Goal: Task Accomplishment & Management: Manage account settings

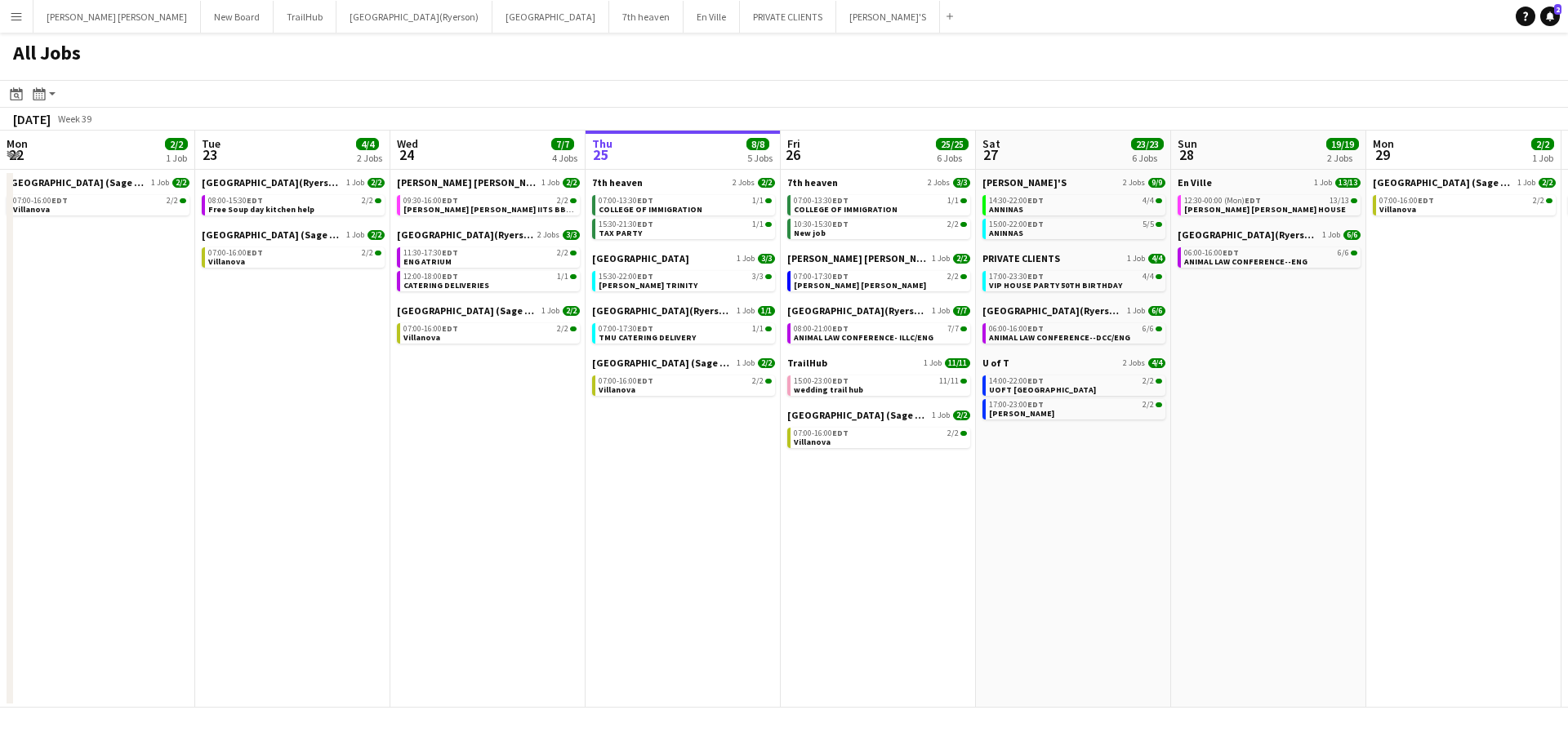
scroll to position [0, 391]
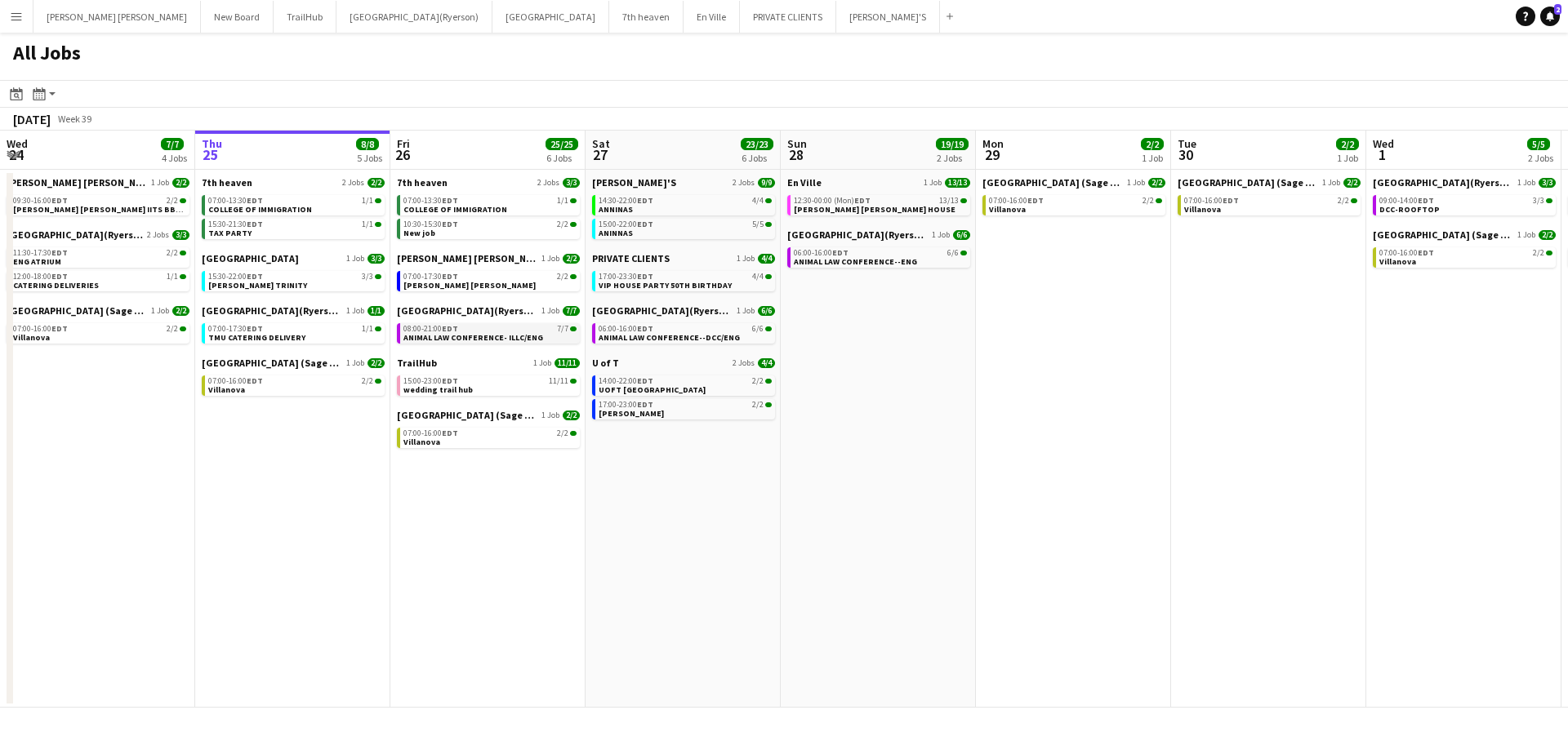
click at [459, 340] on span "ANIMAL LAW CONFERENCE- ILLC/ENG" at bounding box center [473, 337] width 140 height 11
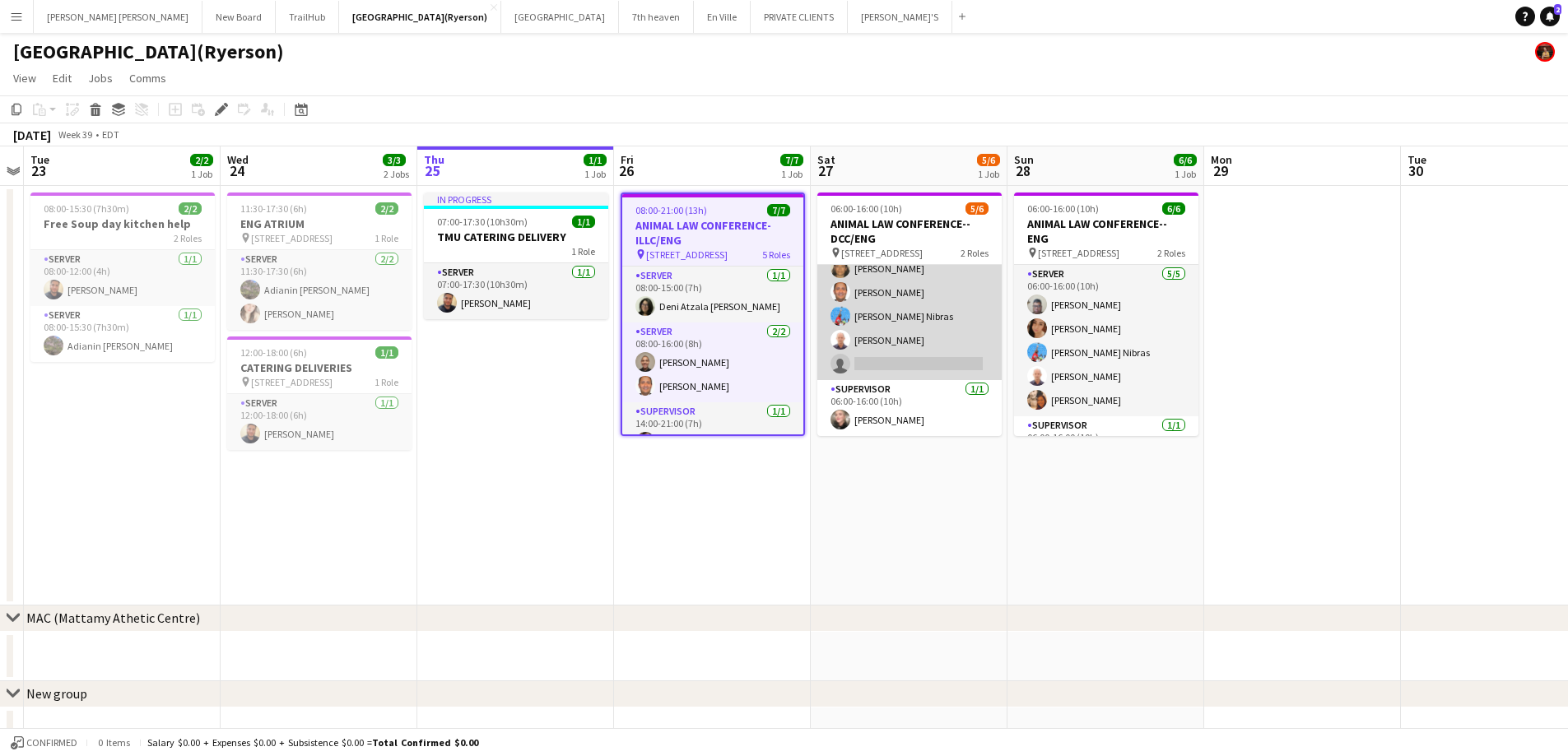
click at [921, 362] on app-card-role "SERVER 4/5 06:00-16:00 (10h) Claudia Forero Carlos Rodriguez Nibras halawani Ni…" at bounding box center [910, 304] width 185 height 151
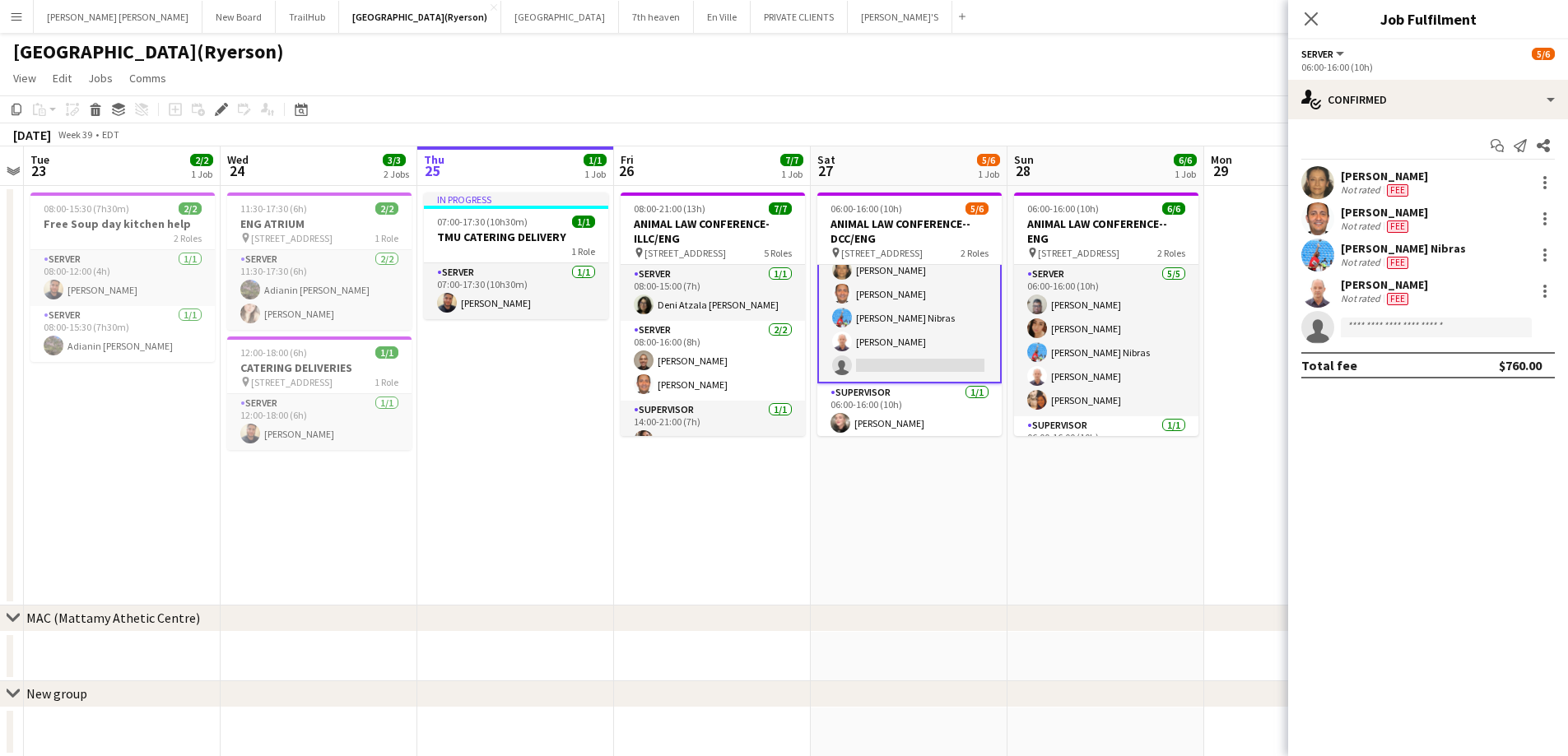
scroll to position [38, 0]
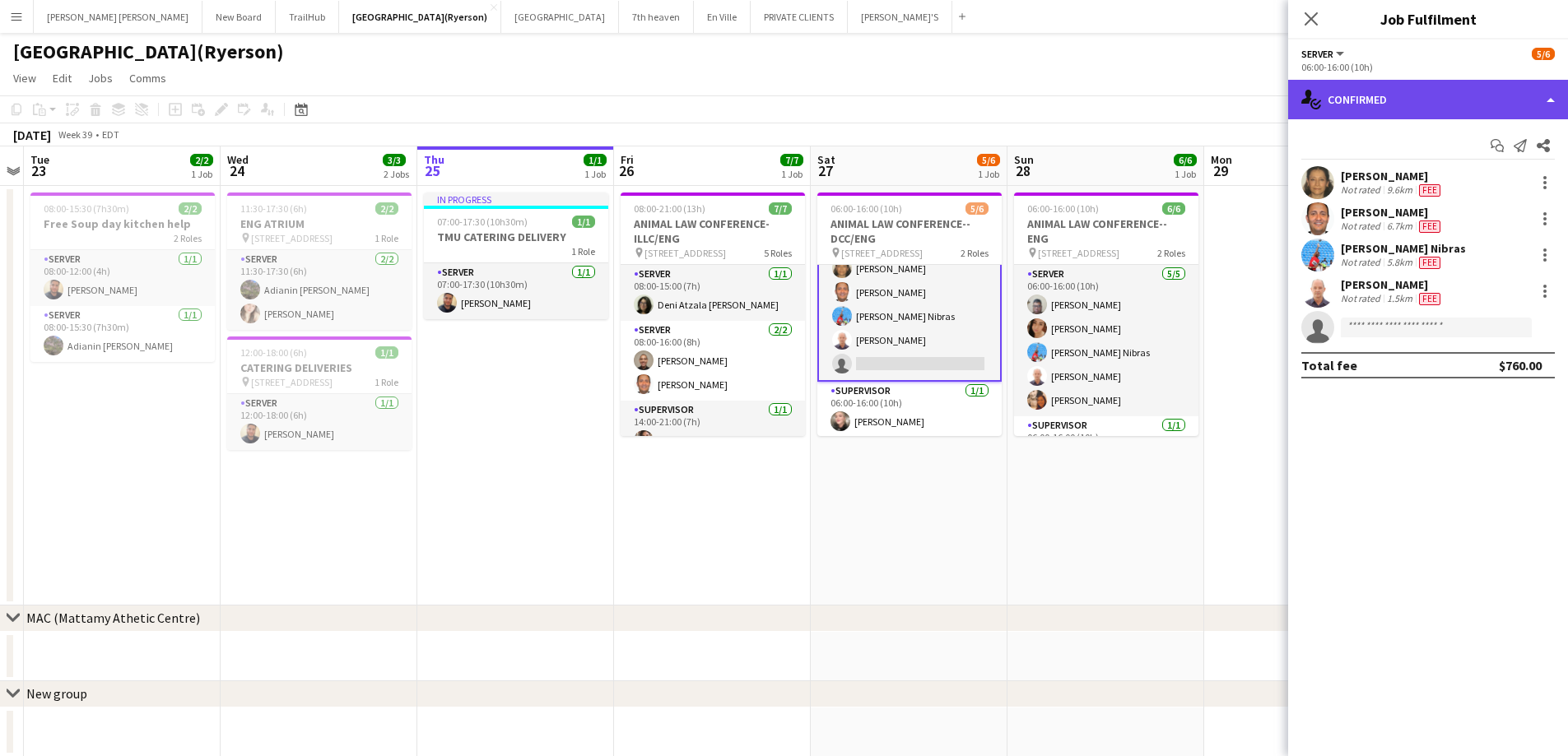
click at [1372, 91] on div "single-neutral-actions-check-2 Confirmed" at bounding box center [1428, 100] width 280 height 39
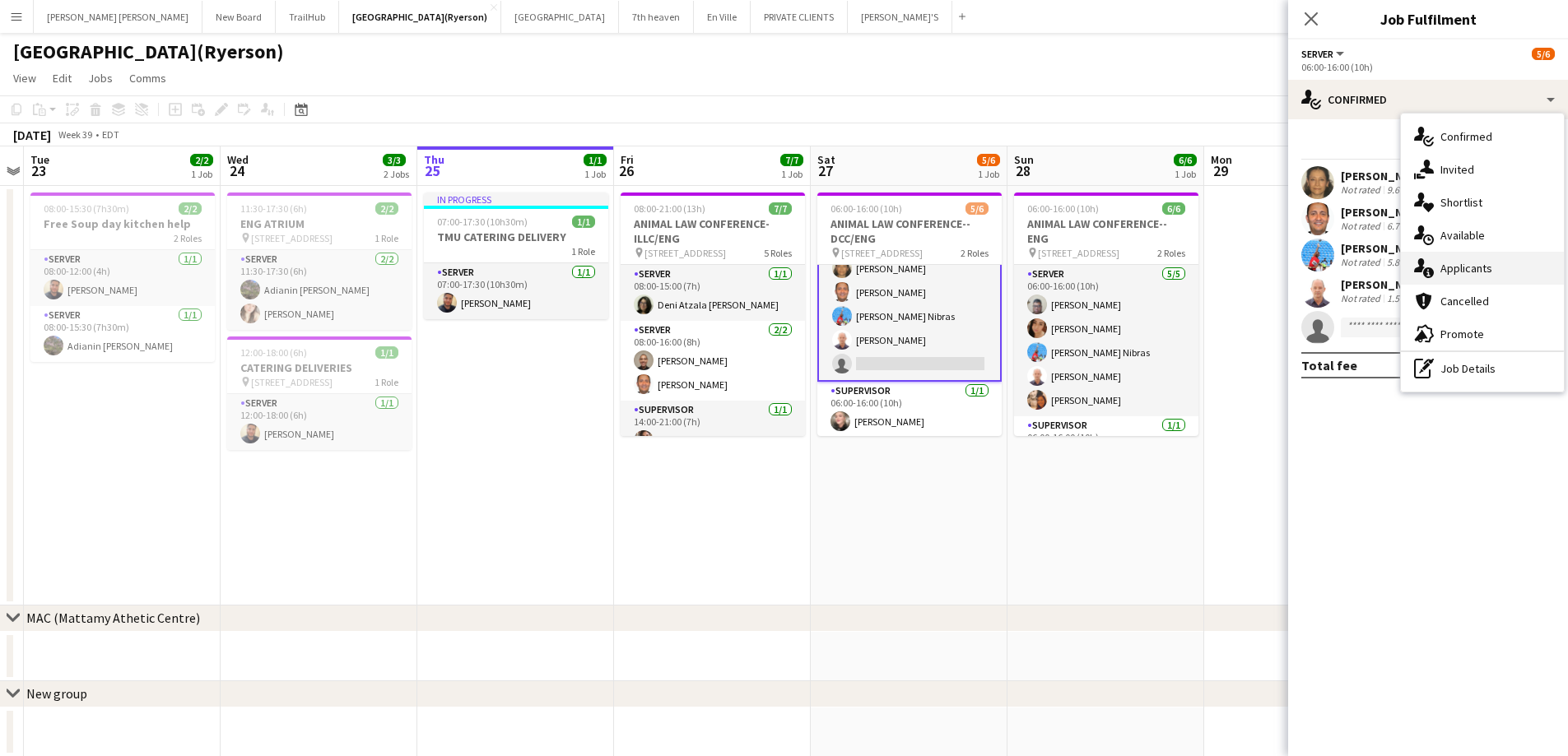
click at [1469, 261] on span "Applicants" at bounding box center [1466, 268] width 52 height 15
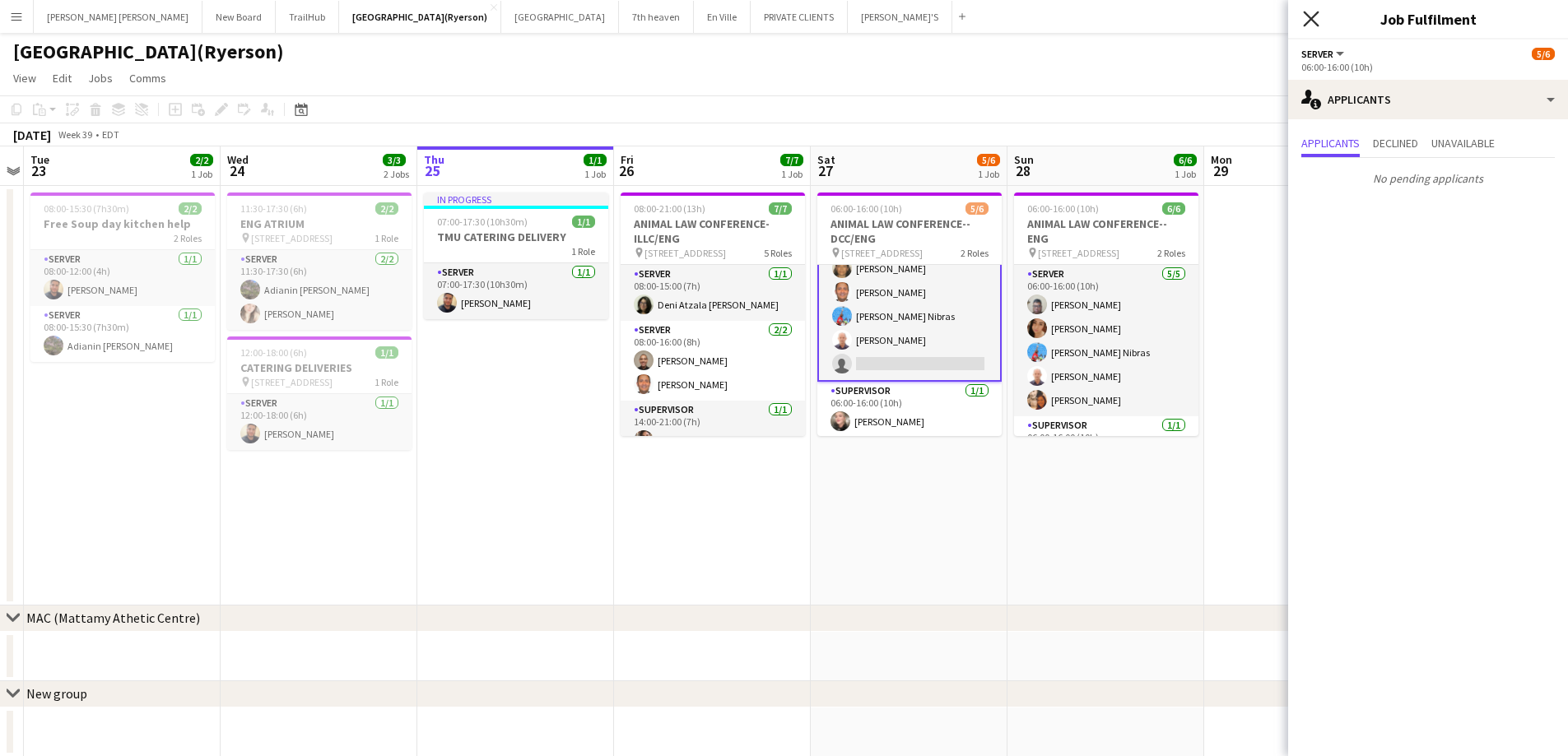
click at [1316, 17] on icon "Close pop-in" at bounding box center [1311, 19] width 16 height 16
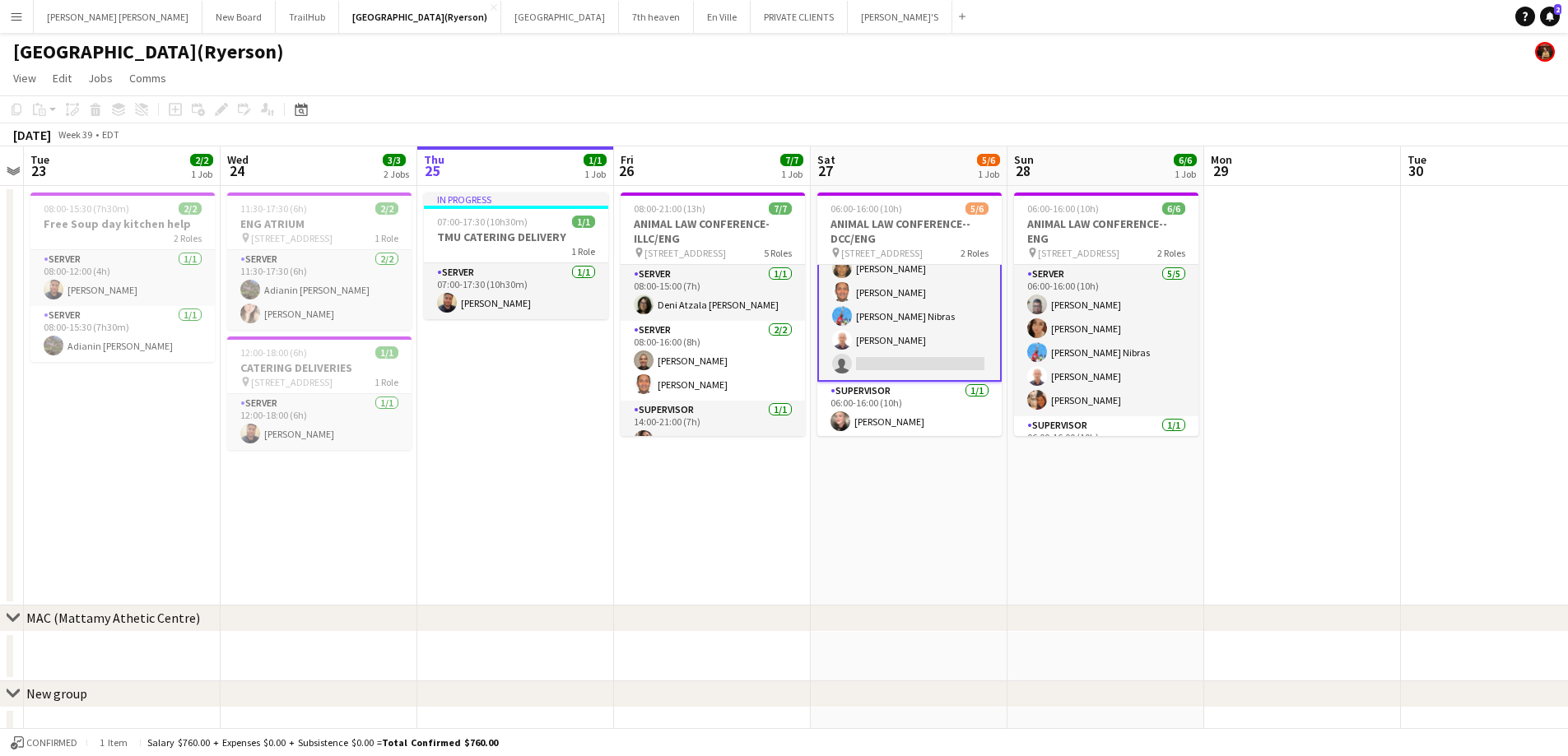
click at [929, 366] on app-card-role "SERVER 4/5 06:00-16:00 (10h) Claudia Forero Carlos Rodriguez Nibras halawani Ni…" at bounding box center [910, 305] width 185 height 154
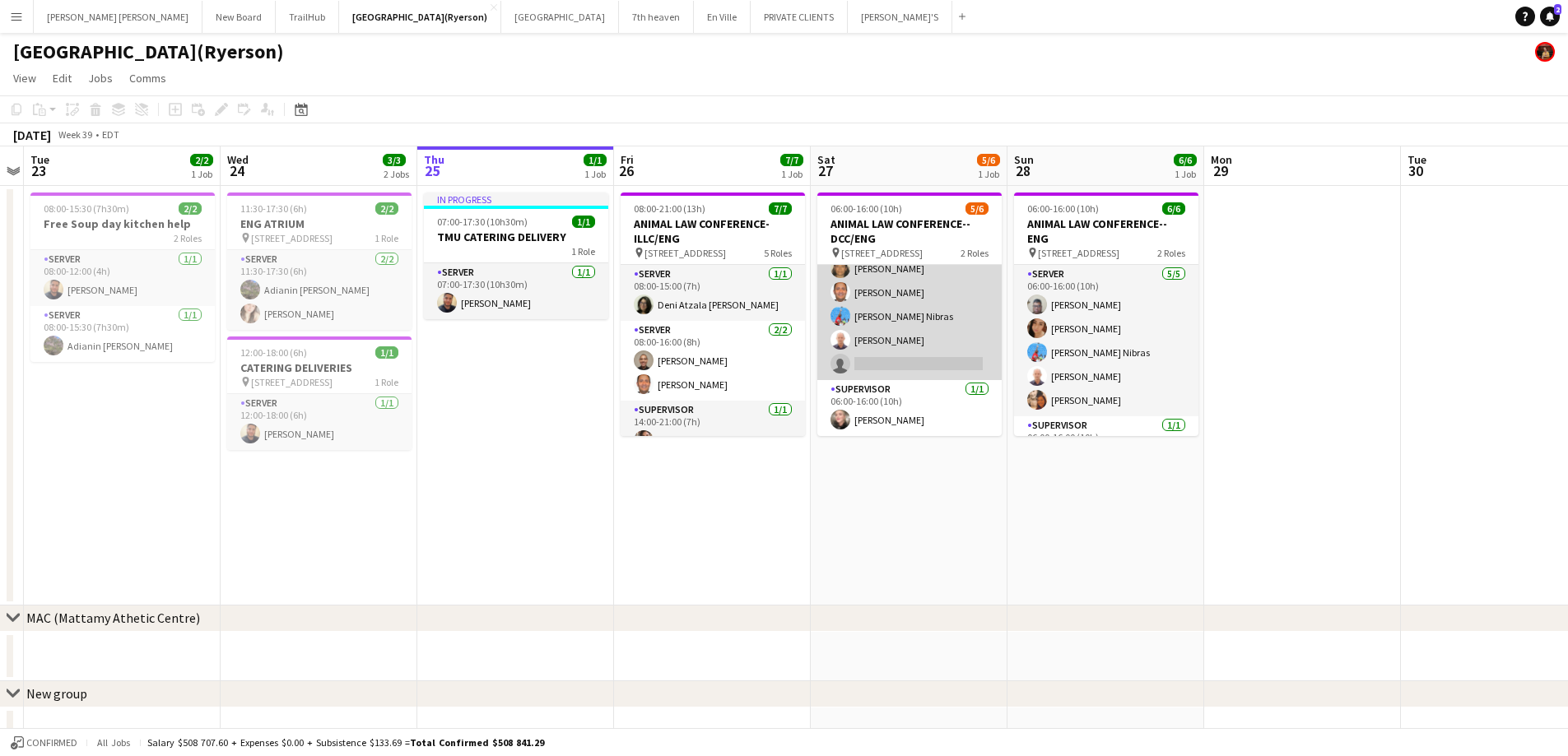
click at [929, 366] on app-card-role "SERVER 4/5 06:00-16:00 (10h) Claudia Forero Carlos Rodriguez Nibras halawani Ni…" at bounding box center [910, 304] width 185 height 151
click at [910, 363] on app-card-role "SERVER 4/5 06:00-16:00 (10h) Claudia Forero Carlos Rodriguez Nibras halawani Ni…" at bounding box center [910, 304] width 185 height 151
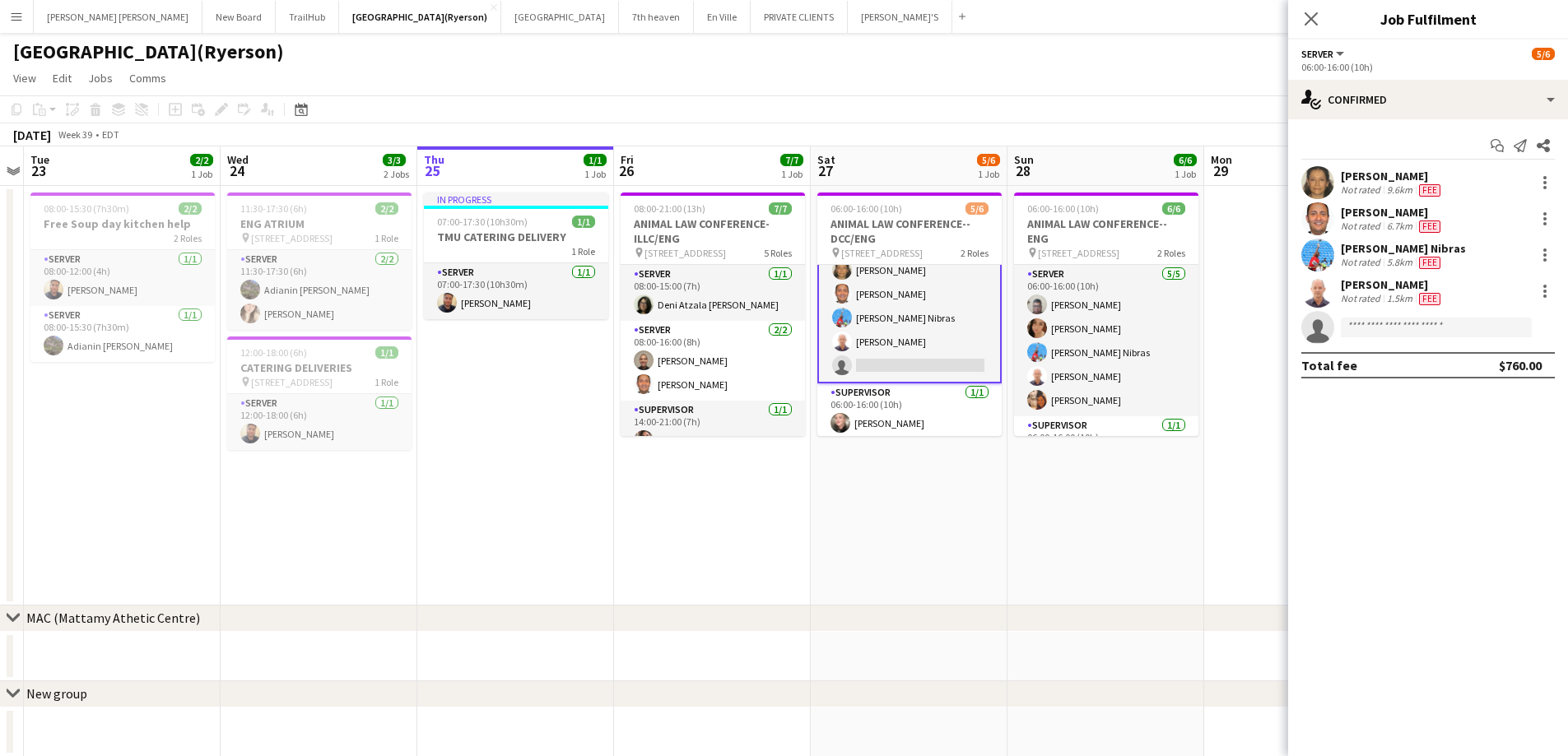
scroll to position [38, 0]
click at [1305, 19] on icon "Close pop-in" at bounding box center [1311, 19] width 16 height 16
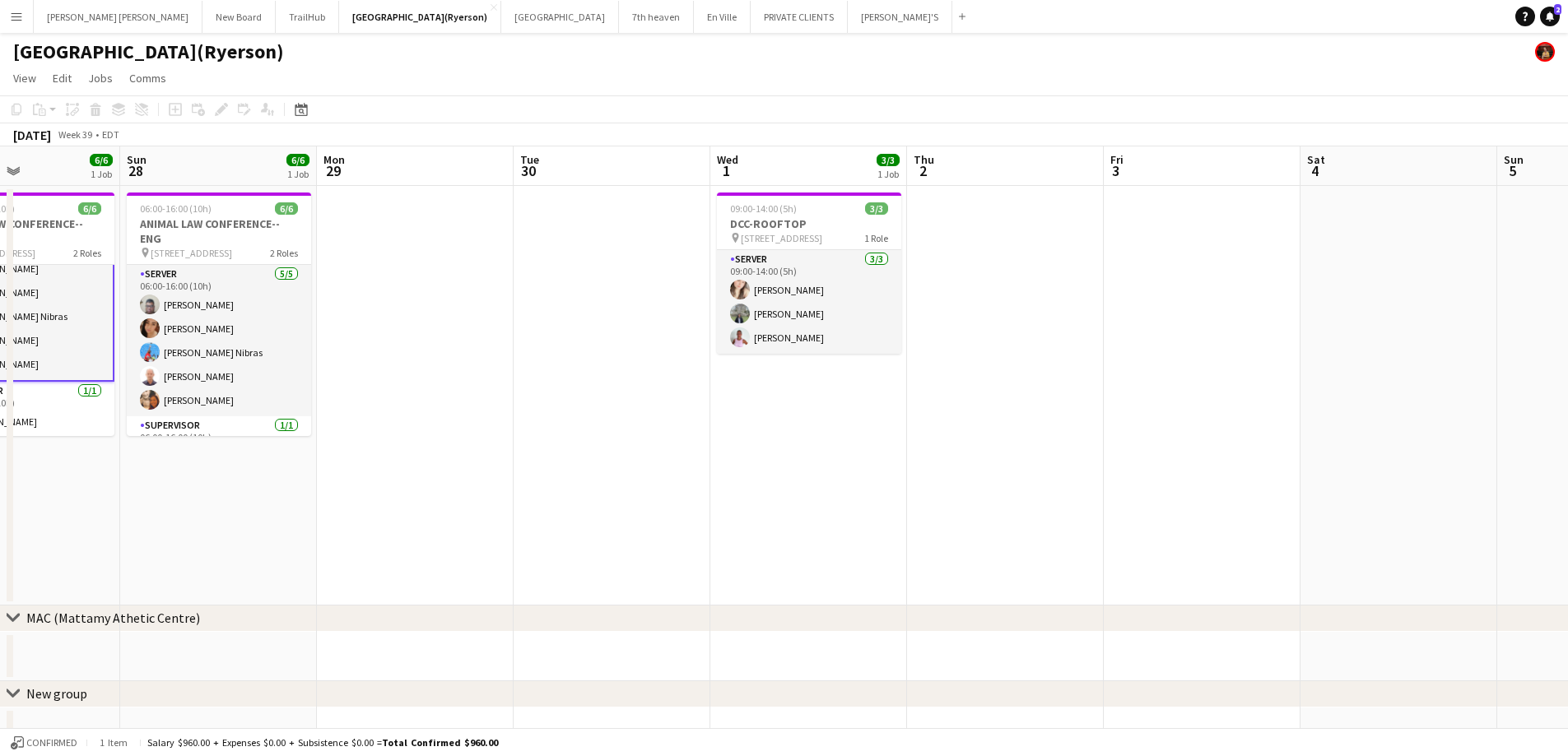
drag, startPoint x: 1258, startPoint y: 414, endPoint x: 377, endPoint y: 245, distance: 897.1
click at [373, 262] on app-calendar-viewport "Wed 24 3/3 2 Jobs Thu 25 1/1 1 Job Fri 26 7/7 1 Job Sat 27 6/6 1 Job Sun 28 6/6…" at bounding box center [784, 616] width 1568 height 940
click at [518, 222] on app-date-cell at bounding box center [614, 396] width 196 height 420
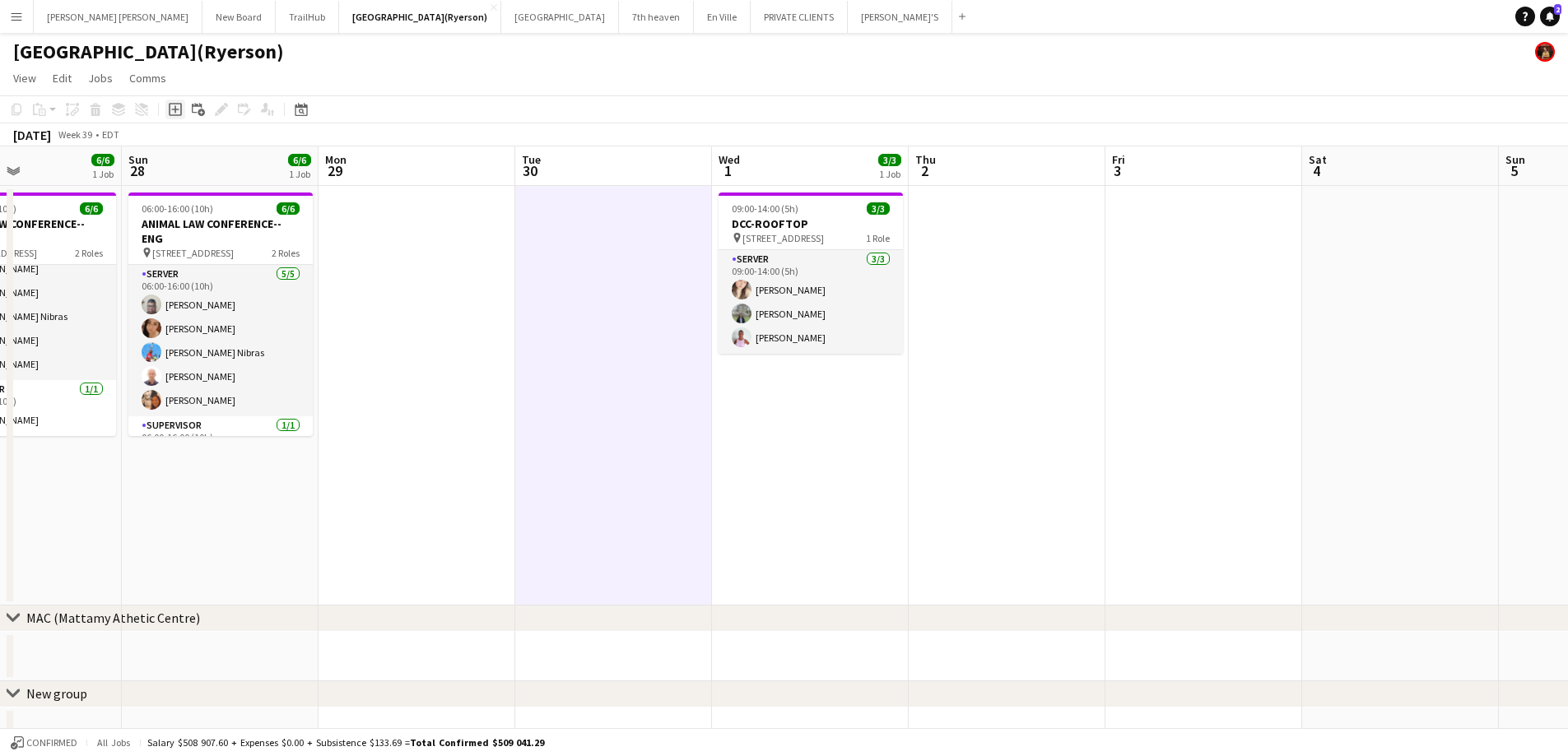
click at [178, 111] on icon "Add job" at bounding box center [175, 108] width 13 height 13
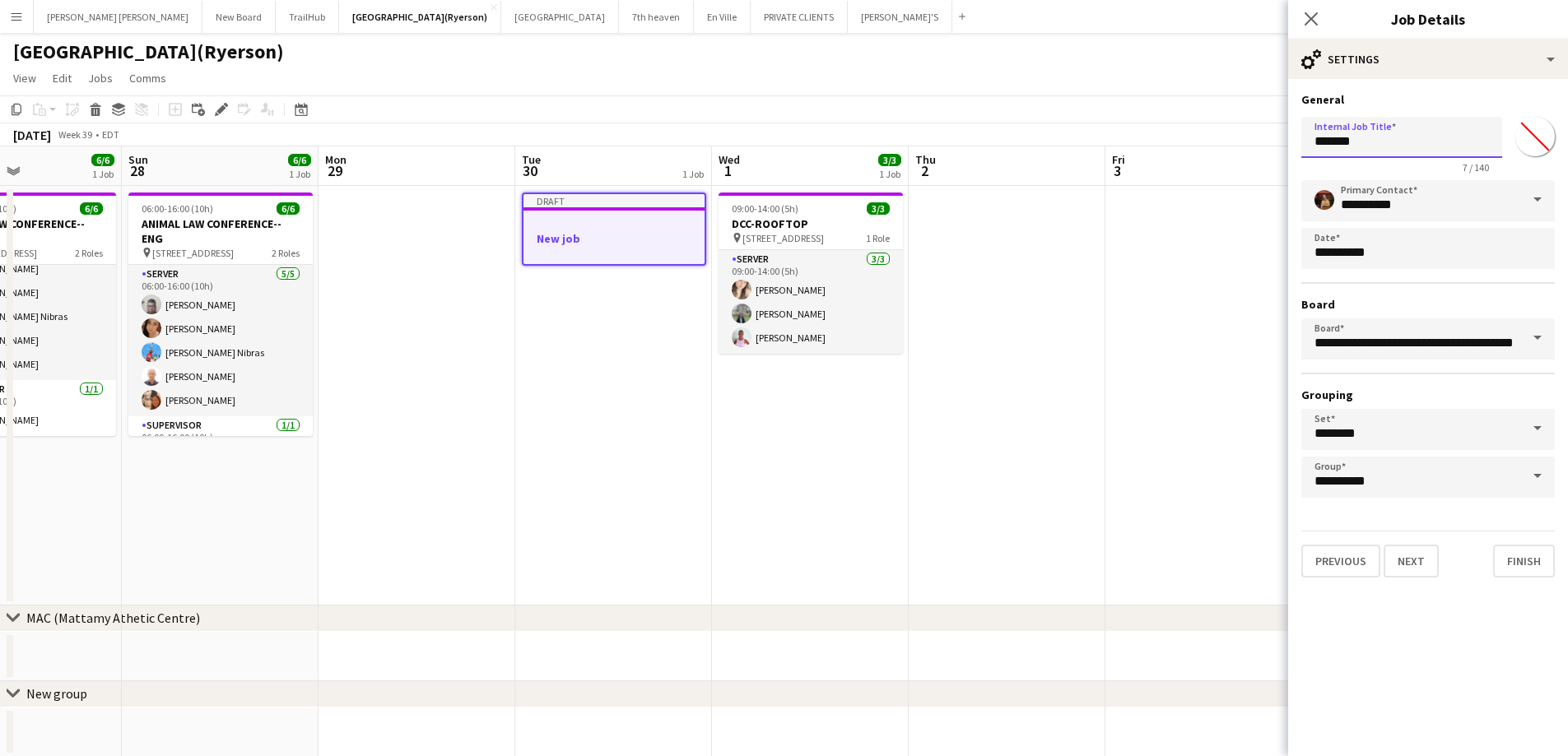
drag, startPoint x: 1380, startPoint y: 147, endPoint x: 1238, endPoint y: 147, distance: 142.0
click at [1238, 147] on body "Menu Boards Boards Boards All jobs Status Workforce Workforce My Workforce Recr…" at bounding box center [784, 557] width 1568 height 1114
type input "*"
type input "***"
click at [1439, 575] on div "Previous Next Finish" at bounding box center [1428, 555] width 254 height 47
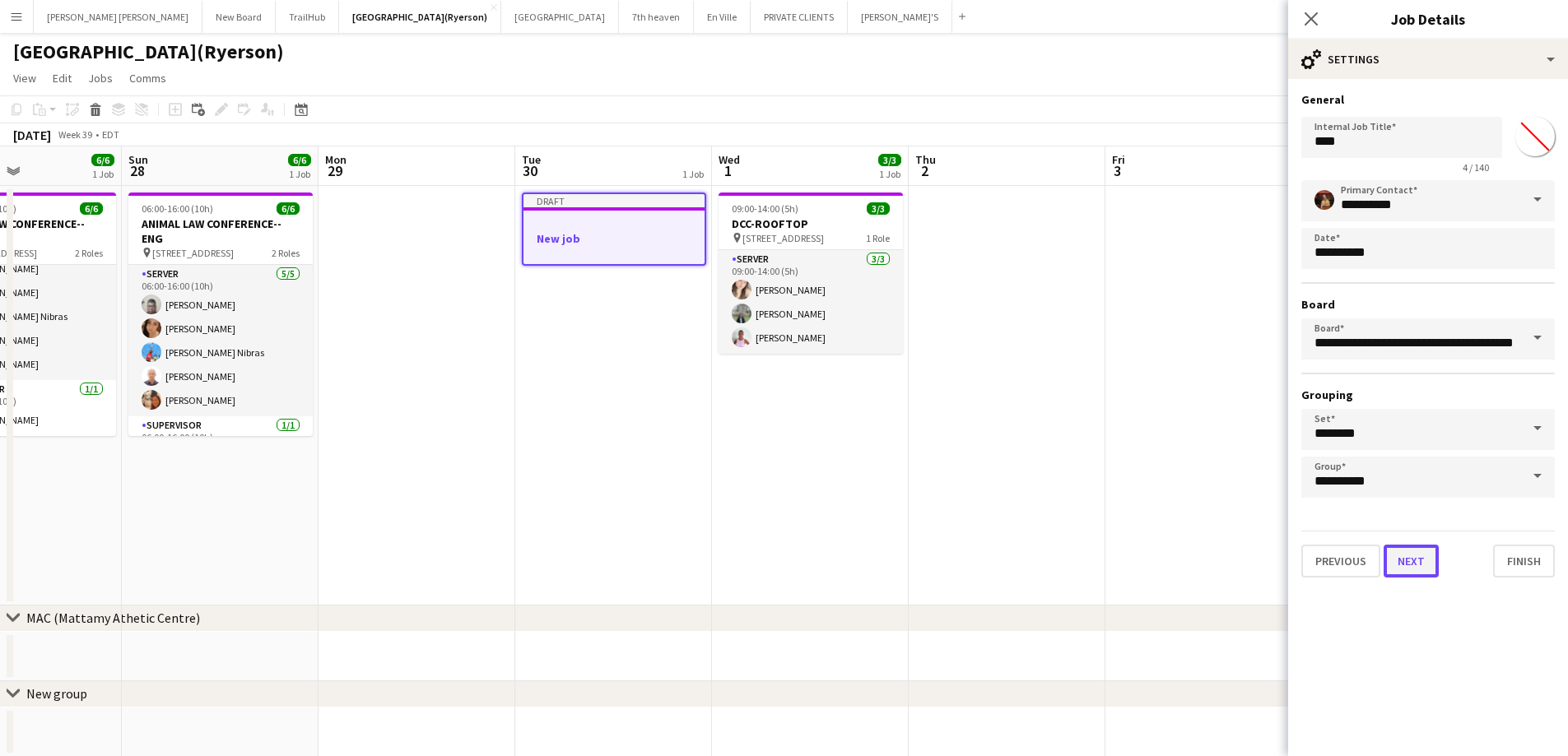
click at [1388, 545] on button "Next" at bounding box center [1412, 562] width 55 height 33
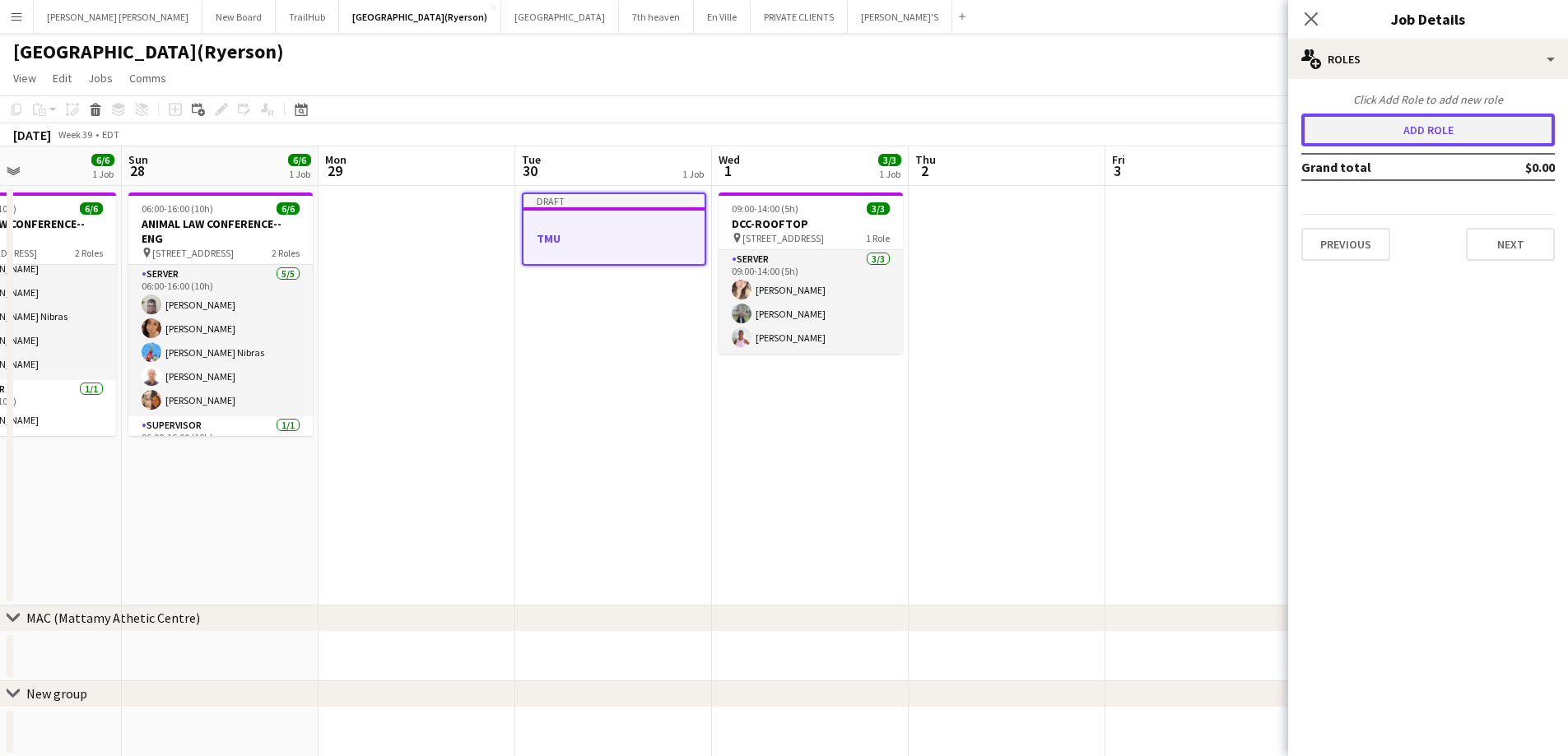
click at [1385, 131] on button "Add role" at bounding box center [1428, 130] width 254 height 33
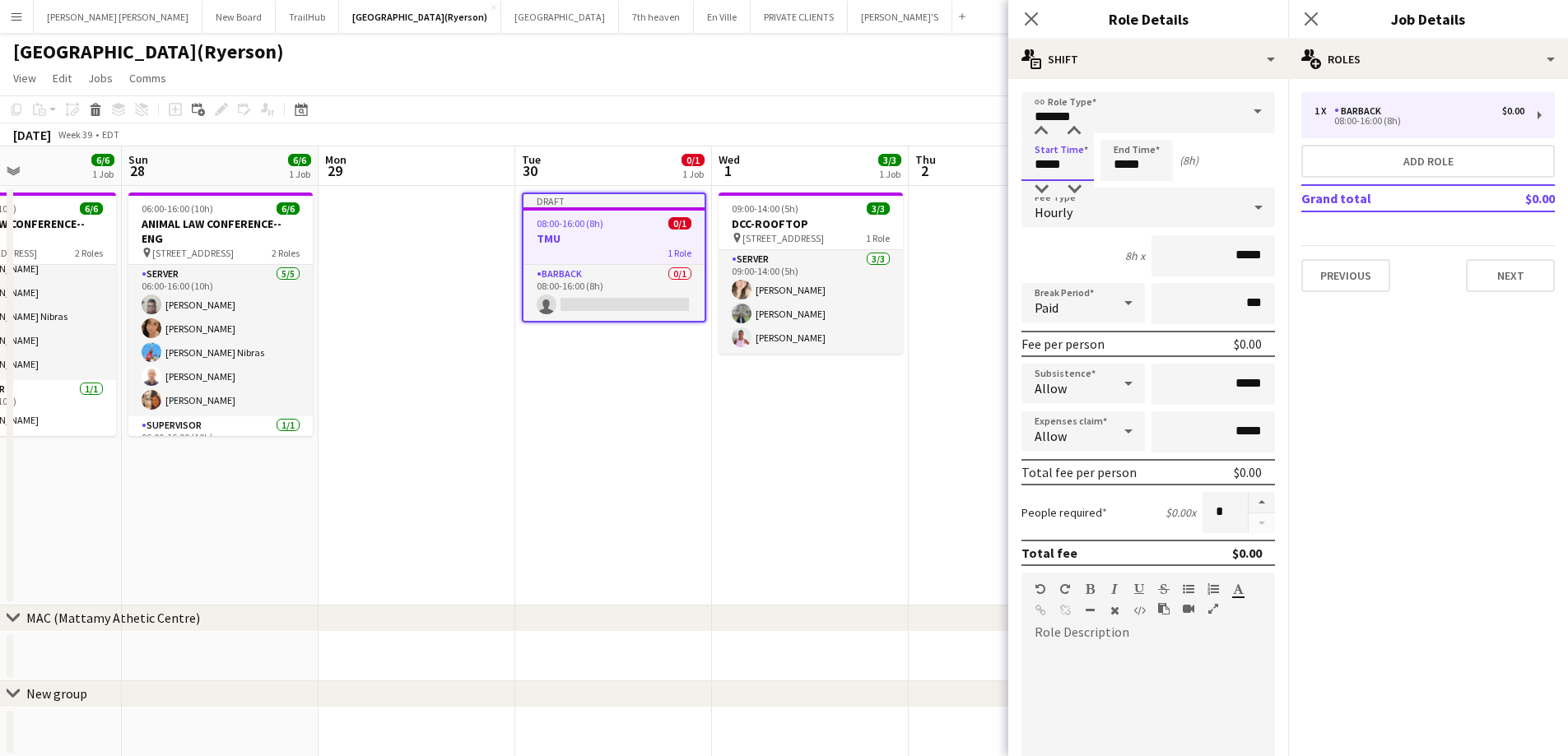
click at [1048, 166] on input "*****" at bounding box center [1058, 160] width 72 height 41
type input "*****"
click at [1044, 188] on div at bounding box center [1041, 189] width 33 height 17
click at [1123, 170] on input "*****" at bounding box center [1137, 160] width 72 height 41
type input "*****"
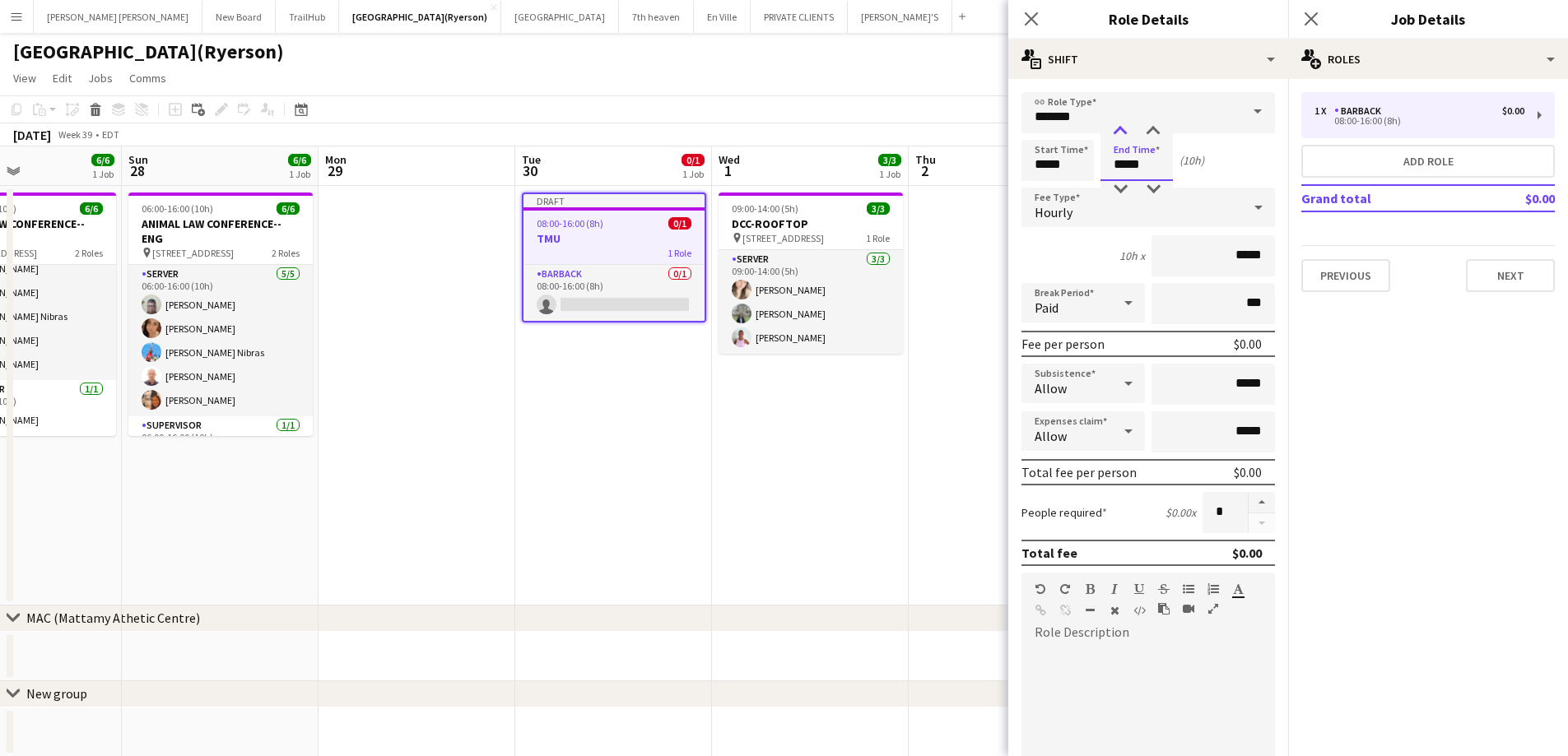
click at [1123, 128] on div at bounding box center [1121, 131] width 33 height 17
click at [1096, 102] on input "*******" at bounding box center [1149, 112] width 254 height 41
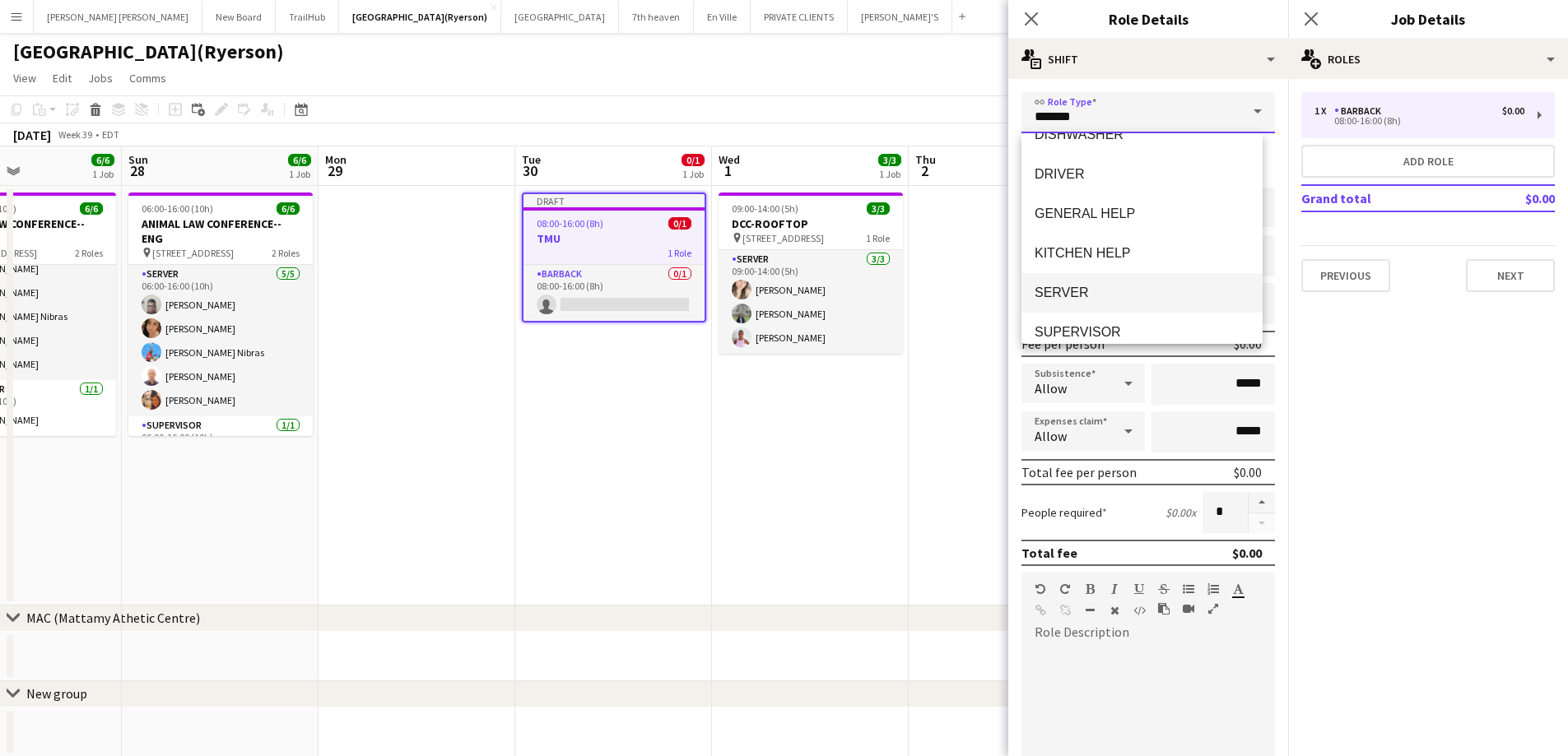
scroll to position [247, 0]
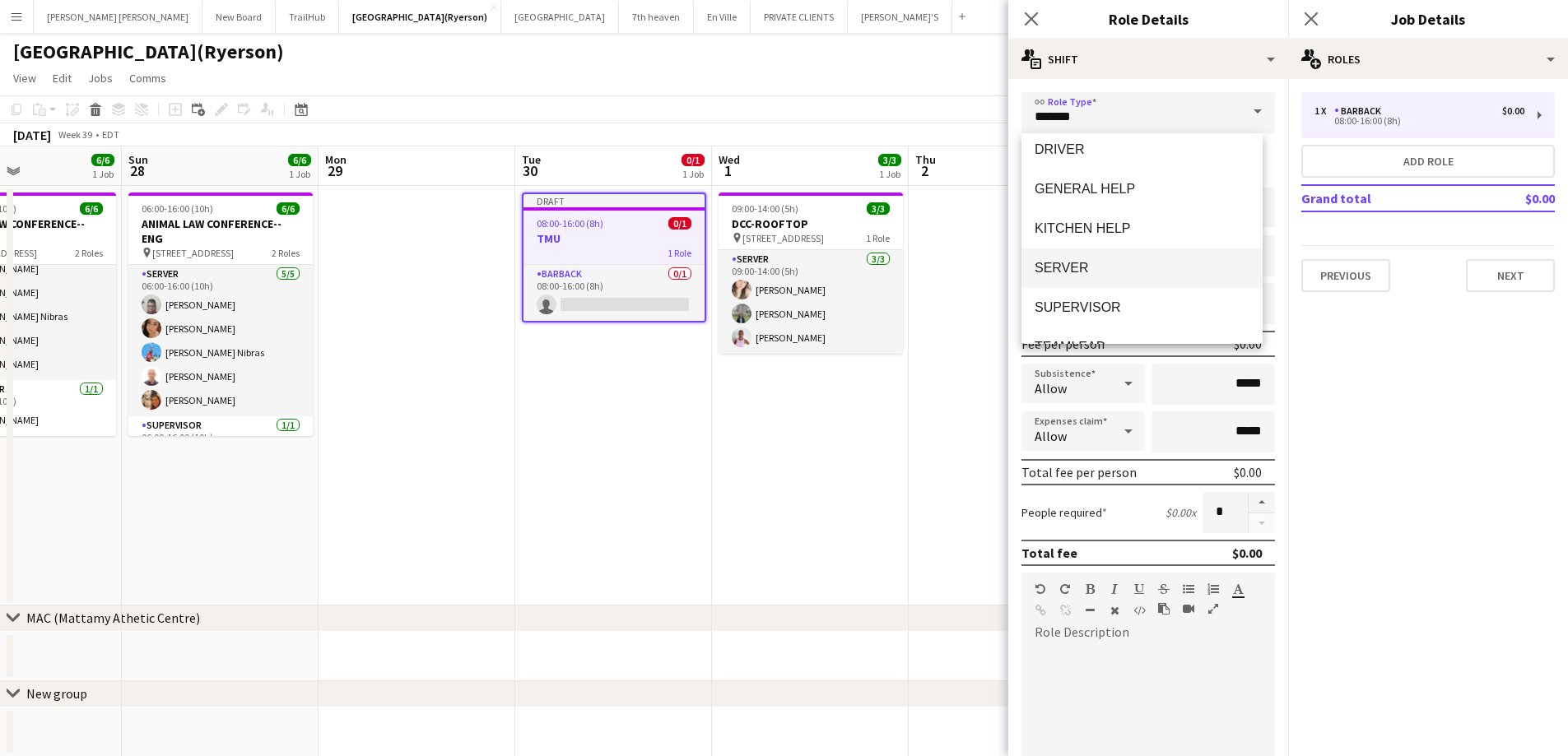
click at [1076, 267] on span "SERVER" at bounding box center [1142, 268] width 215 height 16
type input "******"
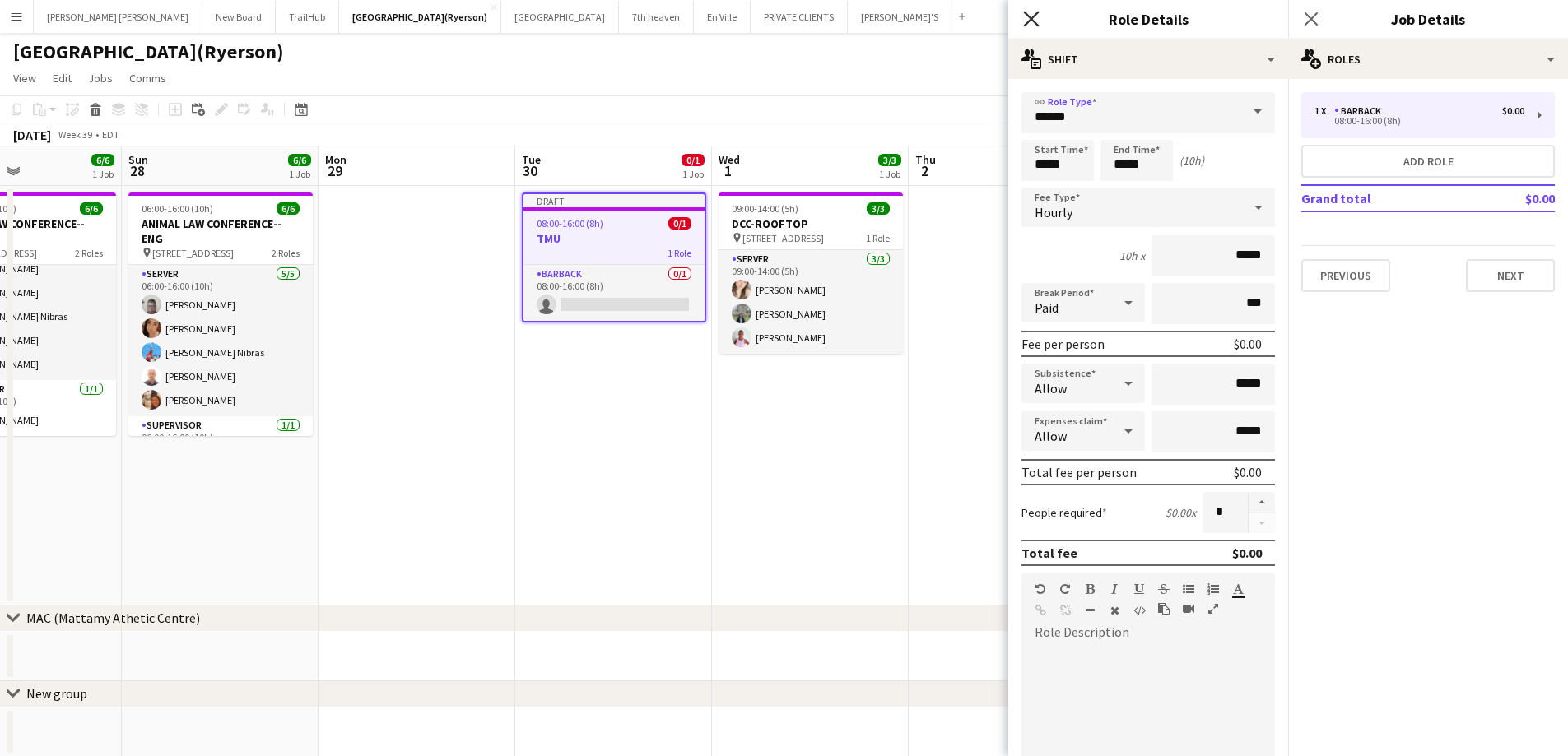
click at [1033, 21] on icon at bounding box center [1031, 19] width 16 height 16
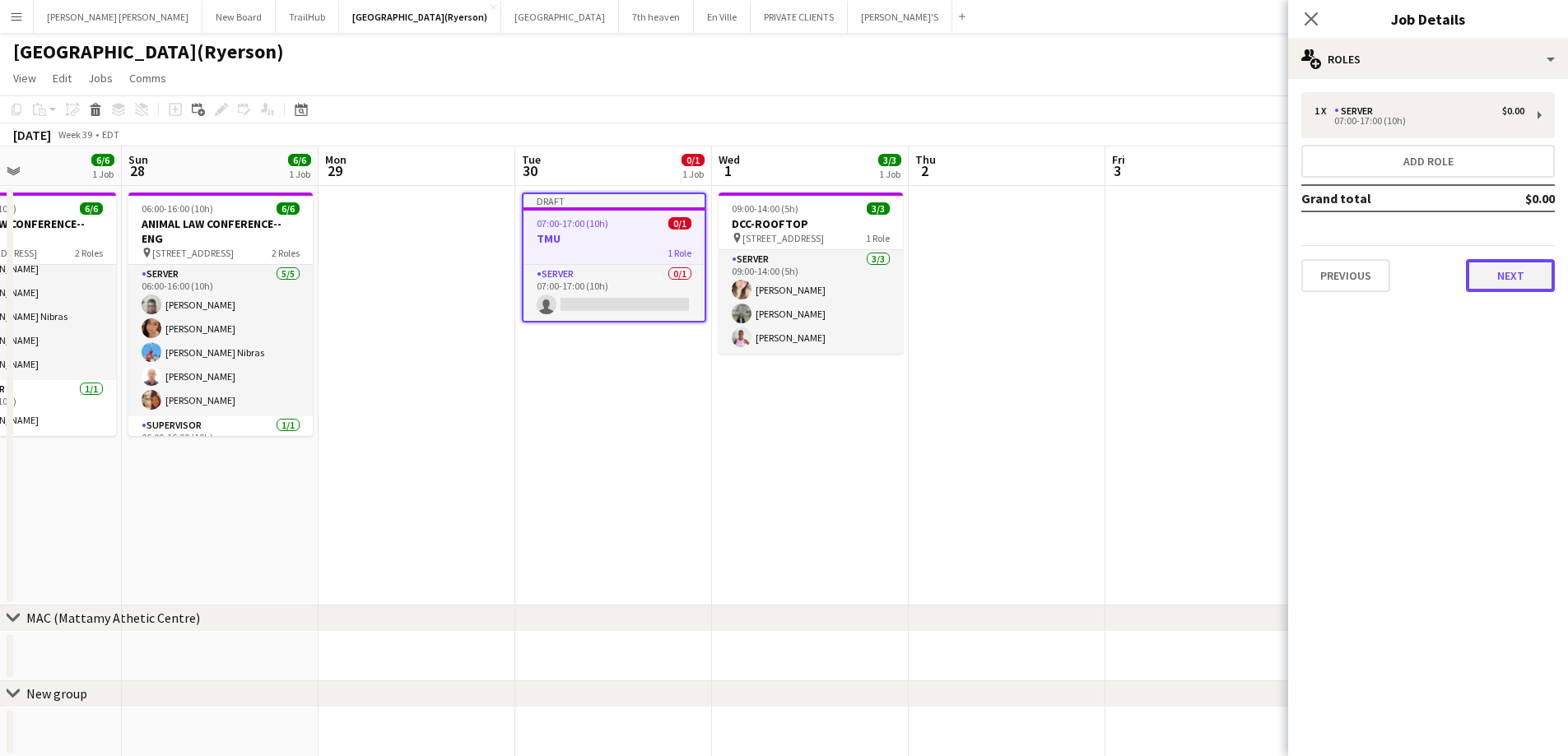
click at [1507, 281] on button "Next" at bounding box center [1510, 275] width 89 height 33
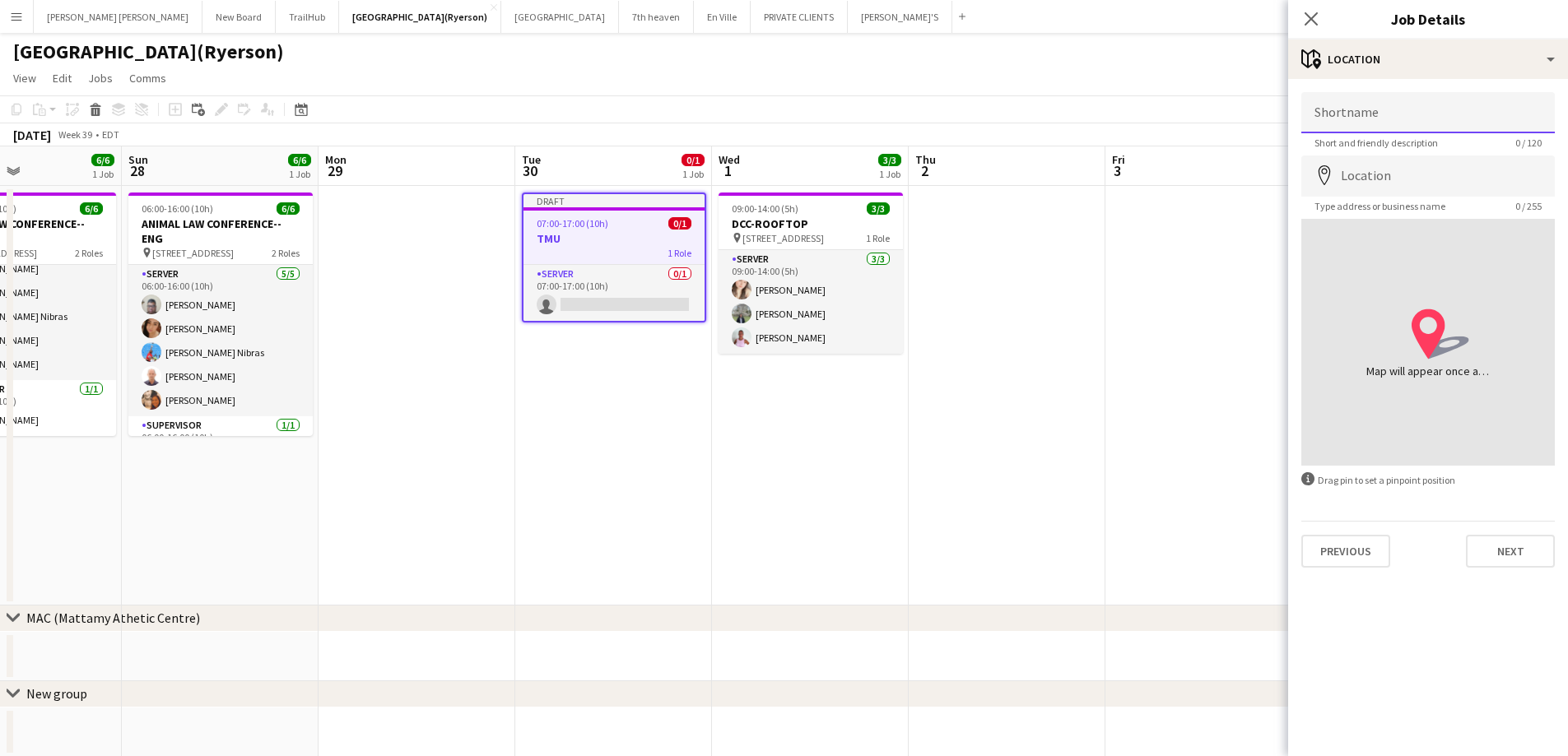
click at [1416, 117] on input "Shortname" at bounding box center [1428, 112] width 254 height 41
type input "**********"
click at [1453, 179] on input "Location" at bounding box center [1428, 176] width 254 height 41
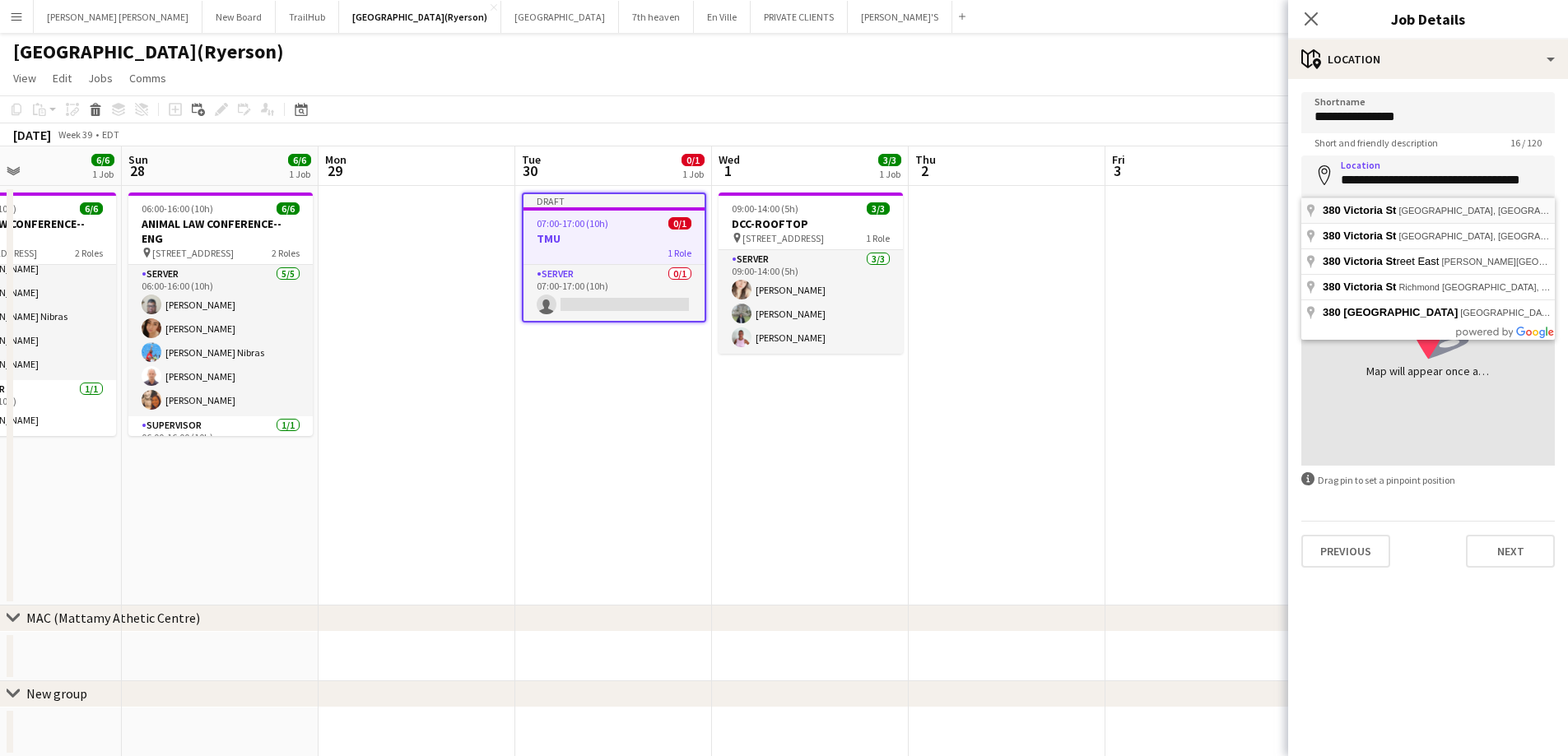
type input "**********"
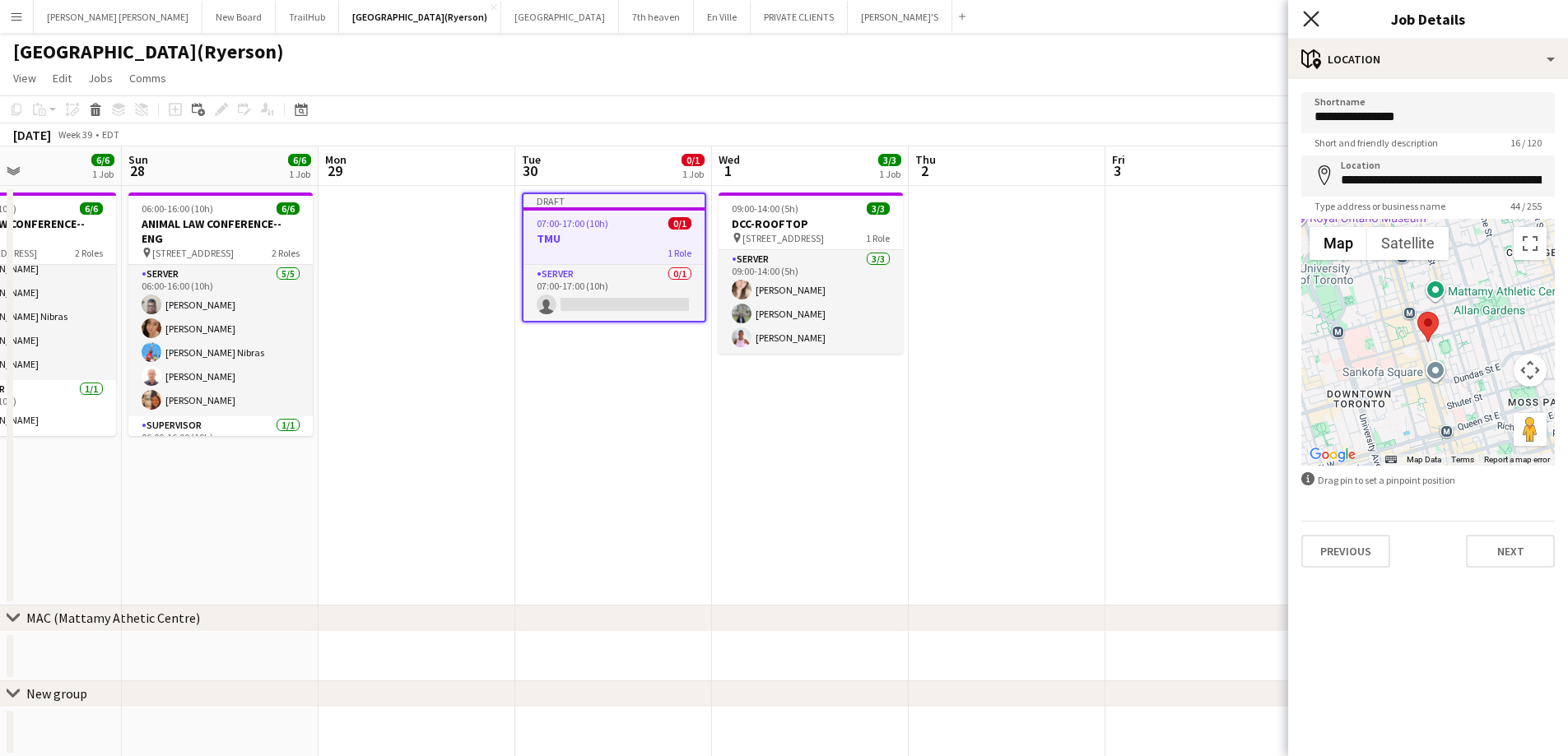
click at [1309, 13] on icon "Close pop-in" at bounding box center [1311, 19] width 16 height 16
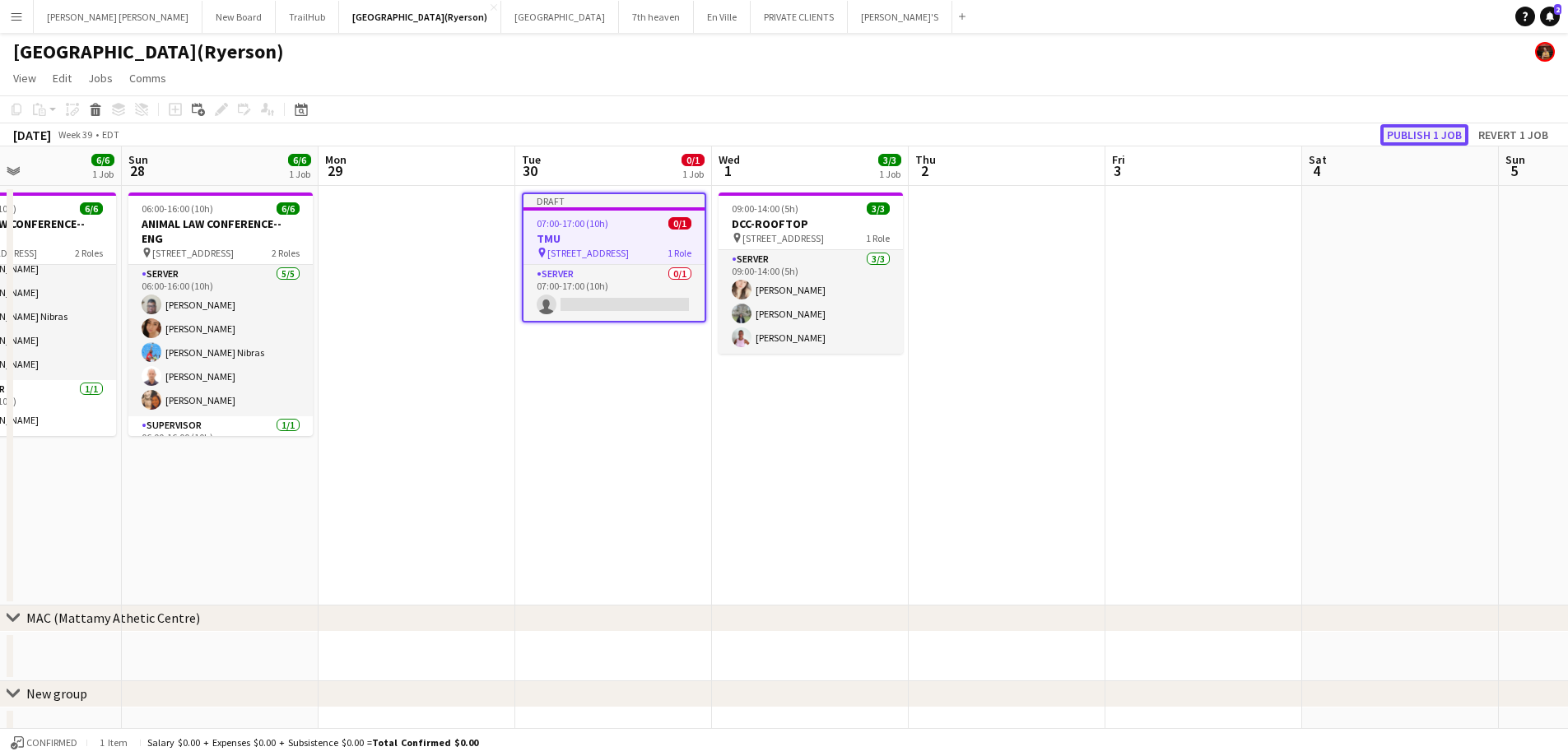
click at [1405, 142] on button "Publish 1 job" at bounding box center [1424, 135] width 88 height 21
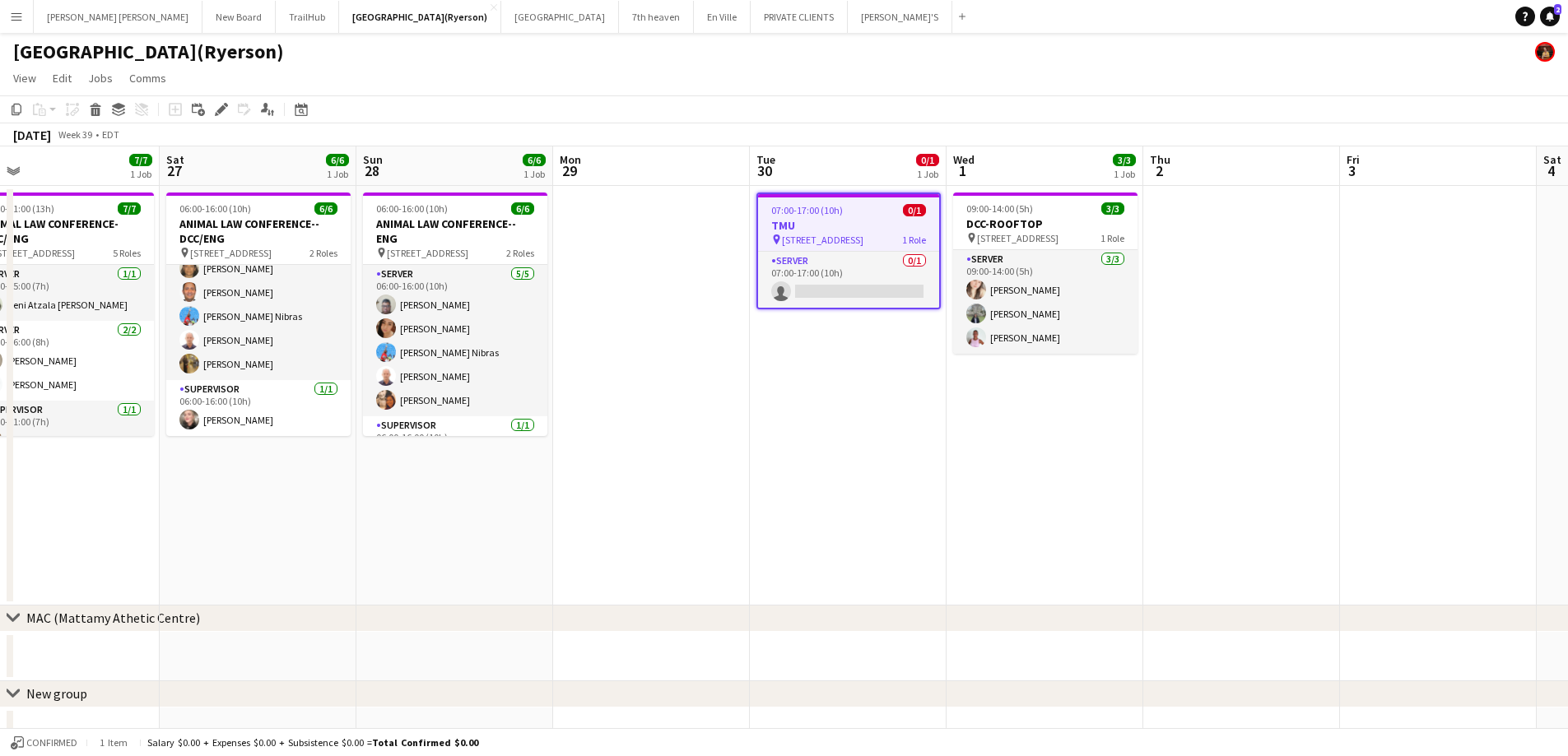
scroll to position [0, 422]
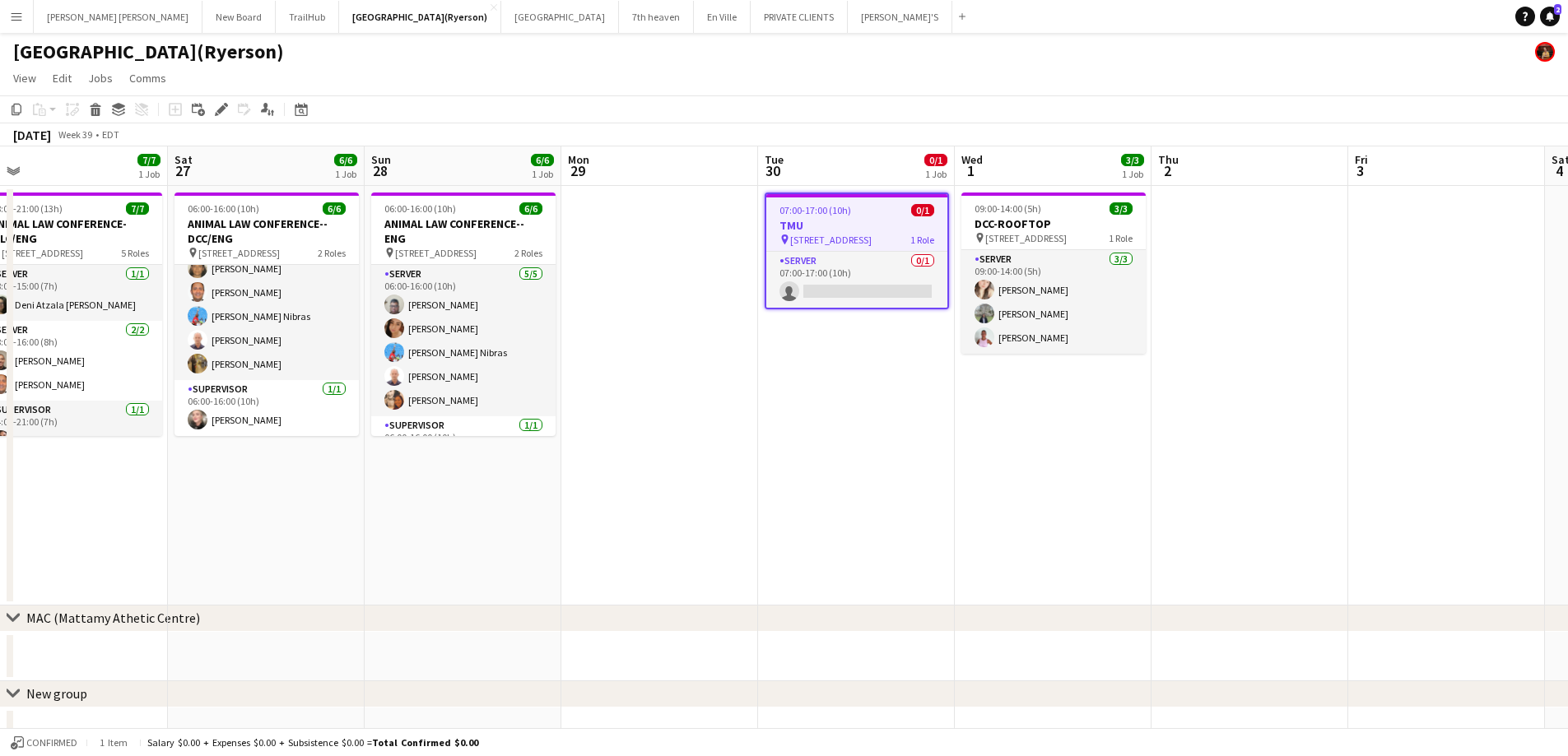
drag, startPoint x: 438, startPoint y: 391, endPoint x: 681, endPoint y: 346, distance: 247.1
click at [681, 346] on app-calendar-viewport "Wed 24 3/3 2 Jobs Thu 25 1/1 1 Job Fri 26 7/7 1 Job Sat 27 6/6 1 Job Sun 28 6/6…" at bounding box center [784, 616] width 1568 height 940
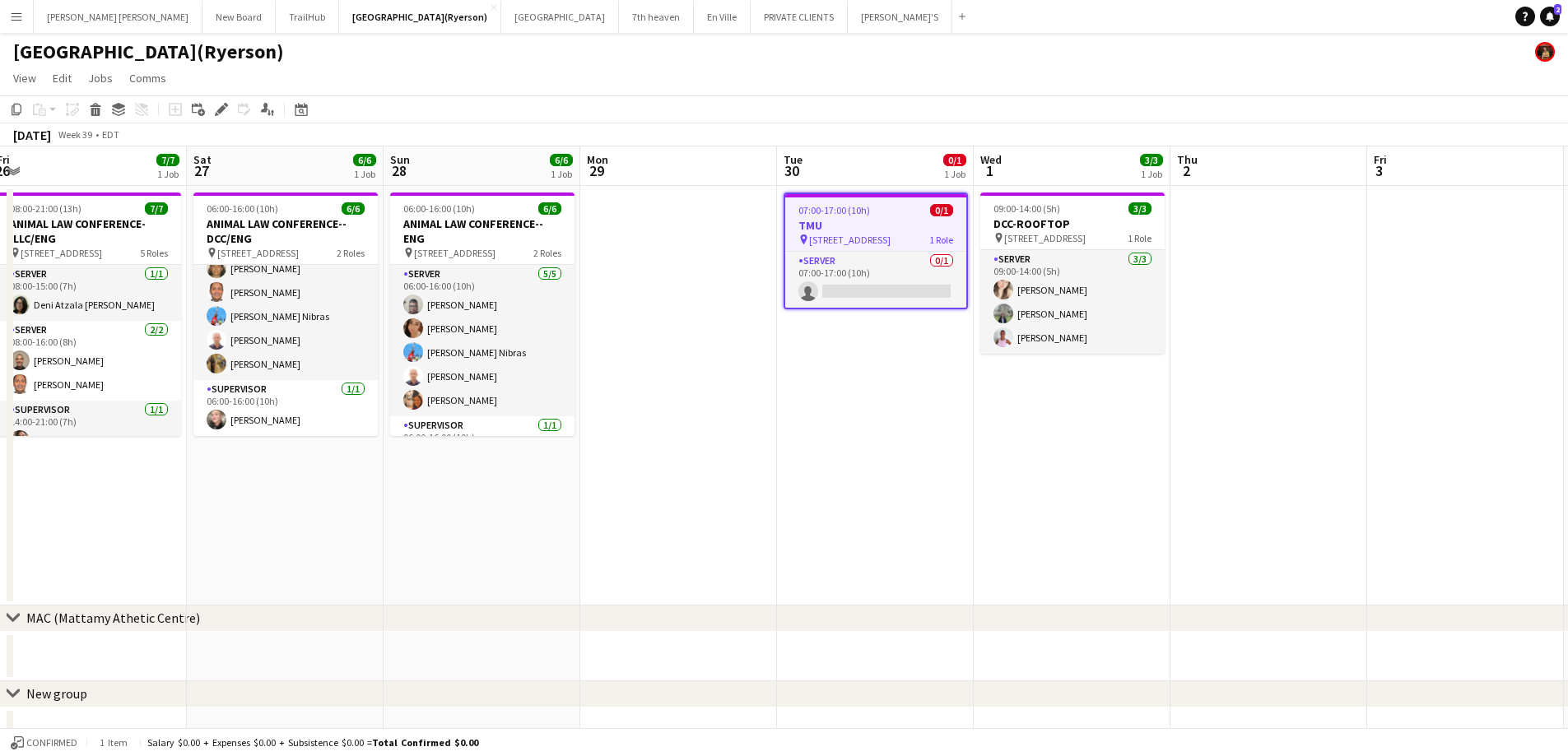
scroll to position [0, 395]
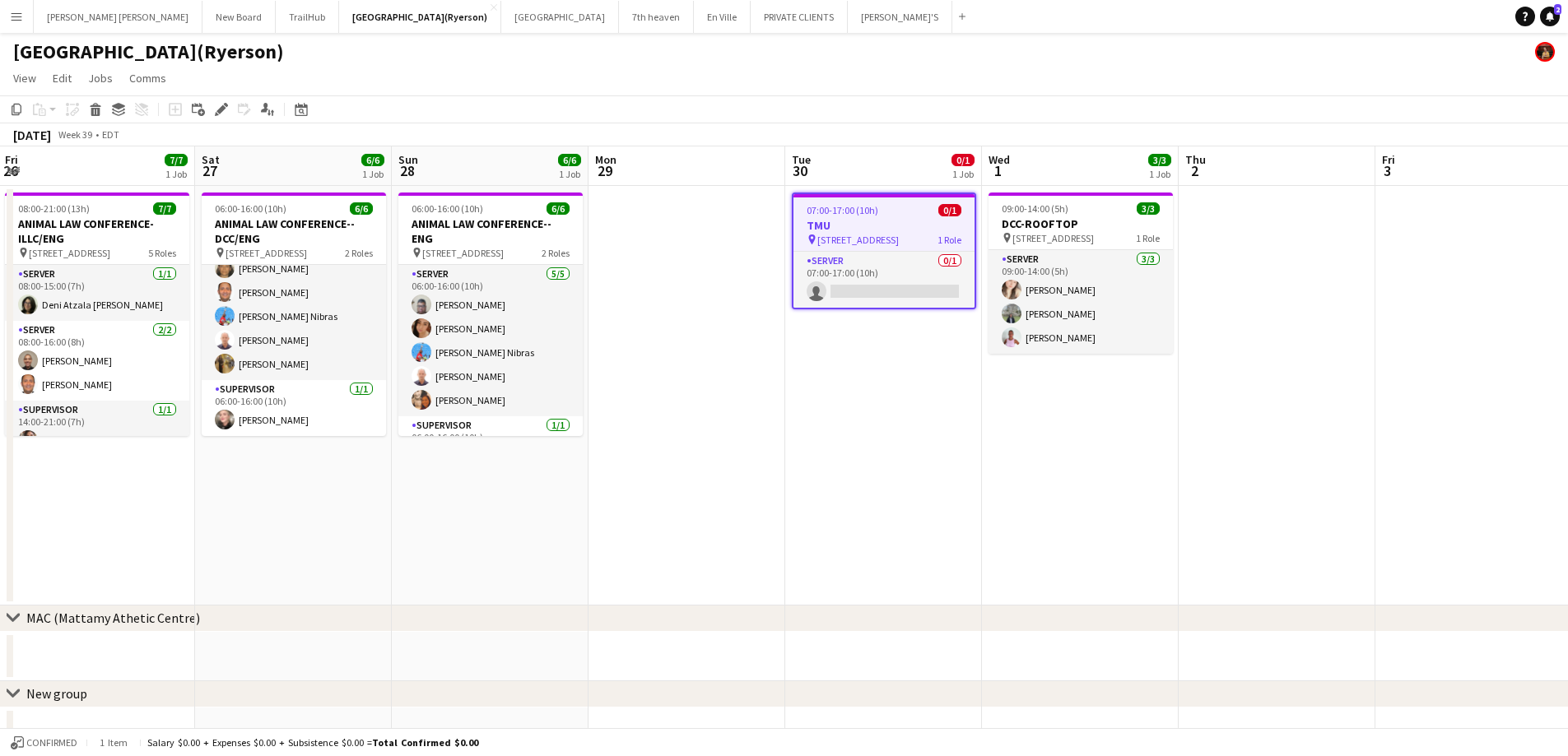
drag, startPoint x: 664, startPoint y: 357, endPoint x: 692, endPoint y: 348, distance: 29.4
click at [692, 348] on app-calendar-viewport "Wed 24 3/3 2 Jobs Thu 25 1/1 1 Job Fri 26 7/7 1 Job Sat 27 6/6 1 Job Sun 28 6/6…" at bounding box center [784, 616] width 1568 height 940
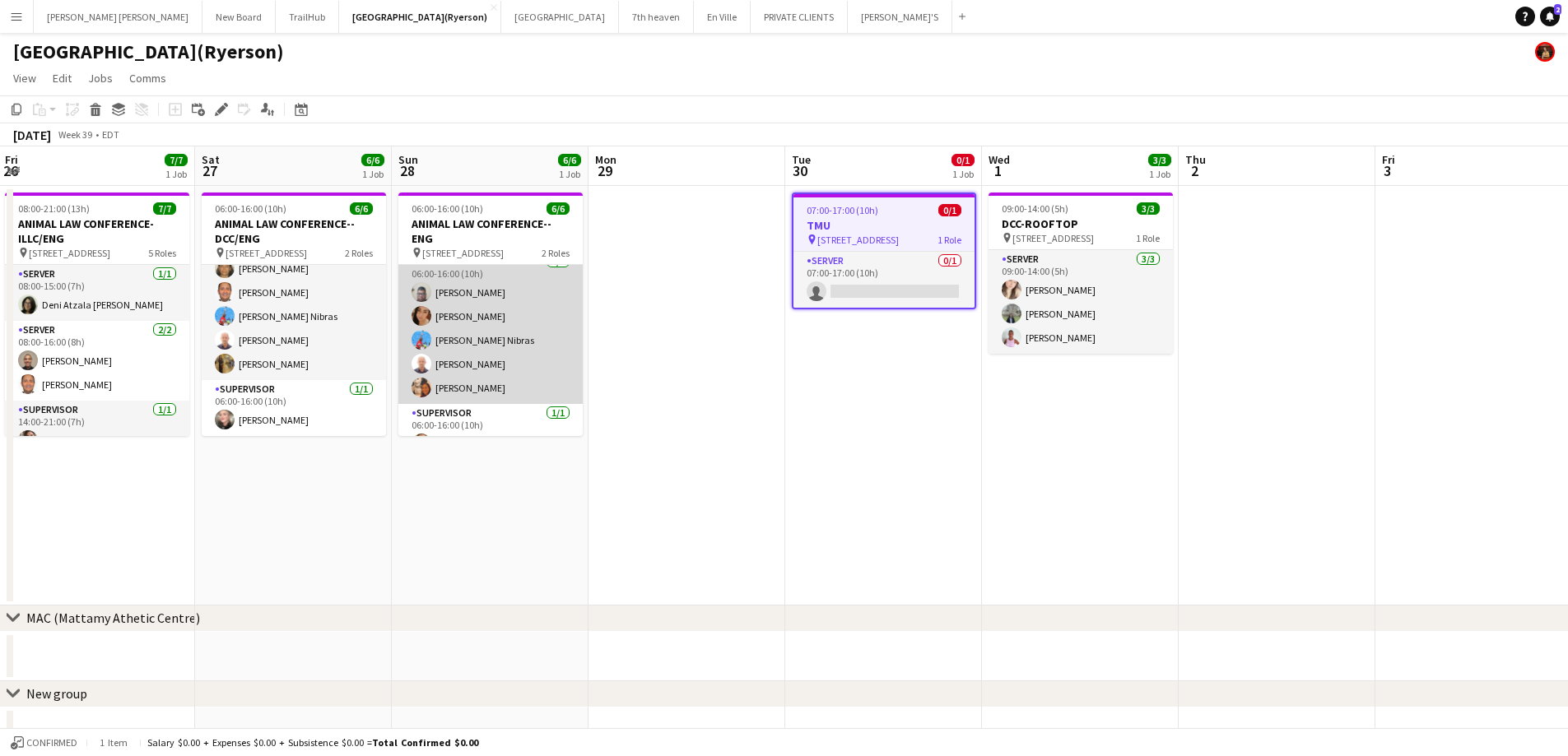
scroll to position [0, 0]
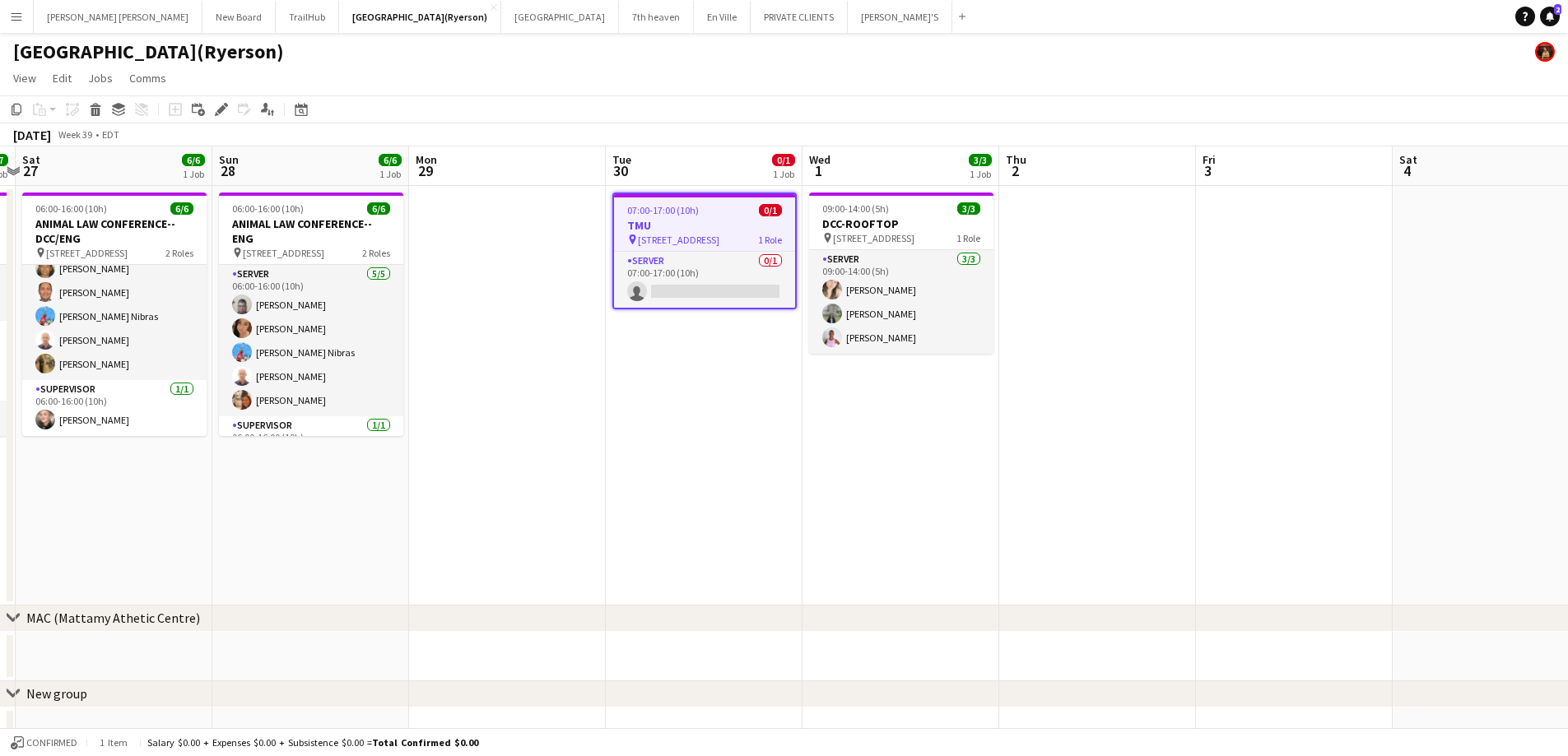
drag, startPoint x: 673, startPoint y: 406, endPoint x: 489, endPoint y: 431, distance: 185.7
click at [489, 431] on app-calendar-viewport "Tue 23 2/2 1 Job Wed 24 3/3 2 Jobs Thu 25 1/1 1 Job Fri 26 7/7 1 Job Sat 27 6/6…" at bounding box center [784, 616] width 1568 height 940
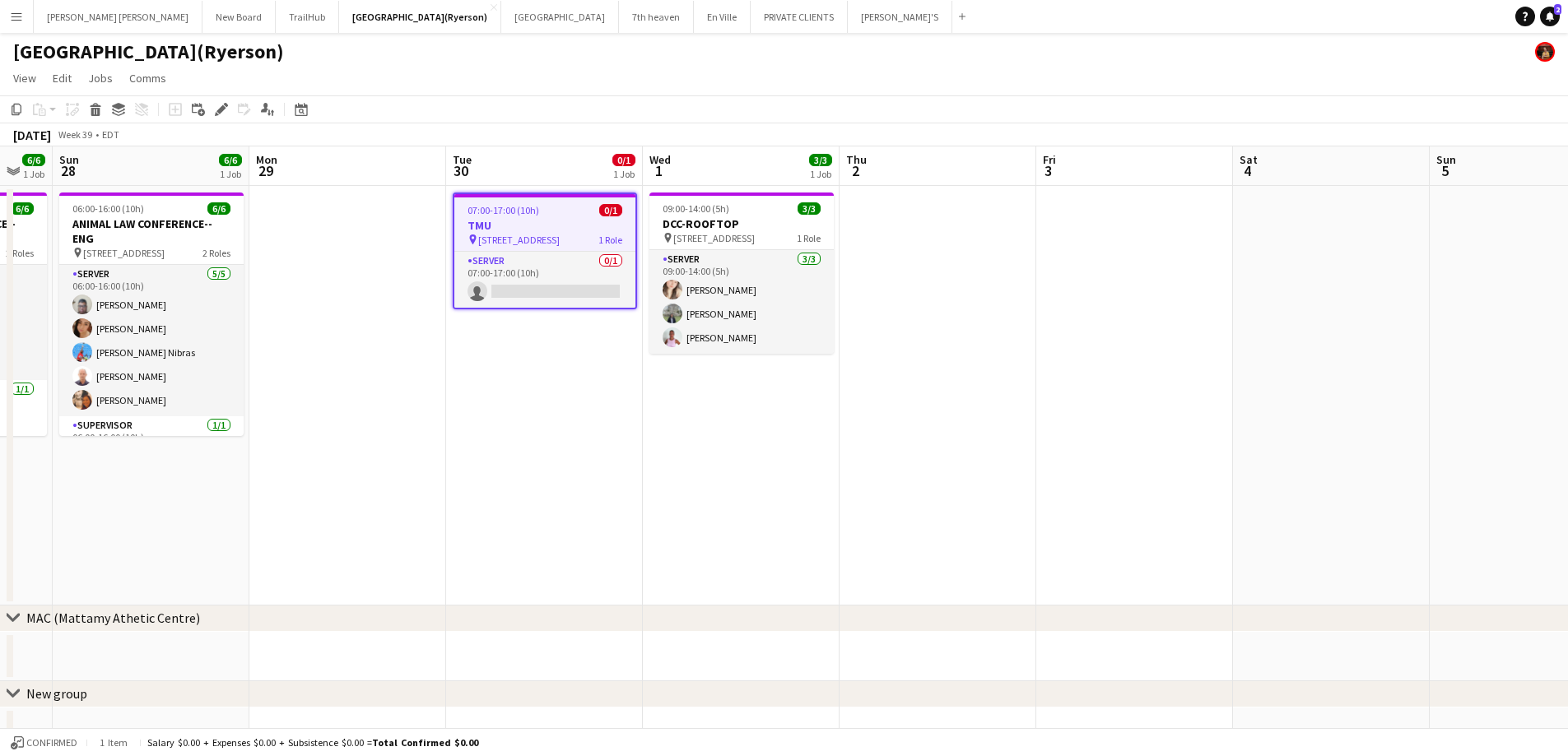
scroll to position [0, 547]
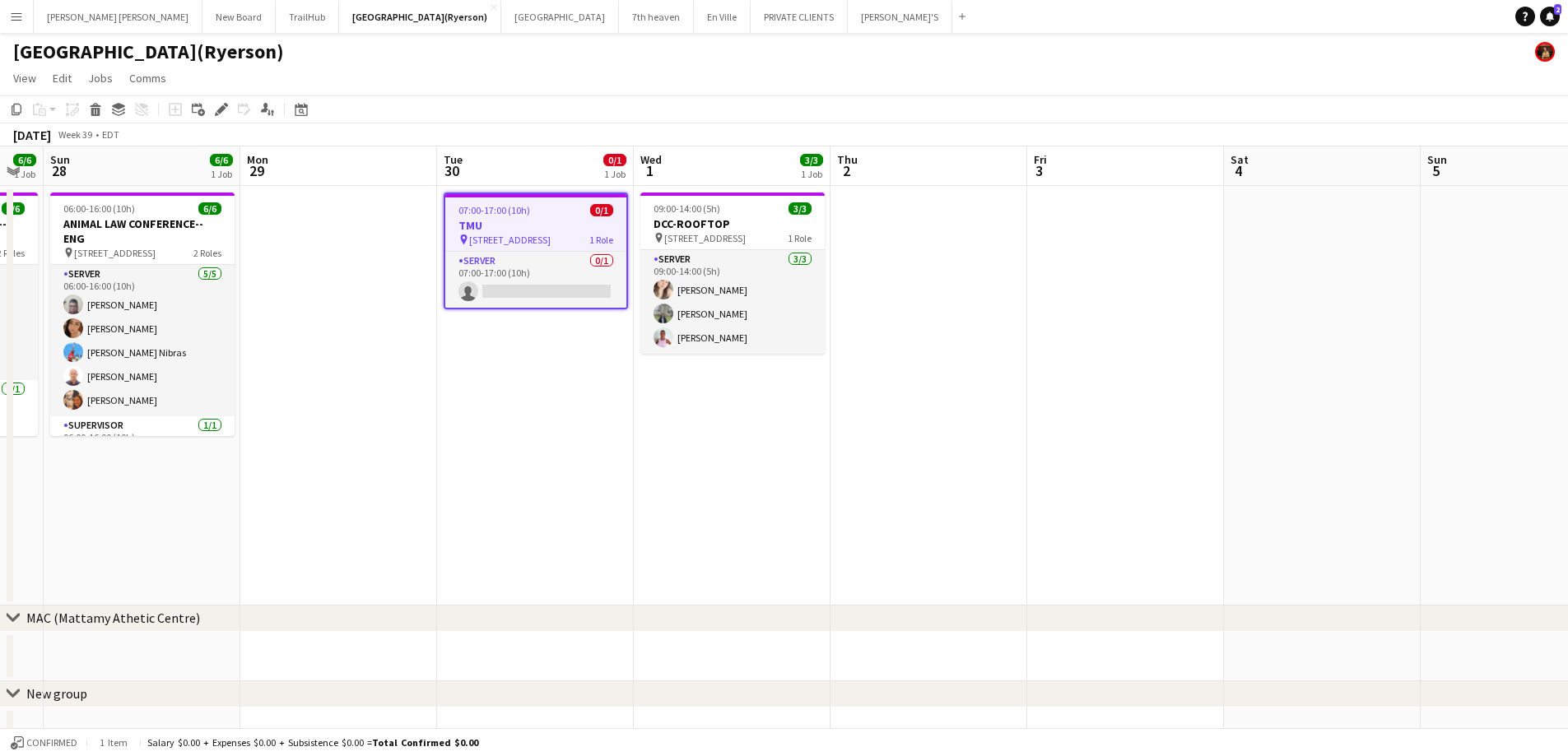
drag, startPoint x: 1107, startPoint y: 238, endPoint x: 943, endPoint y: 250, distance: 164.4
click at [943, 250] on app-calendar-viewport "Thu 25 1/1 1 Job Fri 26 7/7 1 Job Sat 27 6/6 1 Job Sun 28 6/6 1 Job Mon 29 Tue …" at bounding box center [784, 616] width 1568 height 940
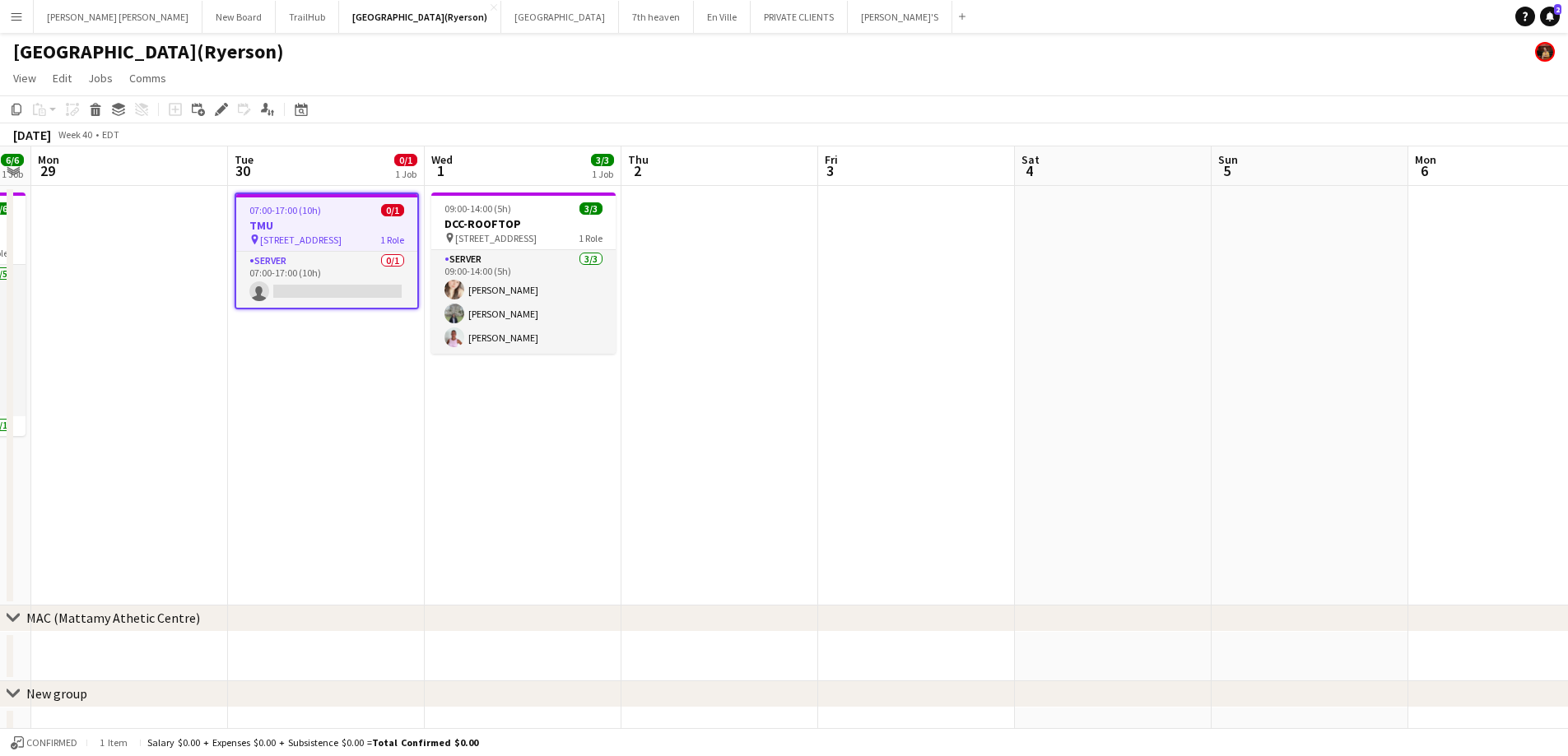
drag, startPoint x: 1097, startPoint y: 291, endPoint x: 1018, endPoint y: 284, distance: 79.3
click at [1018, 284] on app-calendar-viewport "Thu 25 1/1 1 Job Fri 26 7/7 1 Job Sat 27 6/6 1 Job Sun 28 6/6 1 Job Mon 29 Tue …" at bounding box center [784, 616] width 1568 height 940
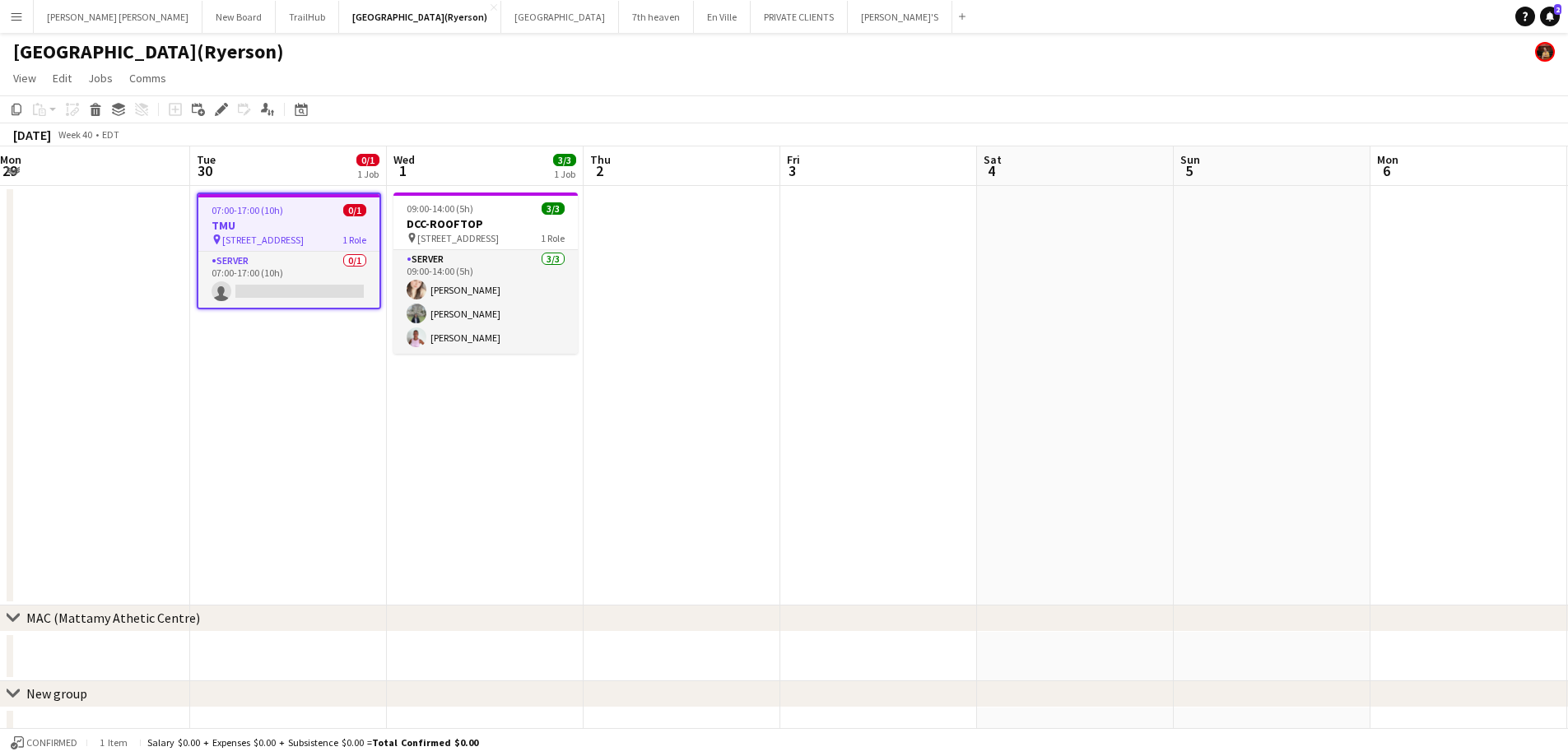
click at [1046, 232] on app-date-cell at bounding box center [1075, 396] width 196 height 420
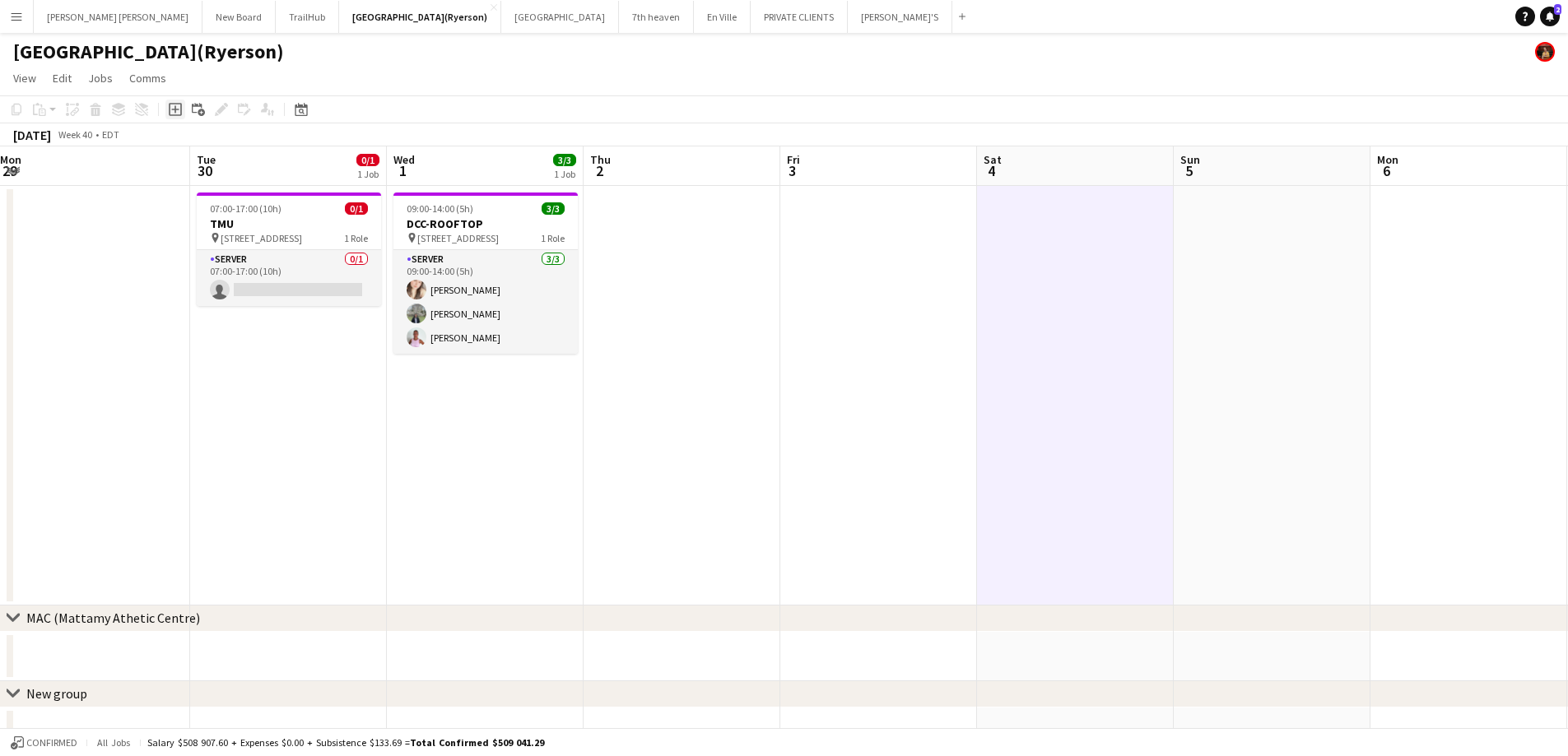
click at [176, 110] on icon at bounding box center [175, 110] width 8 height 8
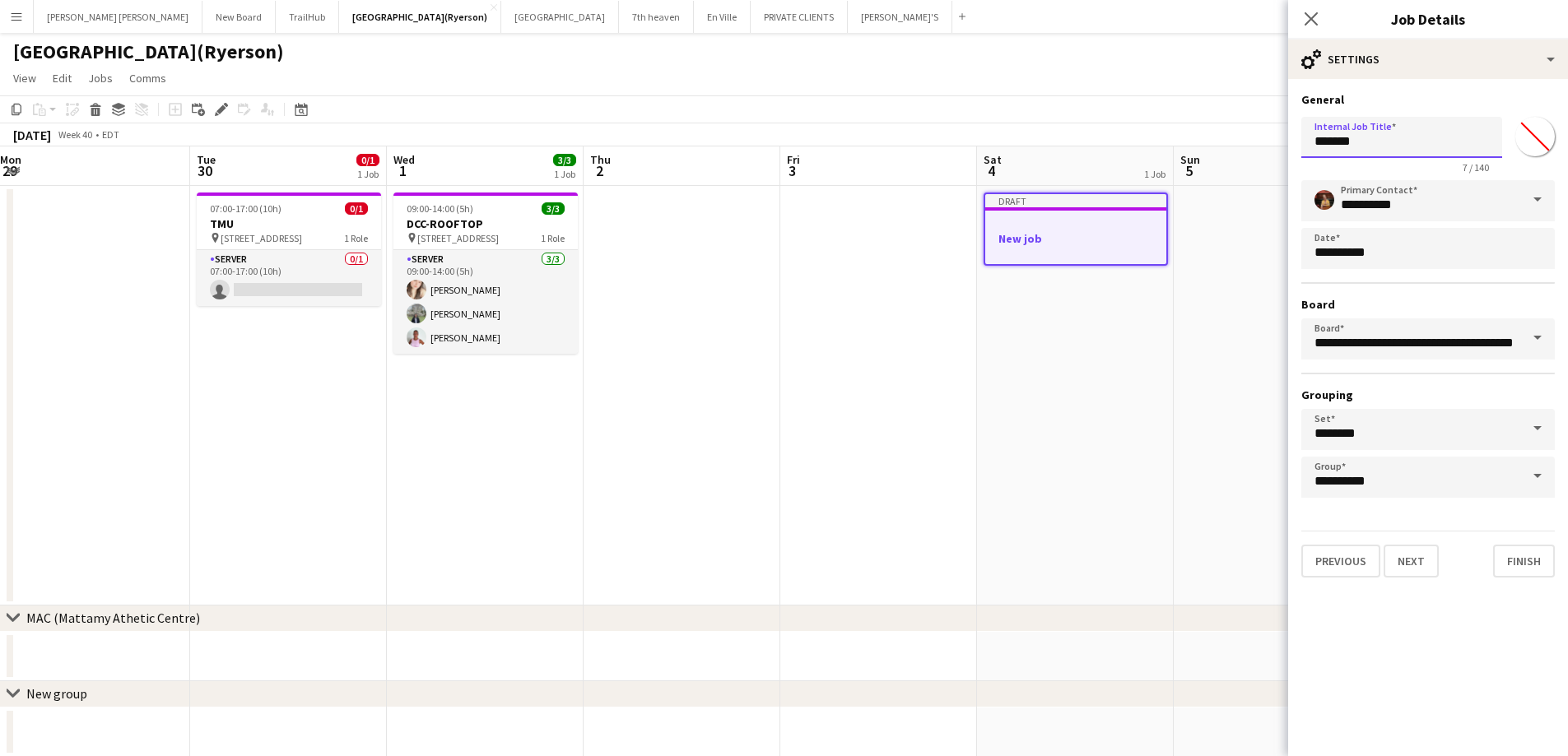
drag, startPoint x: 1384, startPoint y: 139, endPoint x: 1044, endPoint y: 105, distance: 341.7
click at [1044, 105] on body "Menu Boards Boards Boards All jobs Status Workforce Workforce My Workforce Recr…" at bounding box center [784, 557] width 1568 height 1114
type input "**********"
click at [1410, 562] on button "Next" at bounding box center [1412, 562] width 55 height 33
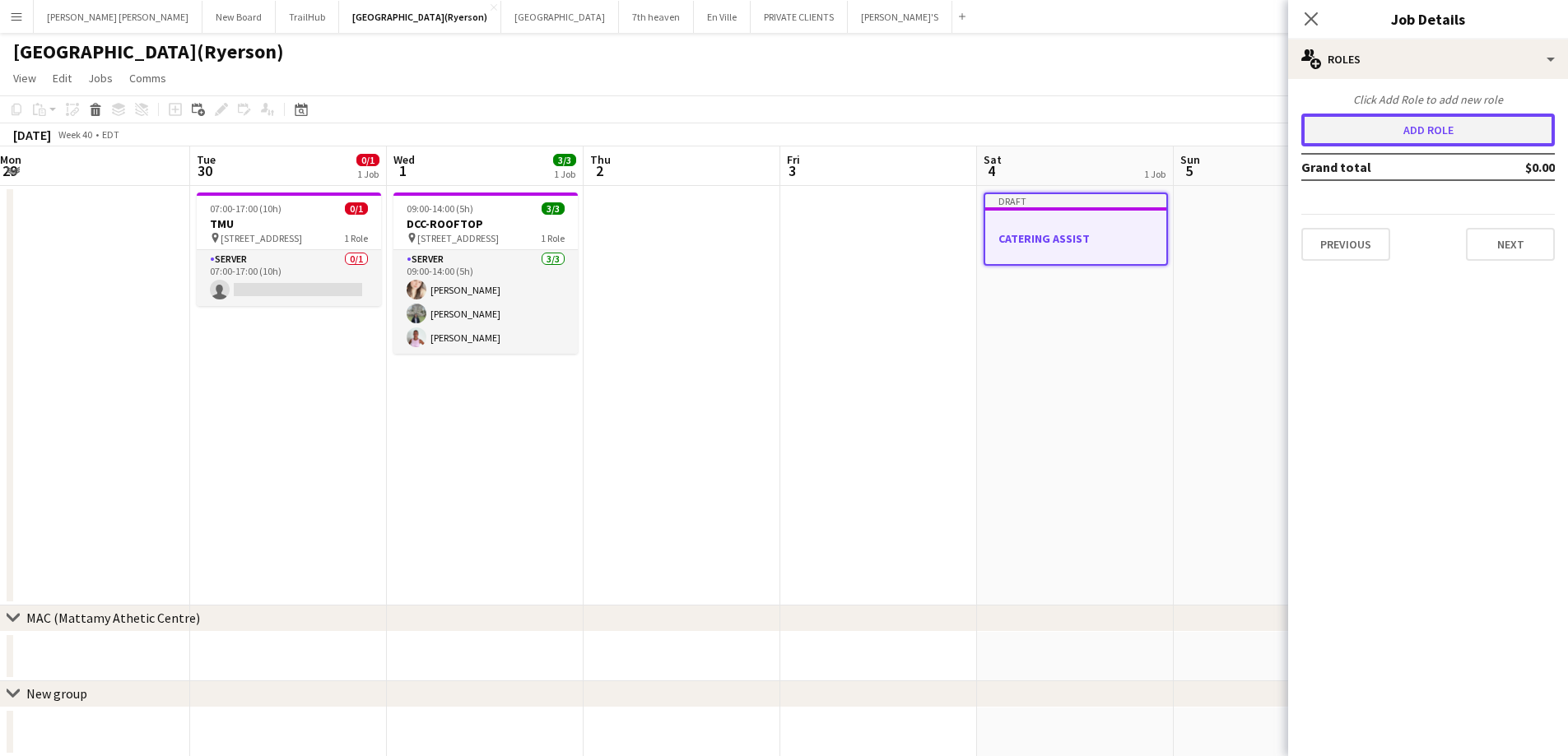
click at [1347, 122] on button "Add role" at bounding box center [1428, 130] width 254 height 33
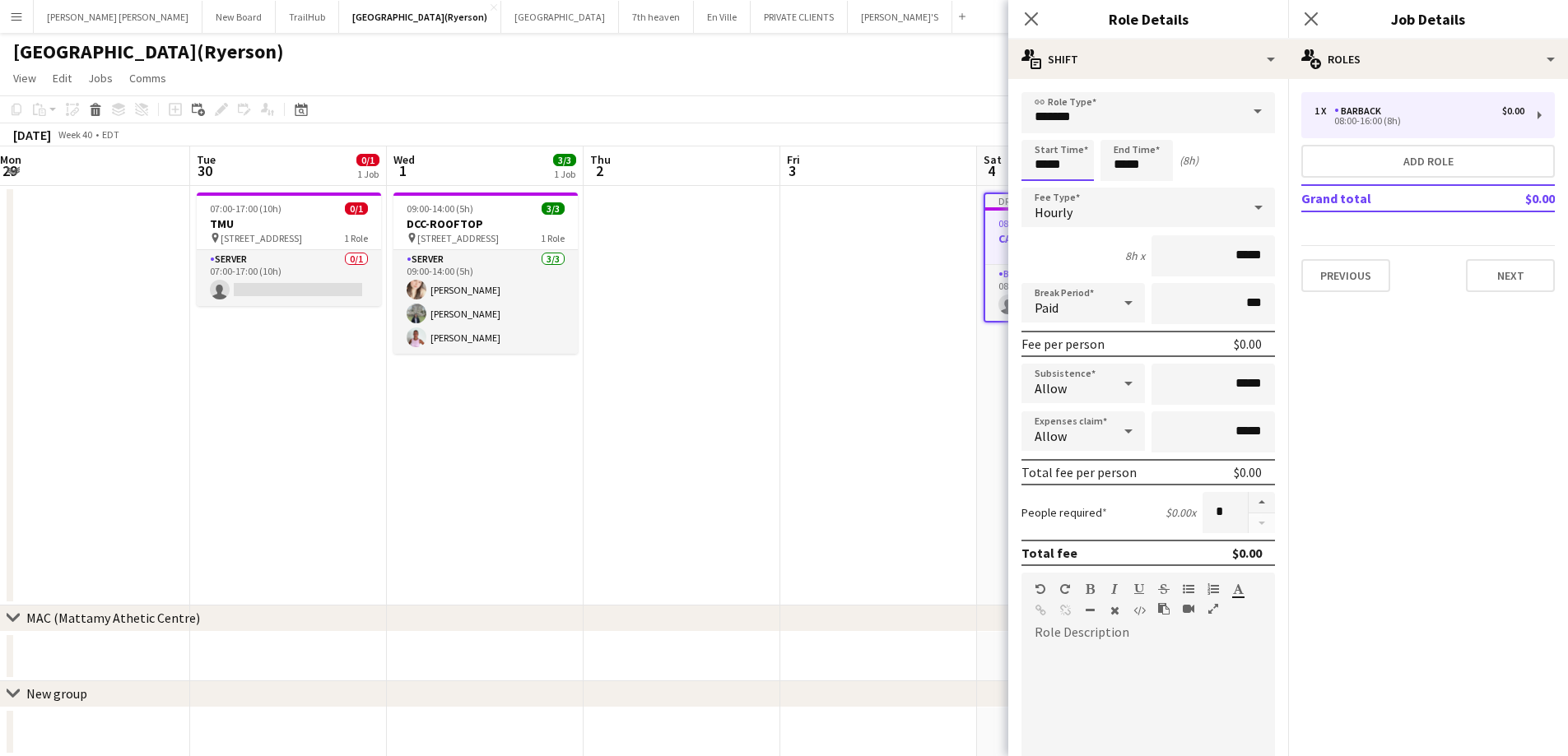
click at [1067, 161] on input "*****" at bounding box center [1058, 160] width 72 height 41
click at [1044, 137] on div at bounding box center [1041, 131] width 33 height 17
type input "*****"
click at [1044, 137] on div at bounding box center [1041, 131] width 33 height 17
click at [1130, 165] on input "*****" at bounding box center [1137, 160] width 72 height 41
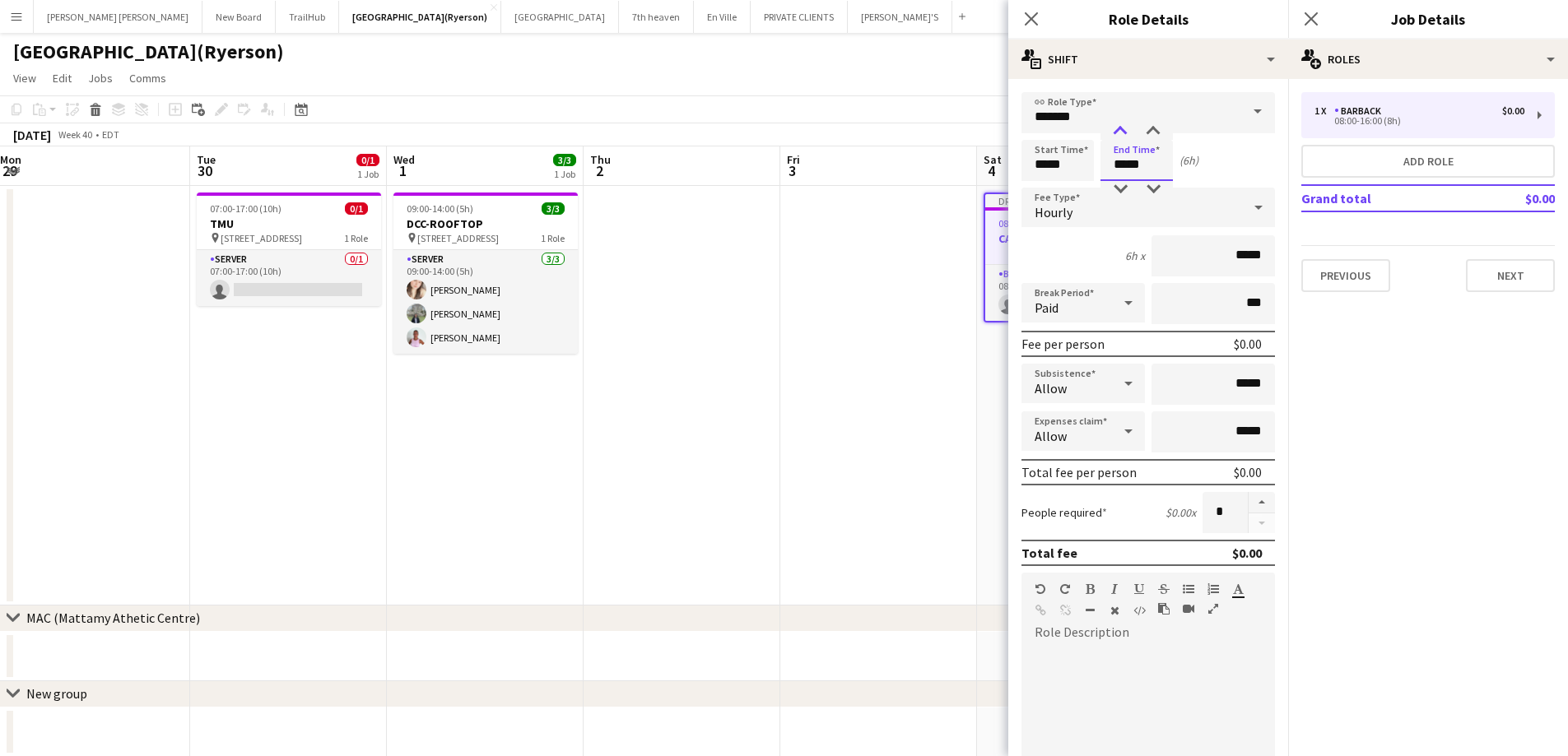
type input "*****"
click at [1120, 130] on div at bounding box center [1121, 131] width 33 height 17
click at [1112, 115] on input "*******" at bounding box center [1149, 112] width 254 height 41
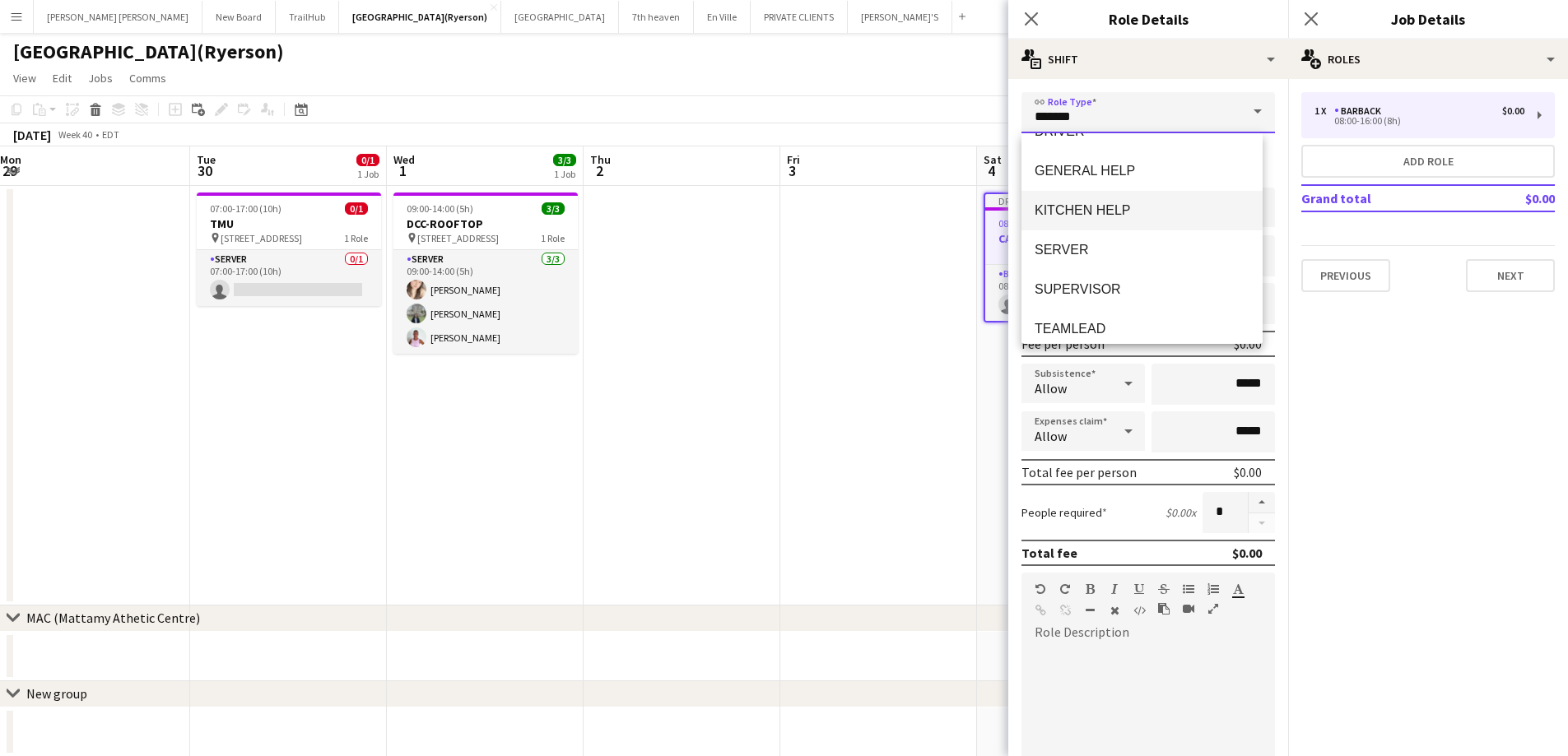
scroll to position [276, 0]
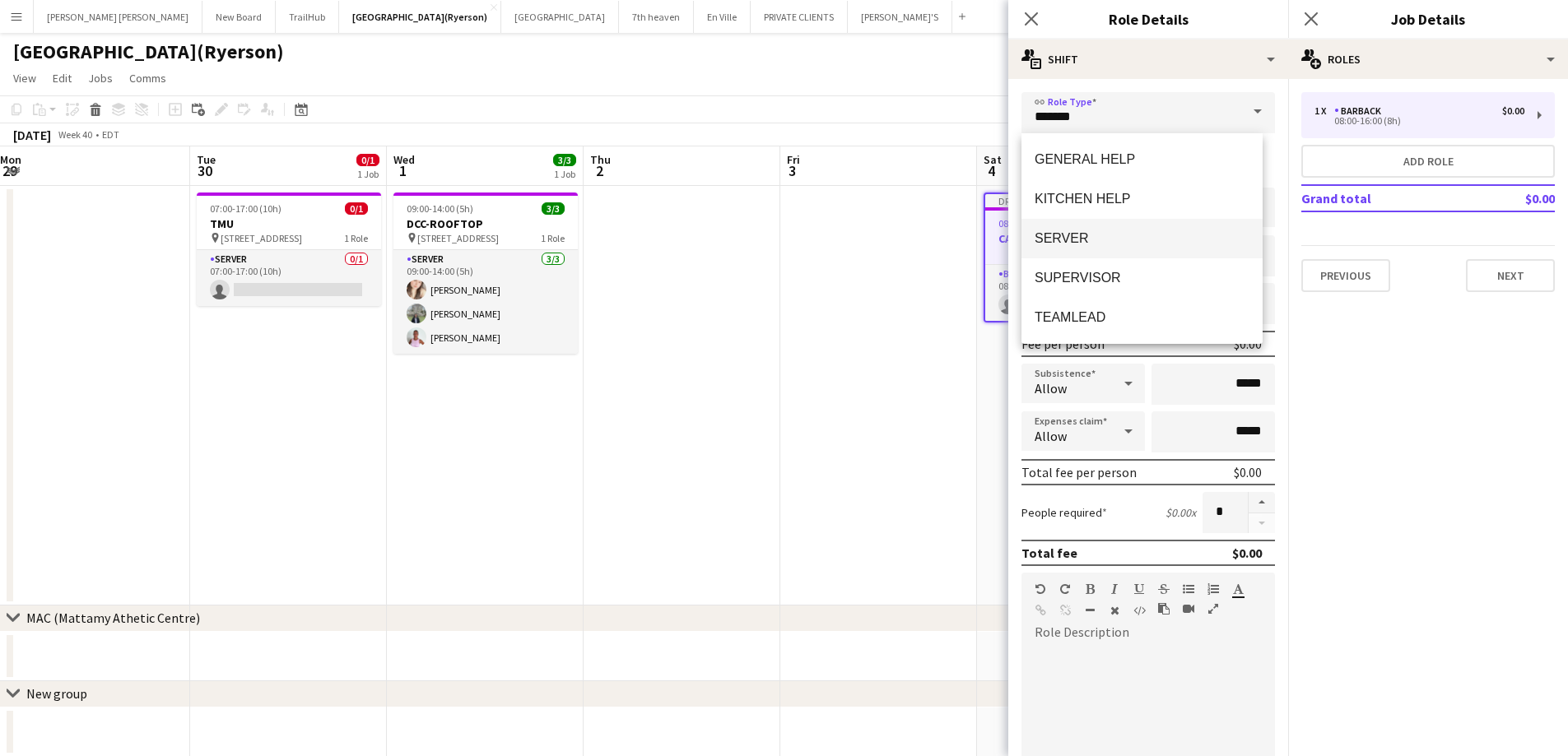
click at [1086, 243] on span "SERVER" at bounding box center [1142, 238] width 215 height 16
type input "******"
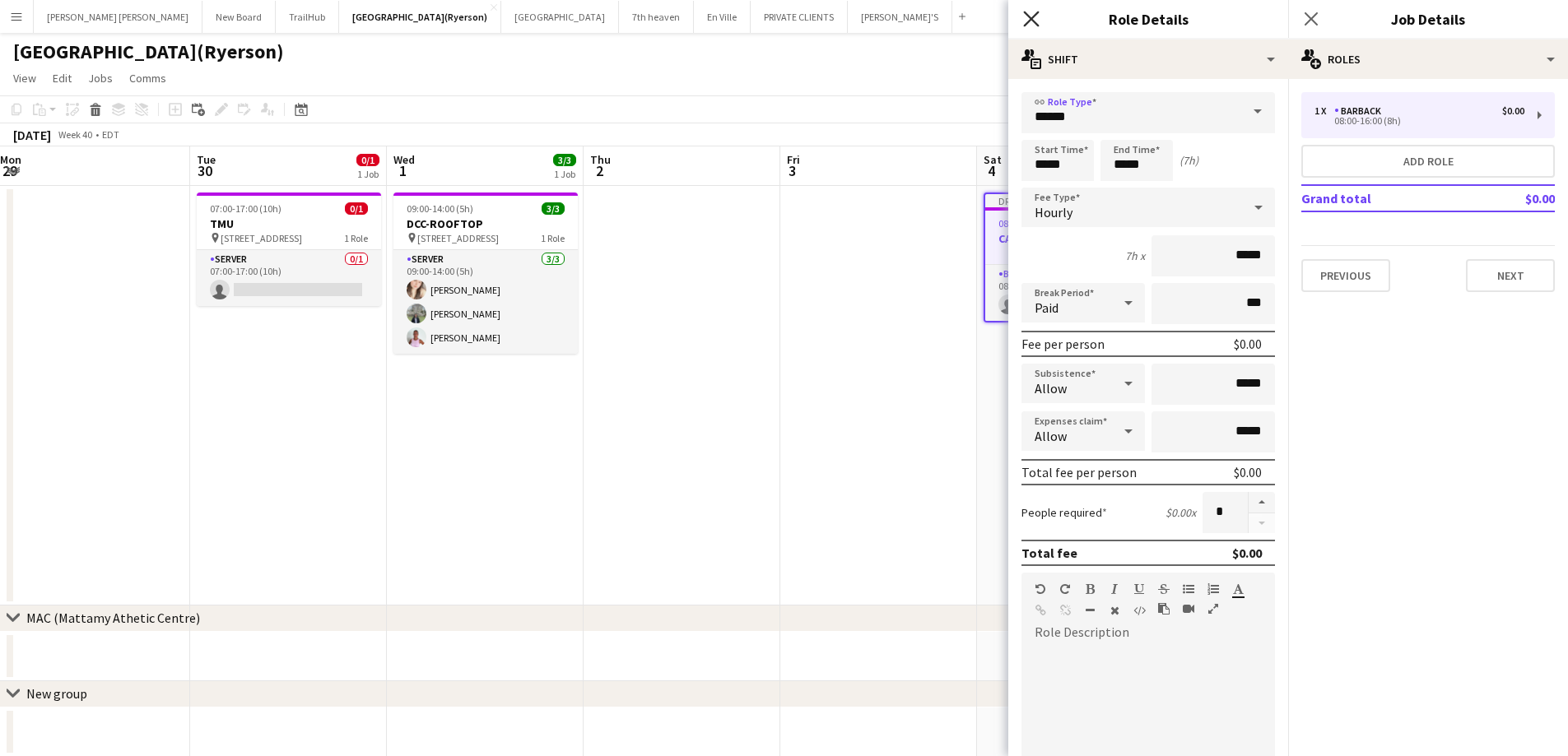
click at [1035, 25] on icon "Close pop-in" at bounding box center [1031, 19] width 16 height 16
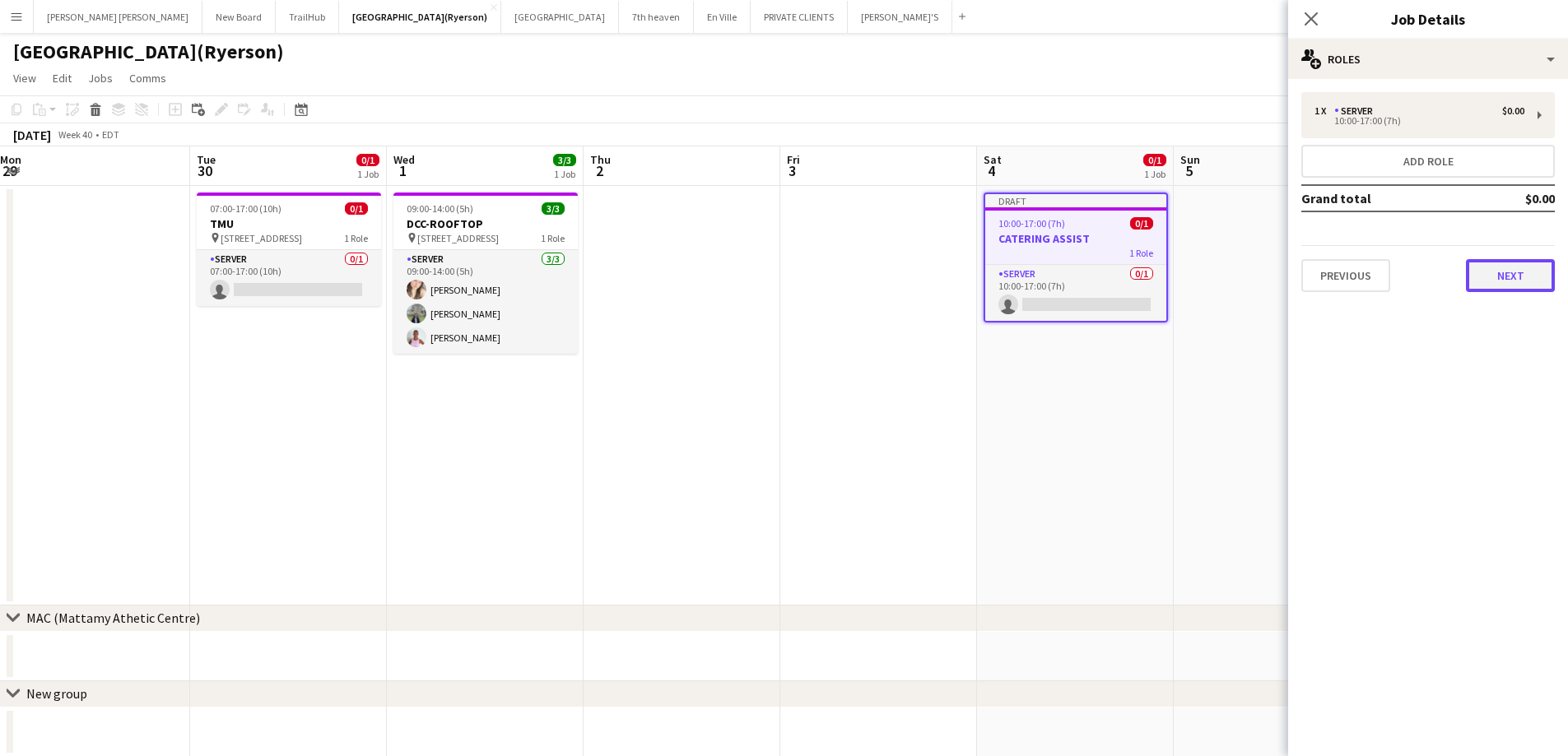
click at [1483, 282] on button "Next" at bounding box center [1510, 275] width 89 height 33
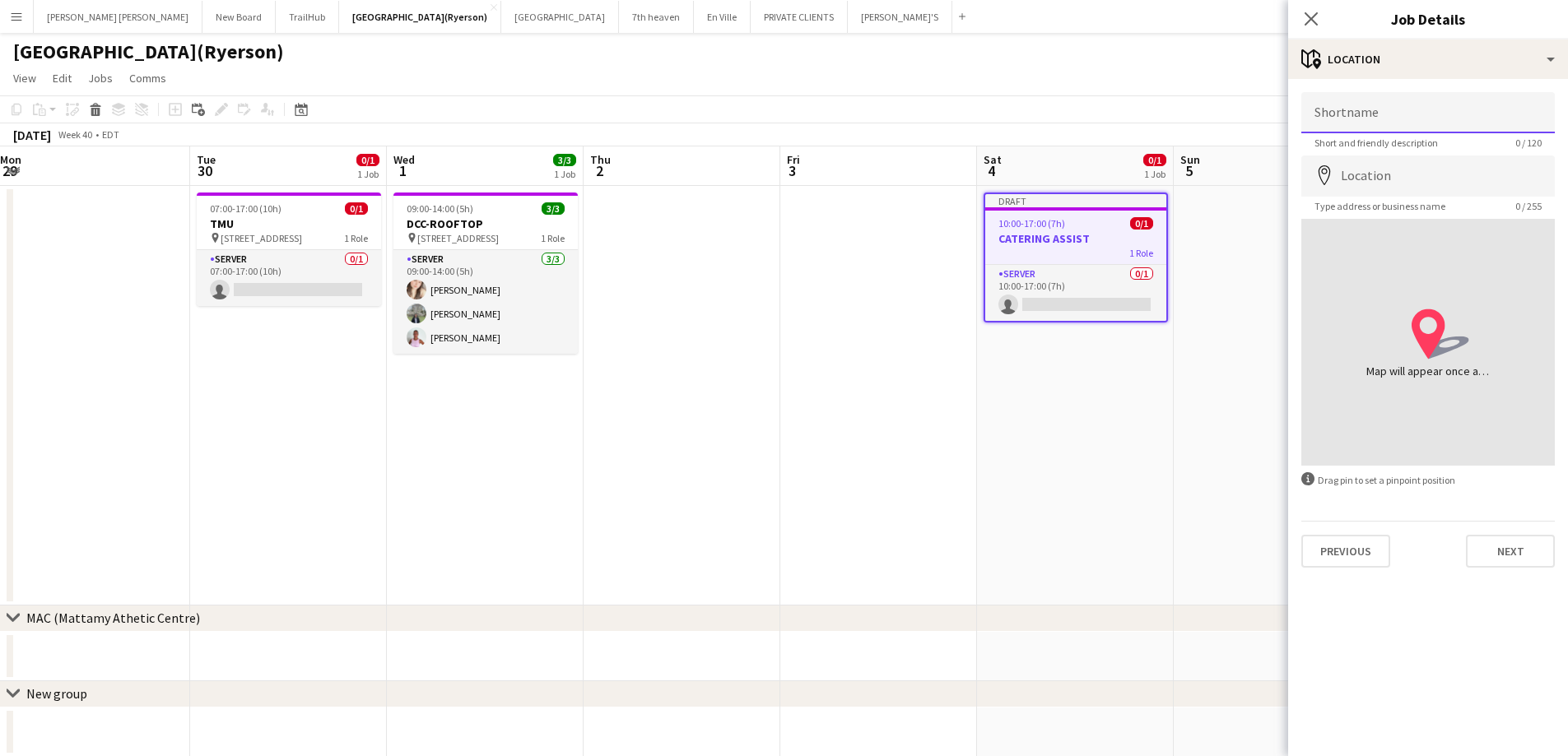
click at [1354, 121] on input "Shortname" at bounding box center [1428, 112] width 254 height 41
type input "**********"
click at [1395, 176] on input "Location" at bounding box center [1428, 176] width 254 height 41
type input "**********"
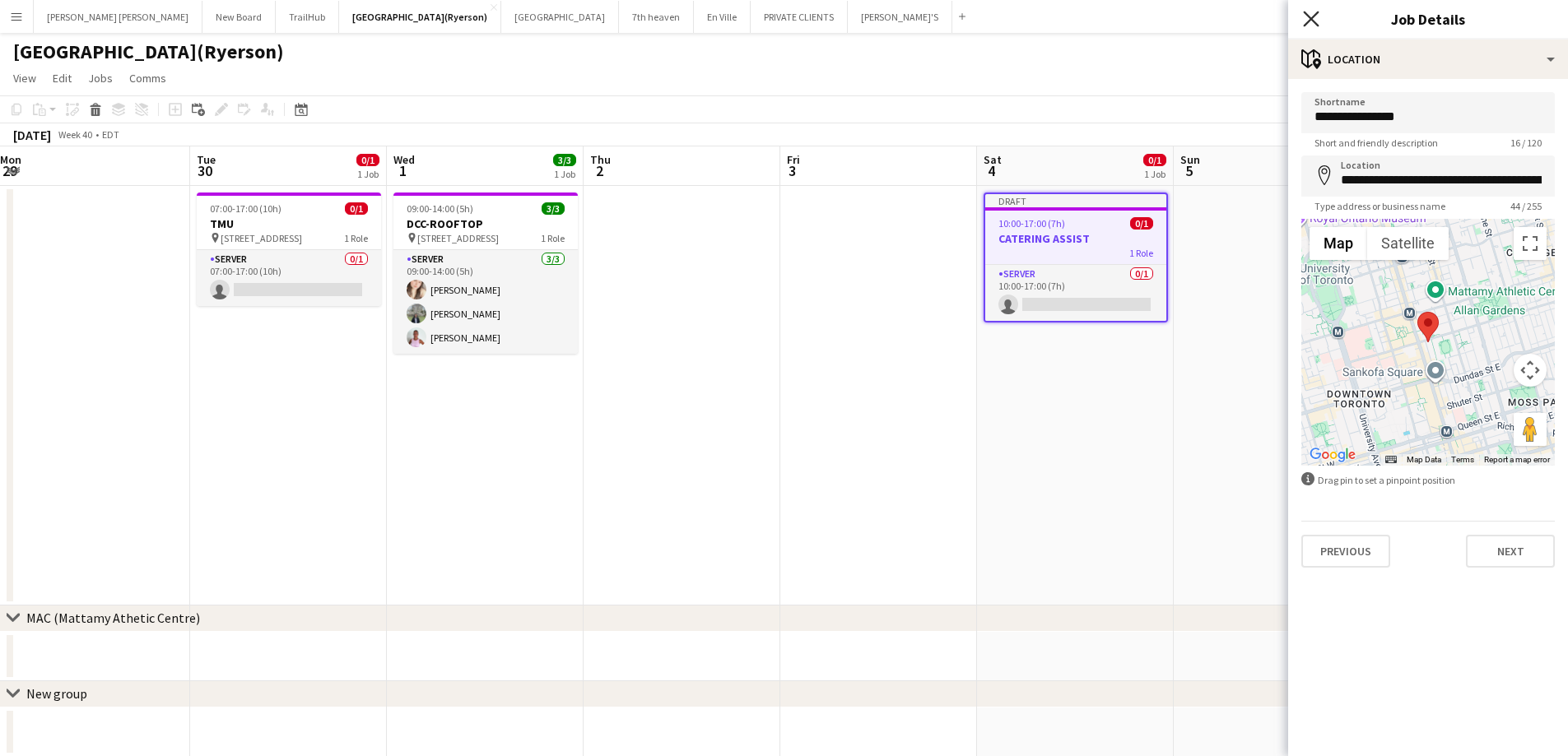
click at [1310, 23] on icon "Close pop-in" at bounding box center [1311, 19] width 16 height 16
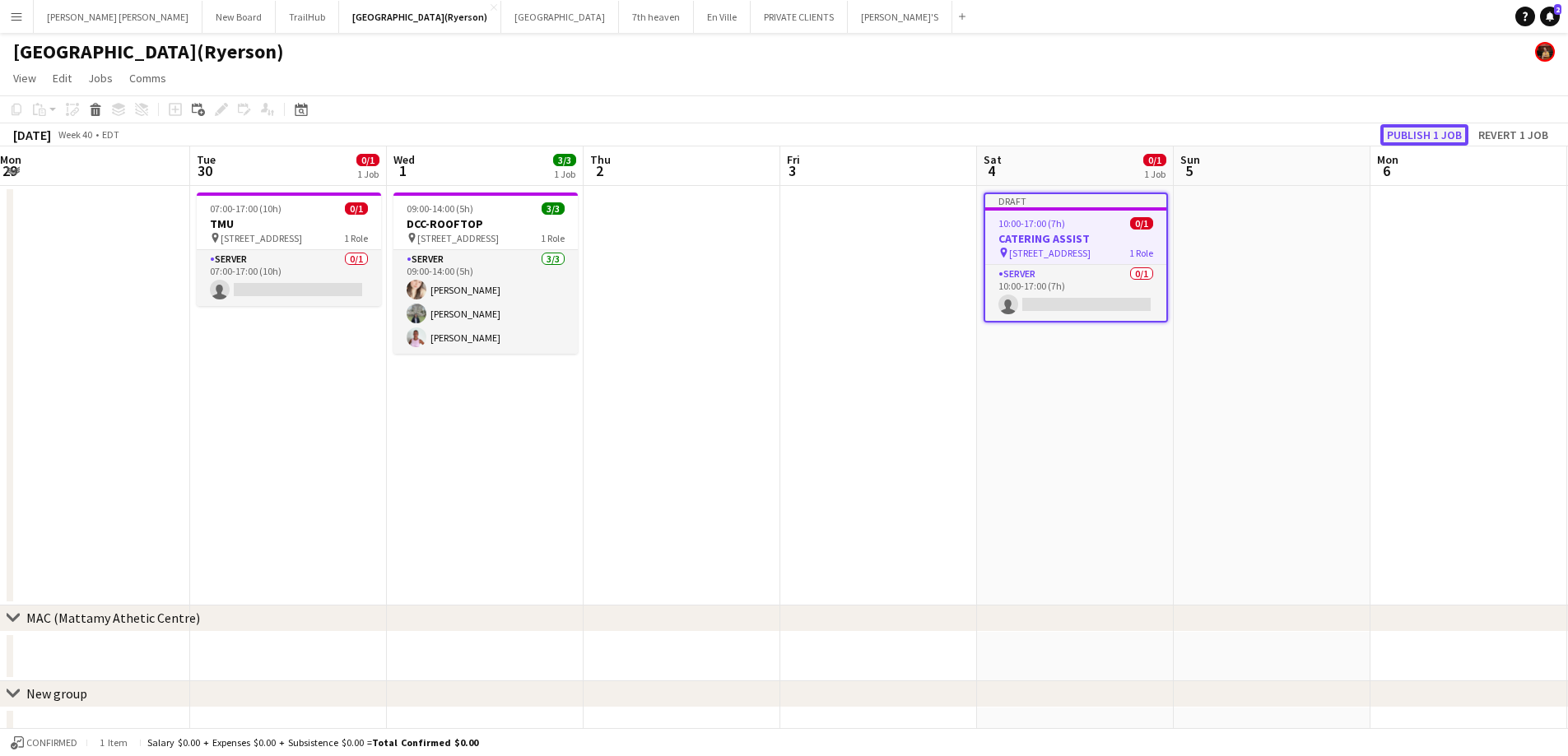
click at [1422, 136] on button "Publish 1 job" at bounding box center [1424, 135] width 88 height 21
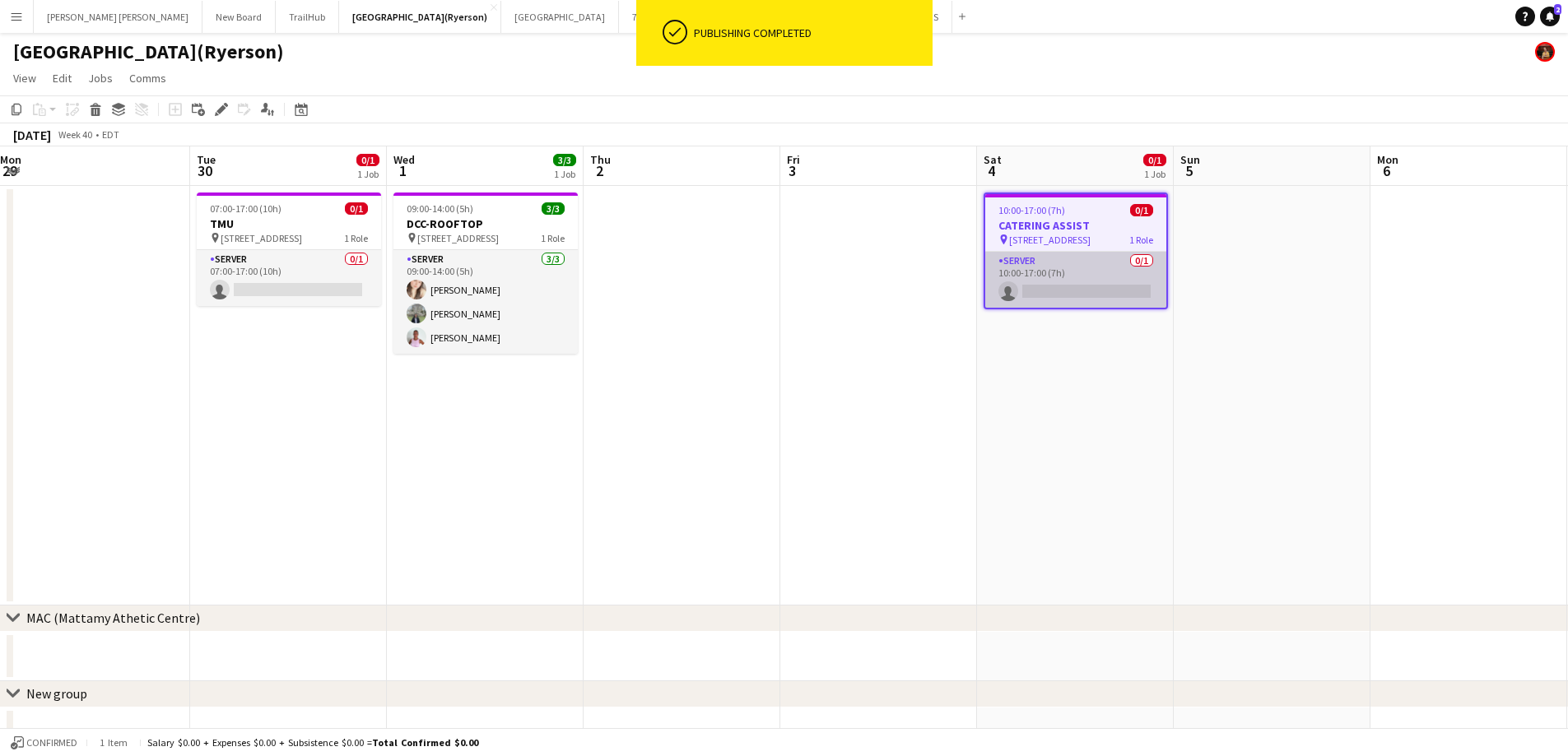
click at [1040, 301] on app-card-role "SERVER 0/1 10:00-17:00 (7h) single-neutral-actions" at bounding box center [1076, 279] width 181 height 56
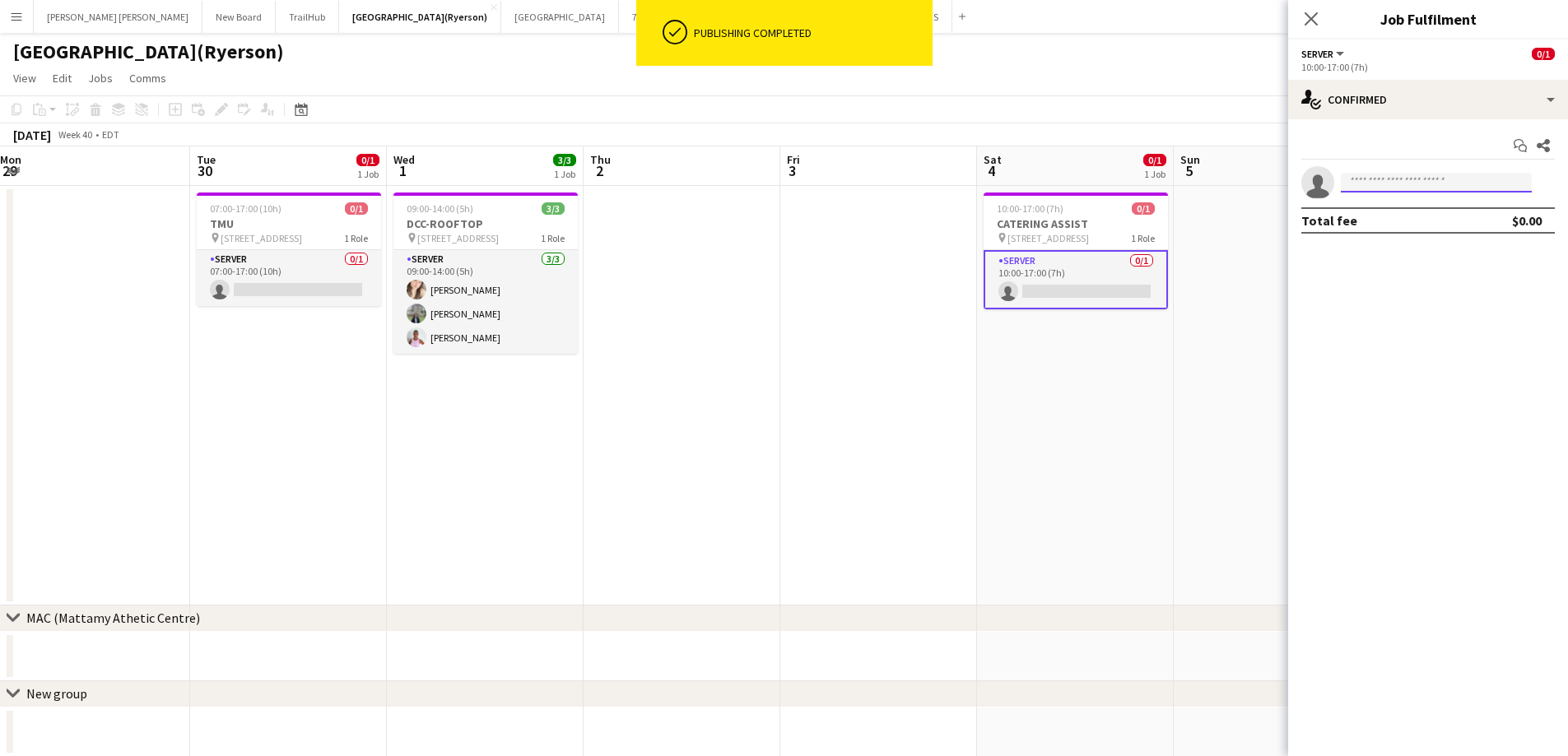
click at [1414, 189] on input at bounding box center [1436, 183] width 191 height 20
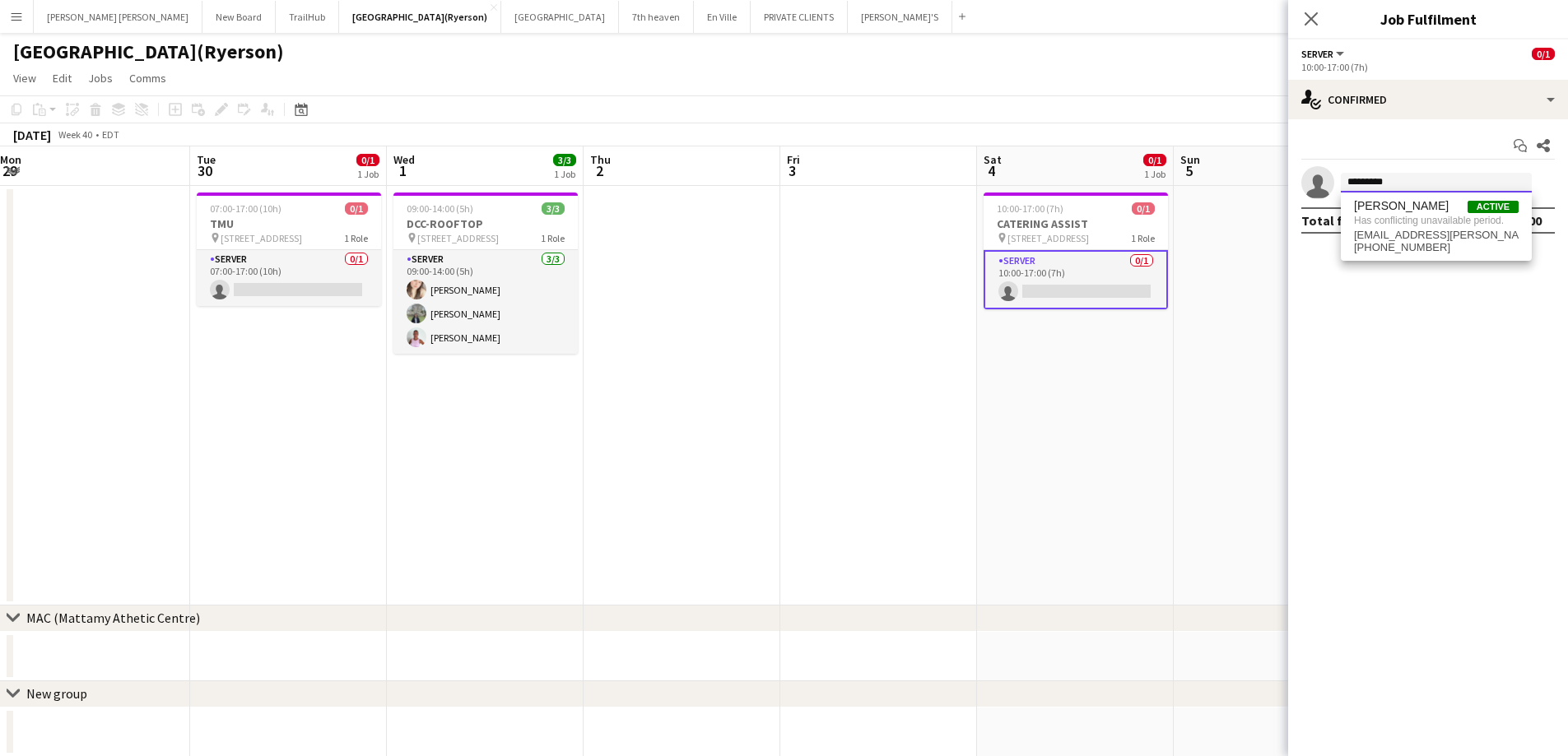
type input "*********"
click at [1414, 230] on span "antonella.t.almeida@hotmail.com" at bounding box center [1436, 234] width 165 height 13
click at [1360, 189] on input at bounding box center [1436, 183] width 191 height 20
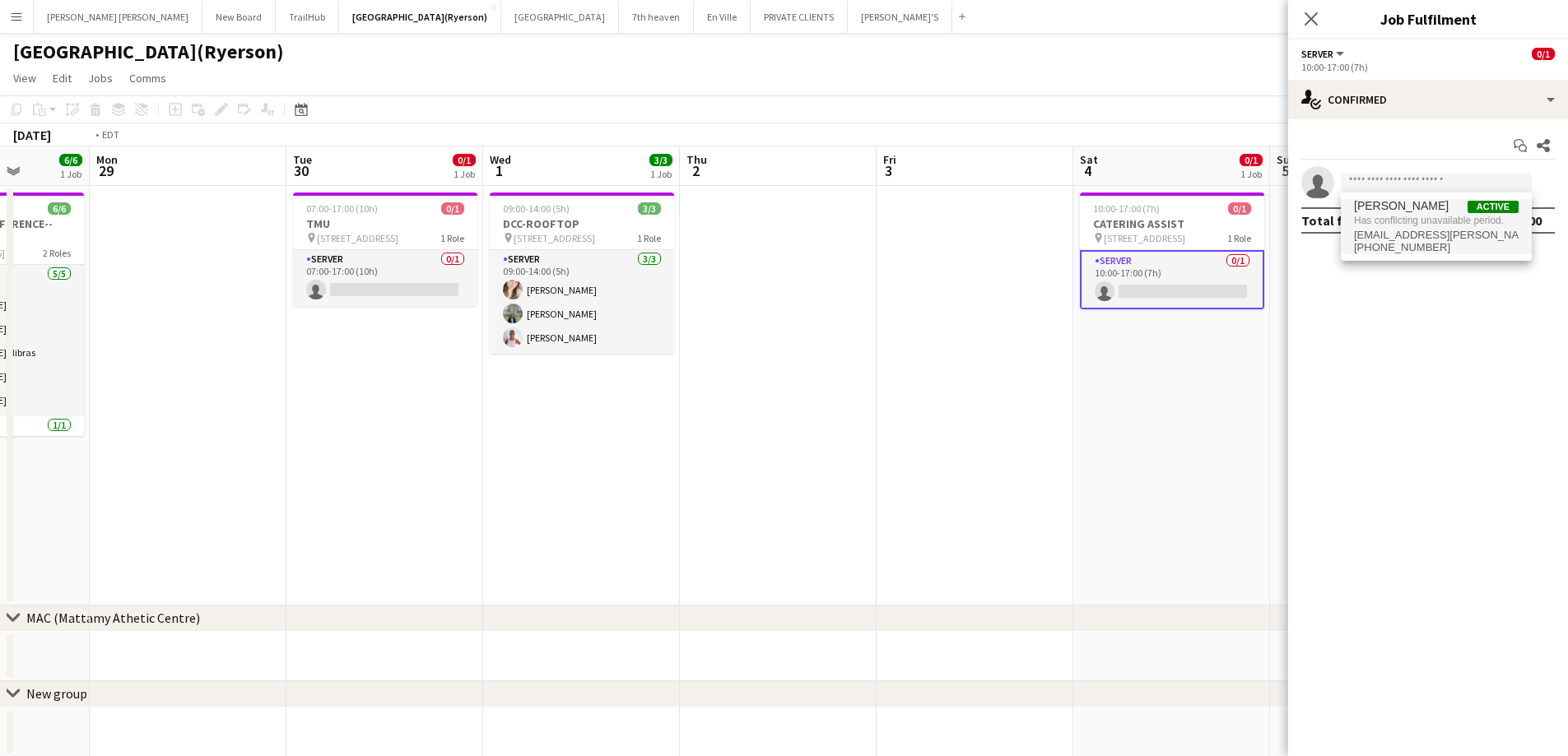
drag, startPoint x: 691, startPoint y: 317, endPoint x: 787, endPoint y: 292, distance: 99.2
click at [787, 292] on app-calendar-viewport "Thu 25 1/1 1 Job Fri 26 7/7 1 Job Sat 27 6/6 1 Job Sun 28 6/6 1 Job Mon 29 Tue …" at bounding box center [784, 616] width 1568 height 940
click at [379, 297] on app-card-role "SERVER 0/1 07:00-17:00 (10h) single-neutral-actions" at bounding box center [385, 277] width 185 height 56
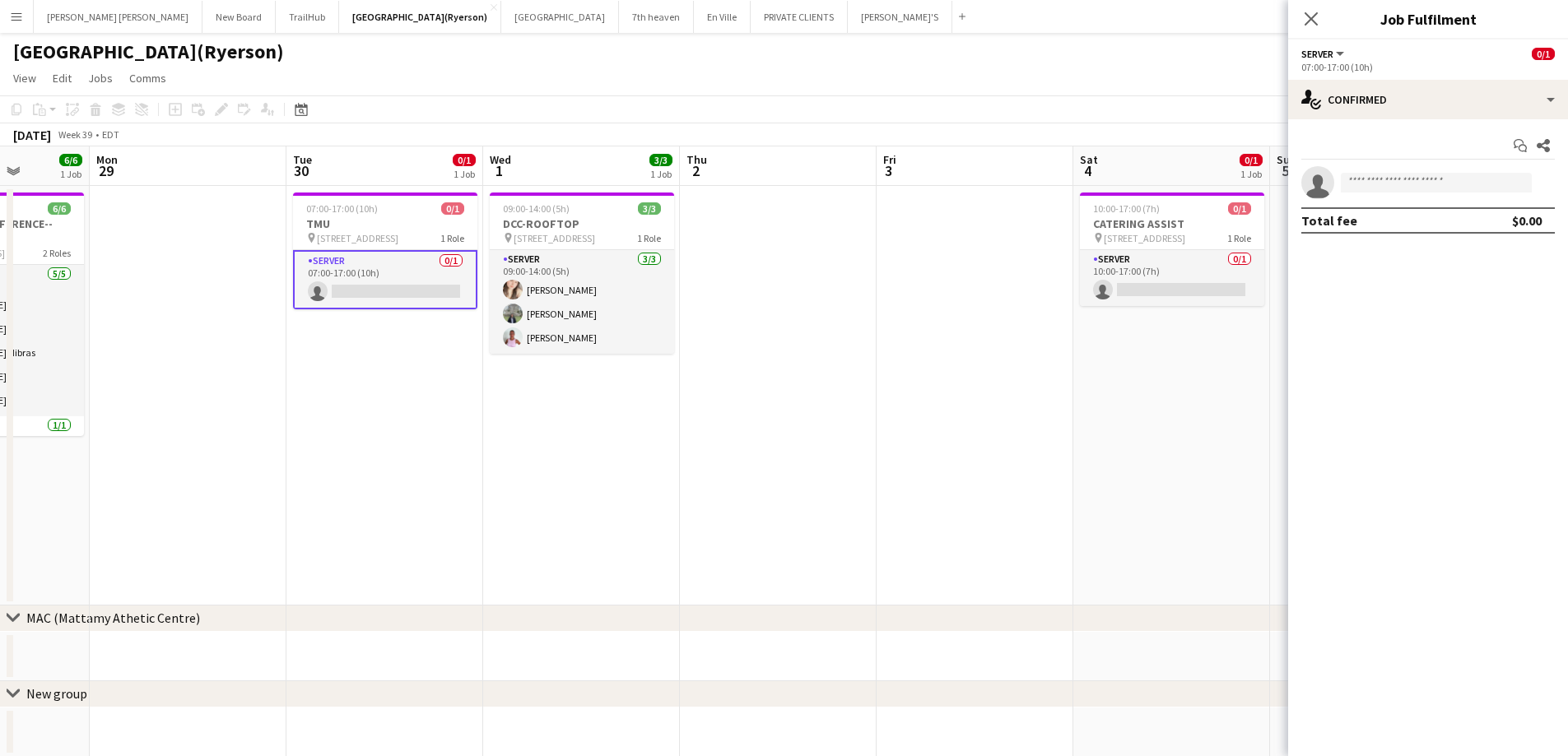
click at [391, 295] on app-card-role "SERVER 0/1 07:00-17:00 (10h) single-neutral-actions" at bounding box center [385, 279] width 185 height 60
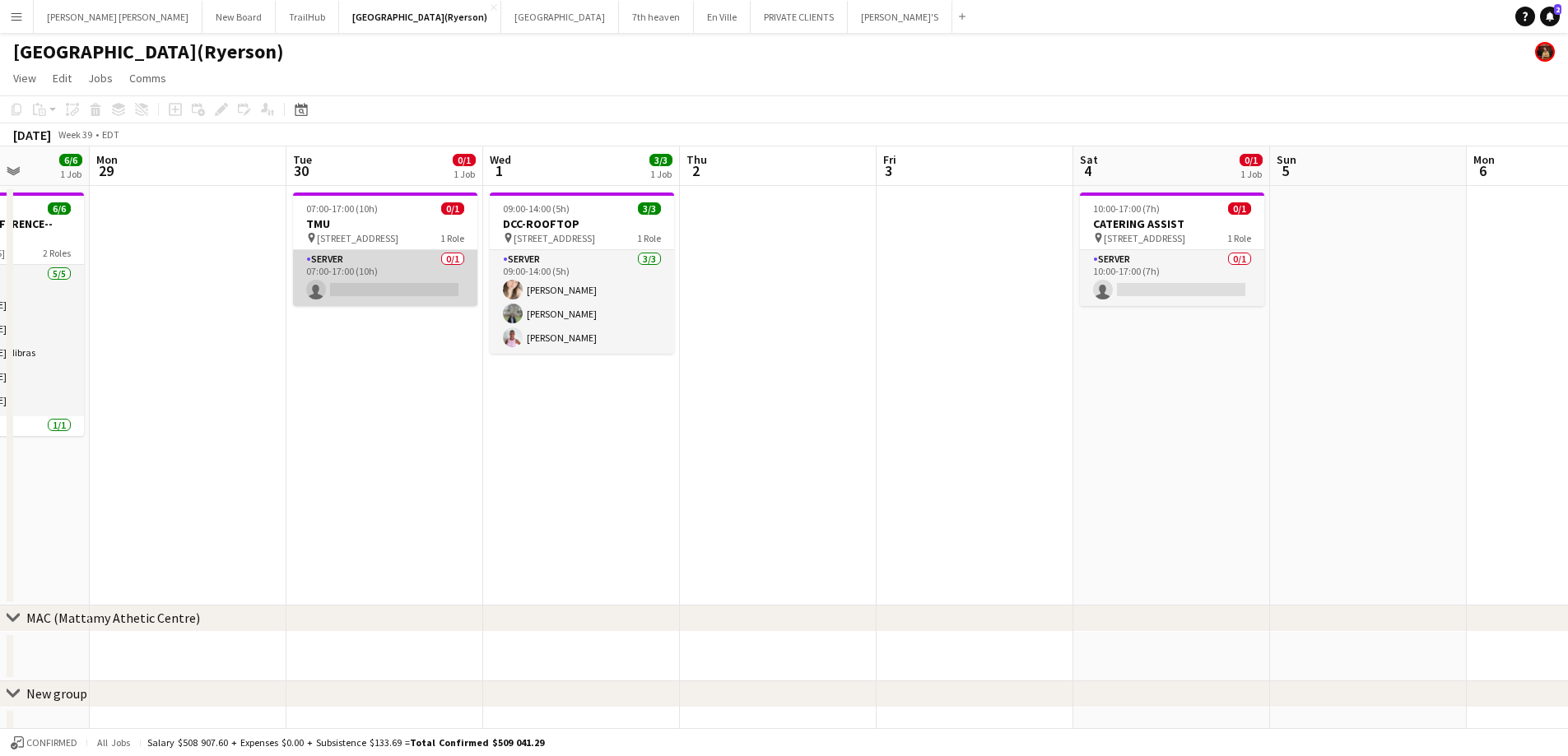
click at [348, 289] on app-card-role "SERVER 0/1 07:00-17:00 (10h) single-neutral-actions" at bounding box center [385, 277] width 185 height 56
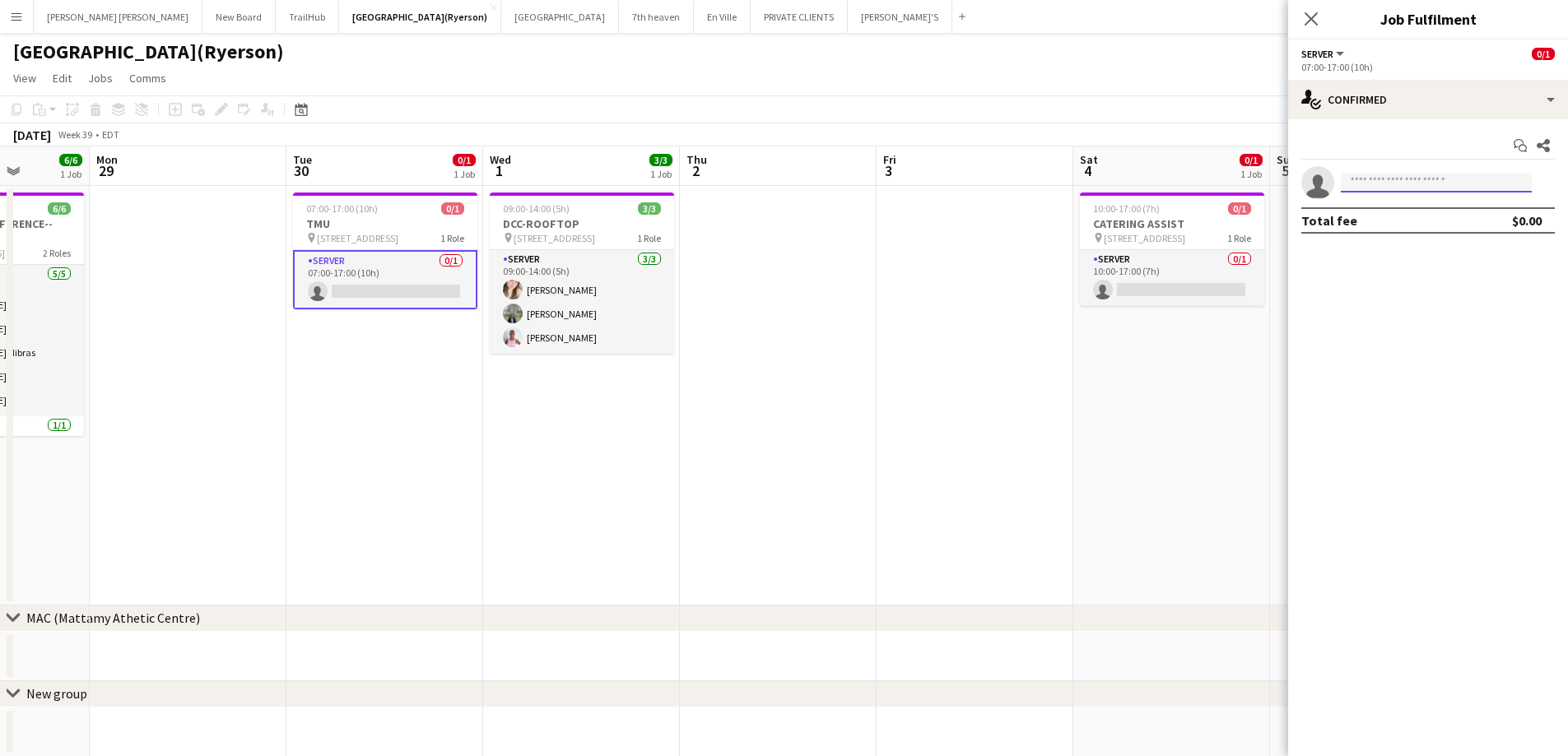
click at [1436, 185] on input at bounding box center [1436, 183] width 191 height 20
type input "*********"
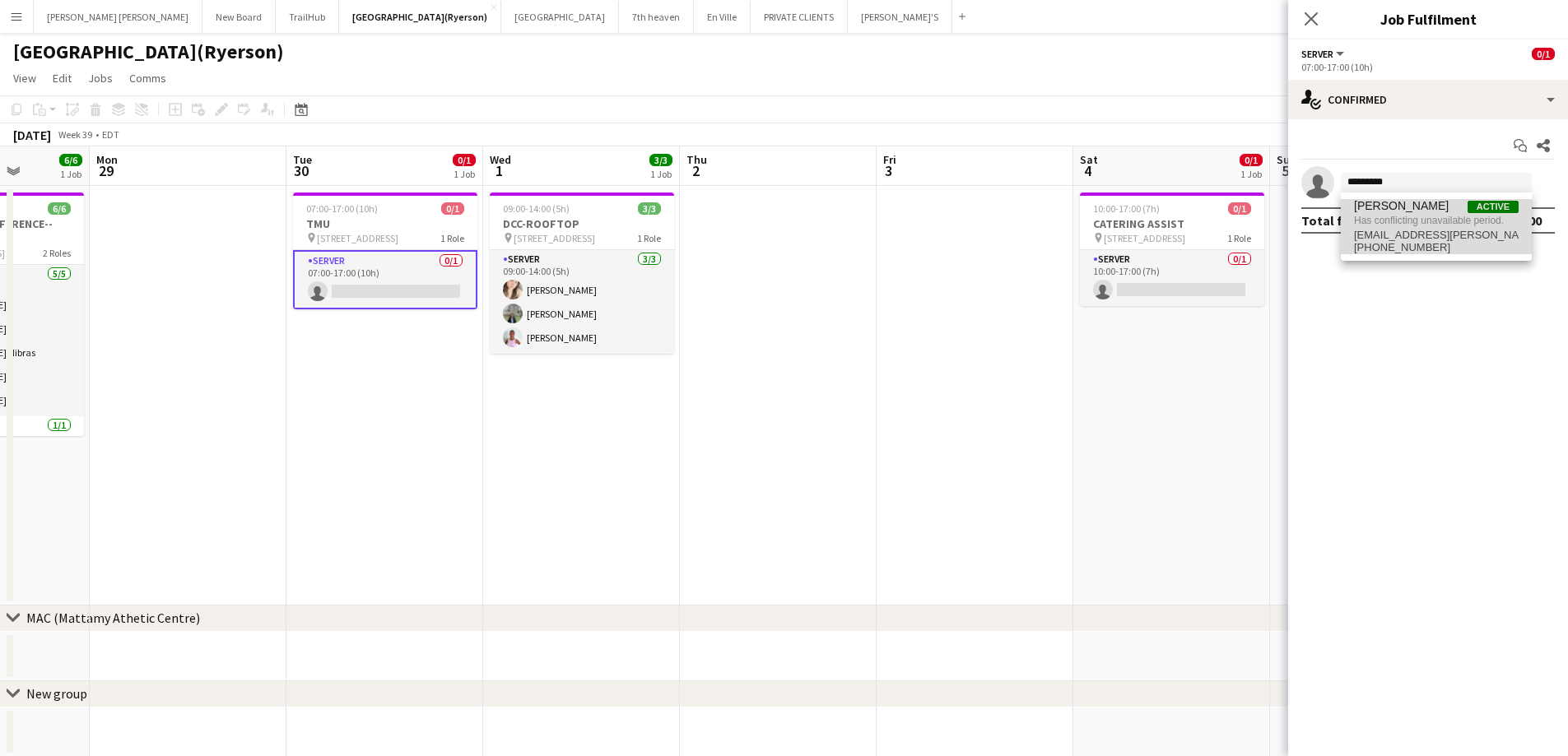
click at [1478, 231] on span "antonella.t.almeida@hotmail.com" at bounding box center [1436, 234] width 165 height 13
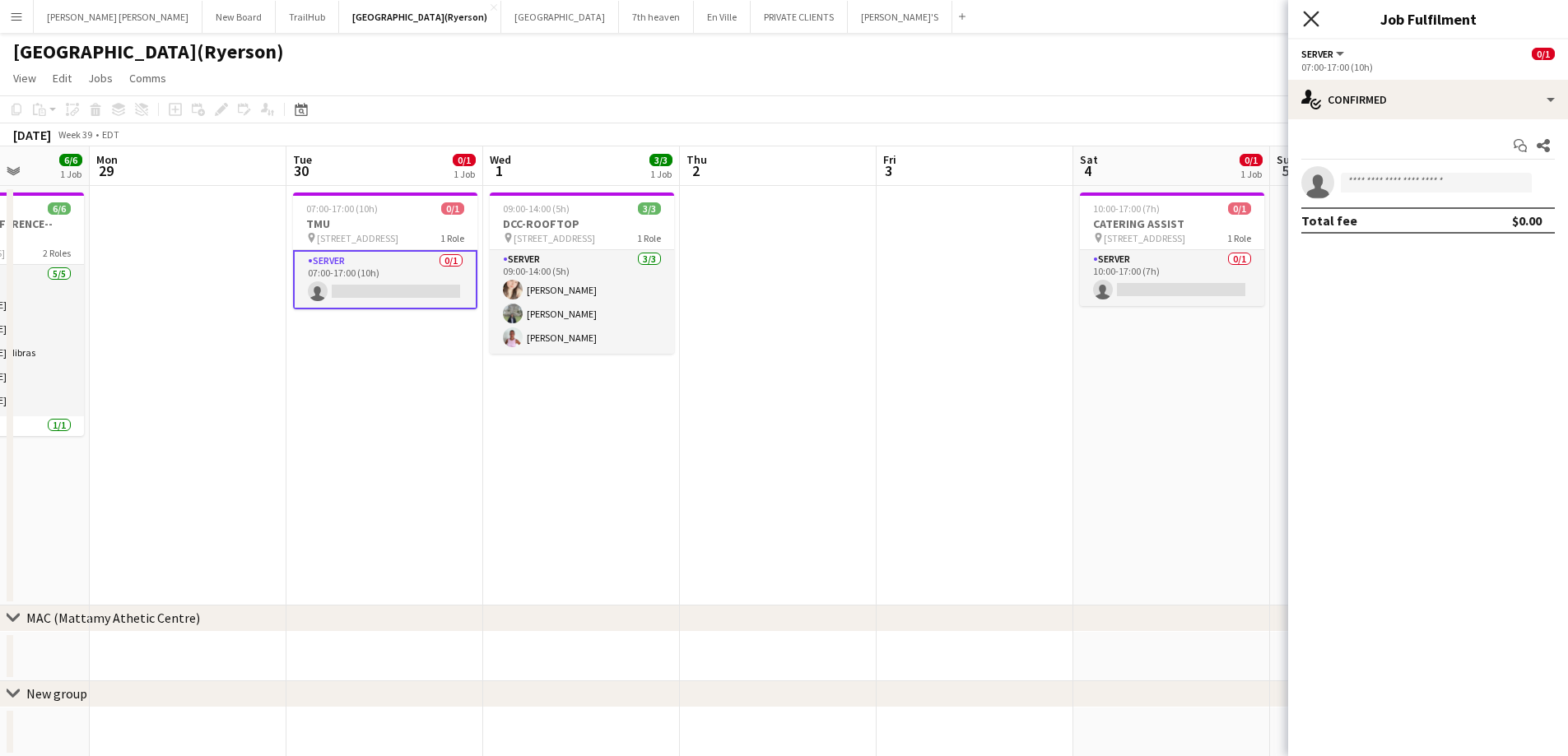
click at [1310, 22] on icon "Close pop-in" at bounding box center [1311, 19] width 16 height 16
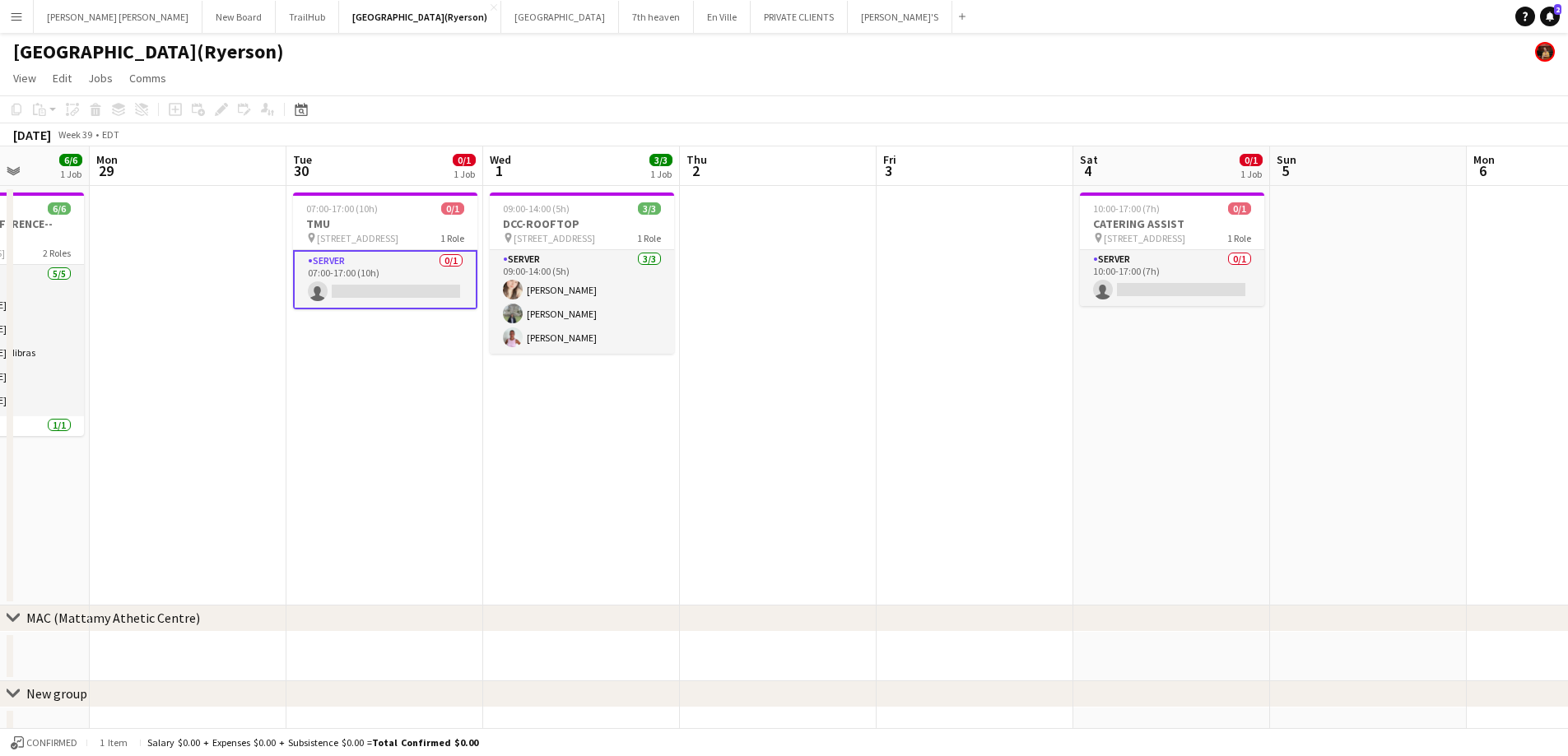
scroll to position [0, 583]
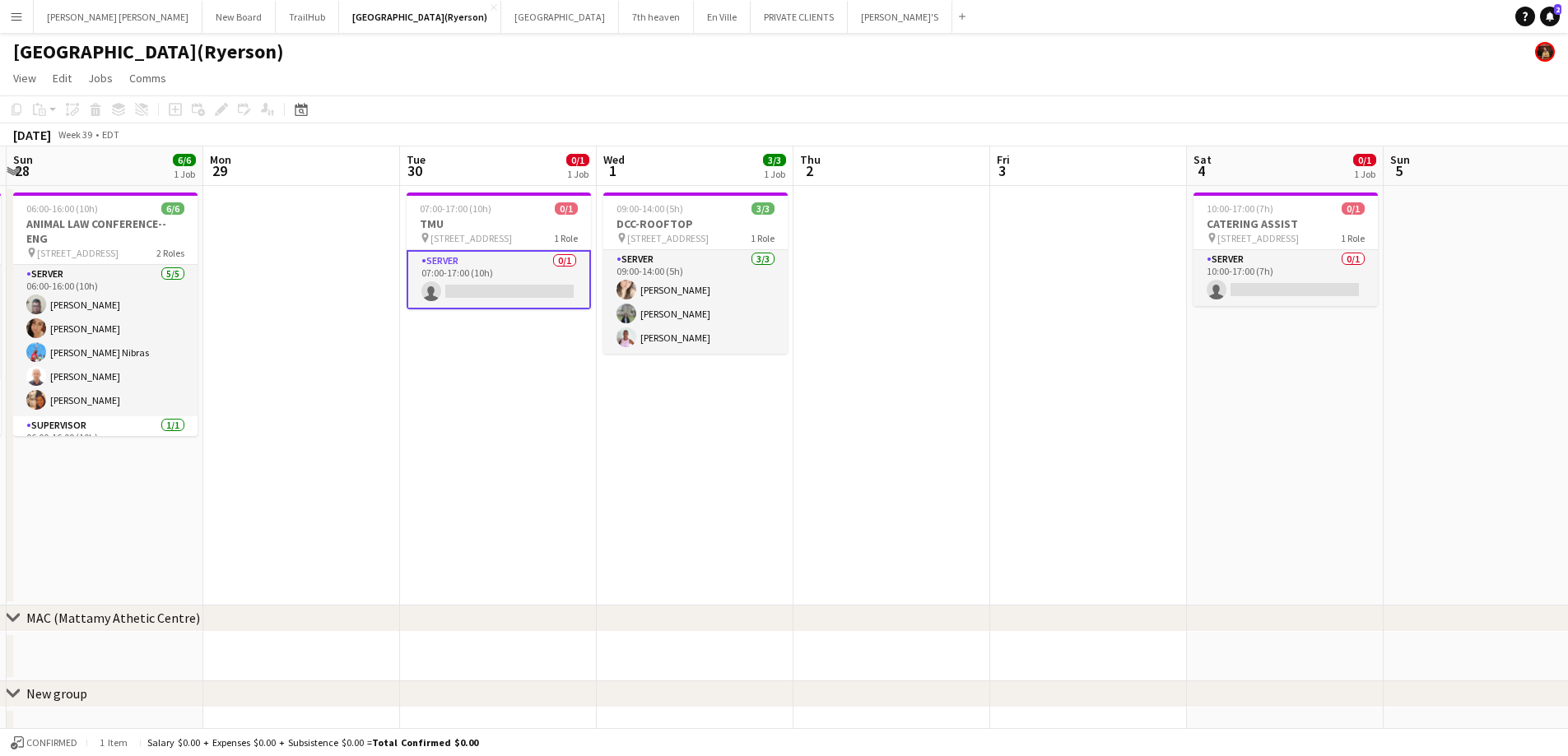
drag, startPoint x: 808, startPoint y: 511, endPoint x: 809, endPoint y: 494, distance: 17.0
click at [826, 510] on app-calendar-viewport "Thu 25 1/1 1 Job Fri 26 7/7 1 Job Sat 27 6/6 1 Job Sun 28 6/6 1 Job Mon 29 Tue …" at bounding box center [784, 616] width 1568 height 940
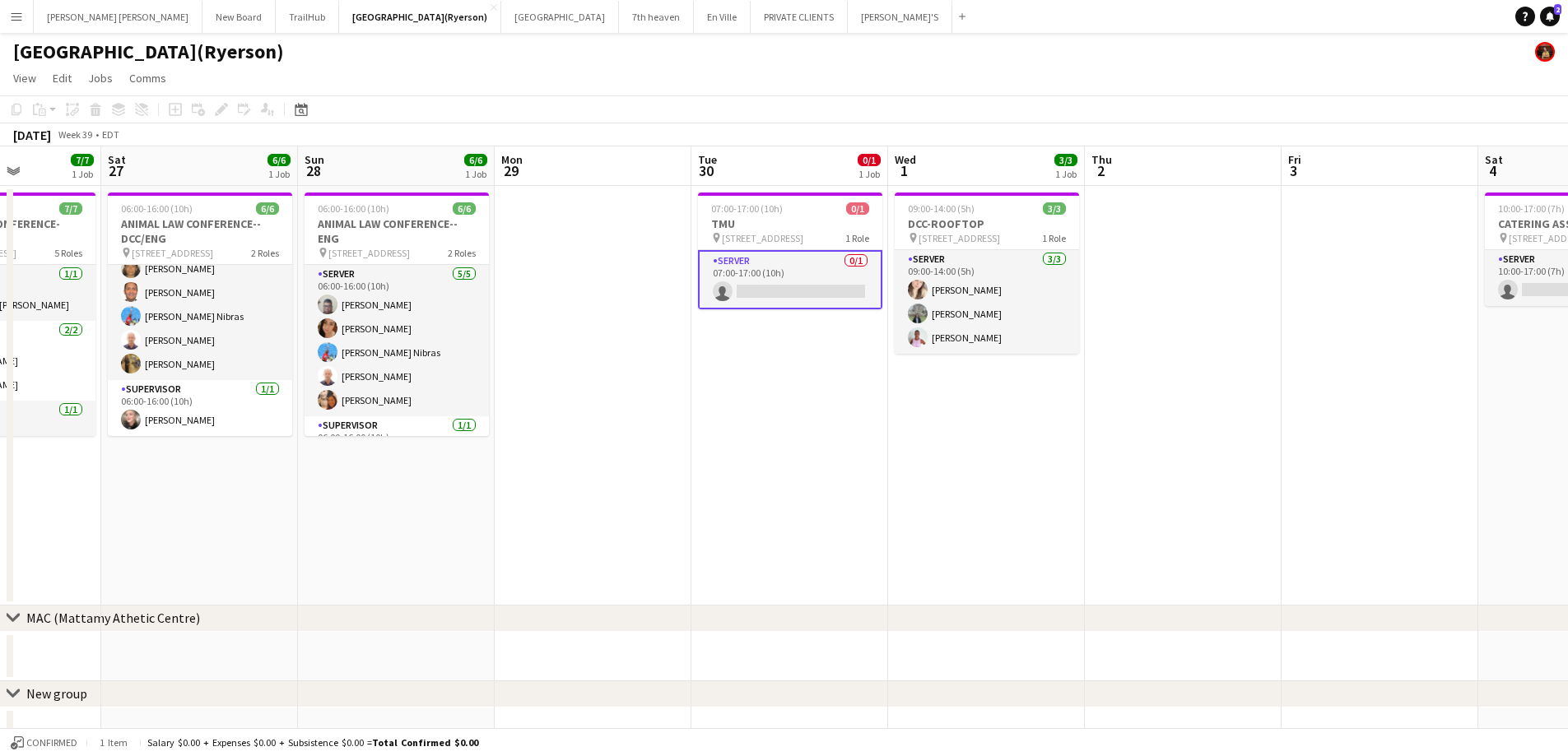
drag, startPoint x: 310, startPoint y: 350, endPoint x: 498, endPoint y: 352, distance: 188.0
click at [498, 352] on app-calendar-viewport "Wed 24 3/3 2 Jobs Thu 25 1/1 1 Job Fri 26 7/7 1 Job Sat 27 6/6 1 Job Sun 28 6/6…" at bounding box center [784, 616] width 1568 height 940
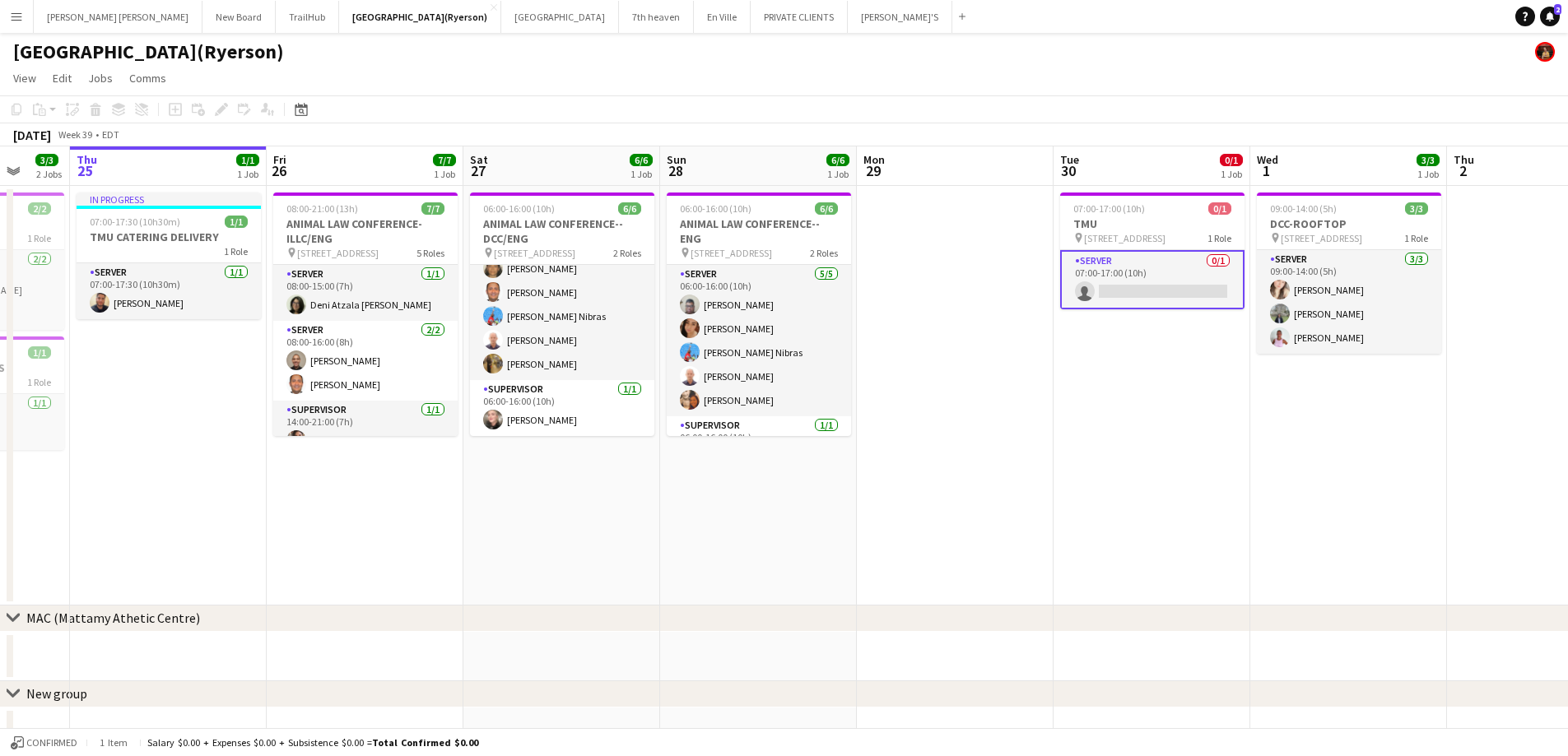
scroll to position [0, 489]
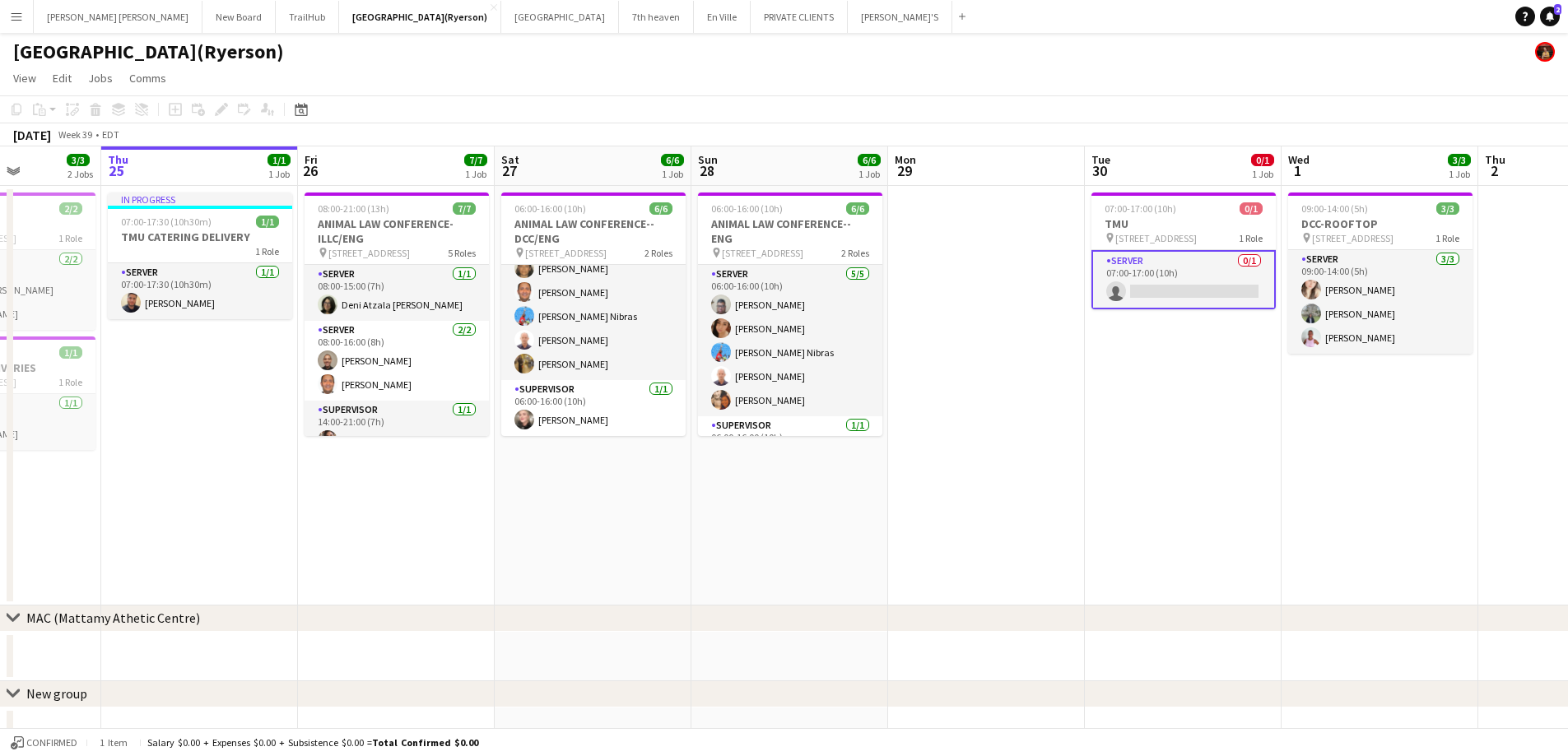
drag, startPoint x: 311, startPoint y: 536, endPoint x: 699, endPoint y: 434, distance: 401.2
click at [699, 434] on app-calendar-viewport "Mon 22 Tue 23 2/2 1 Job Wed 24 3/3 2 Jobs Thu 25 1/1 1 Job Fri 26 7/7 1 Job Sat…" at bounding box center [784, 616] width 1568 height 940
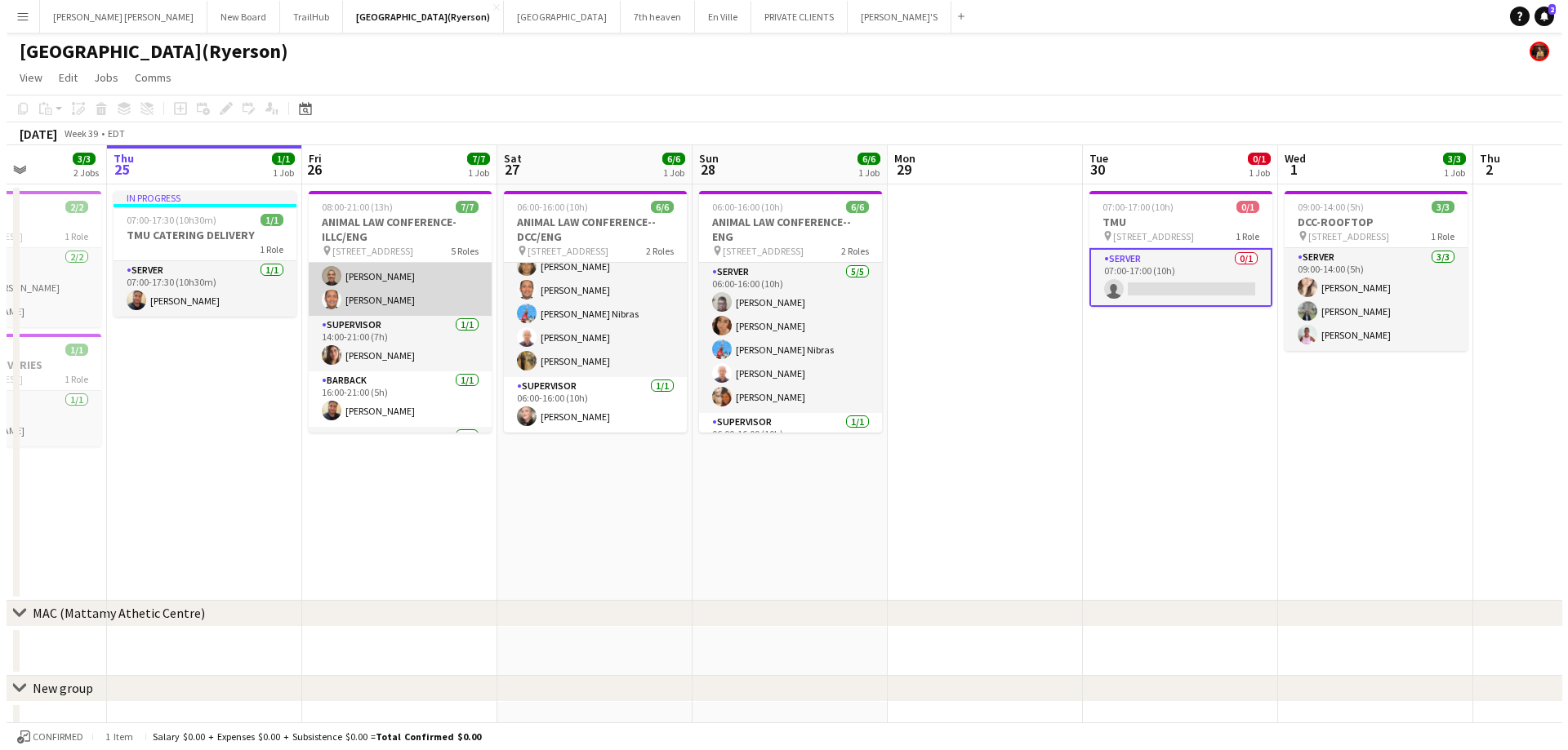
scroll to position [0, 0]
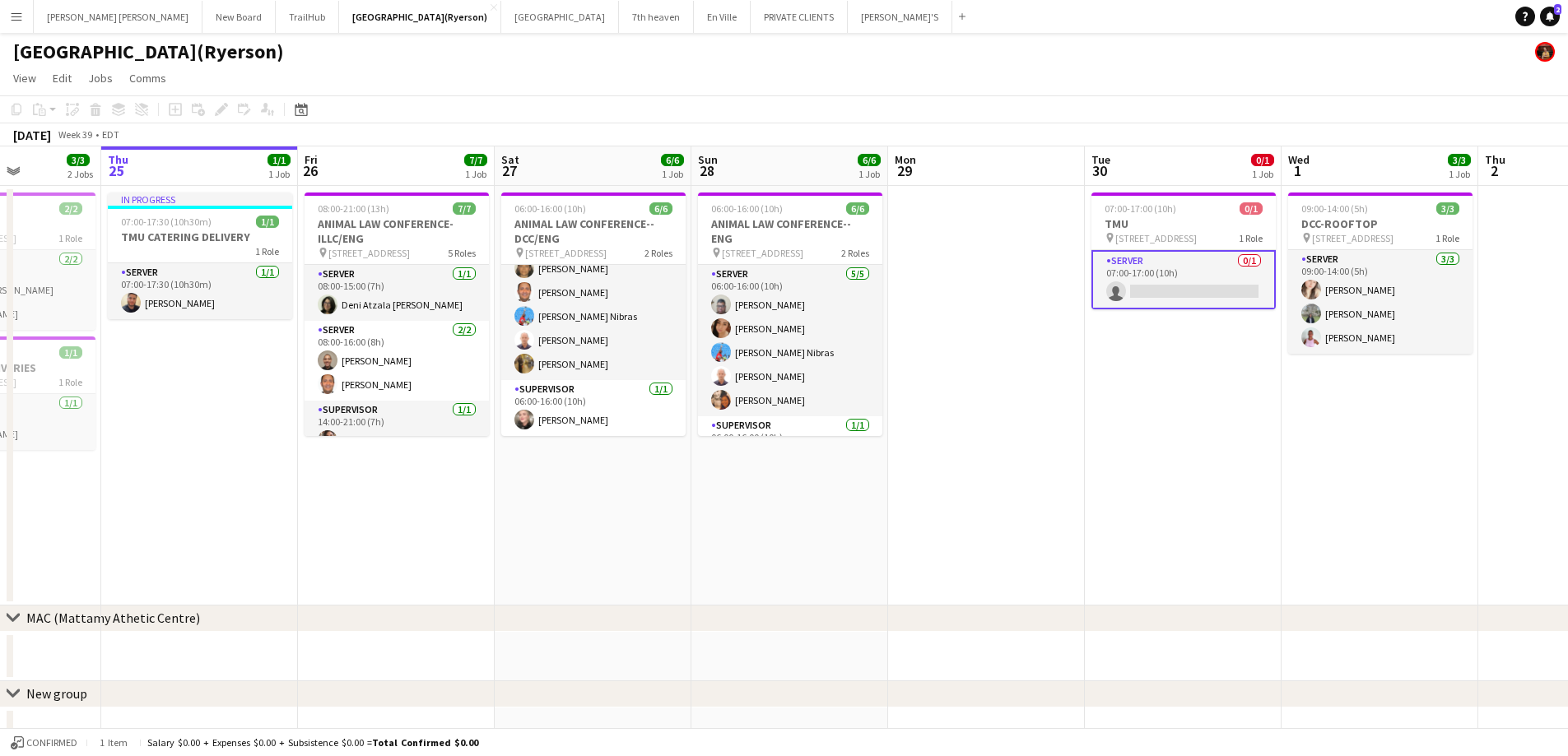
click at [579, 76] on app-page-menu "View Day view expanded Day view collapsed Month view Date picker Jump to today …" at bounding box center [784, 80] width 1568 height 31
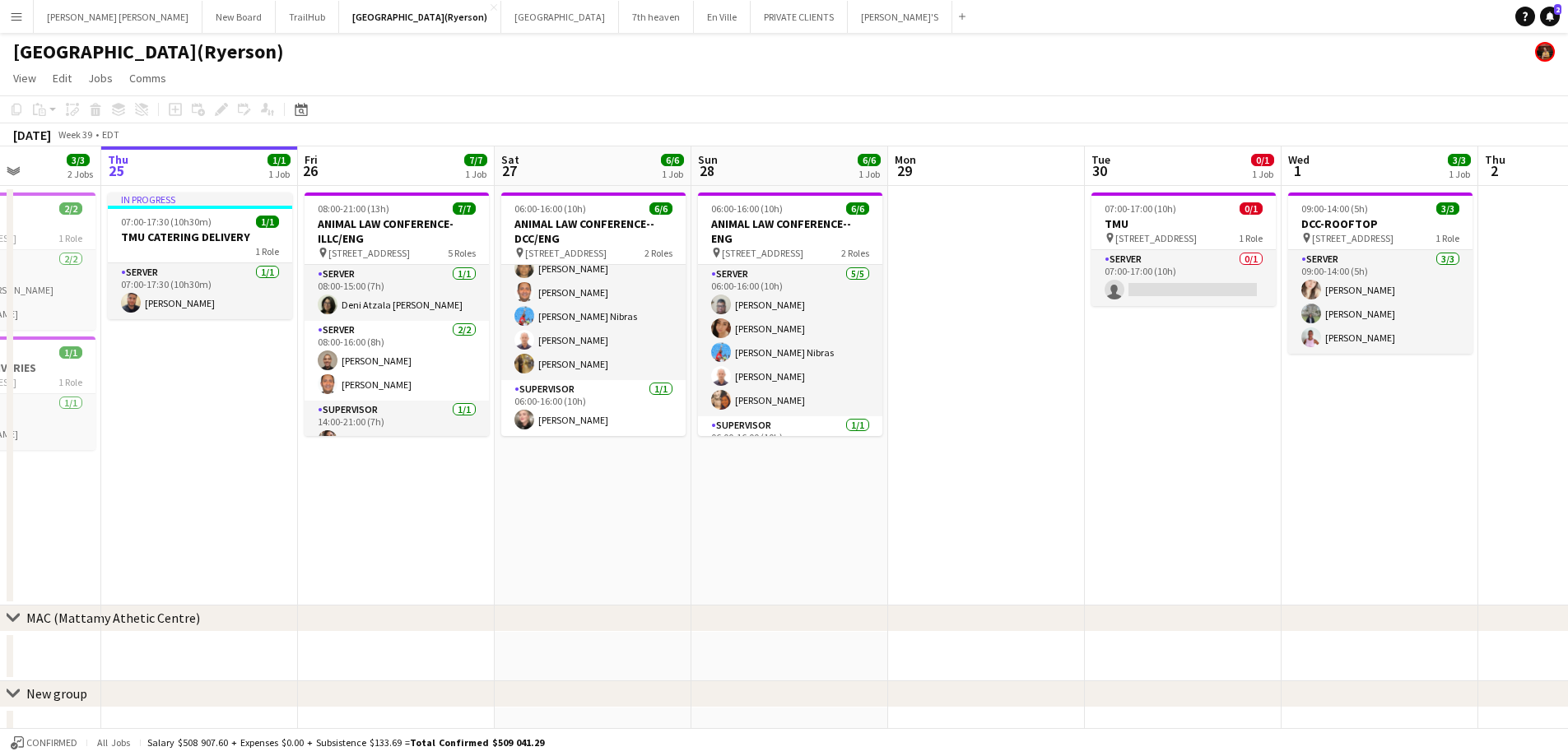
click at [593, 72] on app-page-menu "View Day view expanded Day view collapsed Month view Date picker Jump to today …" at bounding box center [784, 80] width 1568 height 31
click at [492, 81] on app-page-menu "View Day view expanded Day view collapsed Month view Date picker Jump to today …" at bounding box center [784, 80] width 1568 height 31
click at [538, 70] on app-page-menu "View Day view expanded Day view collapsed Month view Date picker Jump to today …" at bounding box center [784, 80] width 1568 height 31
click at [538, 71] on app-page-menu "View Day view expanded Day view collapsed Month view Date picker Jump to today …" at bounding box center [784, 80] width 1568 height 31
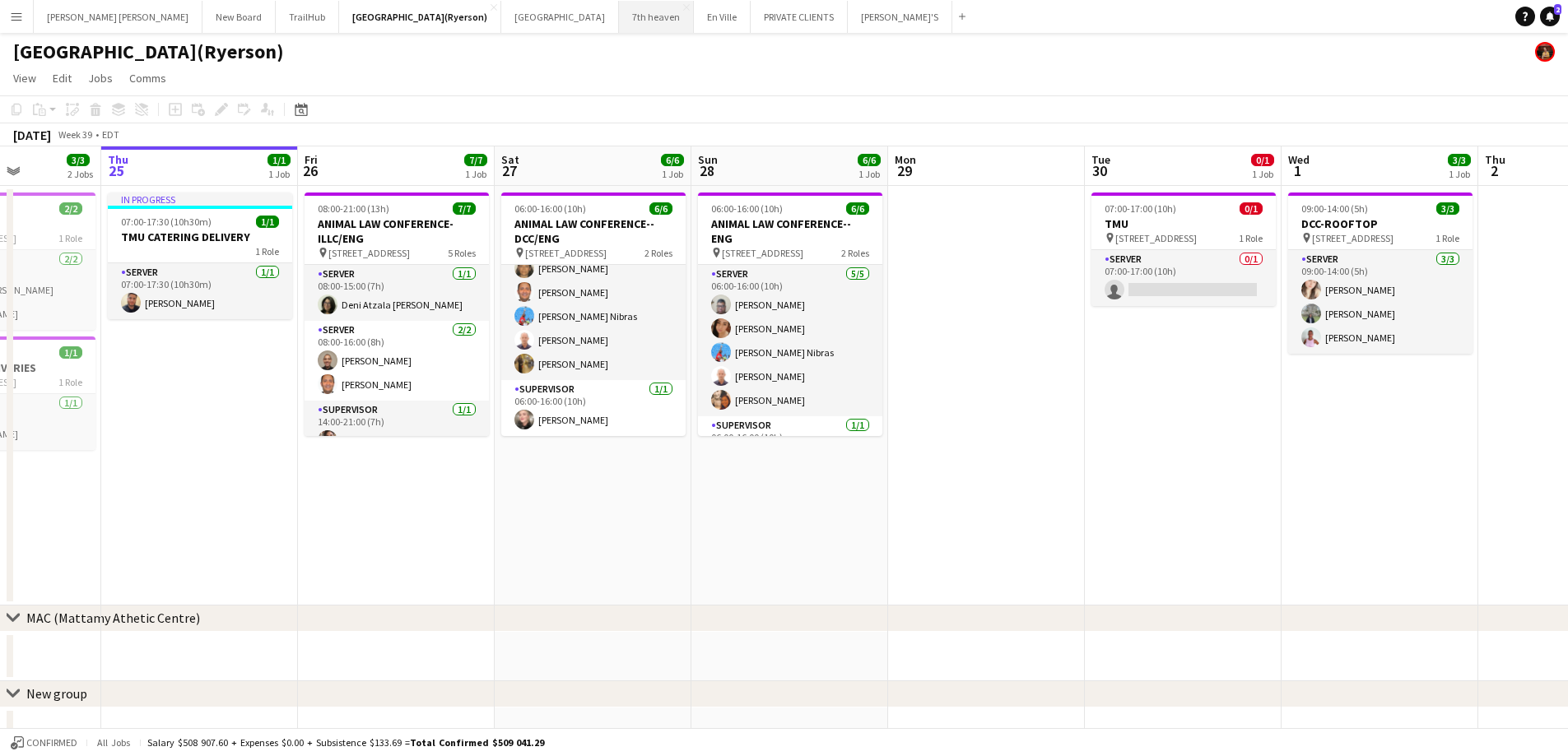
click at [619, 23] on button "7th heaven Close" at bounding box center [657, 17] width 75 height 32
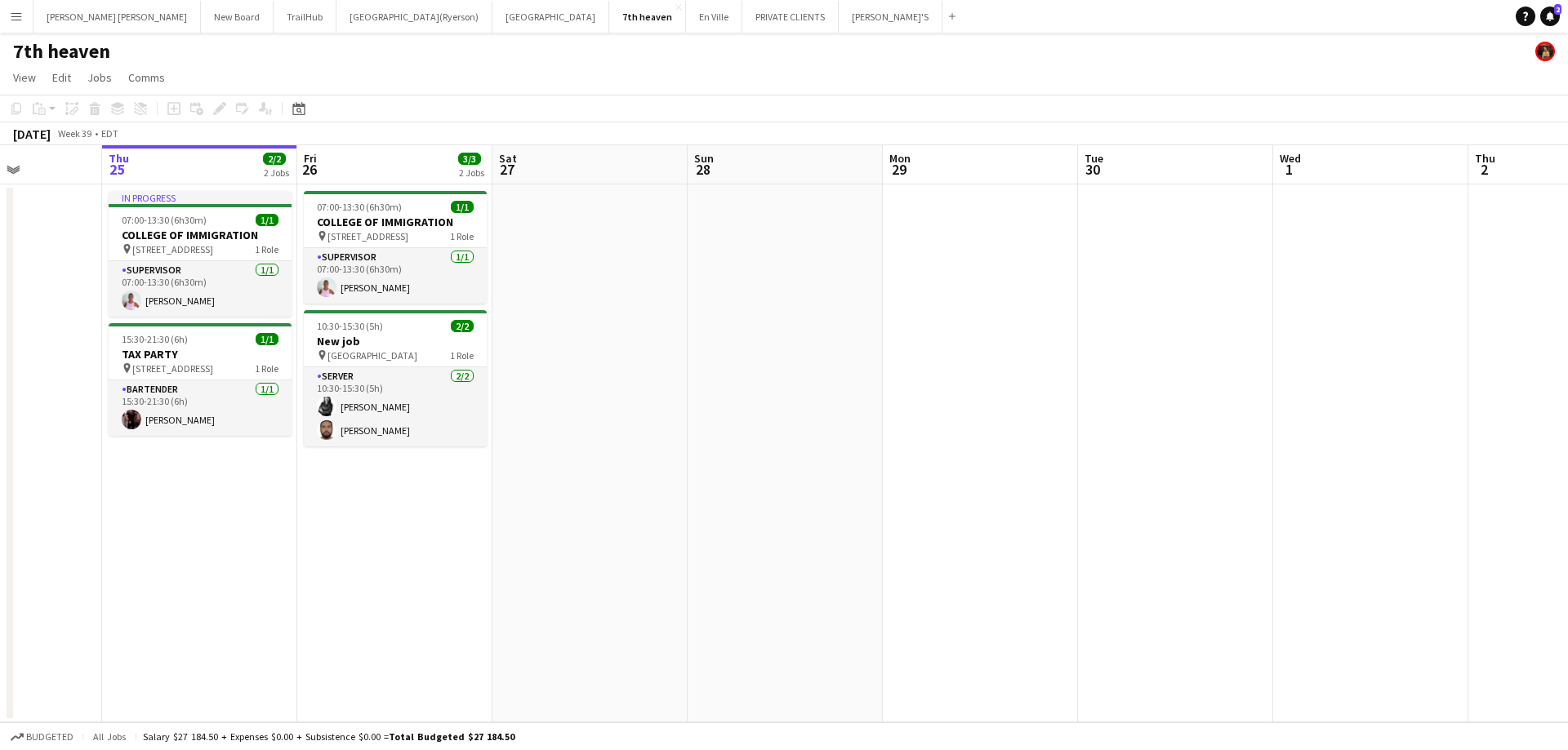
scroll to position [0, 459]
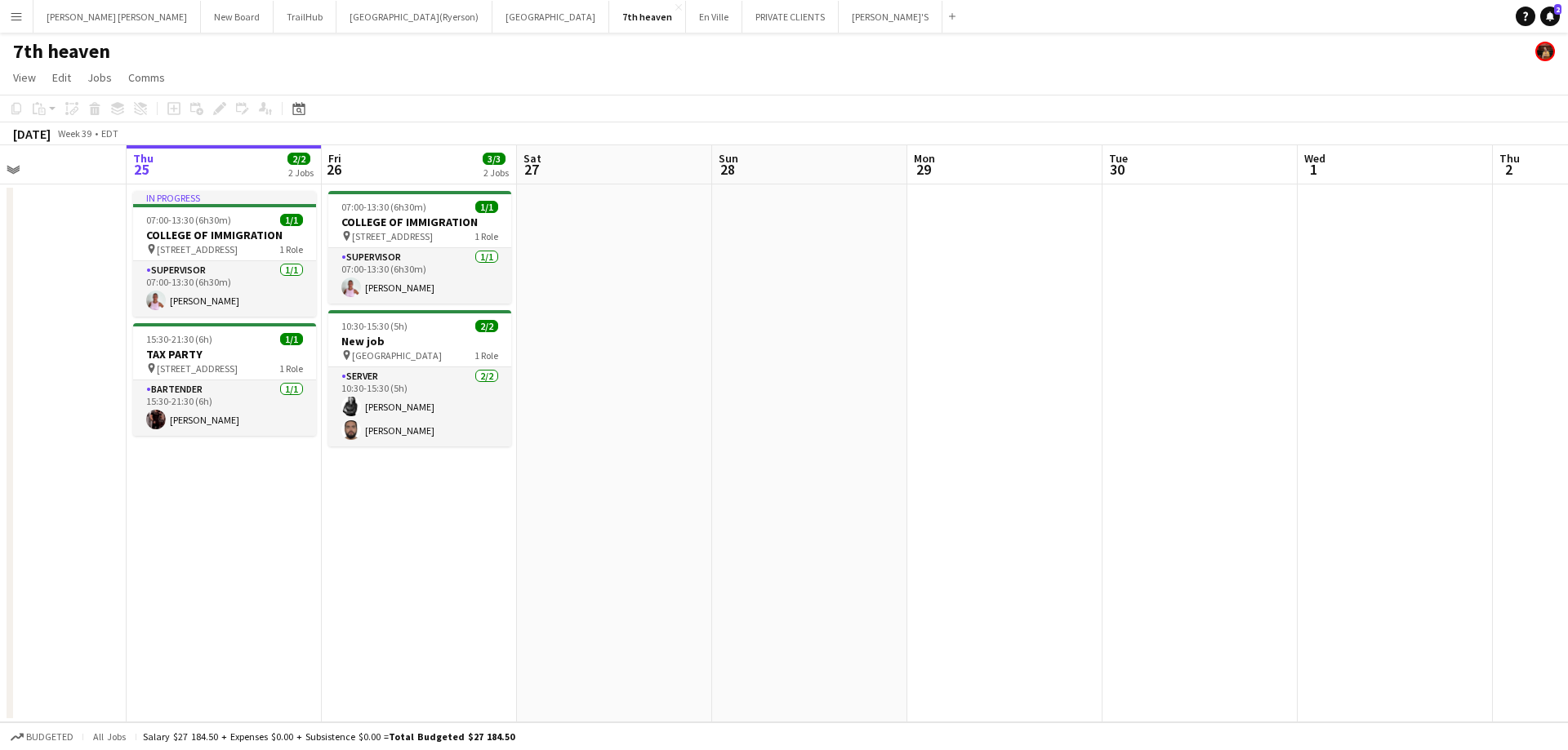
drag, startPoint x: 356, startPoint y: 493, endPoint x: 482, endPoint y: 460, distance: 130.2
click at [482, 460] on app-calendar-viewport "Mon 22 Tue 23 Wed 24 Thu 25 2/2 2 Jobs Fri 26 3/3 2 Jobs Sat 27 Sun 28 Mon 29 T…" at bounding box center [784, 434] width 1568 height 578
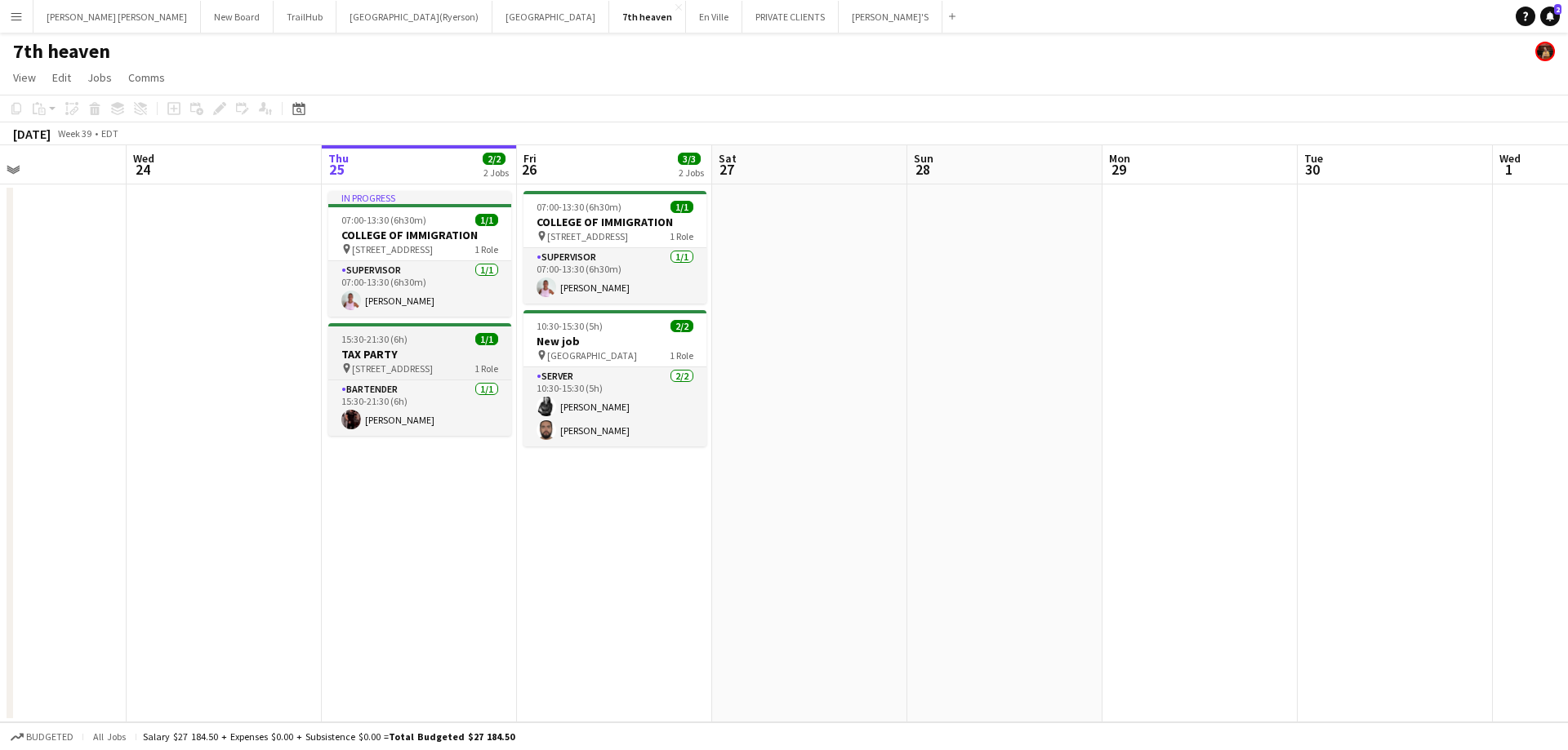
click at [410, 356] on h3 "TAX PARTY" at bounding box center [420, 354] width 183 height 15
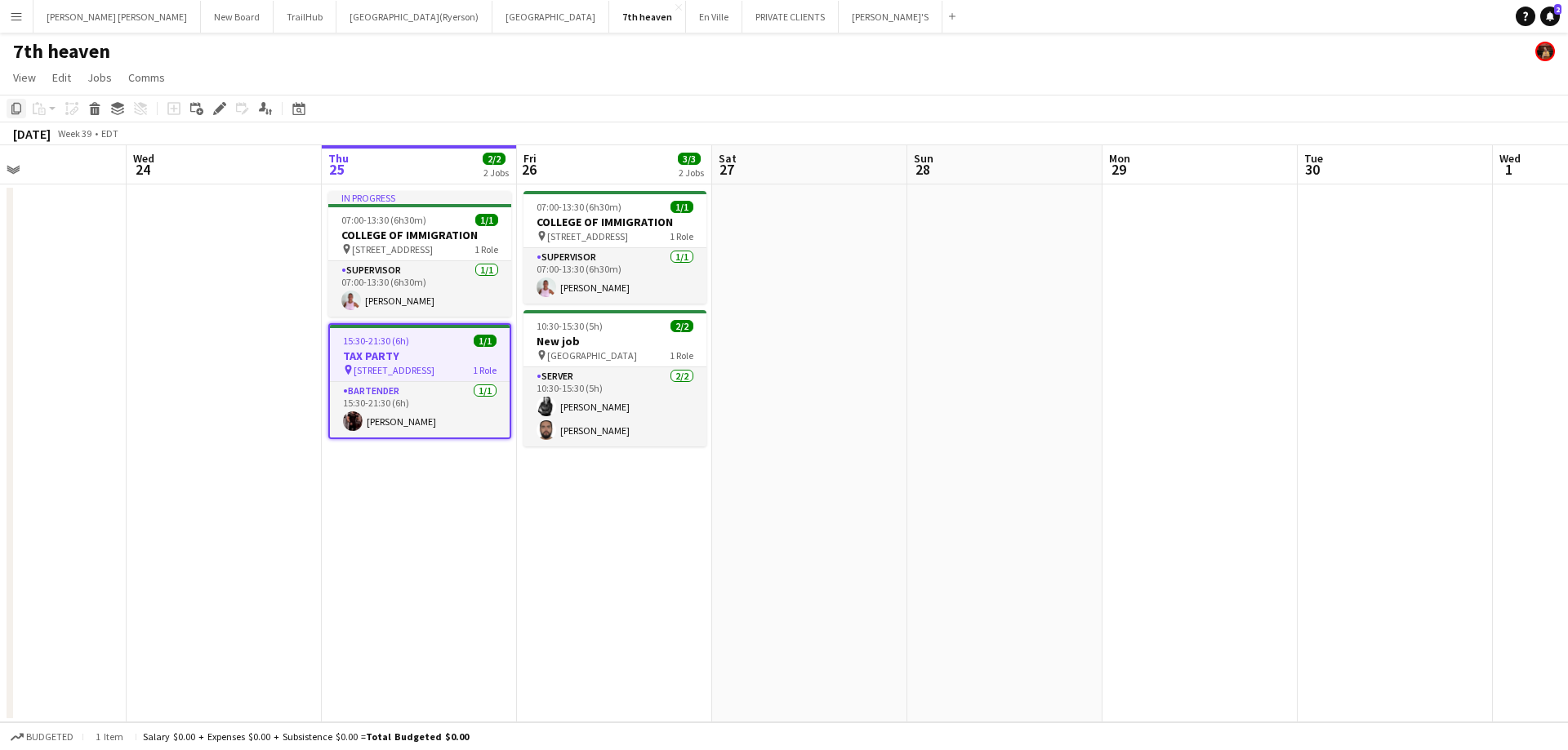
click at [13, 109] on icon "Copy" at bounding box center [16, 108] width 13 height 13
click at [600, 560] on app-date-cell "07:00-13:30 (6h30m) 1/1 COLLEGE OF IMMIGRATION pin 5500 North Service Rd, suite…" at bounding box center [613, 453] width 195 height 538
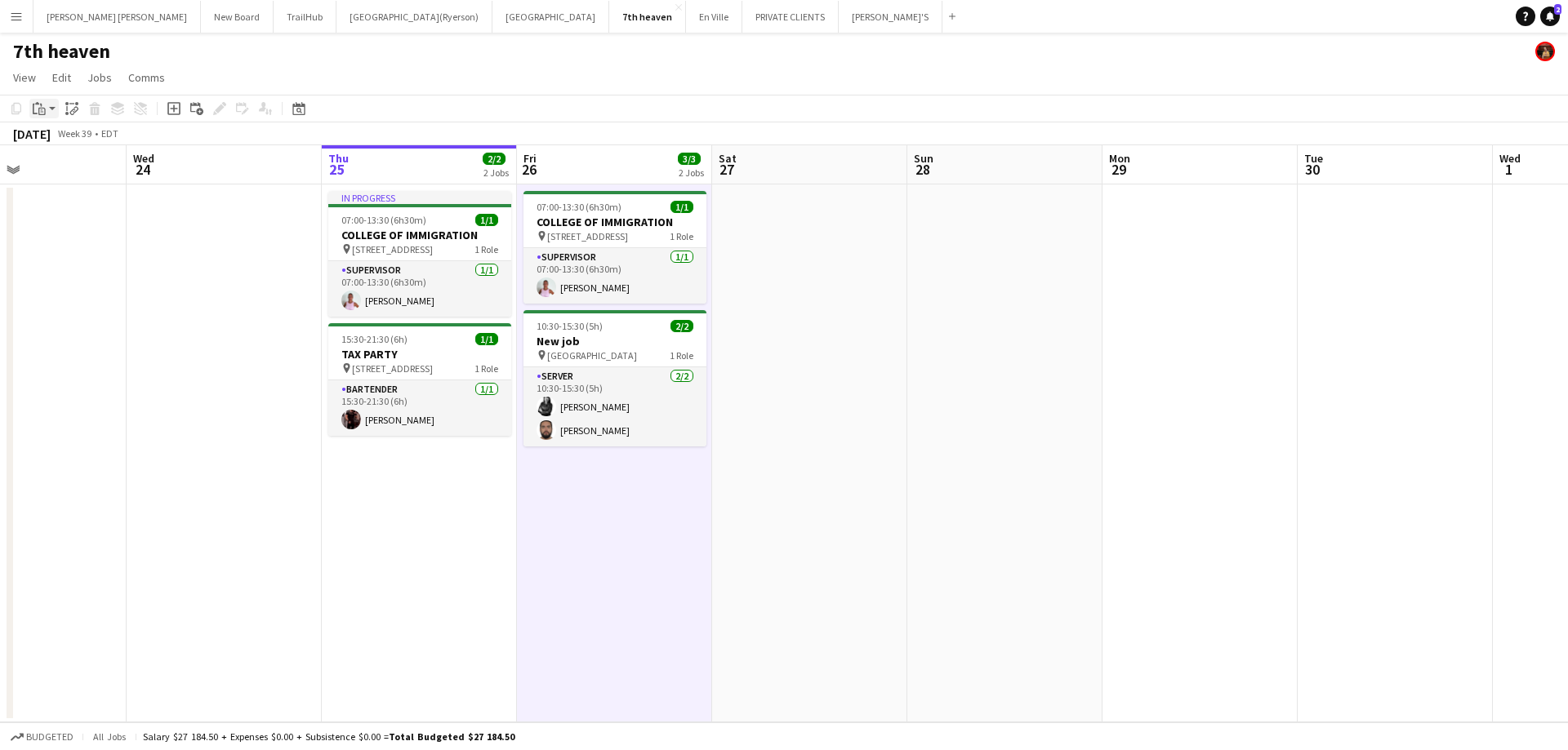
click at [49, 111] on app-action-btn "Paste" at bounding box center [44, 109] width 29 height 19
click at [60, 171] on link "Paste with crew Ctrl+Shift+V" at bounding box center [120, 167] width 153 height 15
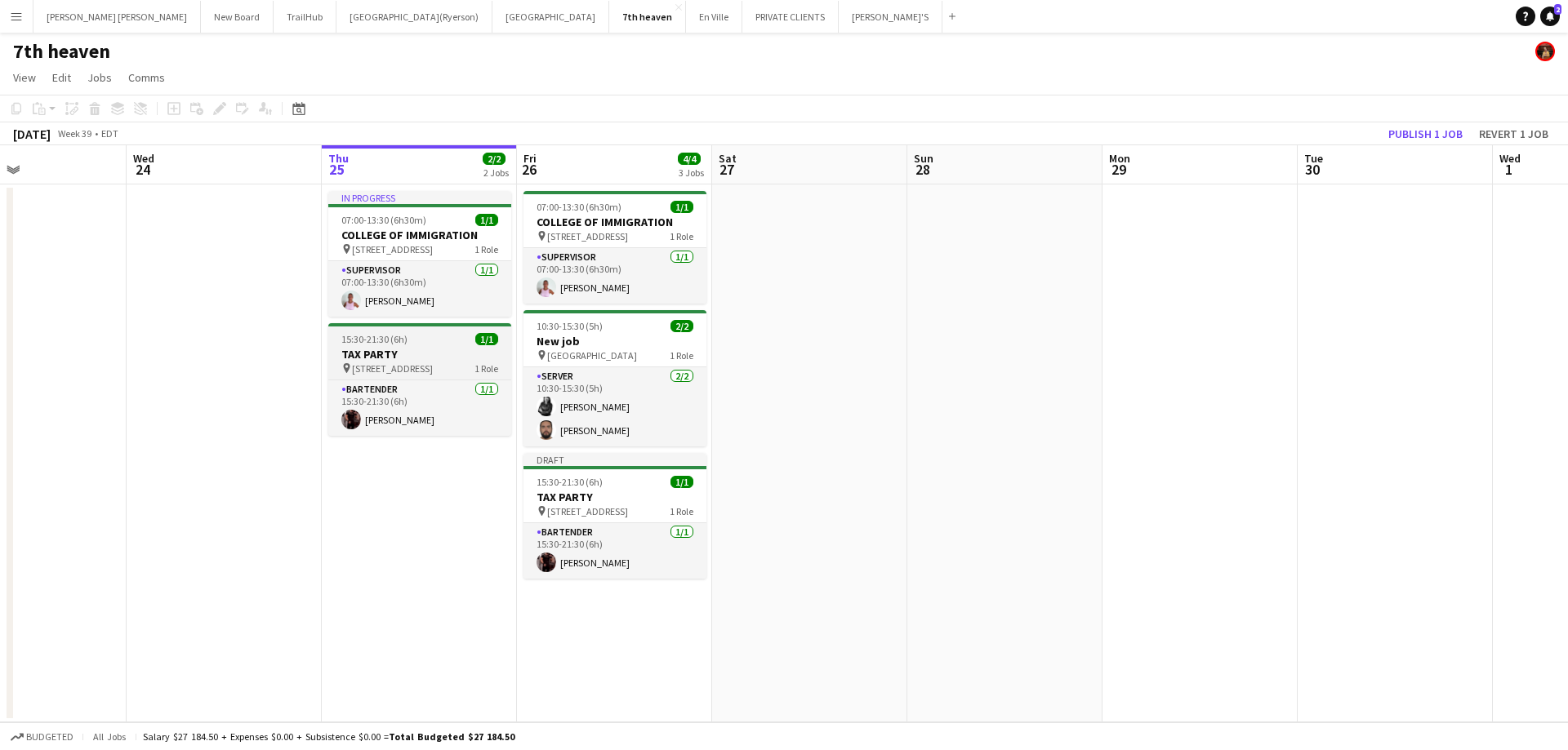
click at [398, 355] on h3 "TAX PARTY" at bounding box center [420, 354] width 183 height 15
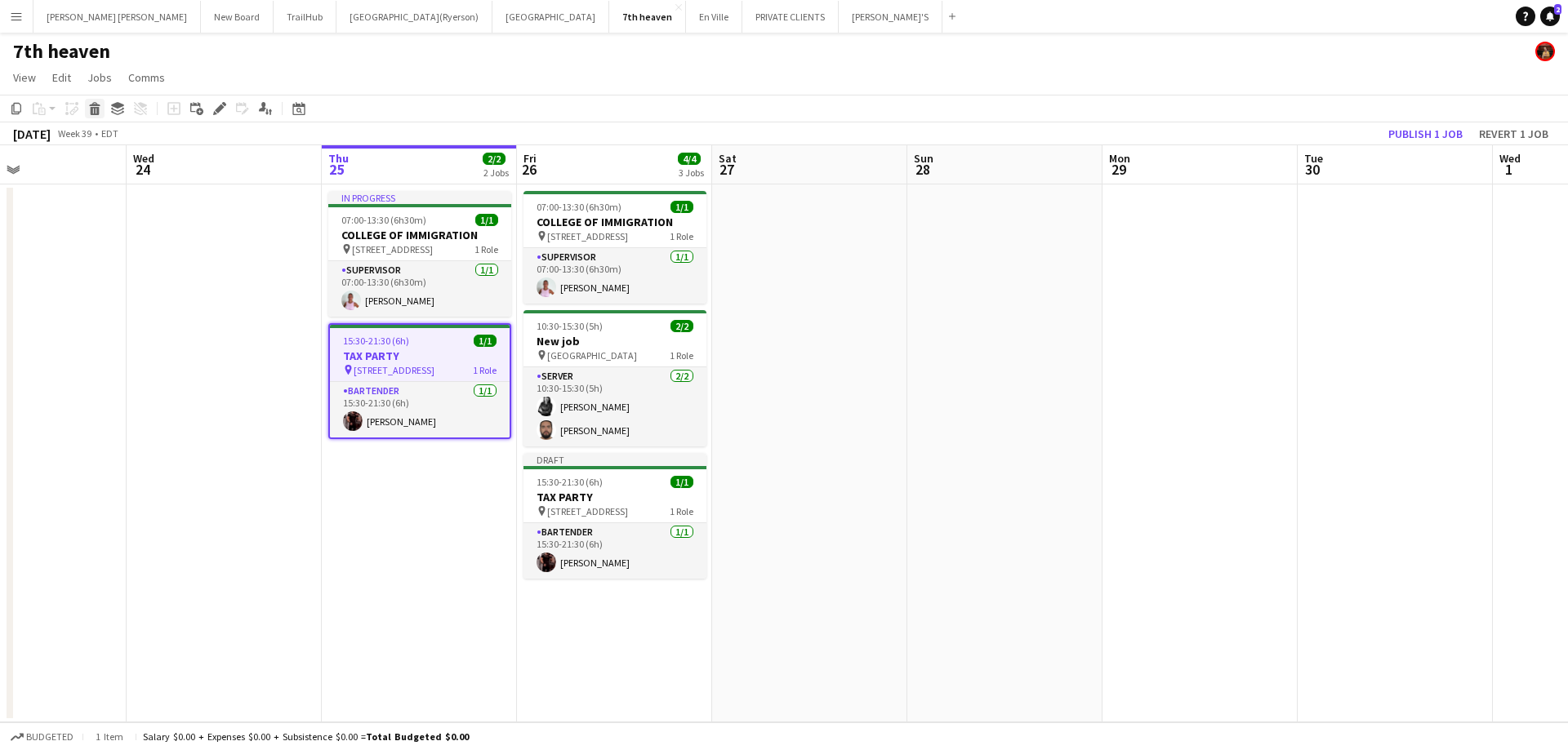
click at [95, 112] on icon at bounding box center [95, 110] width 9 height 8
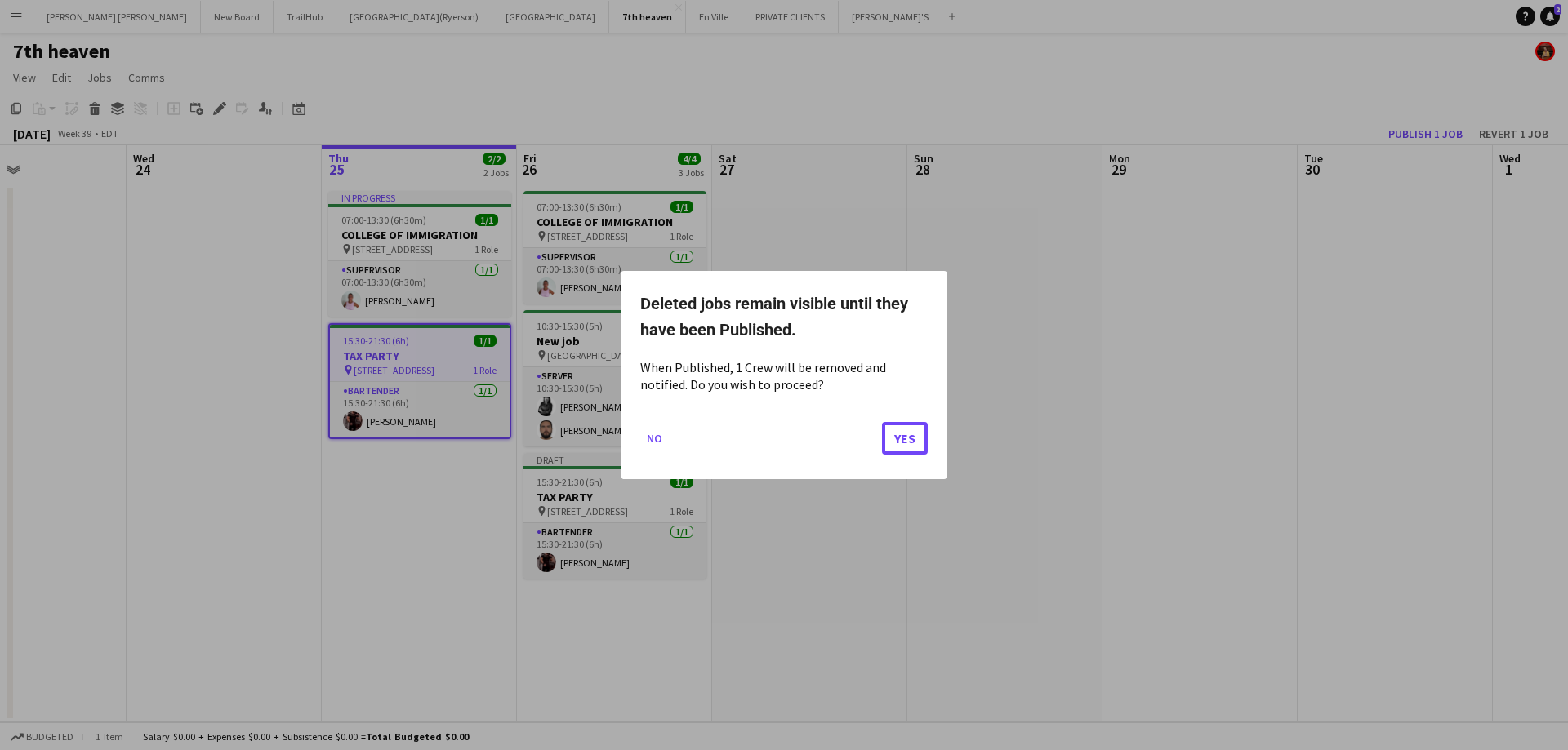
click at [912, 438] on button "Yes" at bounding box center [904, 439] width 46 height 33
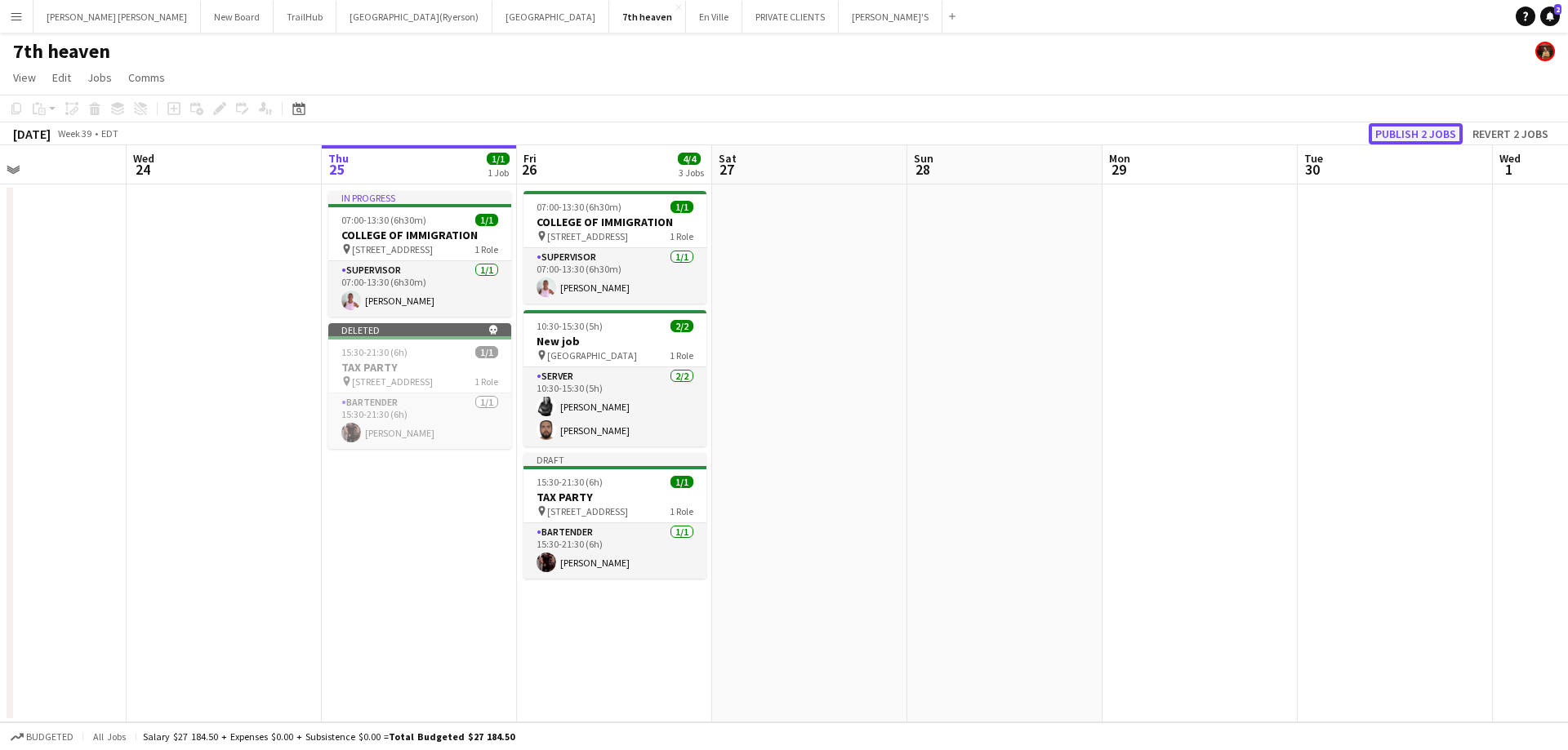
click at [1406, 134] on button "Publish 2 jobs" at bounding box center [1415, 134] width 94 height 21
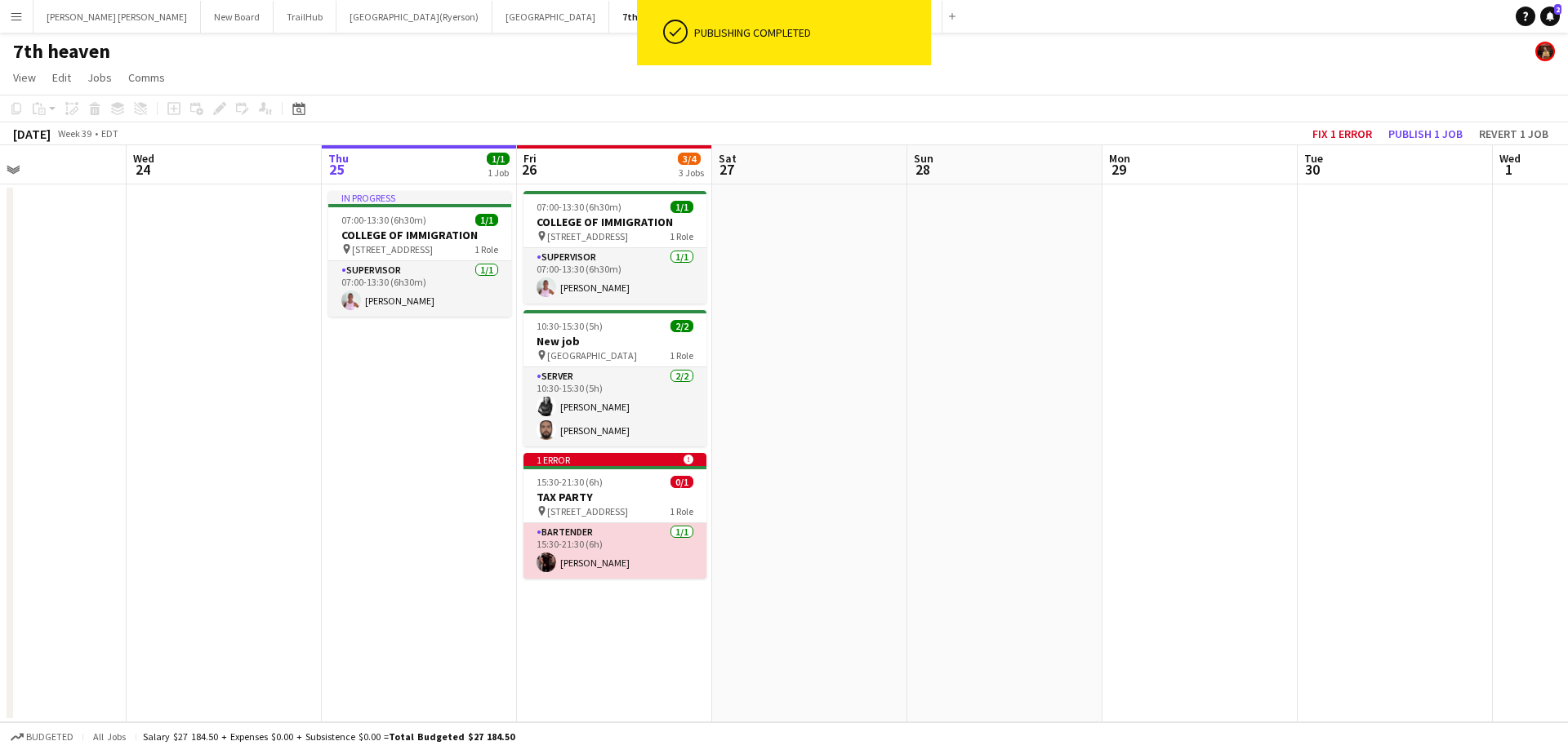
click at [610, 552] on app-card-role "BARTENDER [DATE] 15:30-21:30 (6h) [PERSON_NAME]" at bounding box center [614, 550] width 183 height 55
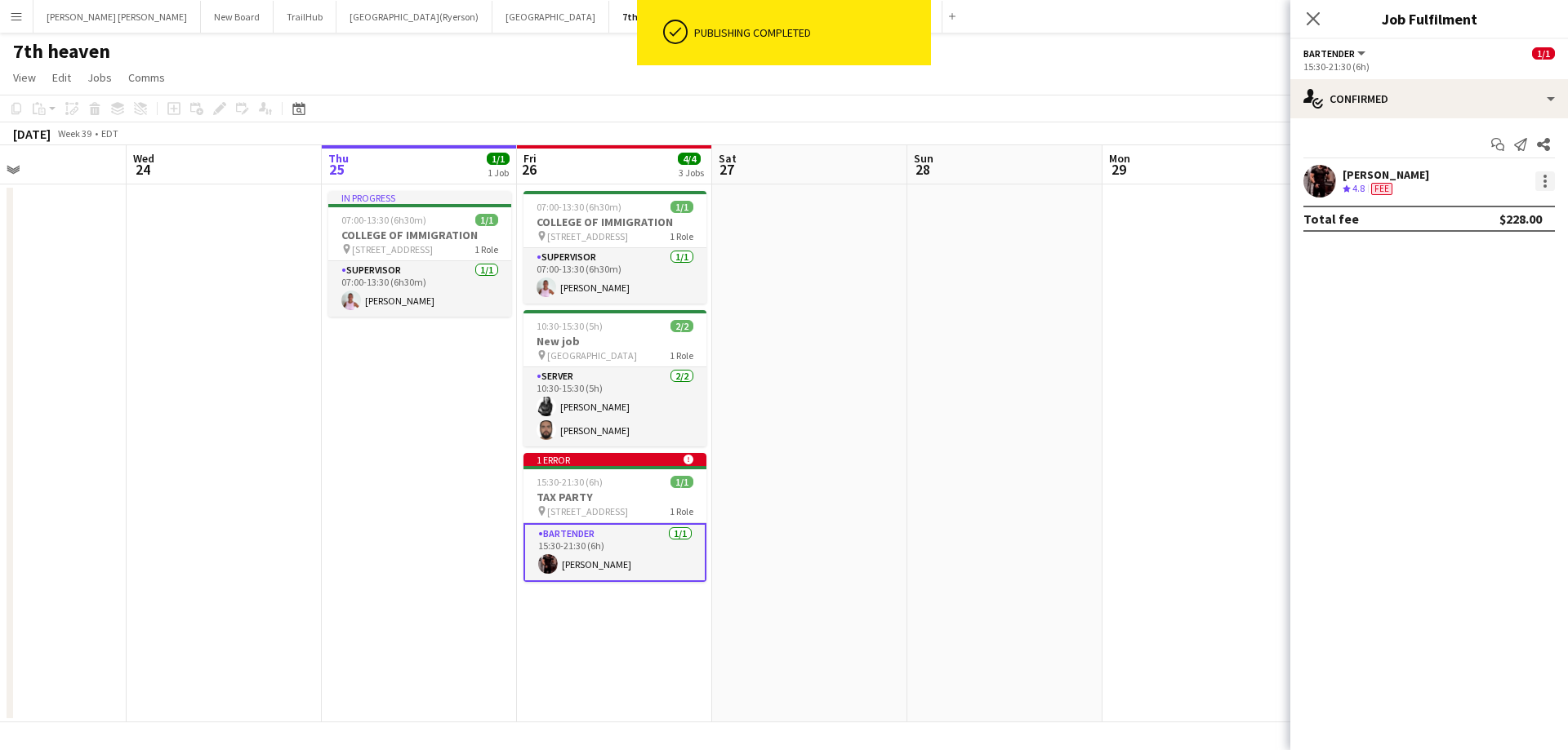
click at [1538, 186] on div at bounding box center [1545, 181] width 19 height 19
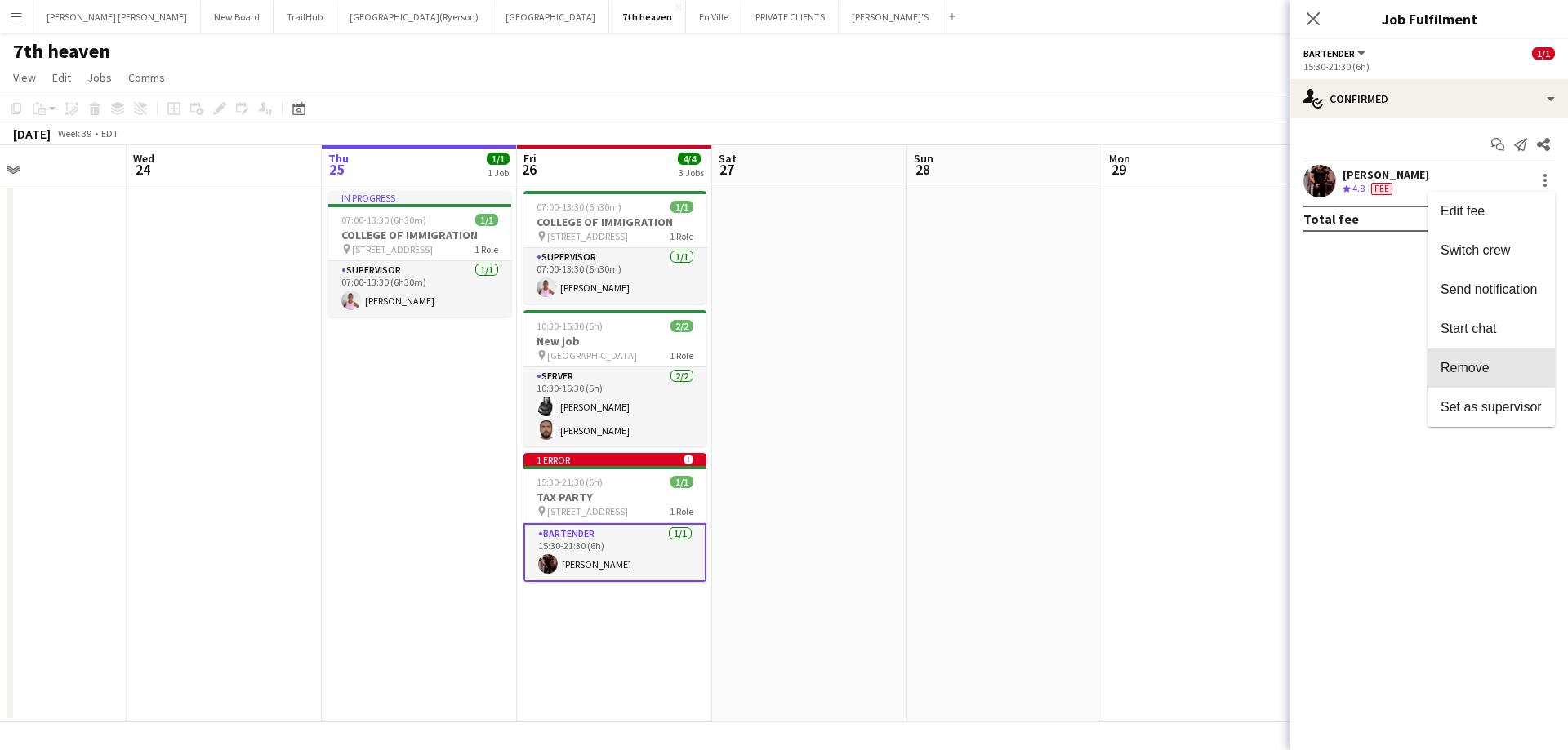
drag, startPoint x: 1454, startPoint y: 364, endPoint x: 1438, endPoint y: 354, distance: 18.9
click at [1455, 364] on span "Remove" at bounding box center [1464, 367] width 49 height 14
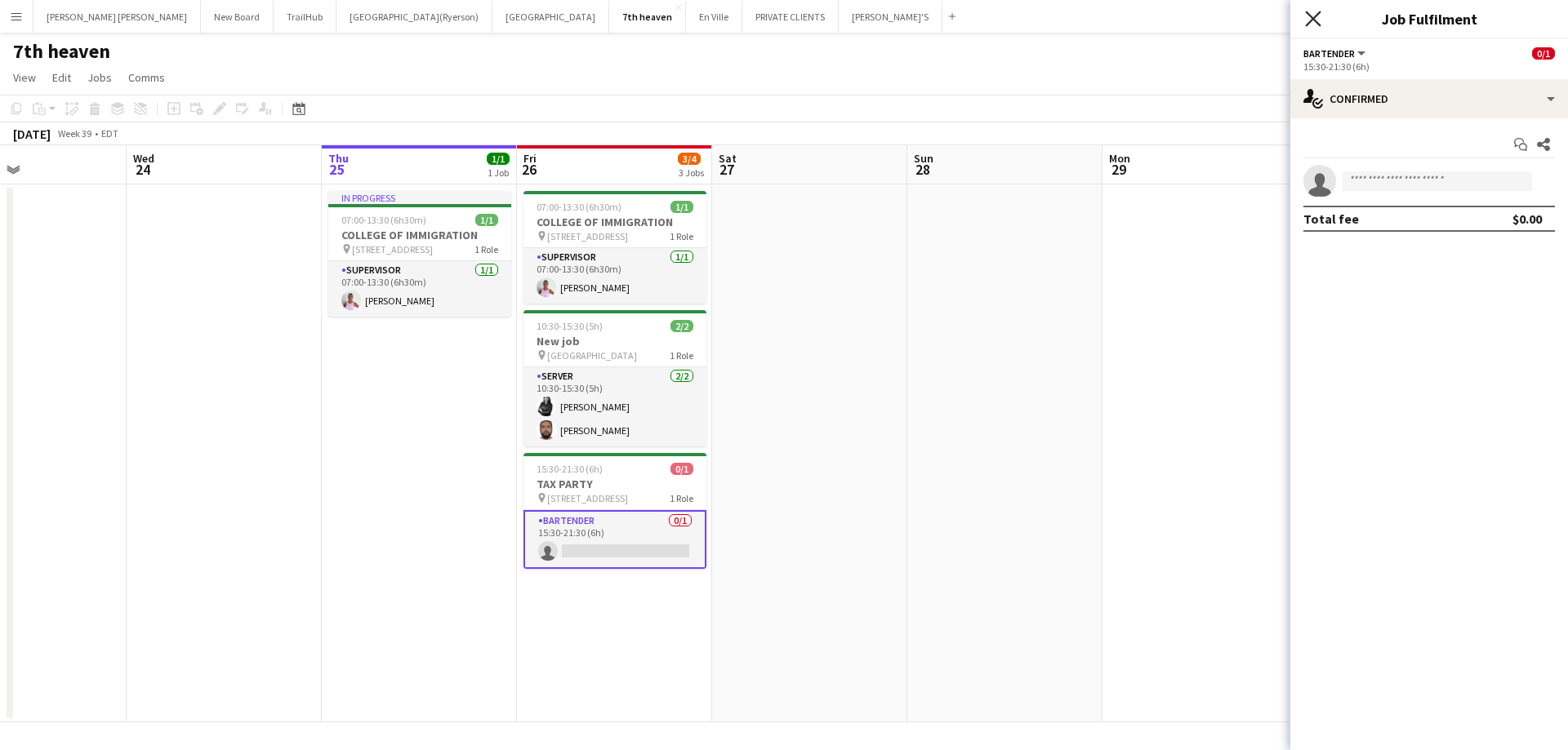
click at [1307, 19] on icon "Close pop-in" at bounding box center [1313, 18] width 16 height 16
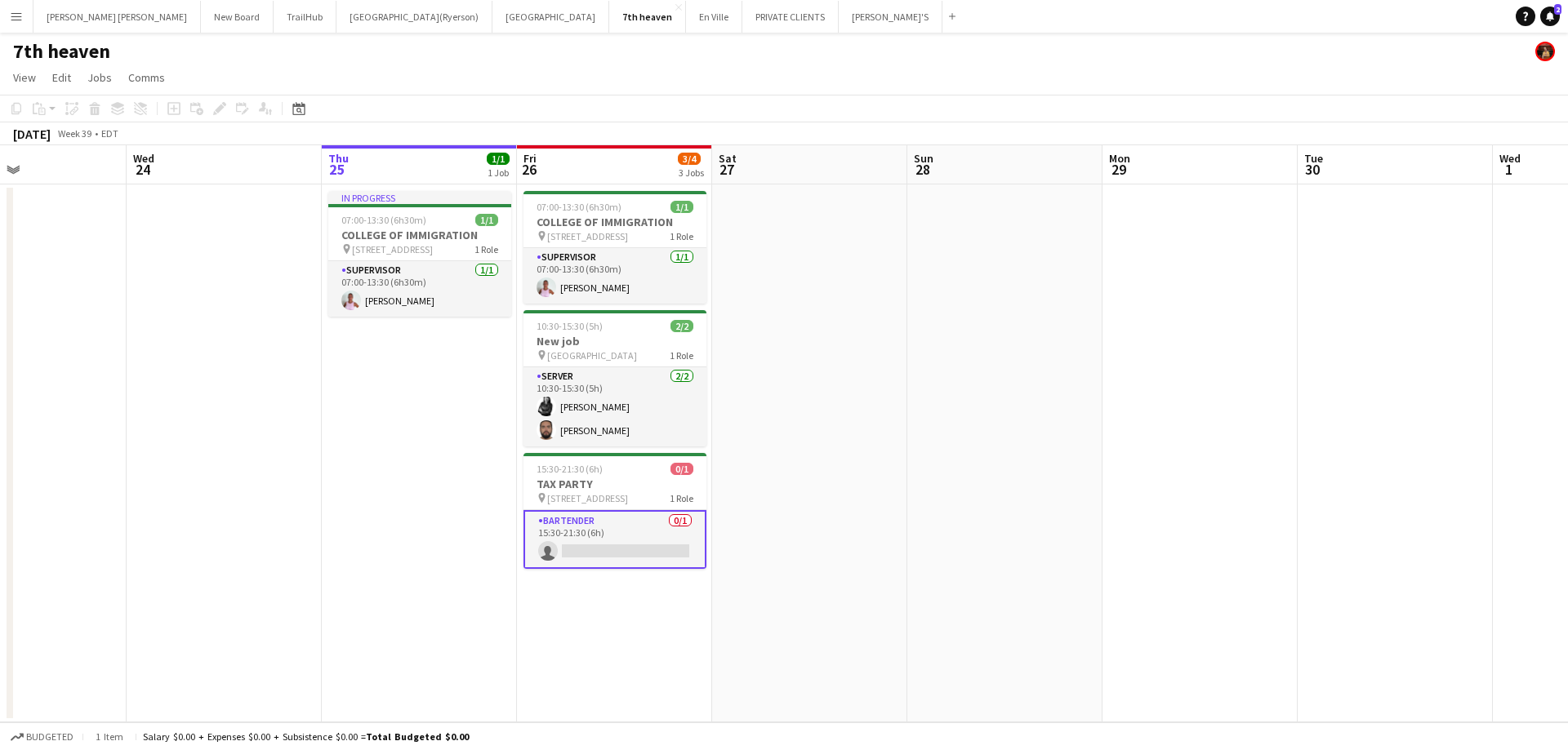
click at [863, 475] on app-date-cell at bounding box center [809, 453] width 195 height 538
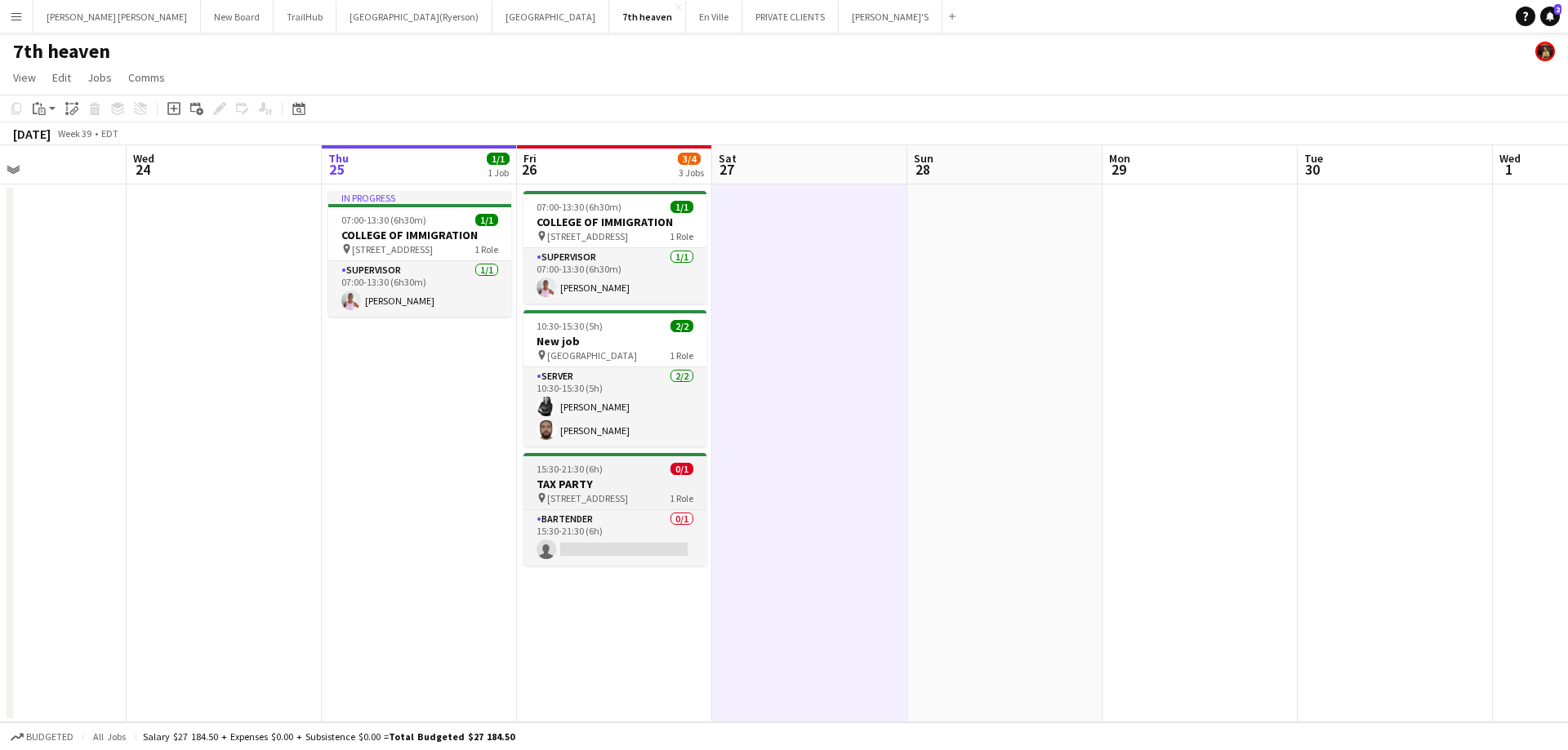
click at [581, 479] on h3 "TAX PARTY" at bounding box center [614, 484] width 183 height 15
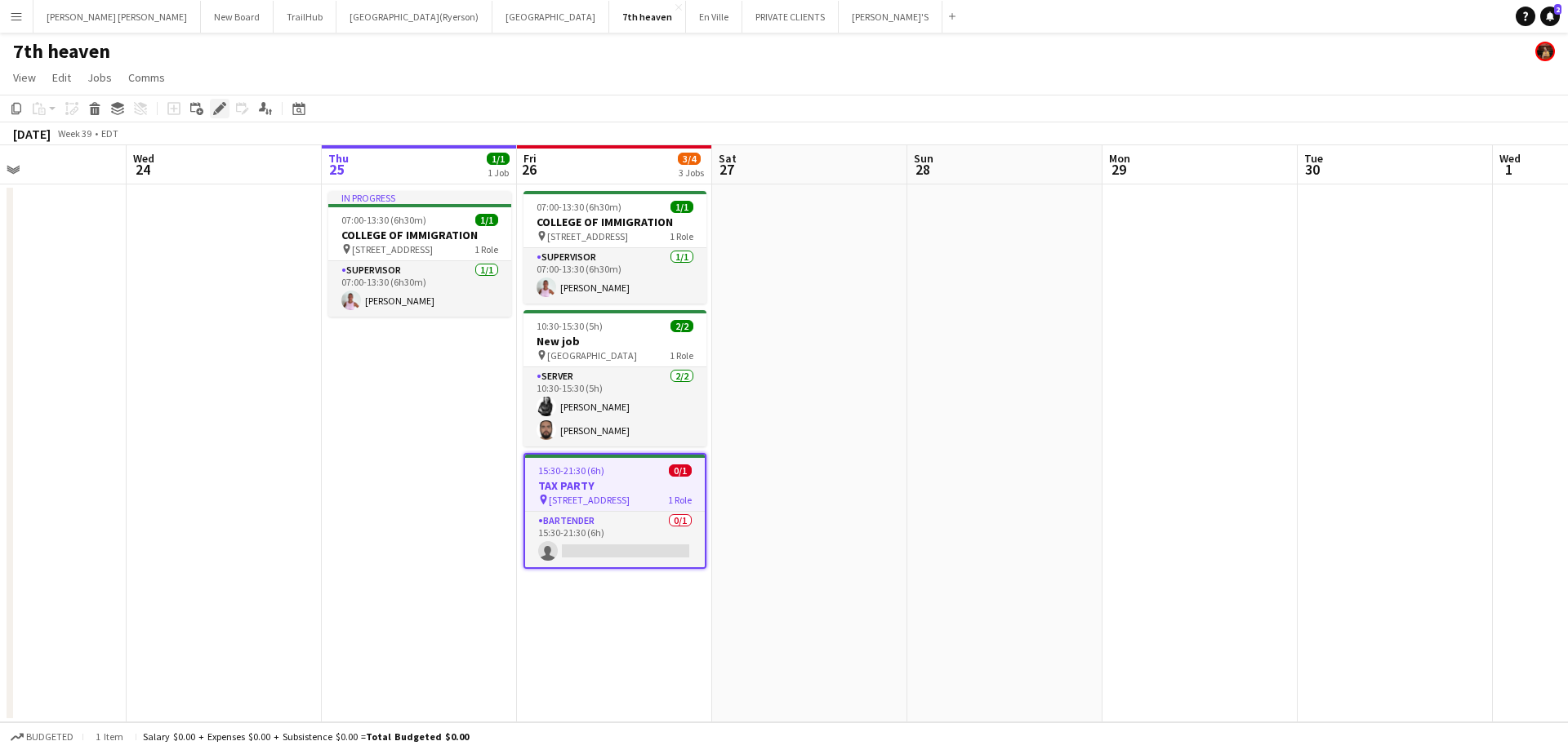
click at [217, 113] on icon "Edit" at bounding box center [219, 108] width 13 height 13
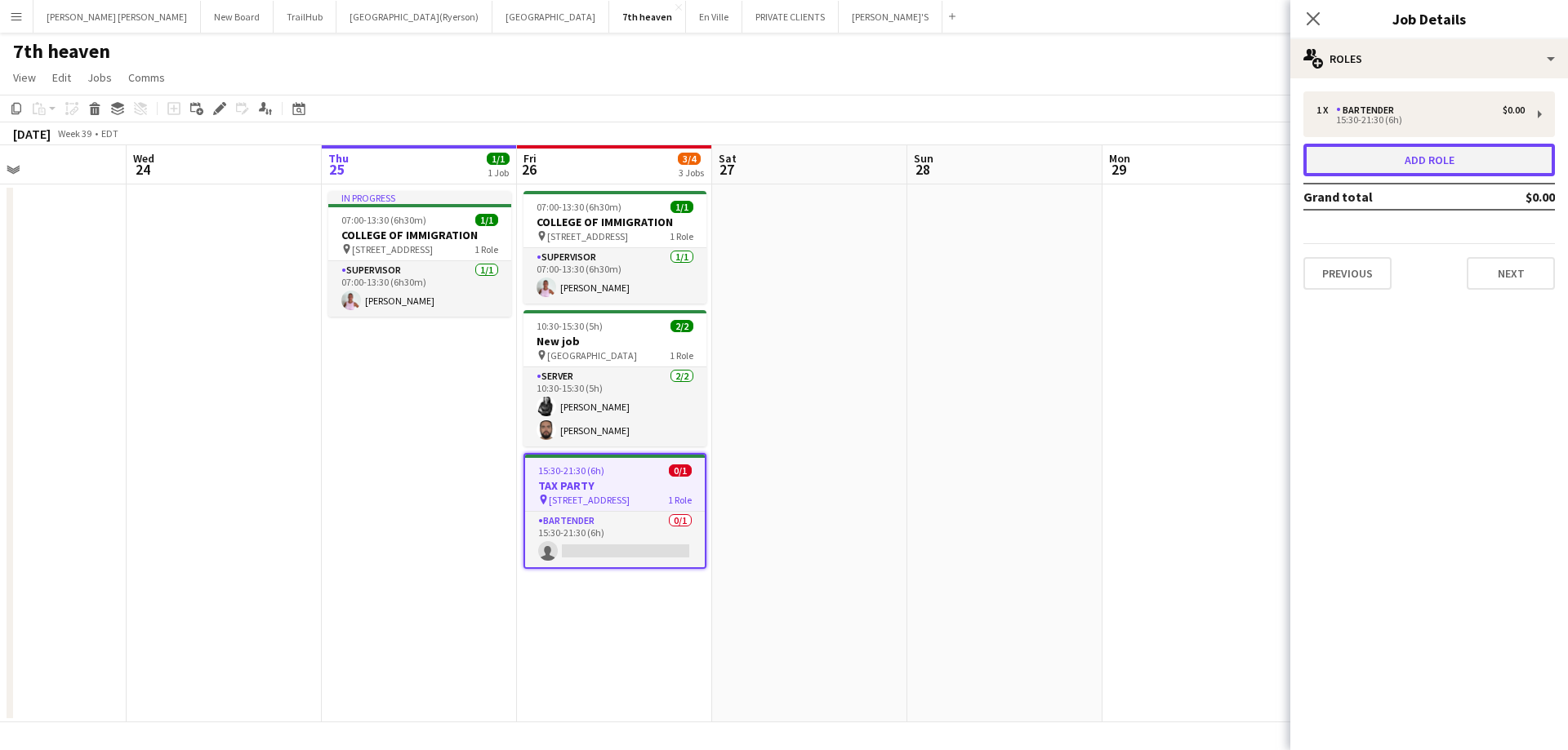
click at [1381, 153] on button "Add role" at bounding box center [1429, 160] width 252 height 33
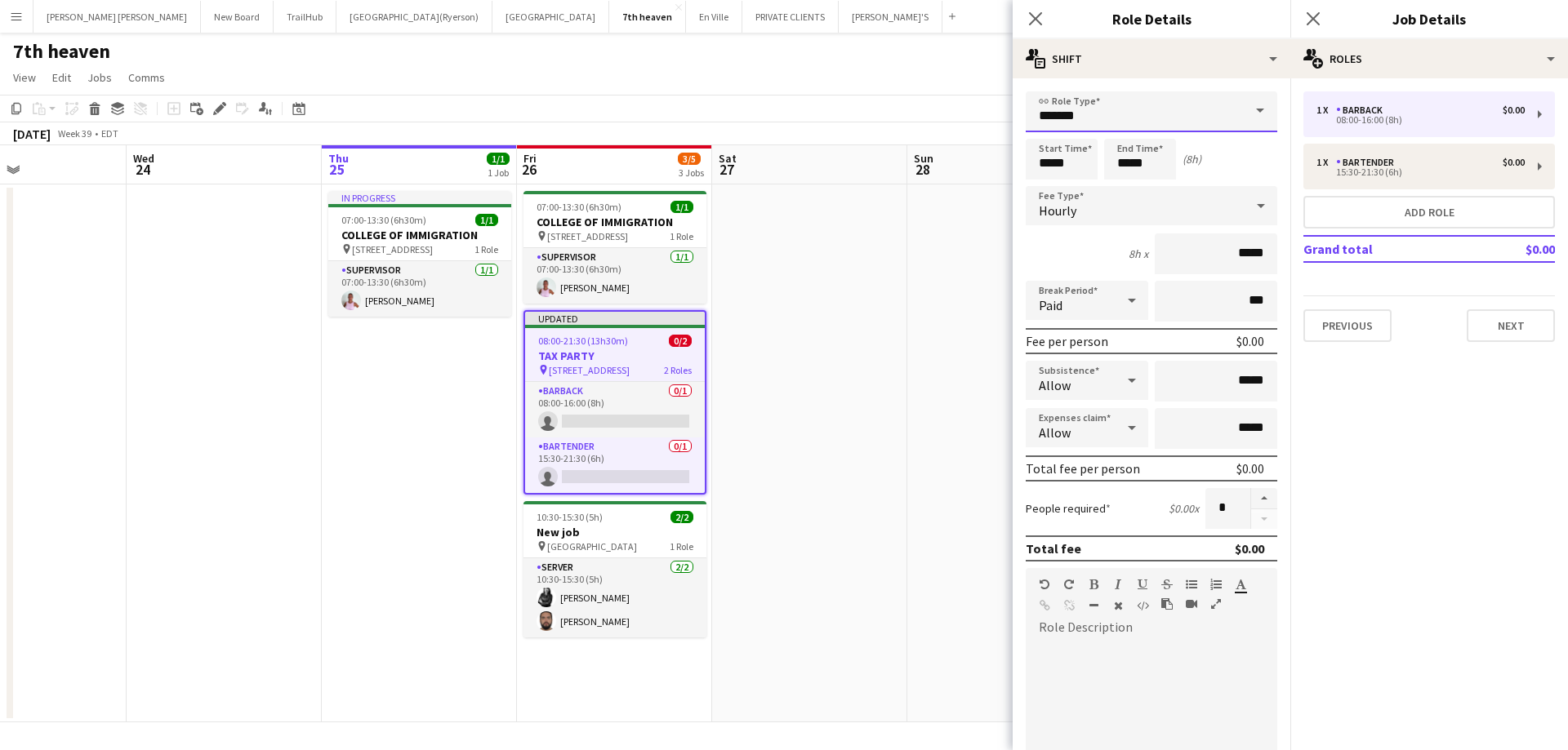
click at [1130, 105] on input "*******" at bounding box center [1151, 111] width 252 height 41
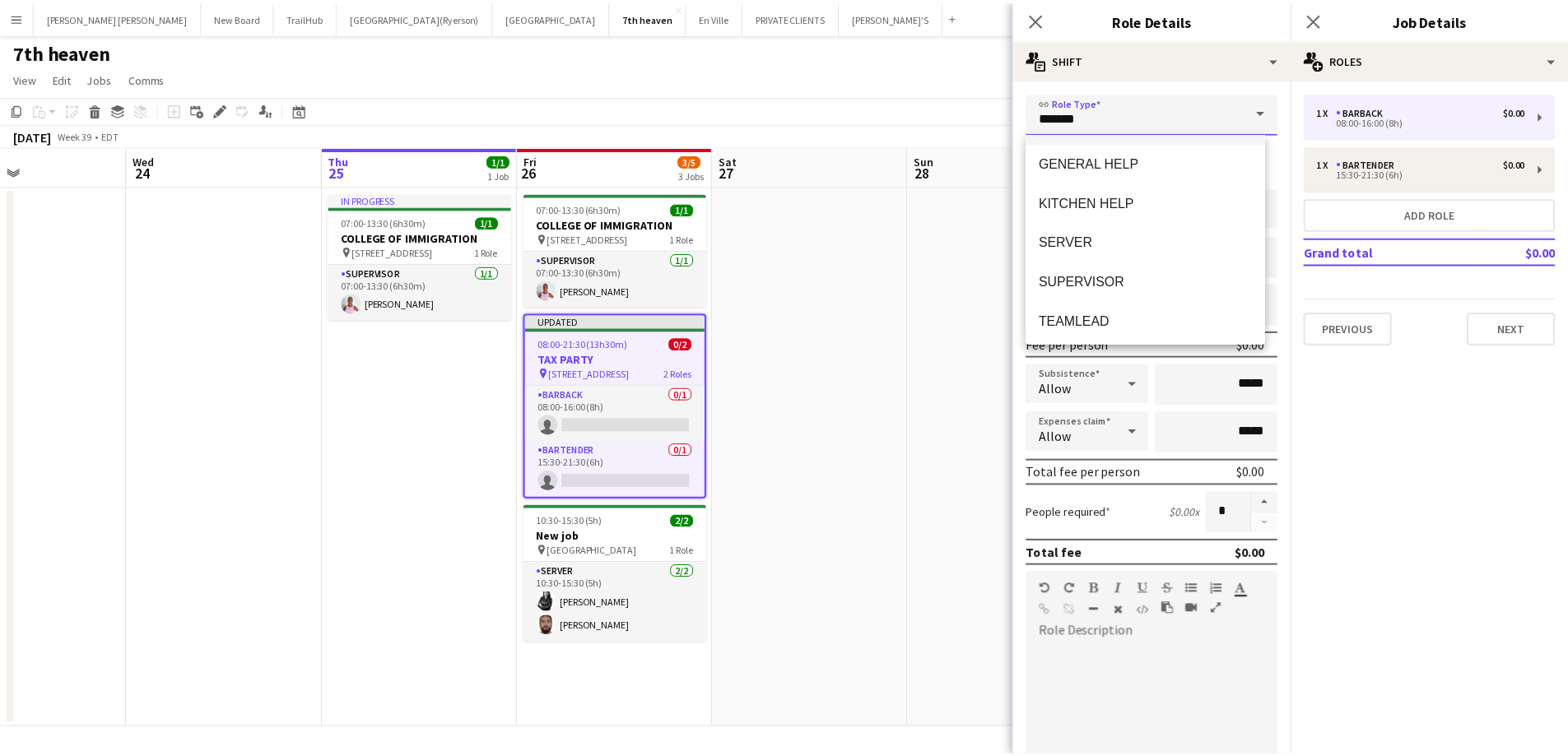
scroll to position [276, 0]
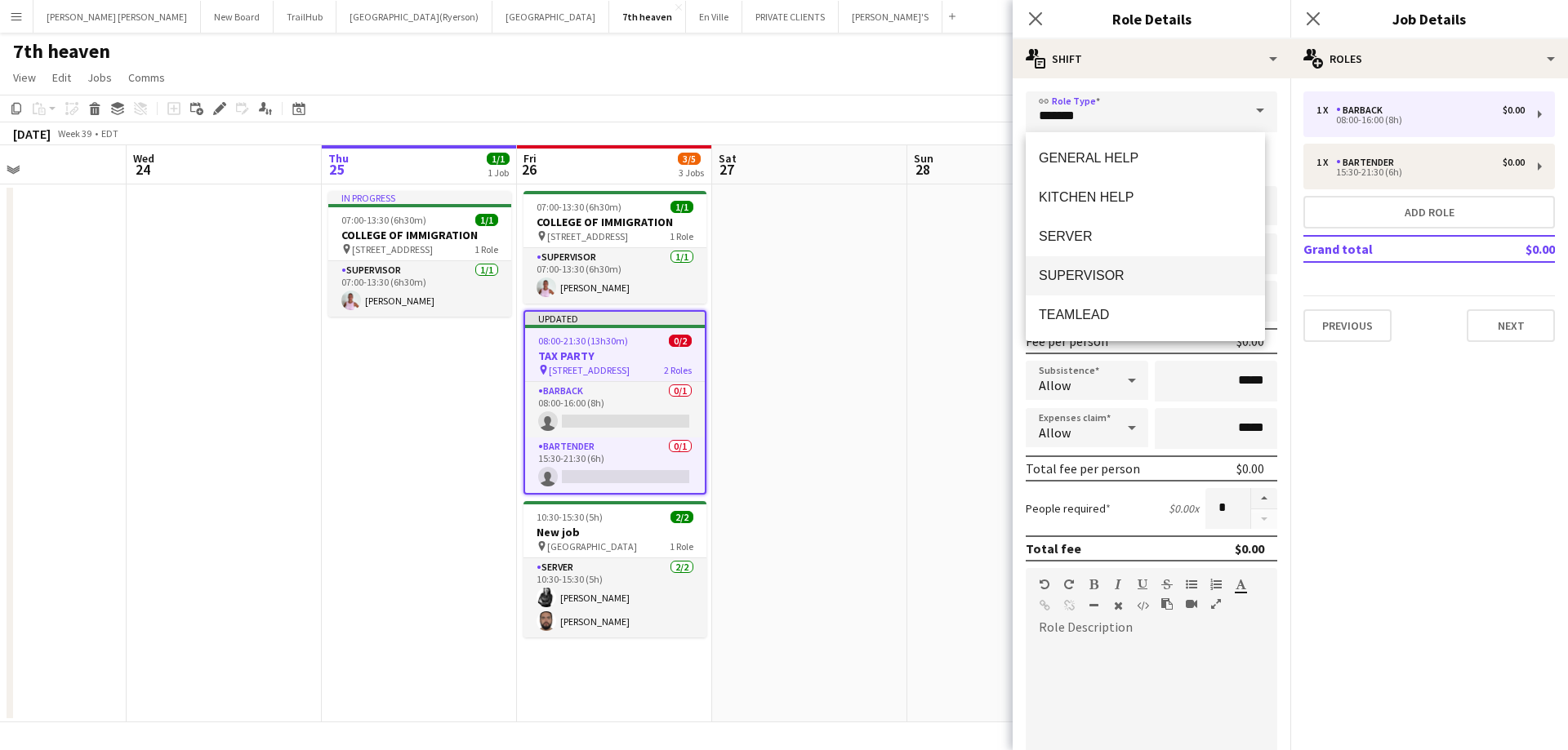
click at [1094, 268] on span "SUPERVISOR" at bounding box center [1145, 275] width 213 height 16
type input "**********"
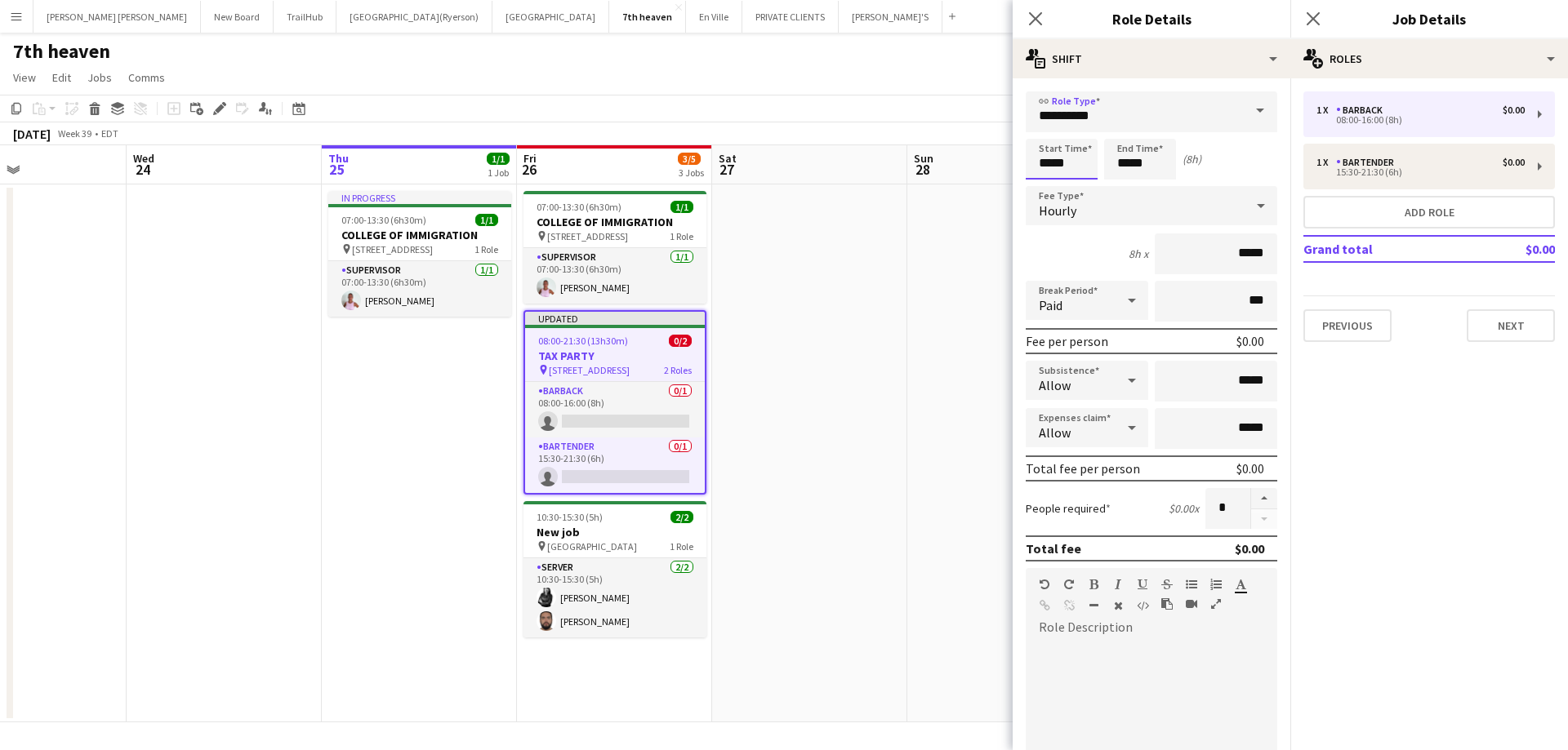
click at [1053, 162] on input "*****" at bounding box center [1061, 159] width 72 height 41
click at [1047, 130] on div at bounding box center [1046, 130] width 33 height 16
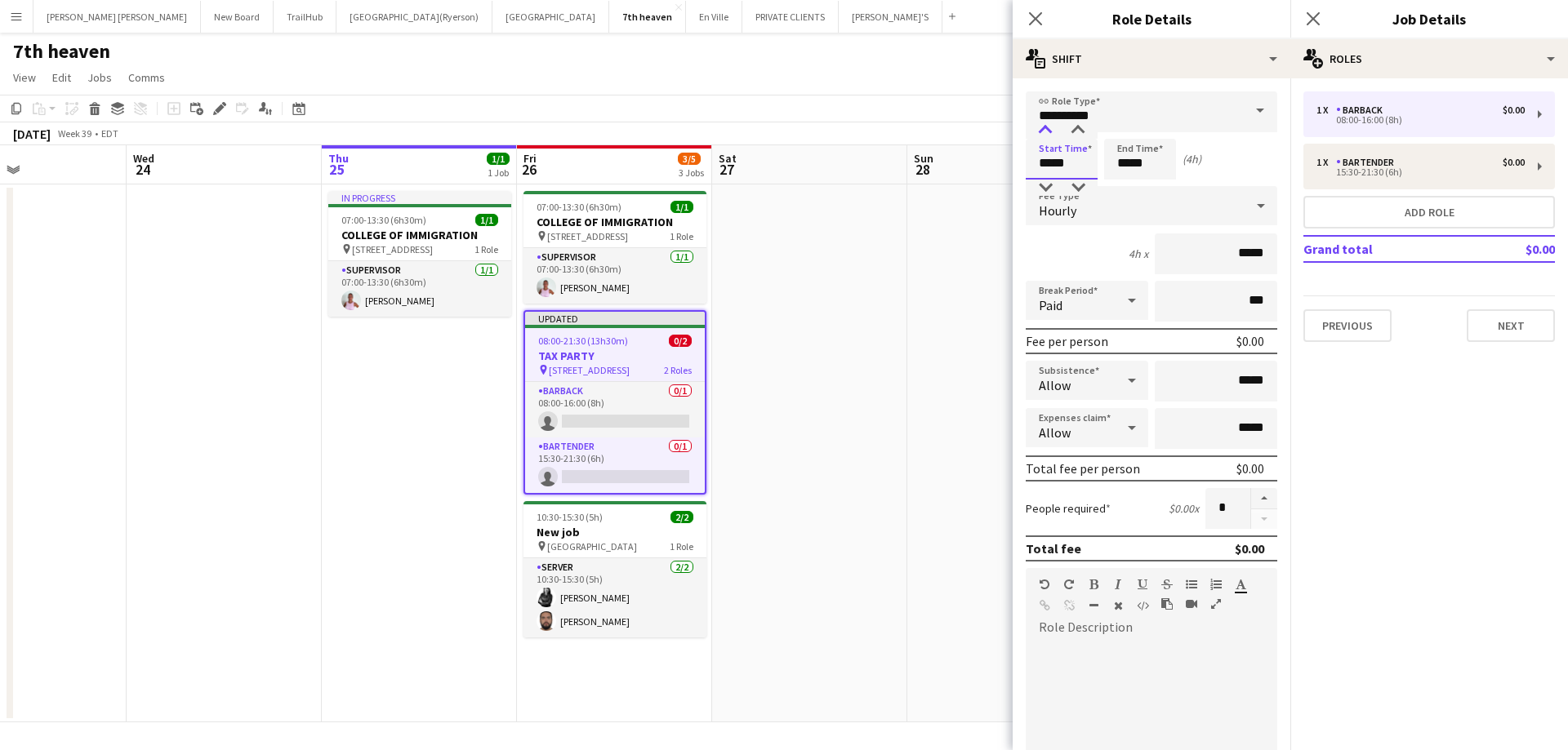
click at [1047, 130] on div at bounding box center [1046, 130] width 33 height 16
click at [1077, 131] on div at bounding box center [1078, 130] width 33 height 16
type input "*****"
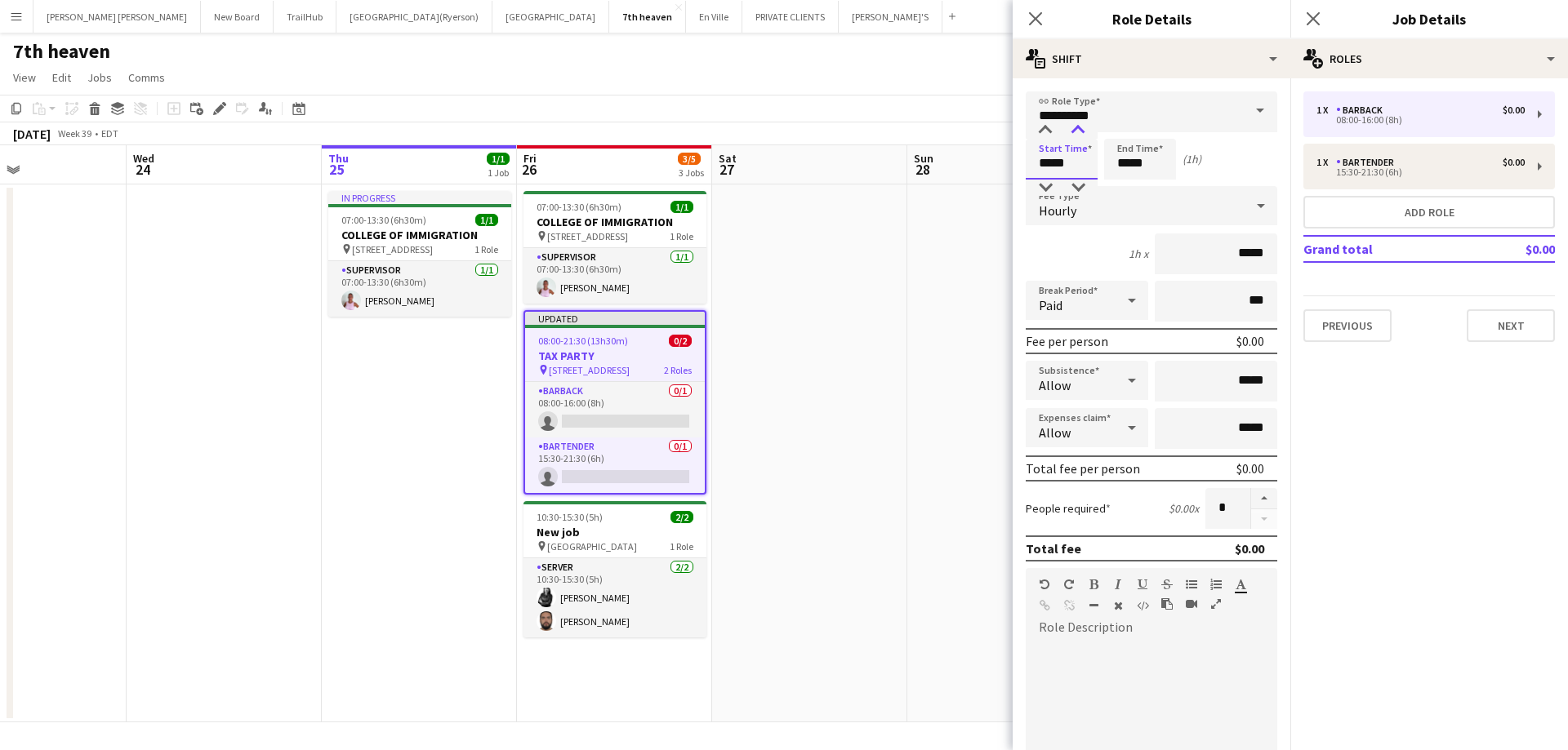
click at [1077, 131] on div at bounding box center [1078, 130] width 33 height 16
click at [1132, 165] on input "*****" at bounding box center [1140, 159] width 72 height 41
click at [1124, 127] on div at bounding box center [1124, 130] width 33 height 16
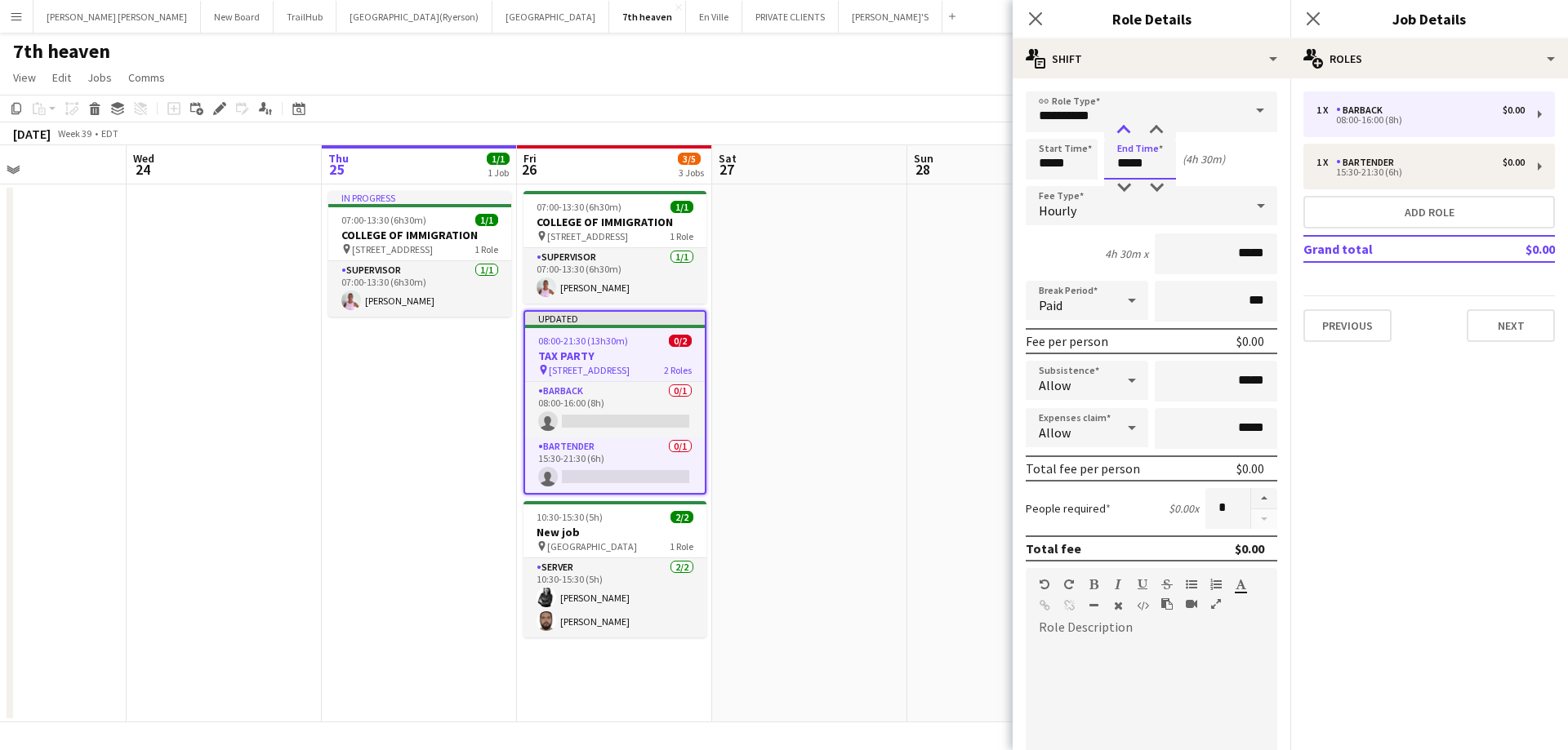
click at [1124, 127] on div at bounding box center [1124, 130] width 33 height 16
click at [1158, 130] on div at bounding box center [1156, 130] width 33 height 16
type input "*****"
click at [1158, 130] on div at bounding box center [1156, 130] width 33 height 16
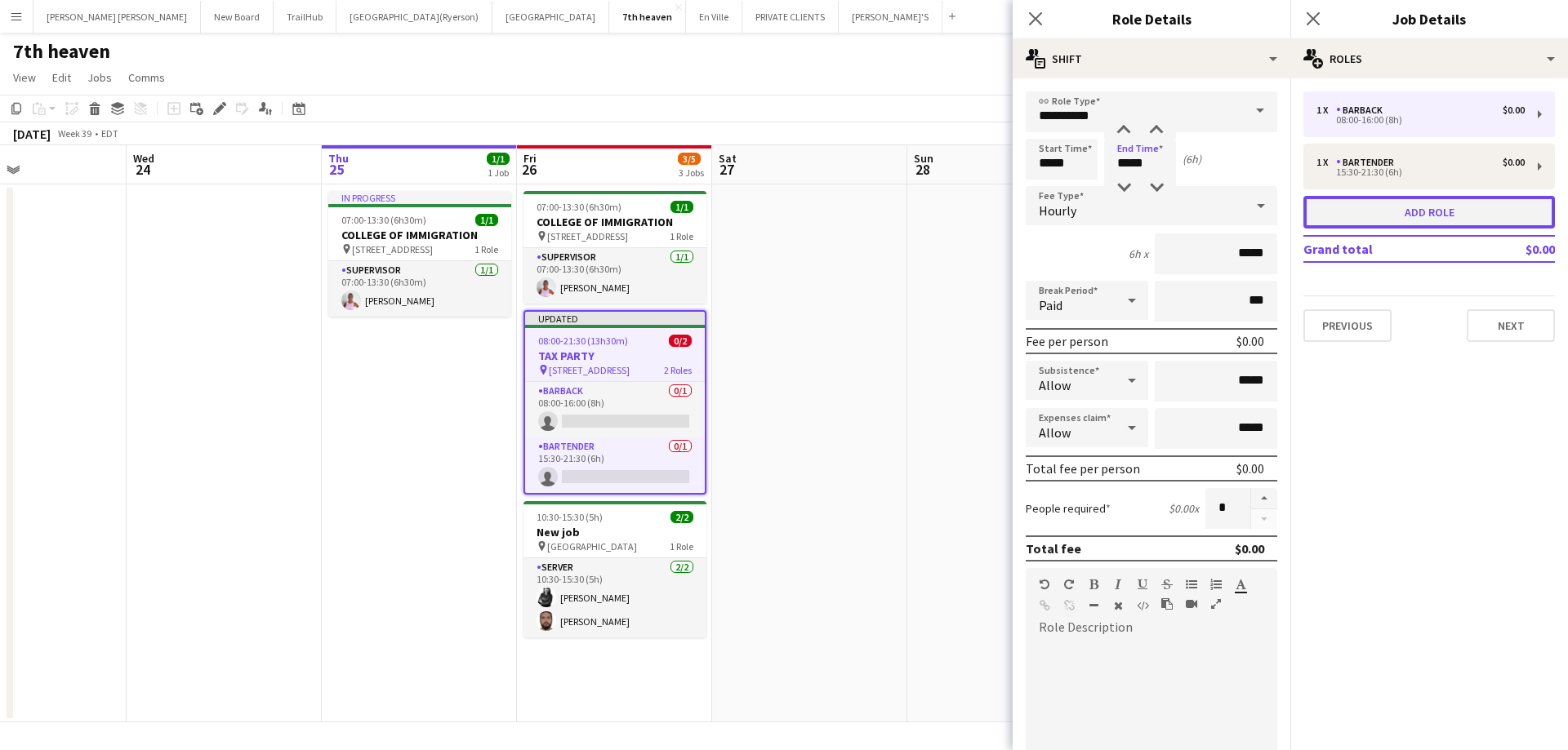
click at [1376, 203] on button "Add role" at bounding box center [1429, 212] width 252 height 33
type input "*******"
type input "*****"
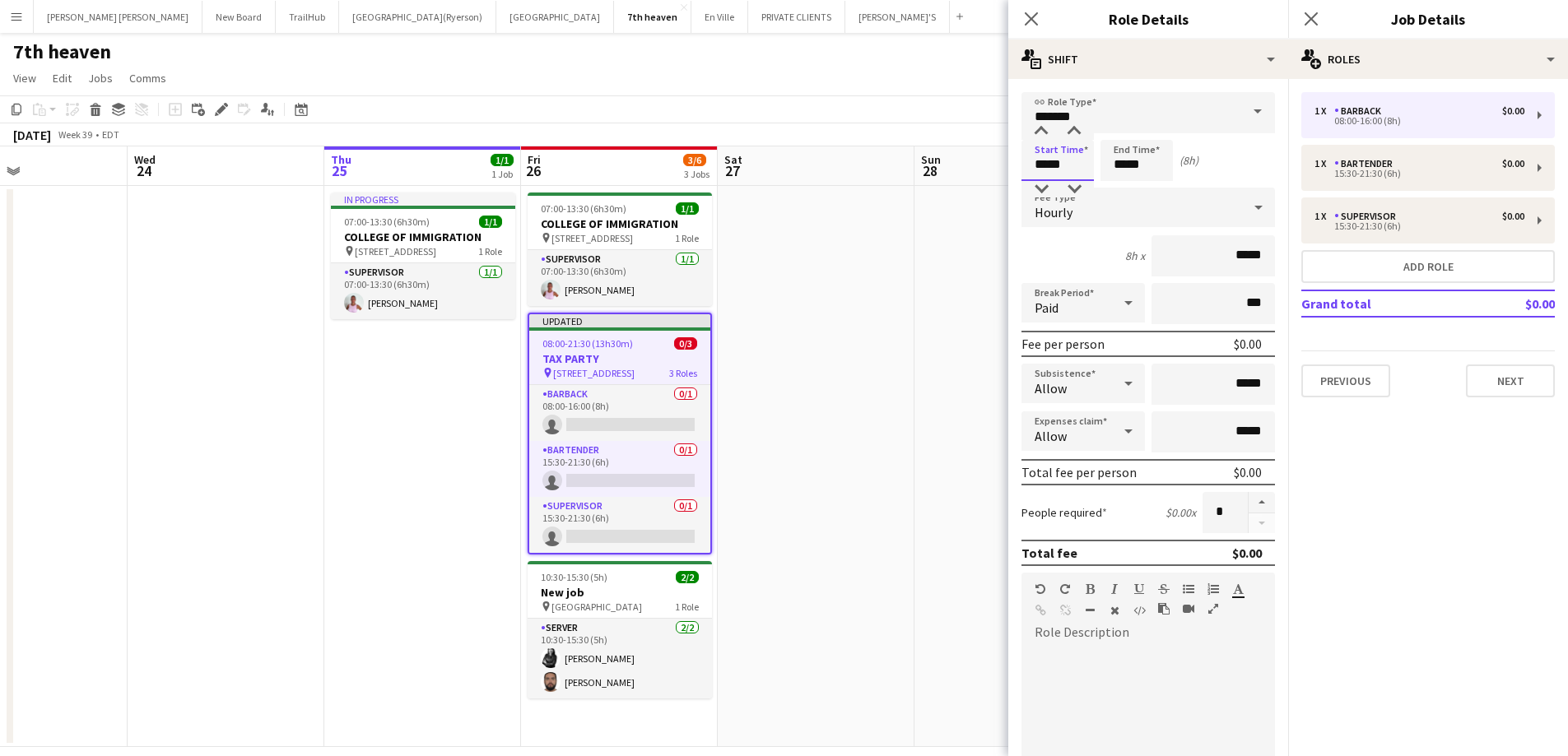
click at [1049, 159] on input "*****" at bounding box center [1058, 160] width 72 height 41
click at [1060, 117] on input "*******" at bounding box center [1149, 112] width 254 height 41
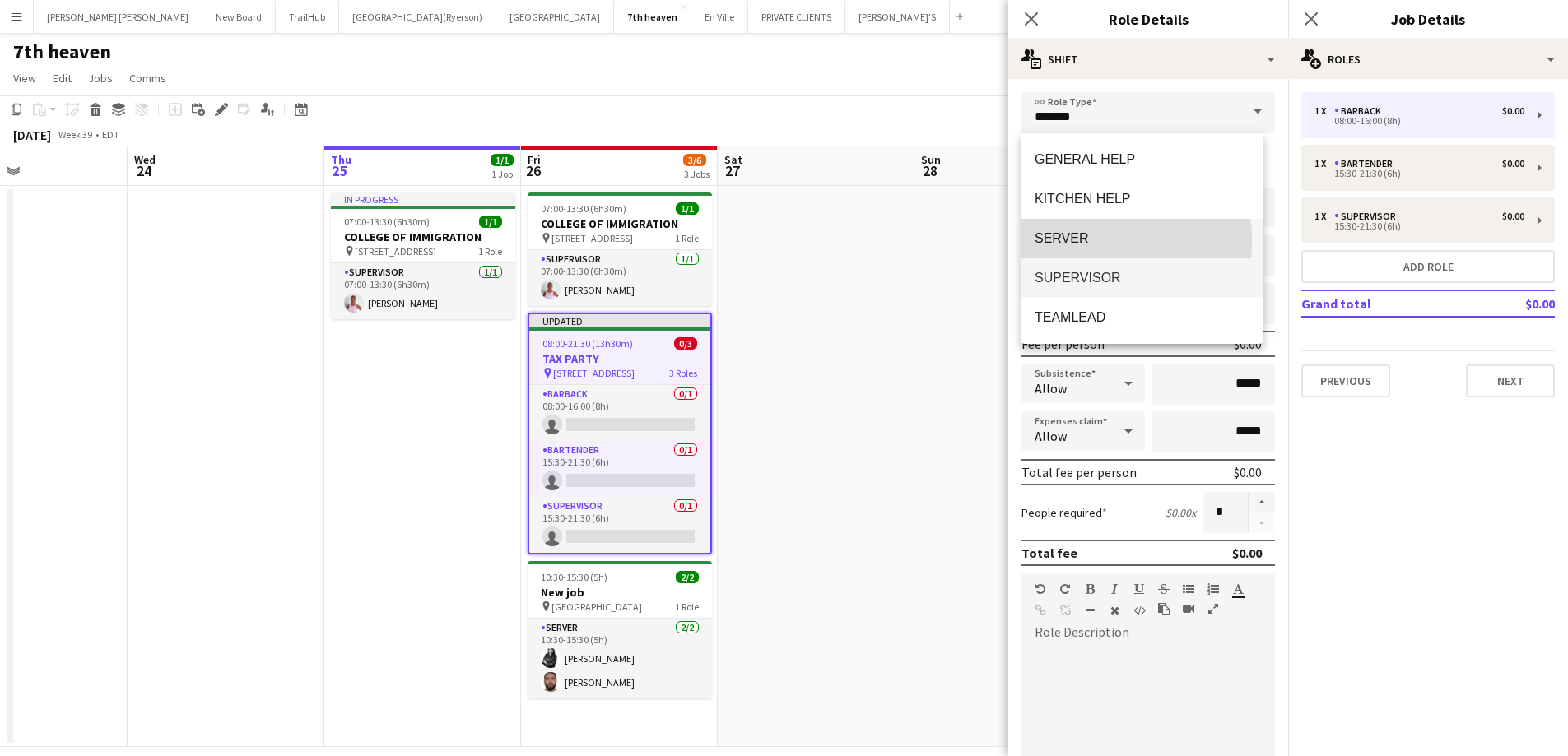
click at [1077, 239] on span "SERVER" at bounding box center [1142, 238] width 215 height 16
type input "******"
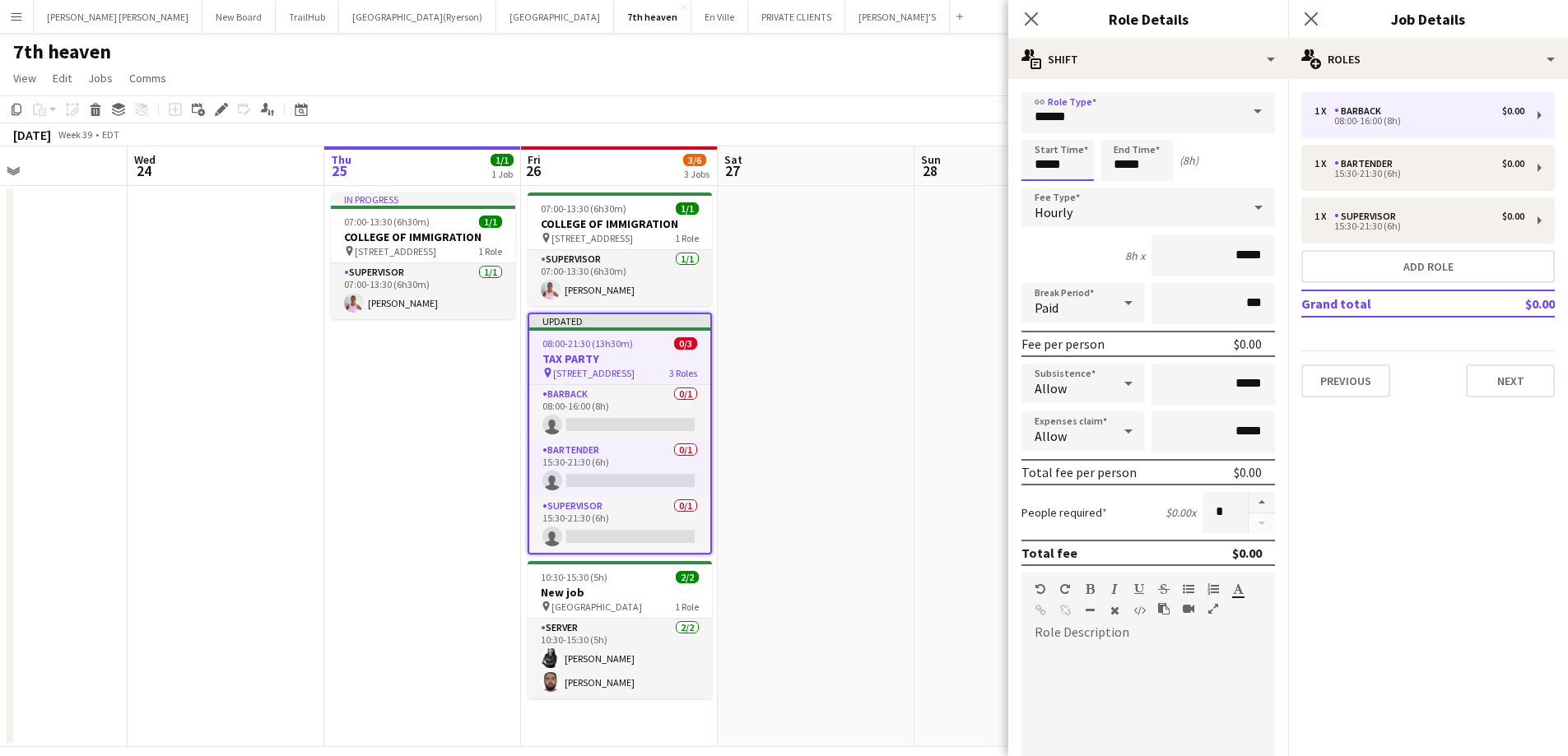
click at [1049, 169] on input "*****" at bounding box center [1058, 160] width 72 height 41
click at [1042, 135] on div at bounding box center [1041, 131] width 33 height 17
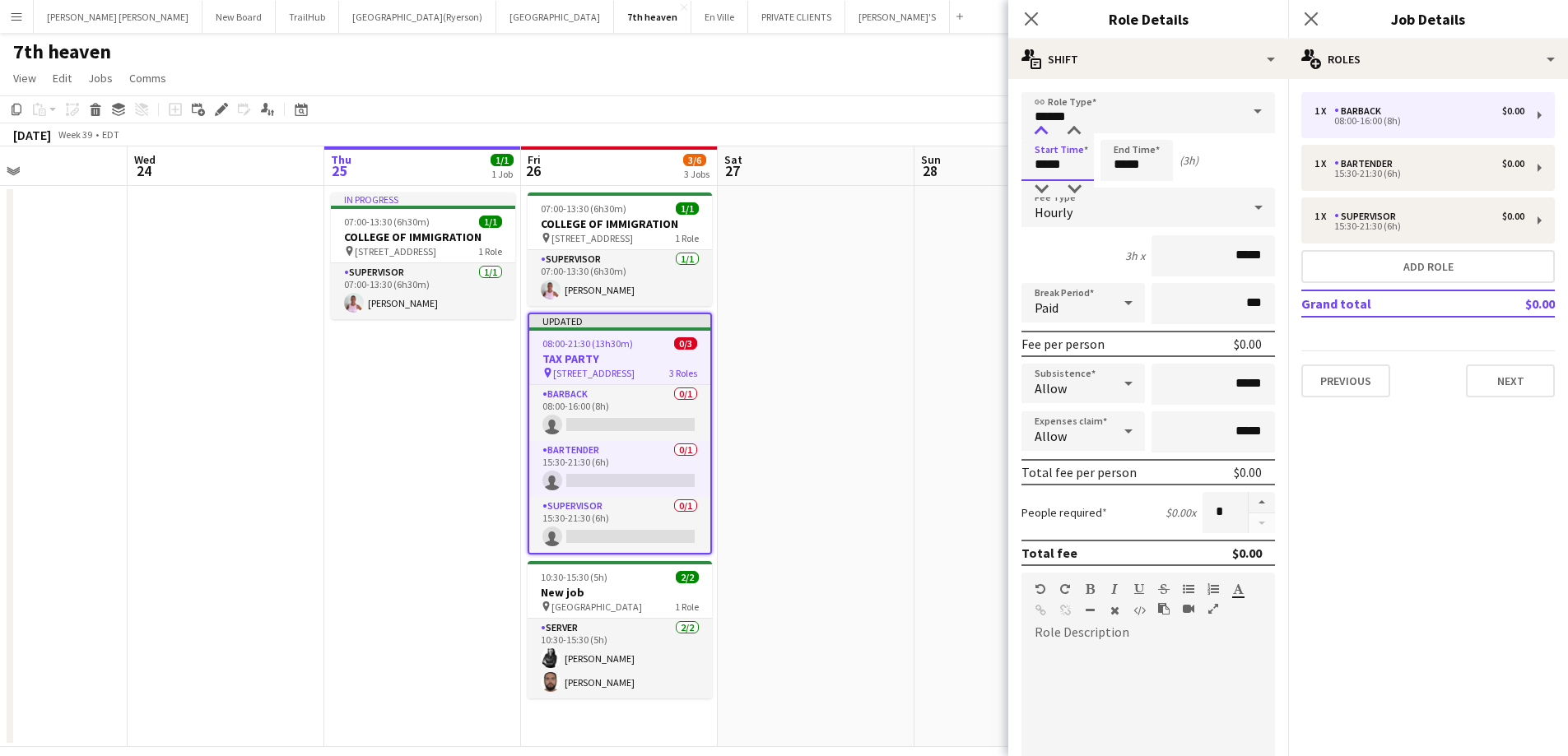
click at [1042, 135] on div at bounding box center [1041, 131] width 33 height 17
click at [1078, 130] on div at bounding box center [1075, 131] width 33 height 17
type input "*****"
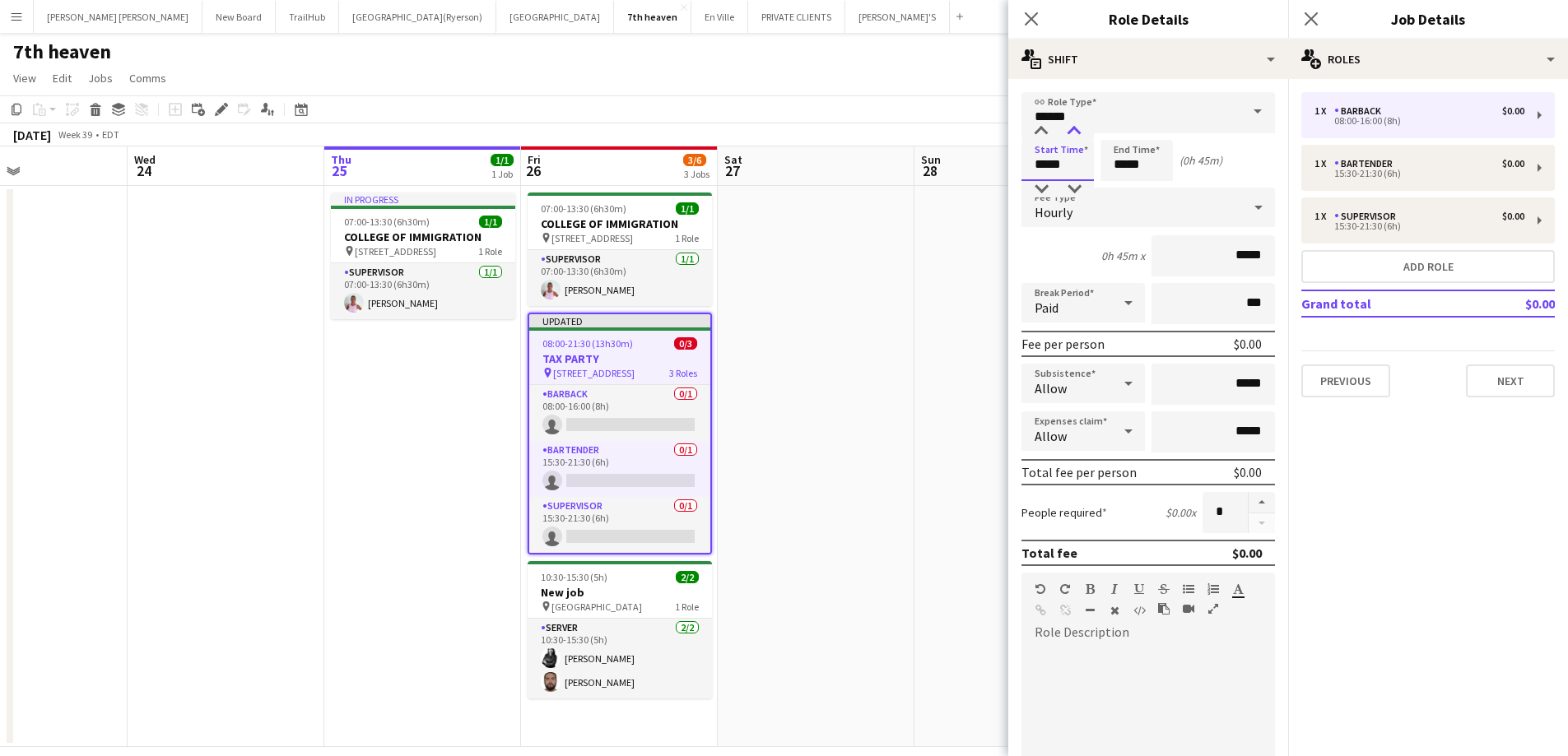
click at [1078, 130] on div at bounding box center [1075, 131] width 33 height 17
click at [1126, 175] on input "*****" at bounding box center [1137, 160] width 72 height 41
click at [1122, 127] on div at bounding box center [1121, 131] width 33 height 17
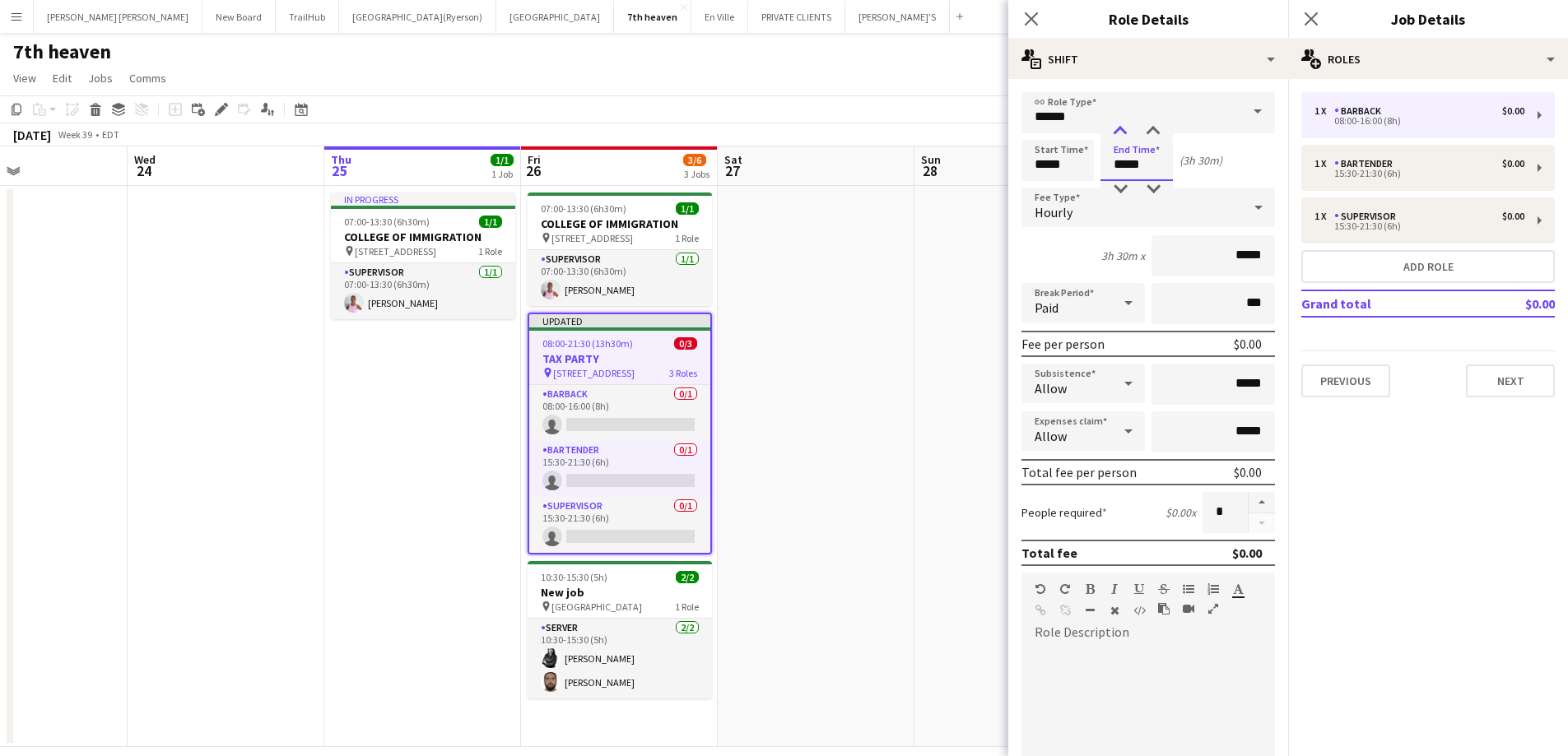
click at [1122, 127] on div at bounding box center [1121, 131] width 33 height 17
click at [1155, 129] on div at bounding box center [1154, 131] width 33 height 17
type input "*****"
click at [1155, 129] on div at bounding box center [1154, 131] width 33 height 17
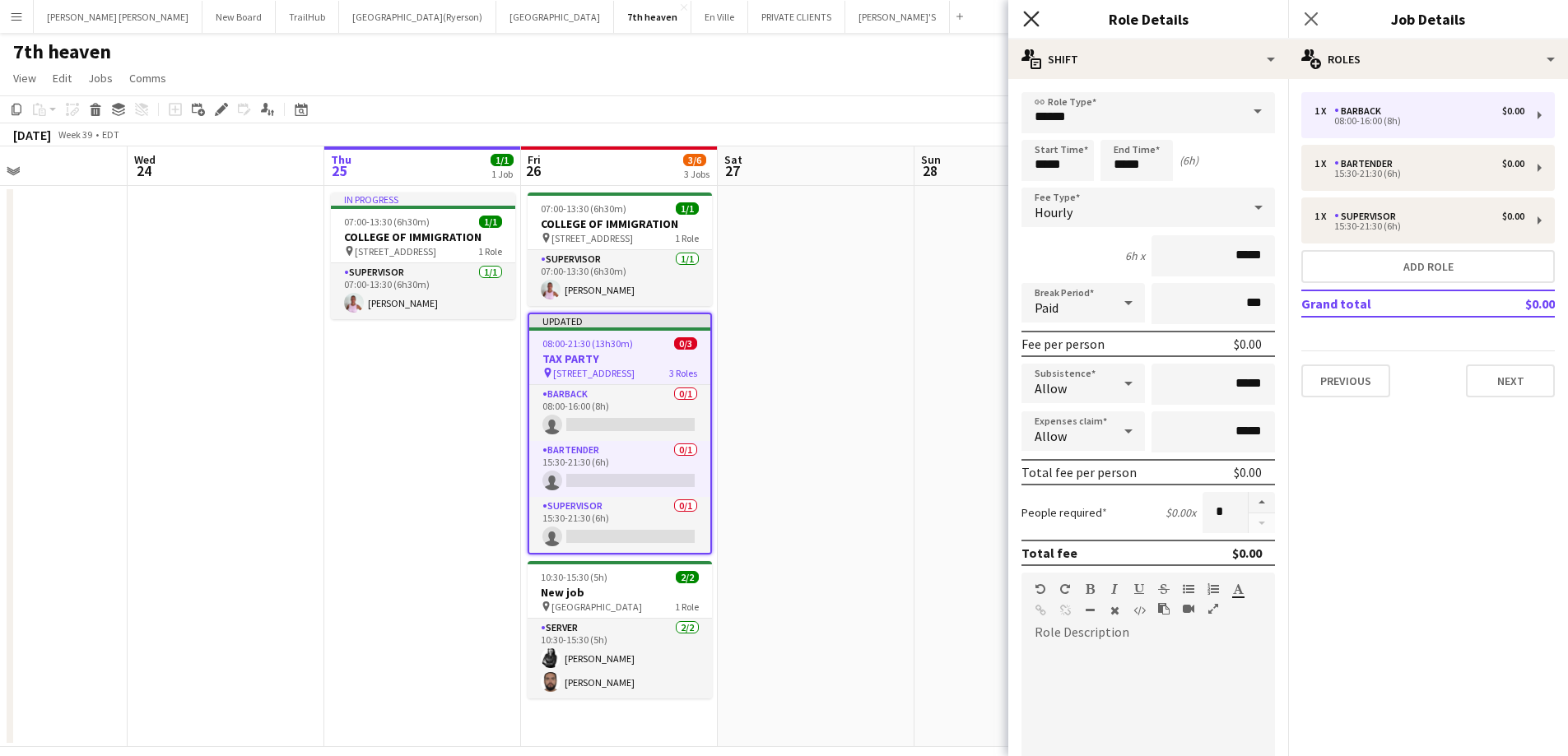
click at [1031, 16] on icon "Close pop-in" at bounding box center [1031, 19] width 16 height 16
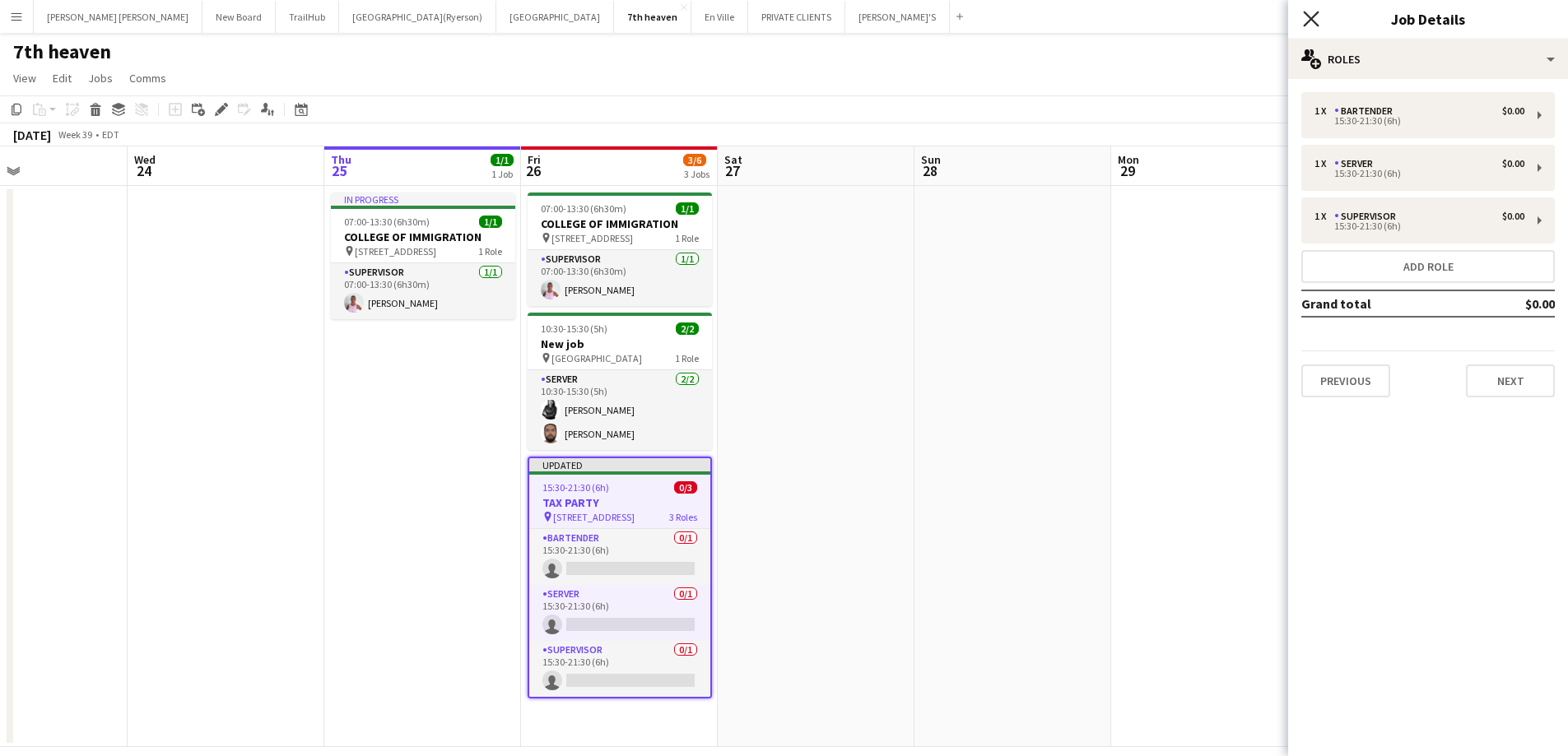
click at [1305, 19] on icon "Close pop-in" at bounding box center [1311, 19] width 16 height 16
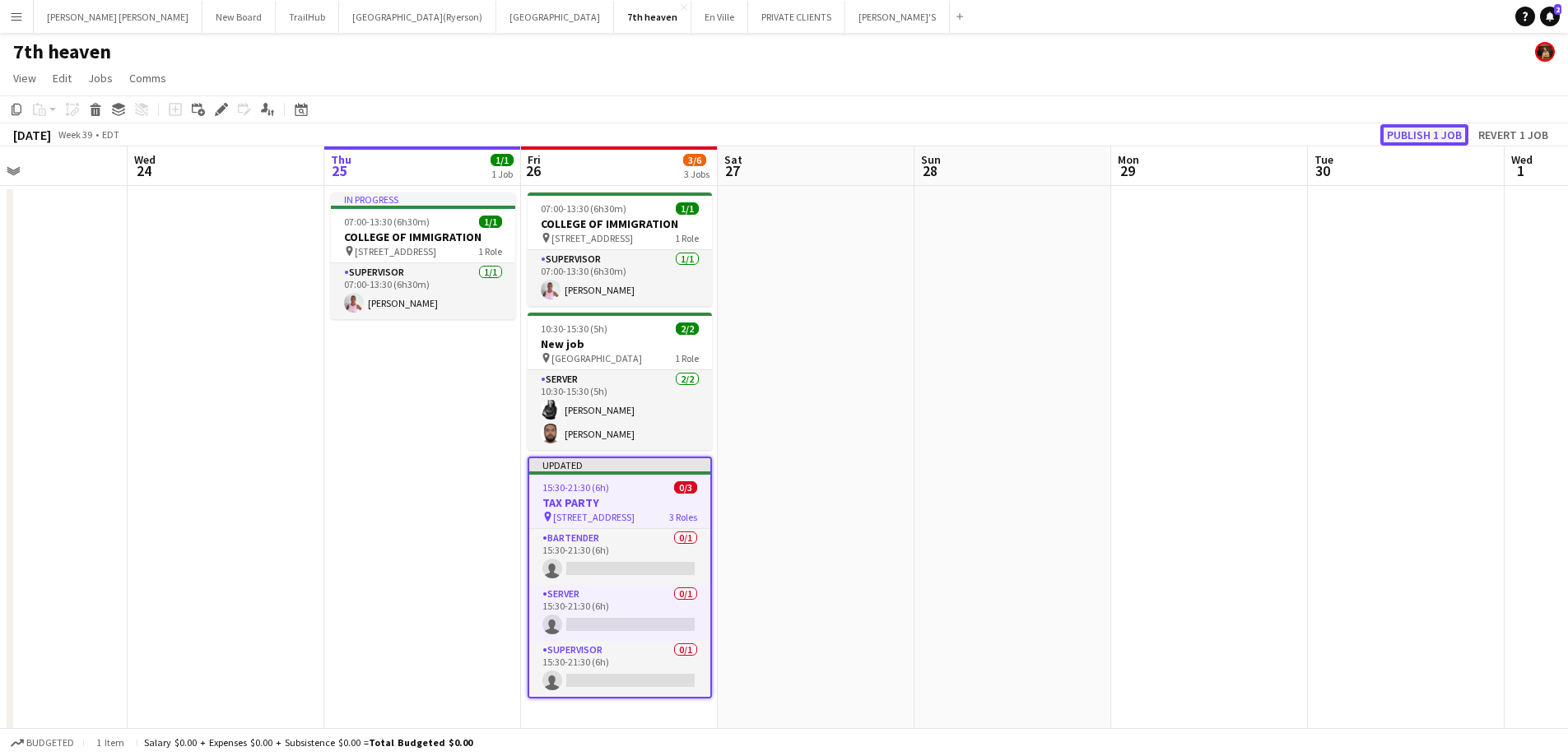
click at [1404, 129] on button "Publish 1 job" at bounding box center [1424, 135] width 88 height 21
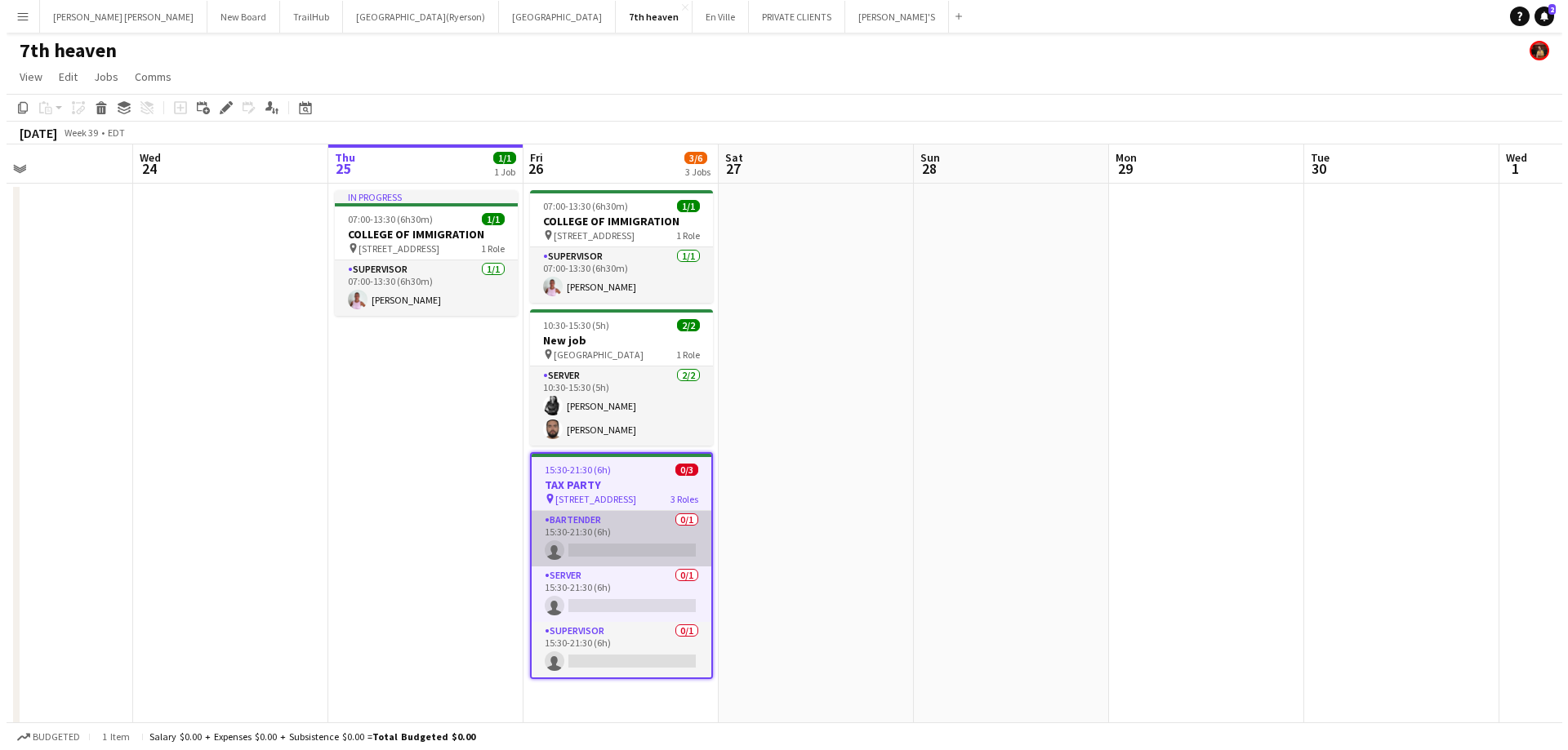
scroll to position [0, 0]
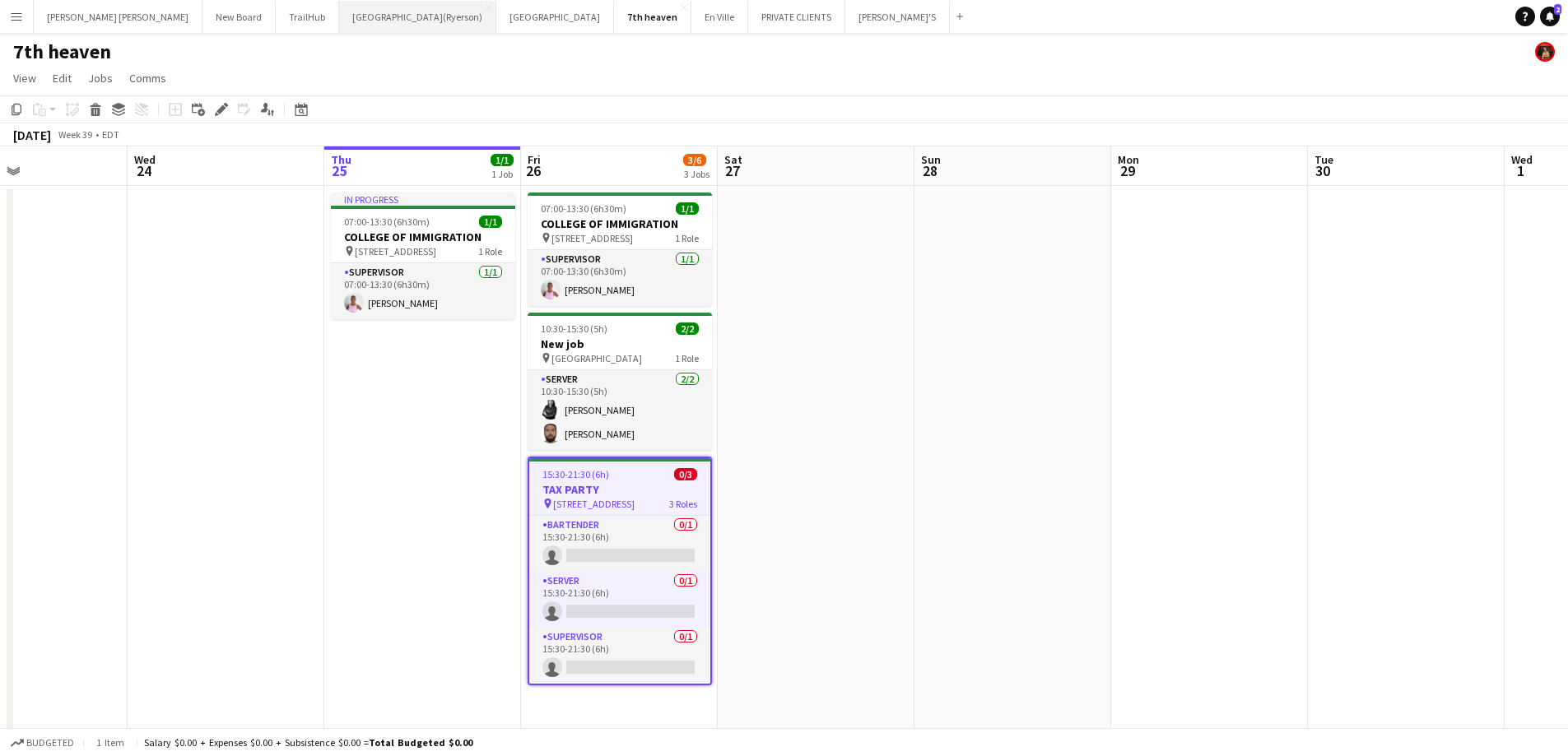
click at [339, 13] on button "[GEOGRAPHIC_DATA](Ryerson) Close" at bounding box center [417, 17] width 157 height 32
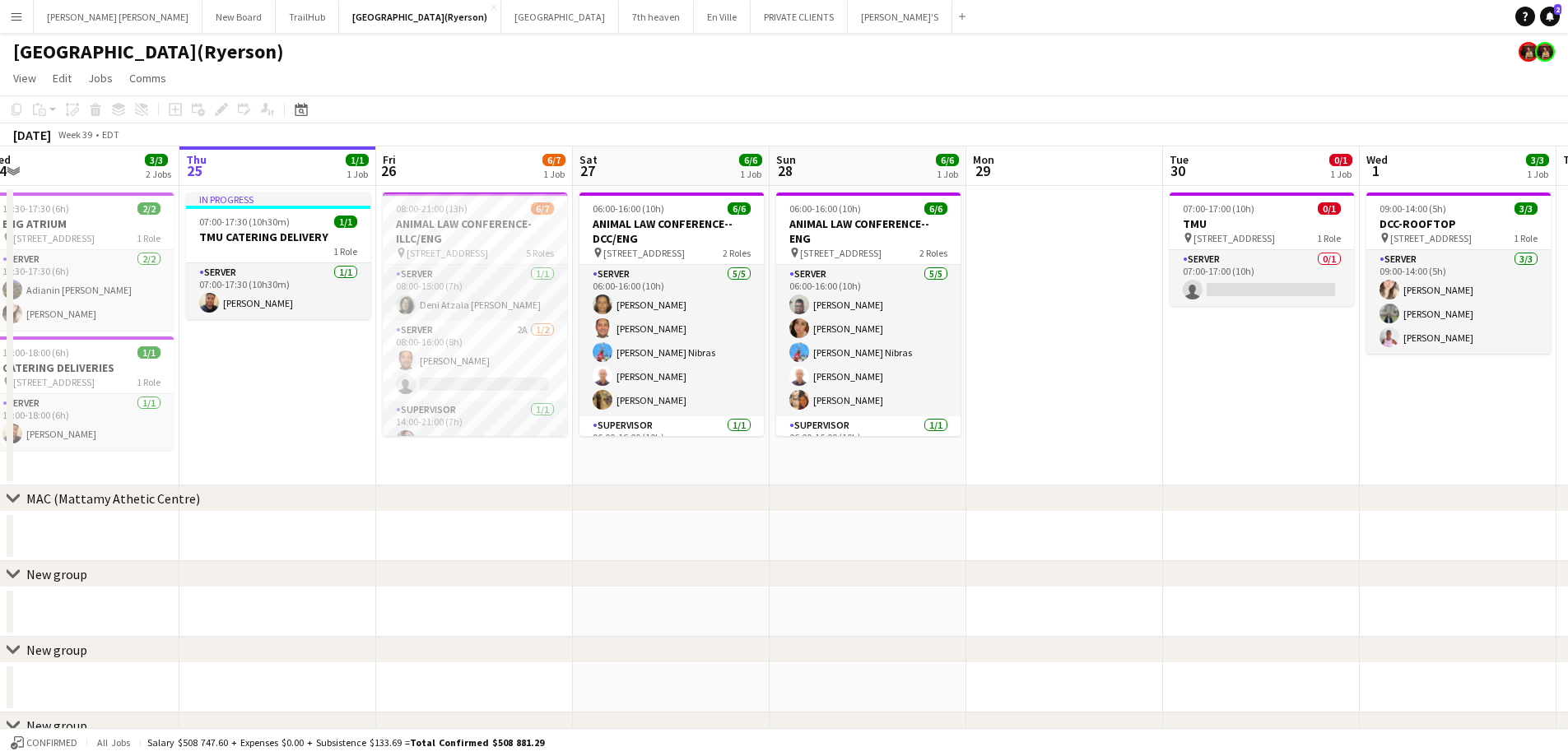
scroll to position [0, 430]
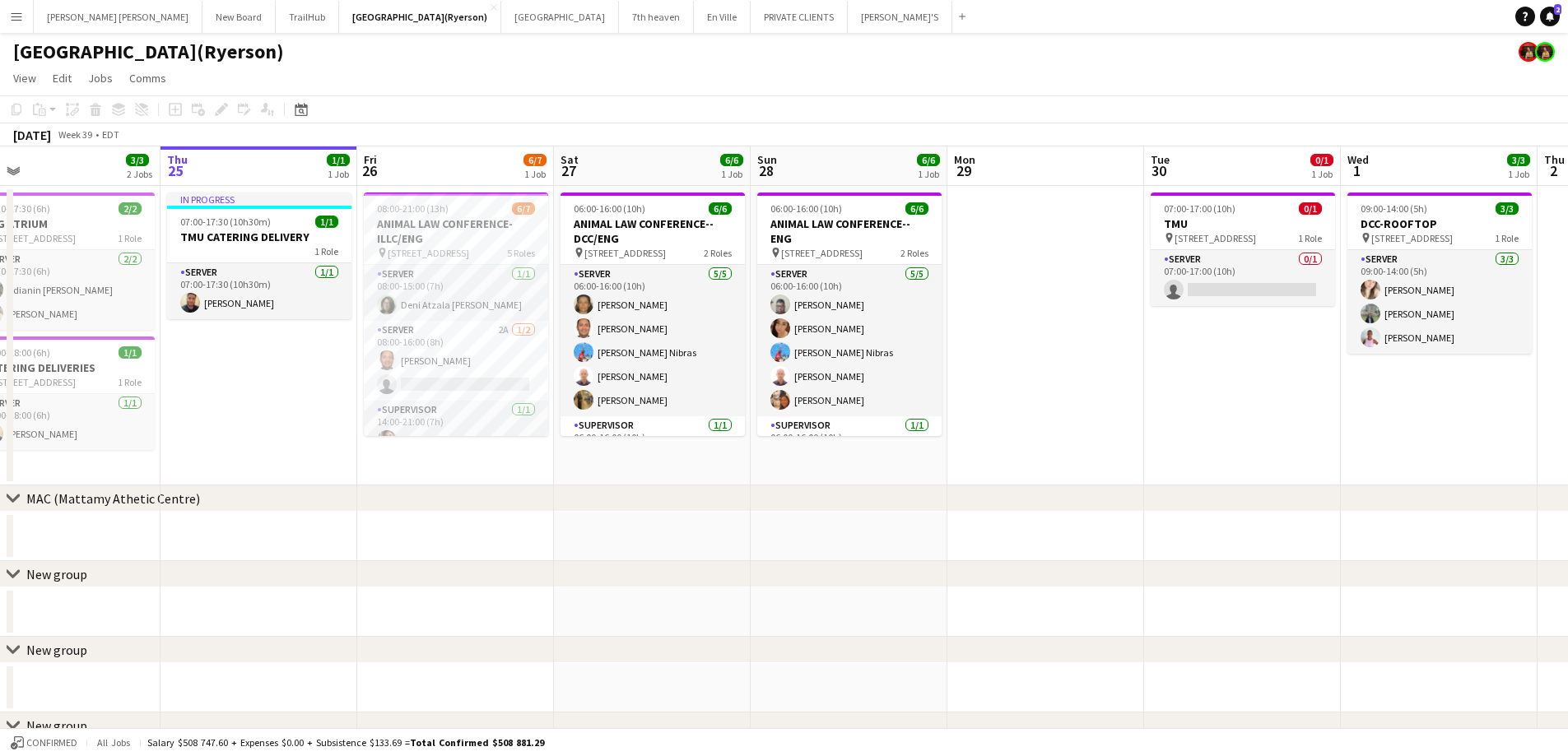
drag, startPoint x: 578, startPoint y: 478, endPoint x: 556, endPoint y: 473, distance: 22.6
click at [556, 473] on app-calendar-viewport "Mon 22 Tue 23 2/2 1 Job Wed 24 3/3 2 Jobs Thu 25 1/1 1 Job Fri 26 6/7 1 Job Sat…" at bounding box center [784, 556] width 1568 height 819
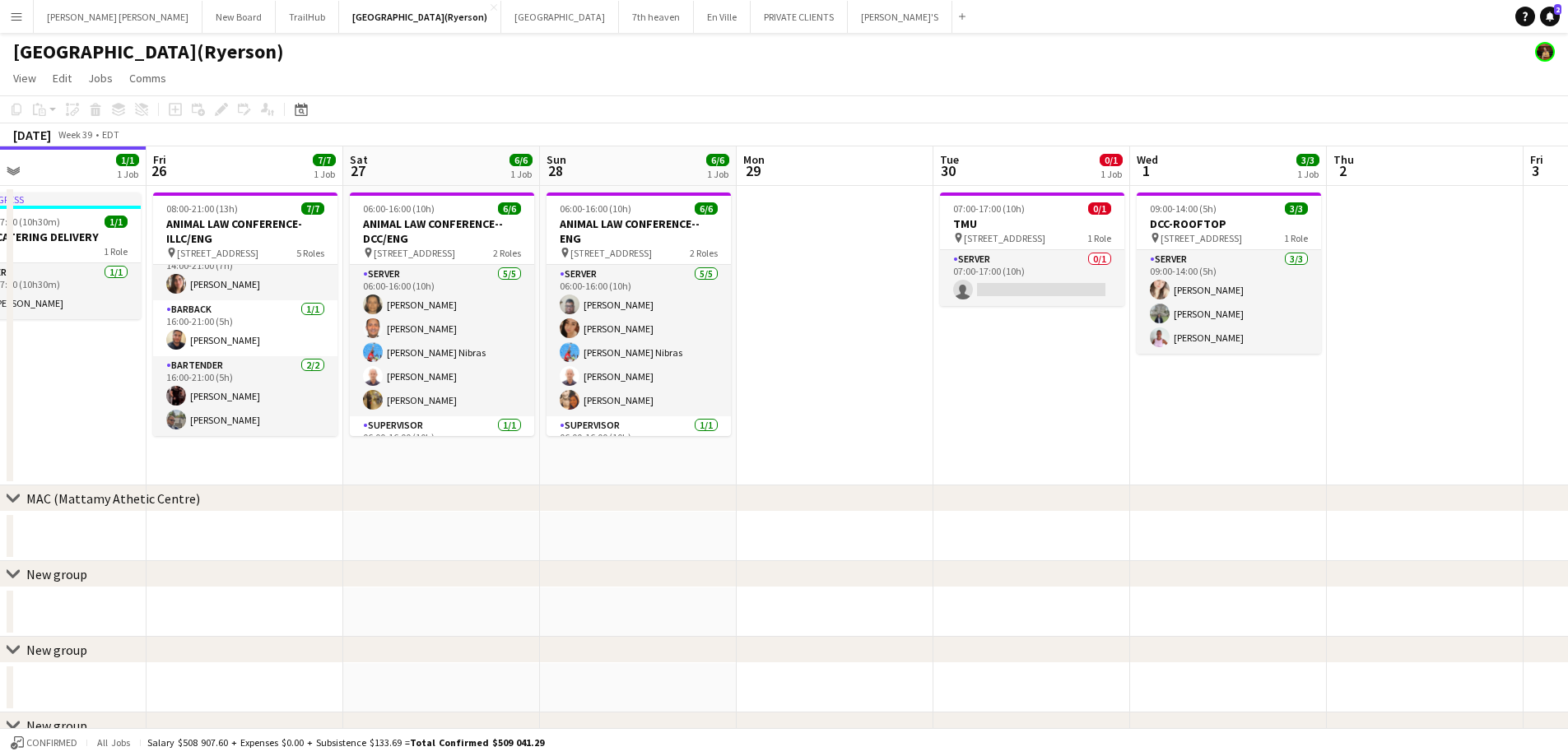
drag, startPoint x: 1146, startPoint y: 350, endPoint x: 950, endPoint y: 333, distance: 196.7
click at [950, 333] on app-calendar-viewport "Mon 22 Tue 23 2/2 1 Job Wed 24 3/3 2 Jobs Thu 25 1/1 1 Job Fri 26 7/7 1 Job Sat…" at bounding box center [784, 556] width 1568 height 819
click at [991, 283] on app-card-role "SERVER 0/1 07:00-17:00 (10h) single-neutral-actions" at bounding box center [1031, 277] width 185 height 56
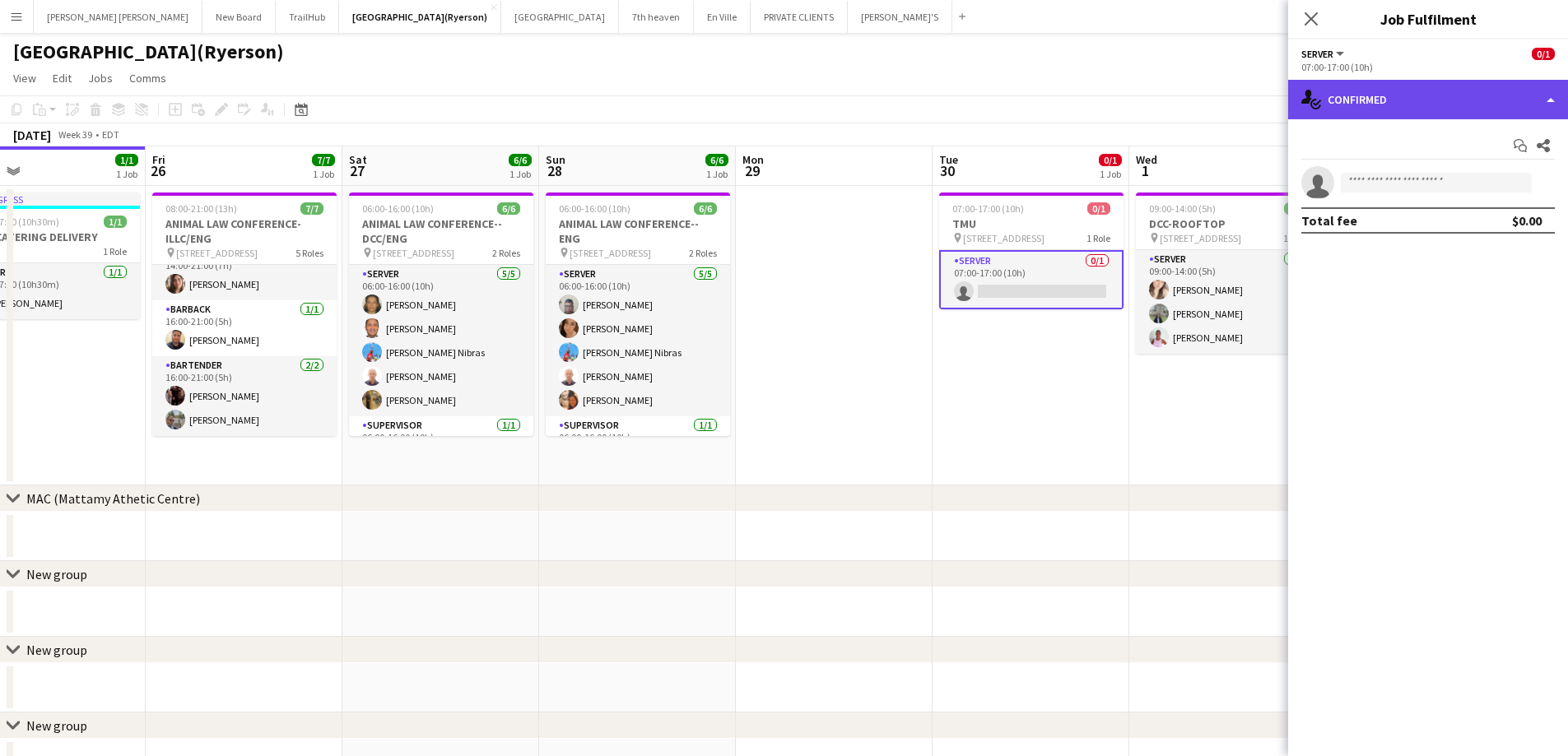
click at [1408, 108] on div "single-neutral-actions-check-2 Confirmed" at bounding box center [1428, 100] width 280 height 39
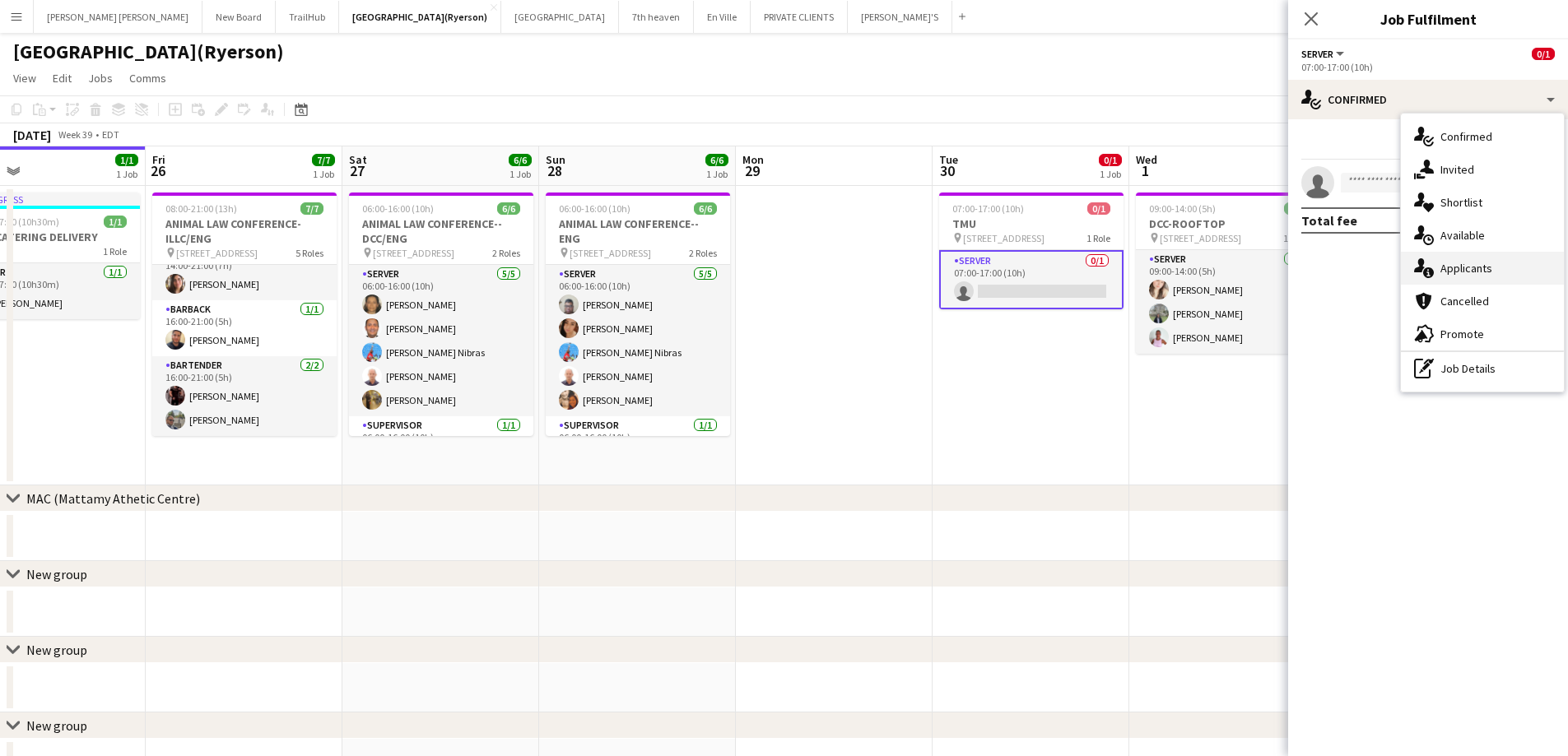
click at [1470, 270] on span "Applicants" at bounding box center [1466, 268] width 52 height 15
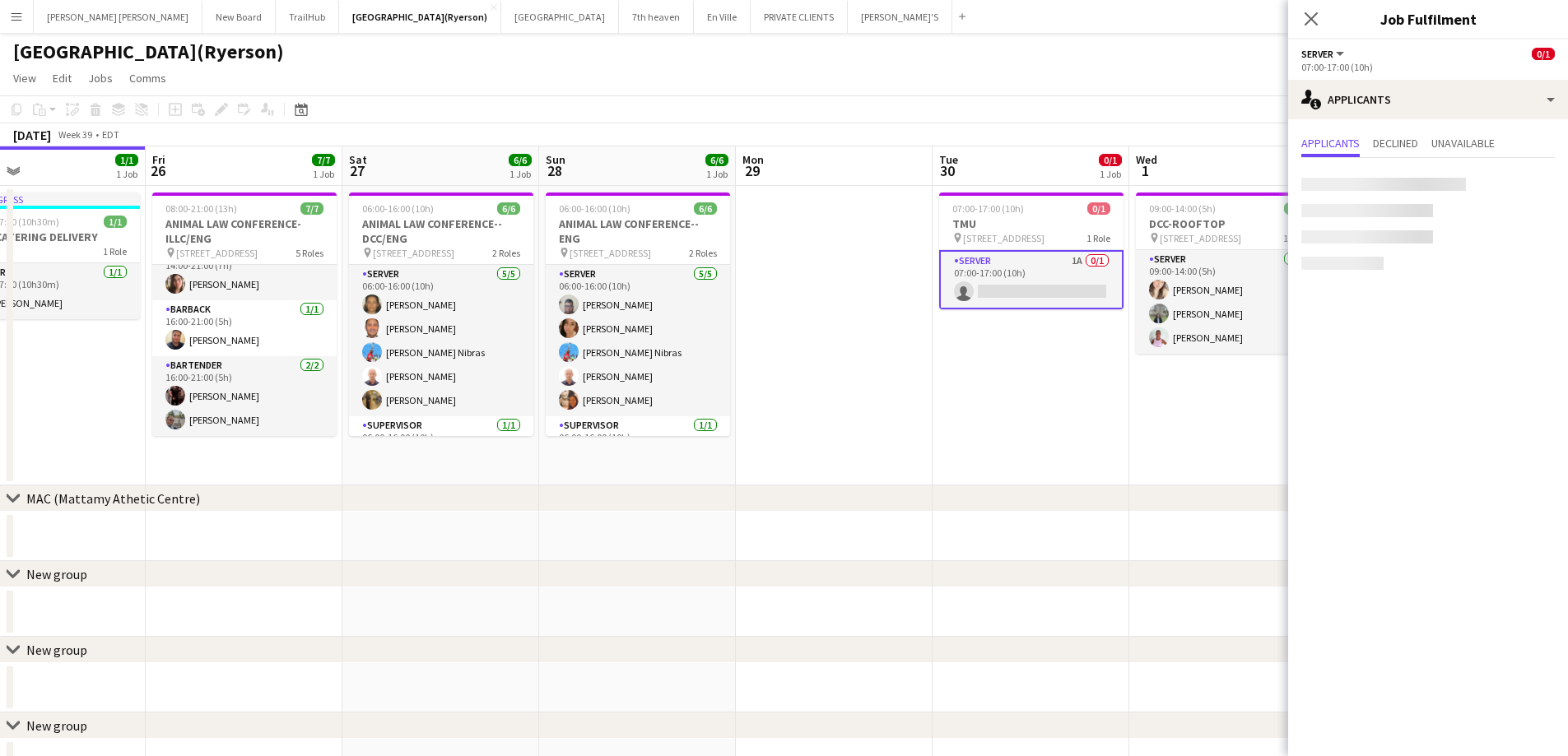
click at [1316, 16] on icon at bounding box center [1311, 19] width 13 height 13
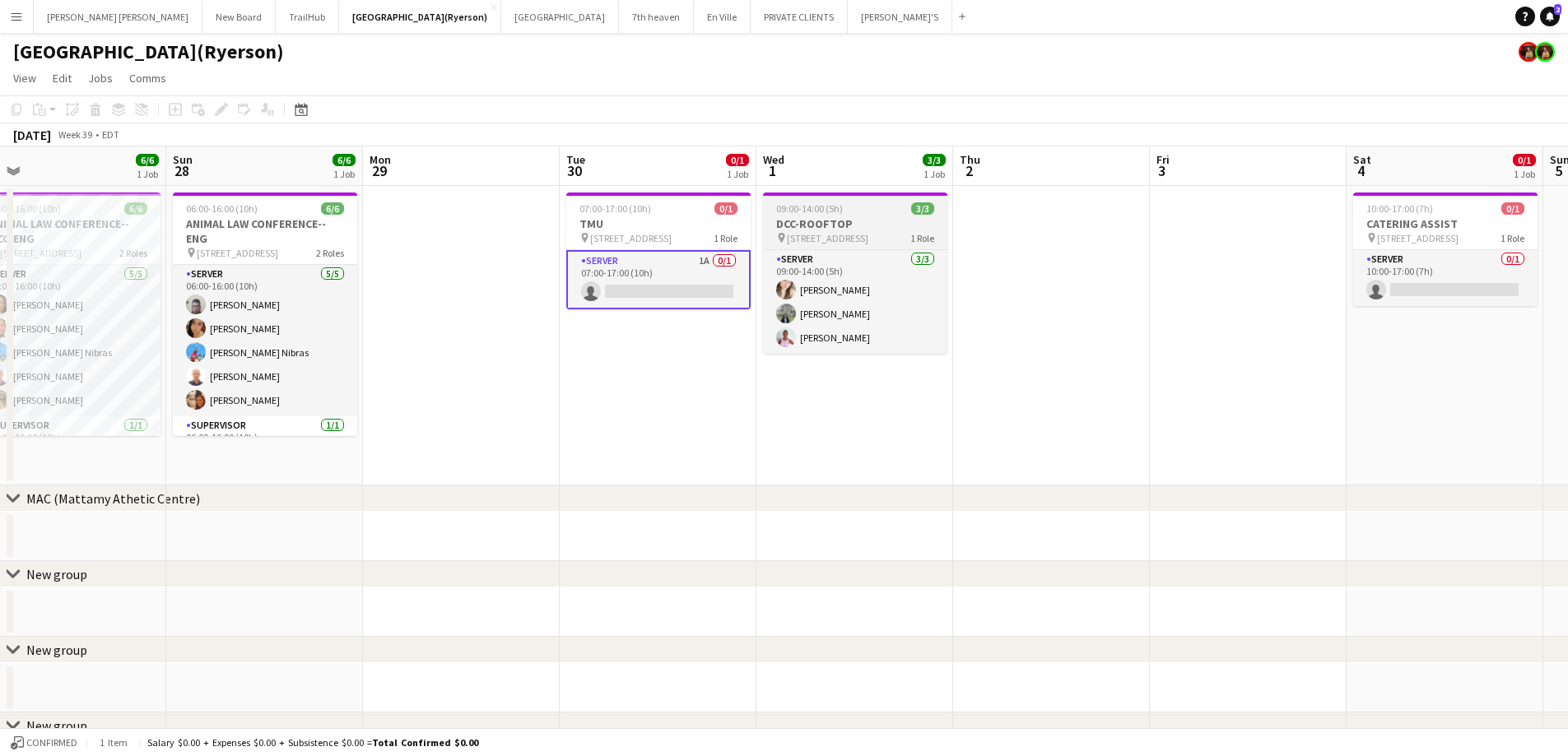
drag, startPoint x: 993, startPoint y: 416, endPoint x: 934, endPoint y: 208, distance: 216.2
click at [913, 386] on app-calendar-viewport "Thu 25 1/1 1 Job Fri 26 7/7 1 Job Sat 27 6/6 1 Job Sun 28 6/6 1 Job Mon 29 Tue …" at bounding box center [784, 556] width 1568 height 819
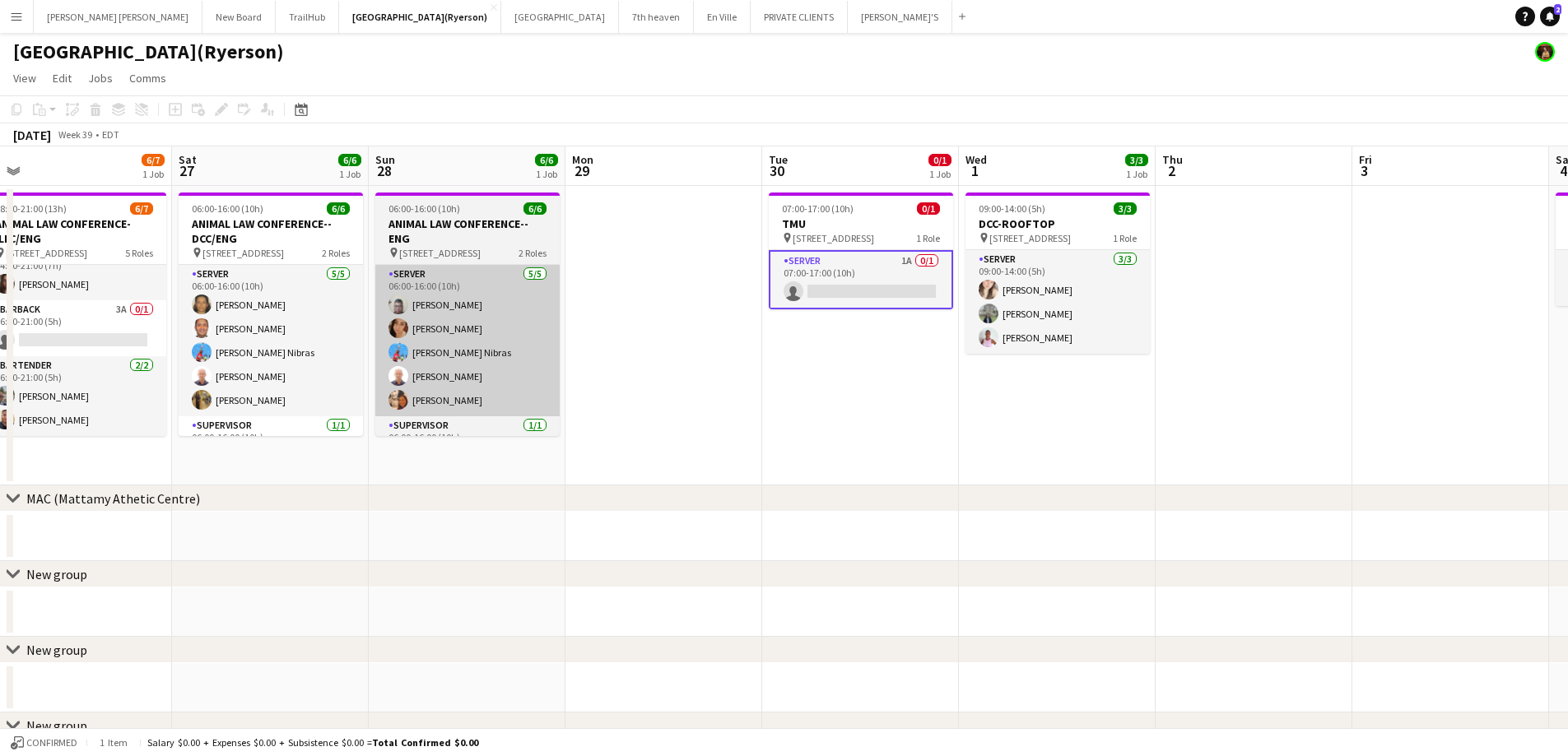
scroll to position [0, 453]
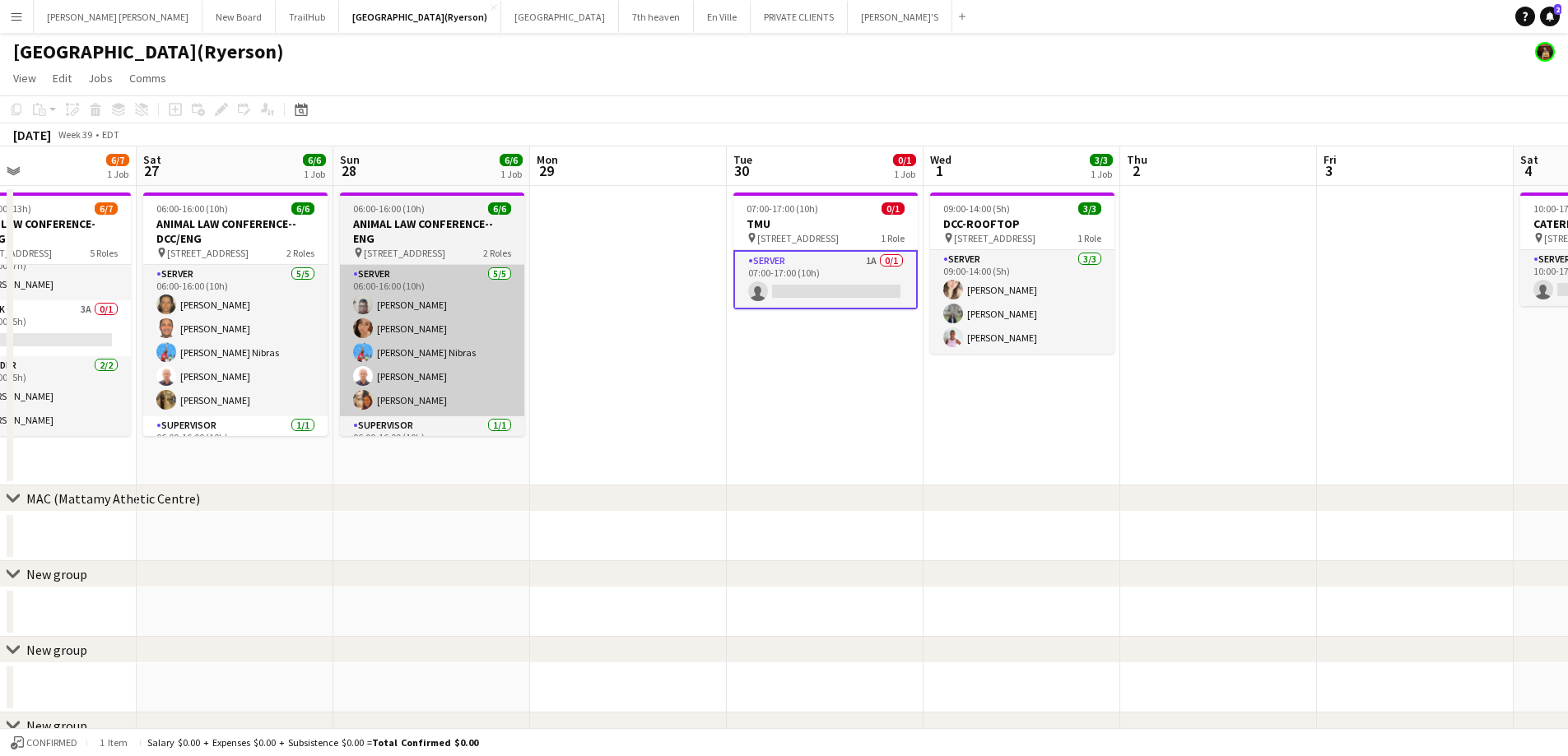
drag, startPoint x: 464, startPoint y: 408, endPoint x: 473, endPoint y: 374, distance: 35.2
click at [625, 399] on app-calendar-viewport "Wed 24 3/3 2 Jobs Thu 25 1/1 1 Job Fri 26 6/7 1 Job Sat 27 6/6 1 Job Sun 28 6/6…" at bounding box center [784, 556] width 1568 height 819
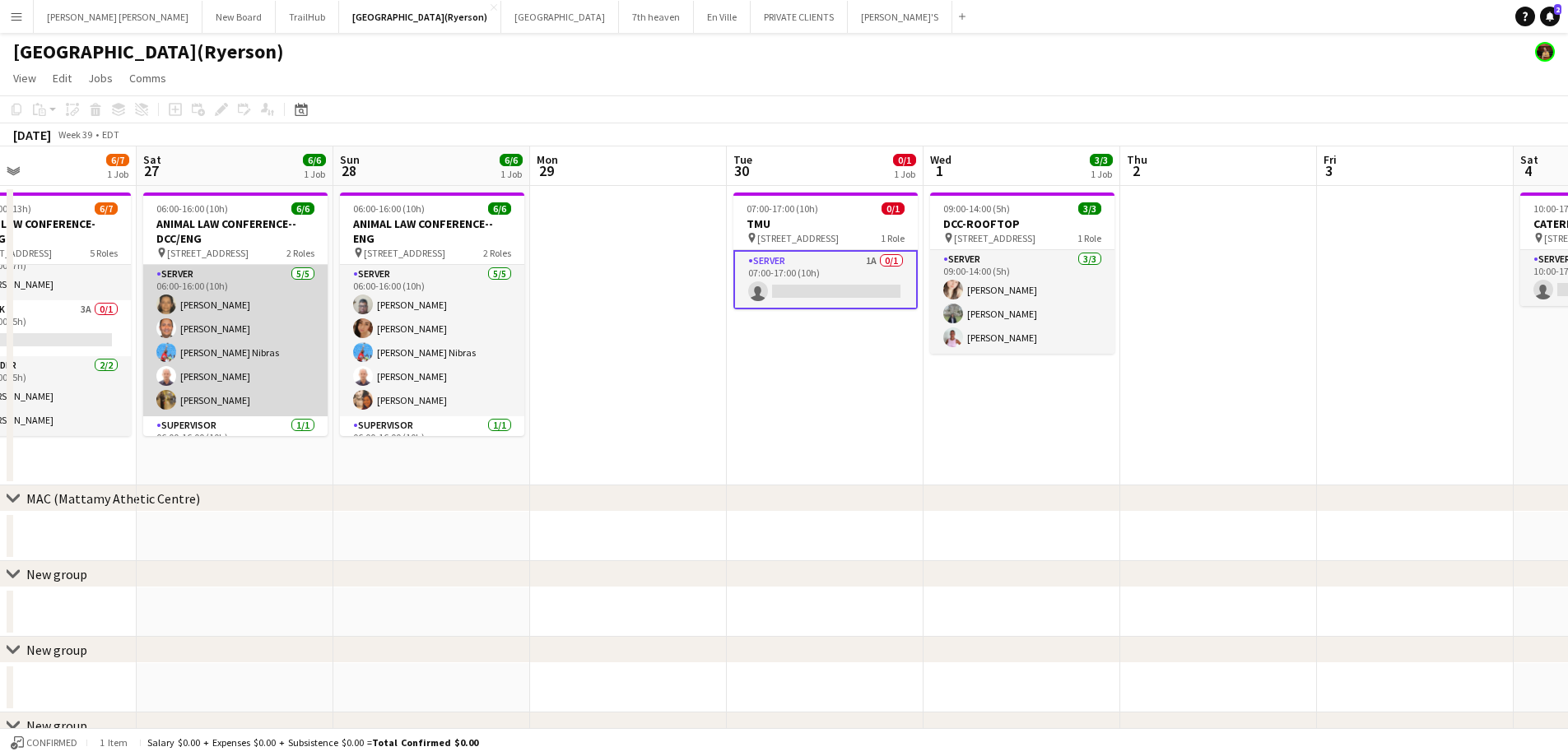
scroll to position [36, 0]
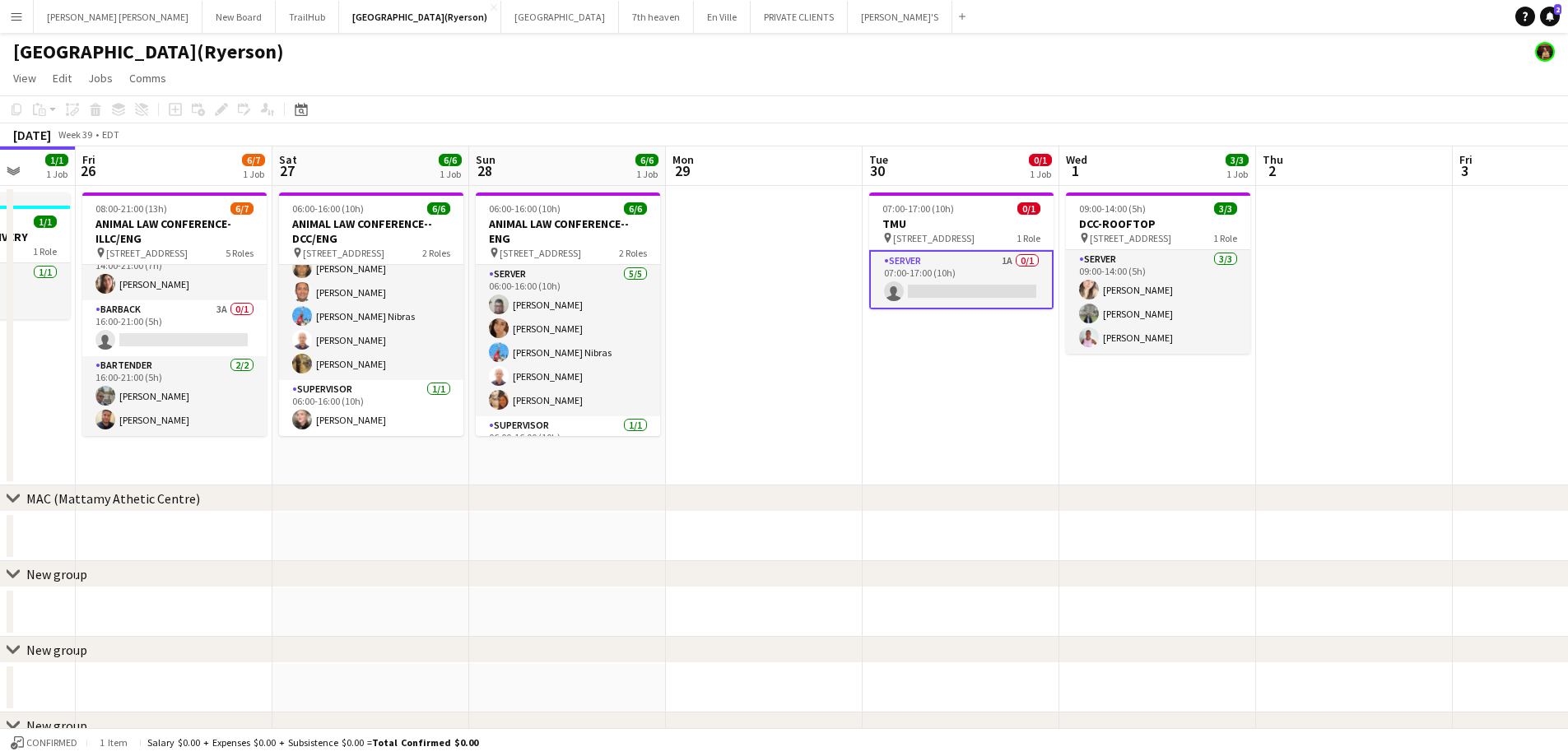
drag, startPoint x: 208, startPoint y: 486, endPoint x: 492, endPoint y: 459, distance: 285.3
click at [492, 460] on app-calendar-viewport "Tue 23 2/2 1 Job Wed 24 3/3 2 Jobs Thu 25 1/1 1 Job Fri 26 6/7 1 Job Sat 27 6/6…" at bounding box center [784, 556] width 1568 height 819
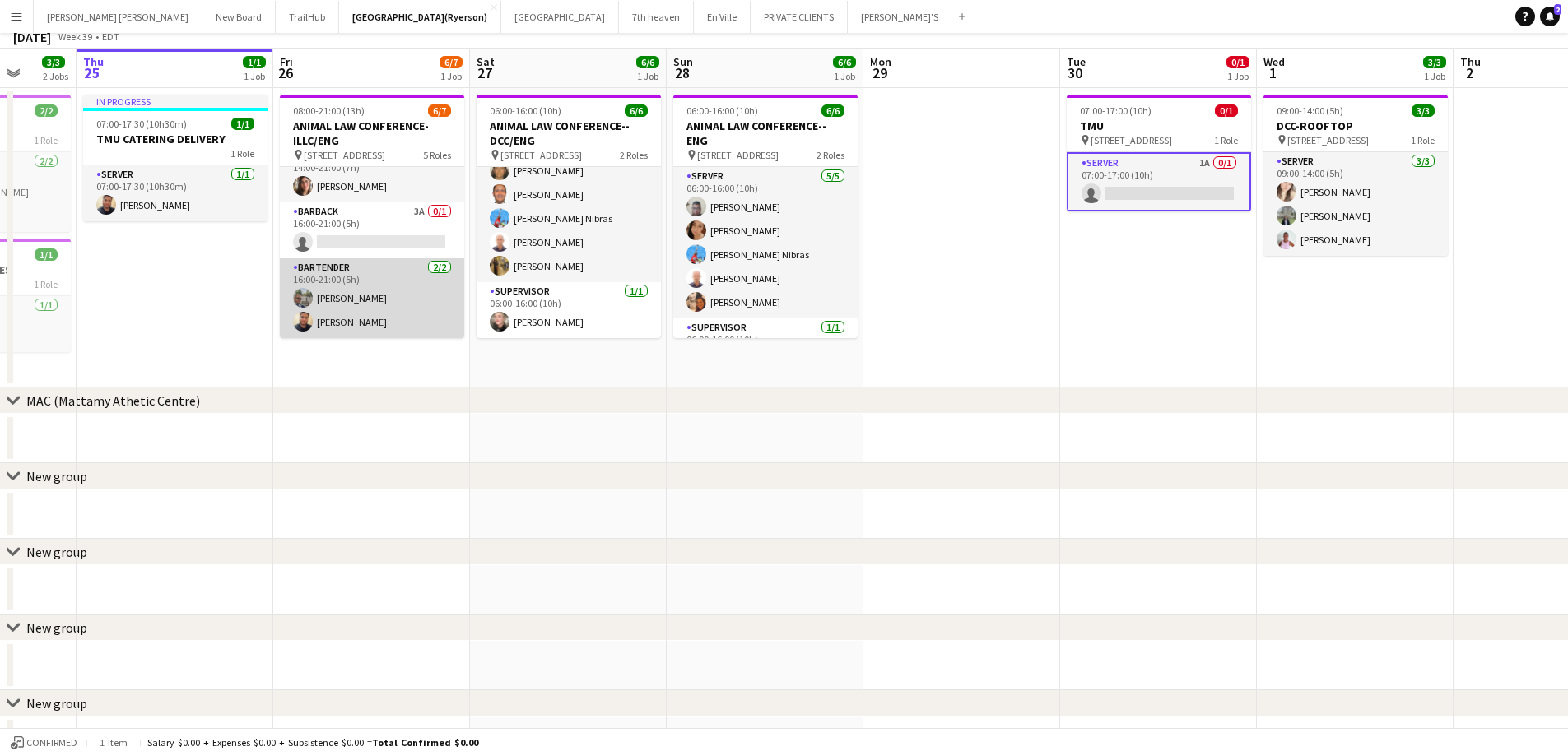
scroll to position [0, 0]
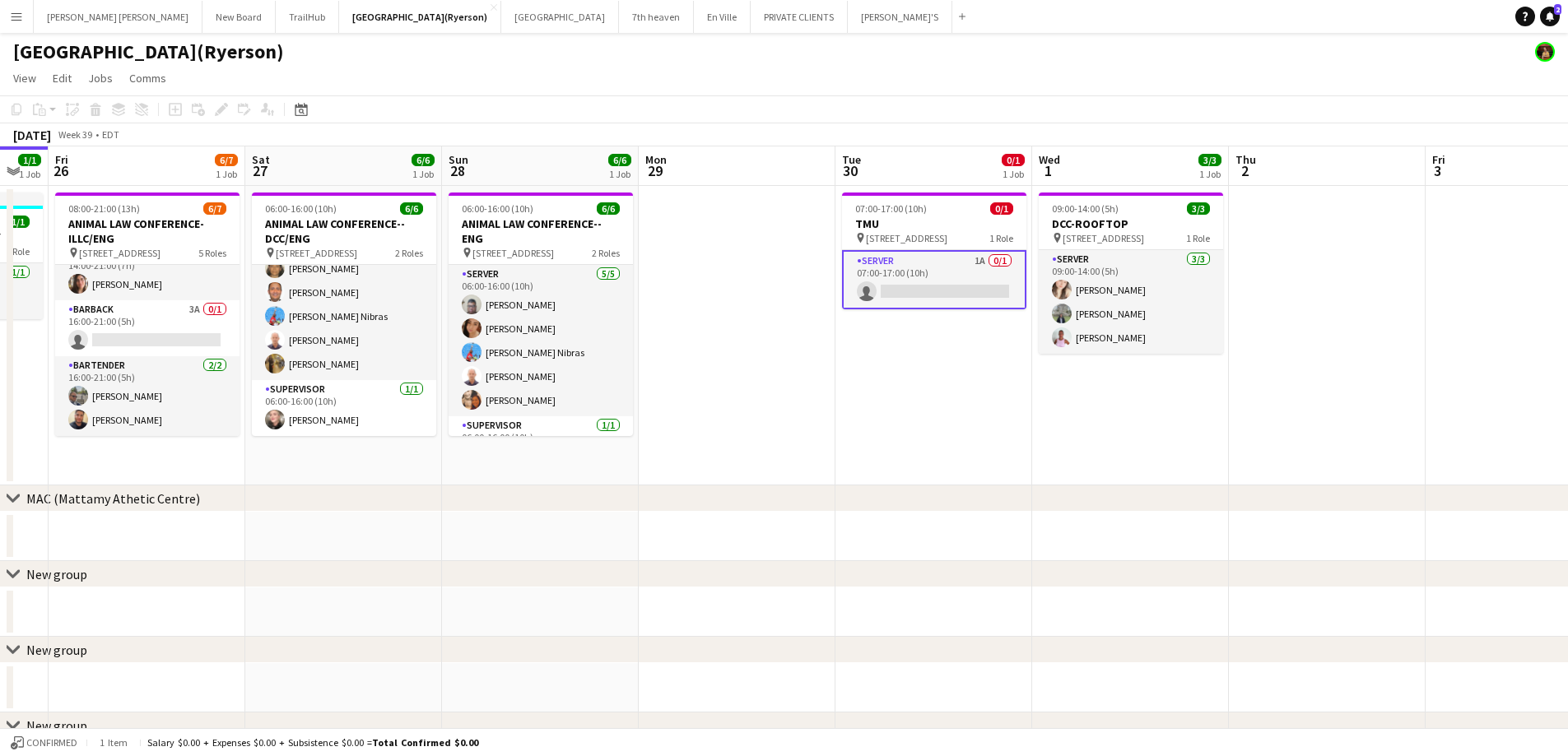
drag, startPoint x: 1049, startPoint y: 318, endPoint x: 857, endPoint y: 23, distance: 352.0
click at [810, 324] on app-calendar-viewport "Tue 23 2/2 1 Job Wed 24 3/3 2 Jobs Thu 25 1/1 1 Job Fri 26 6/7 1 Job Sat 27 6/6…" at bounding box center [784, 556] width 1568 height 819
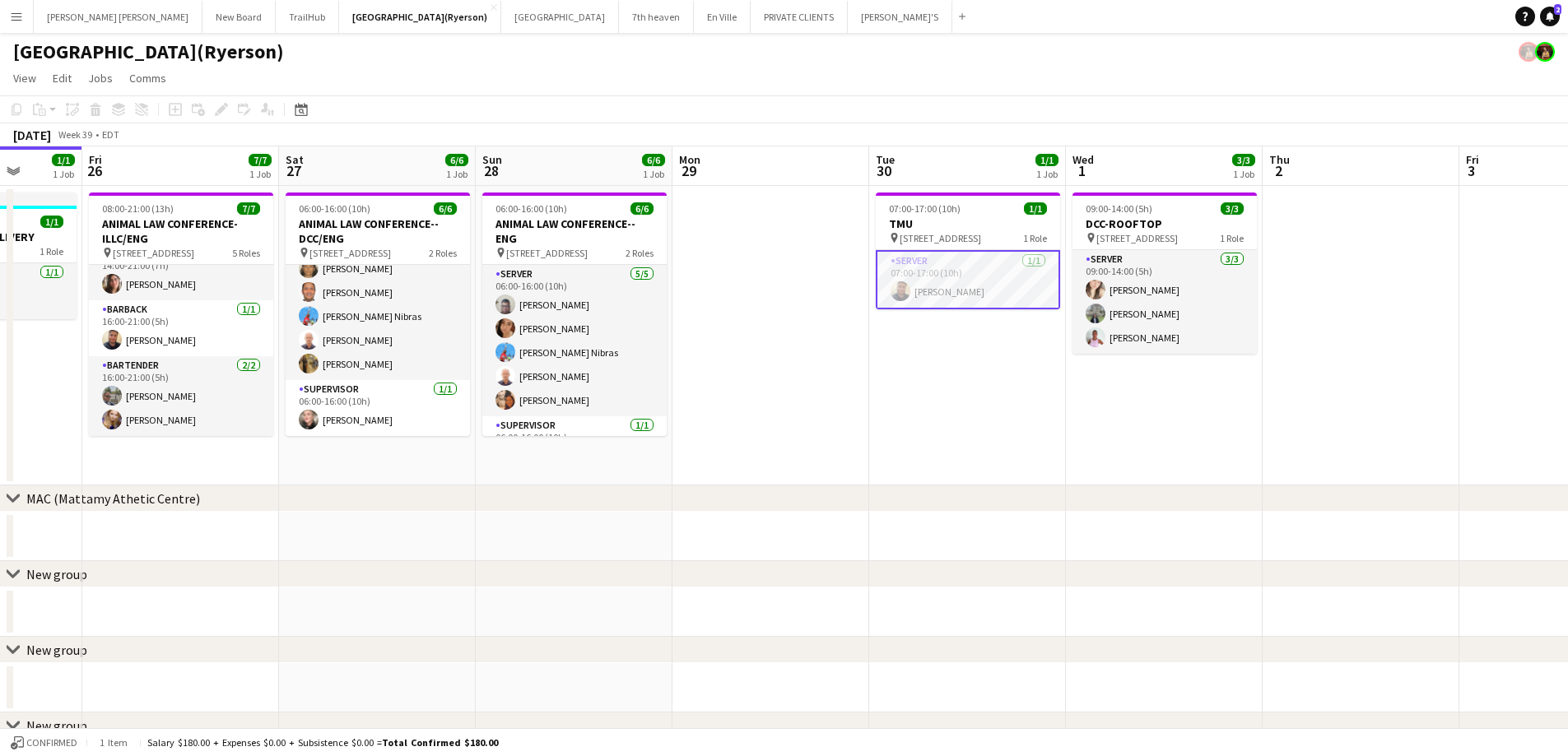
scroll to position [0, 500]
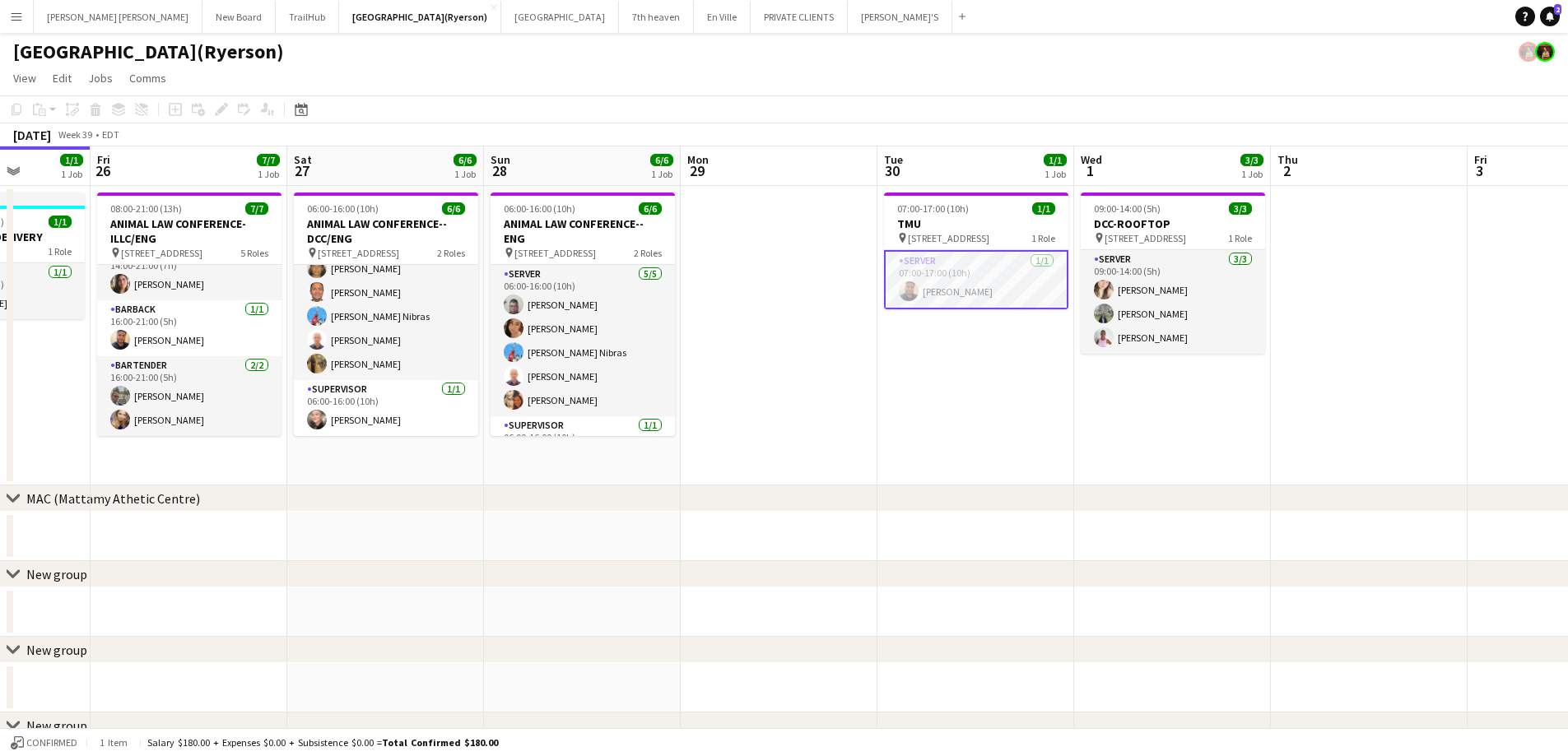
drag, startPoint x: 440, startPoint y: 441, endPoint x: 496, endPoint y: 447, distance: 56.3
click at [496, 447] on app-calendar-viewport "Tue 23 2/2 1 Job Wed 24 3/3 2 Jobs Thu 25 1/1 1 Job Fri 26 7/7 1 Job Sat 27 6/6…" at bounding box center [784, 556] width 1568 height 819
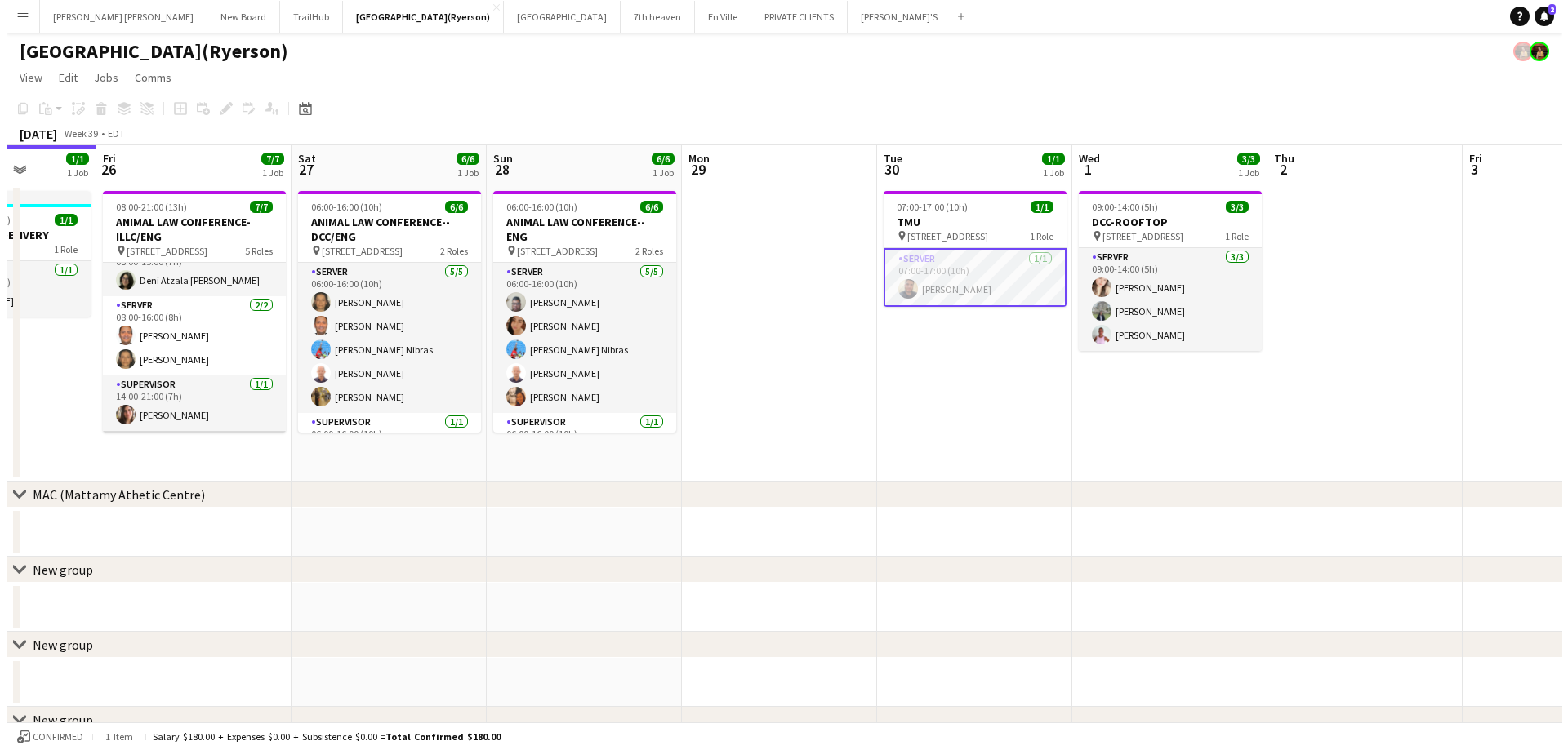
scroll to position [0, 0]
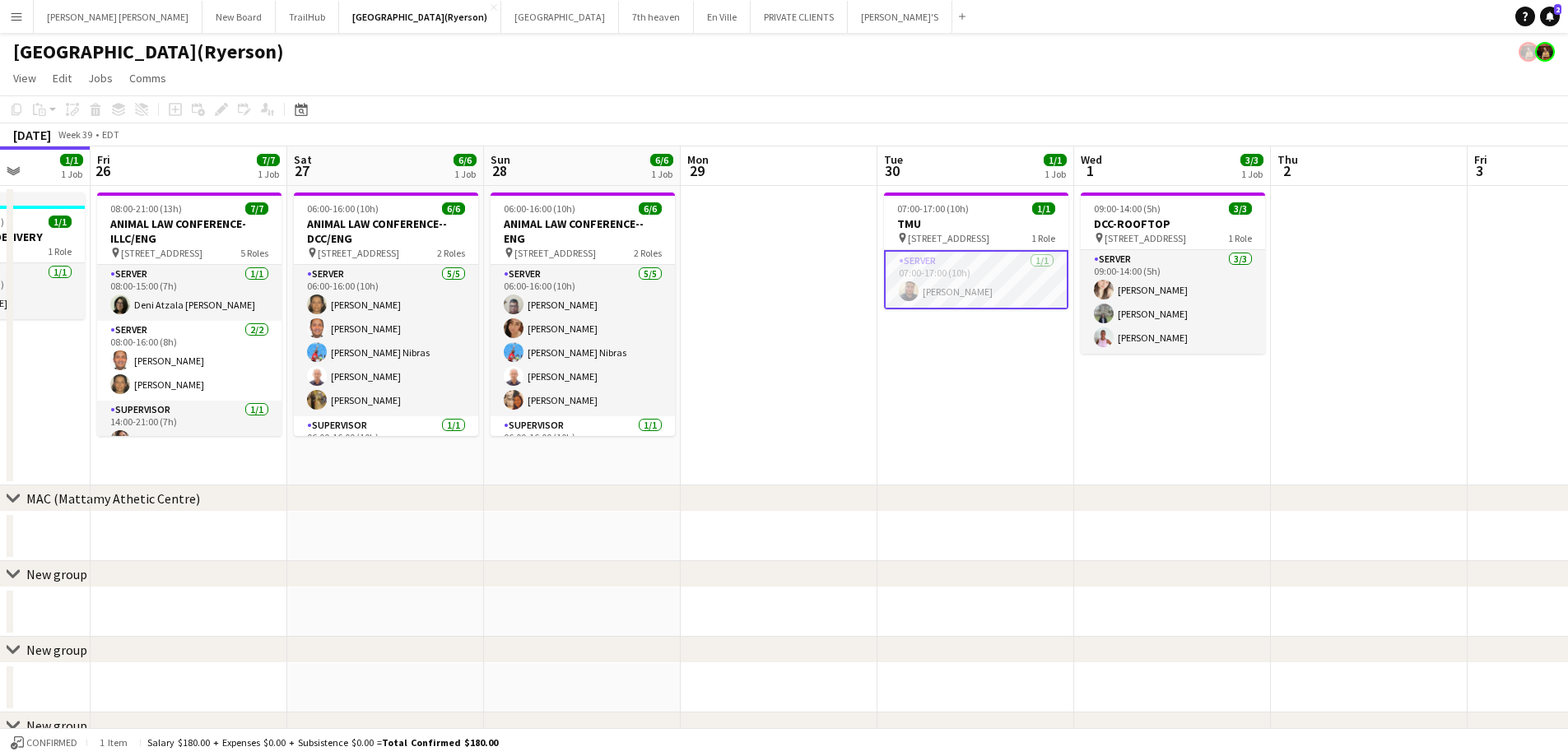
click at [16, 13] on app-icon "Menu" at bounding box center [16, 16] width 13 height 13
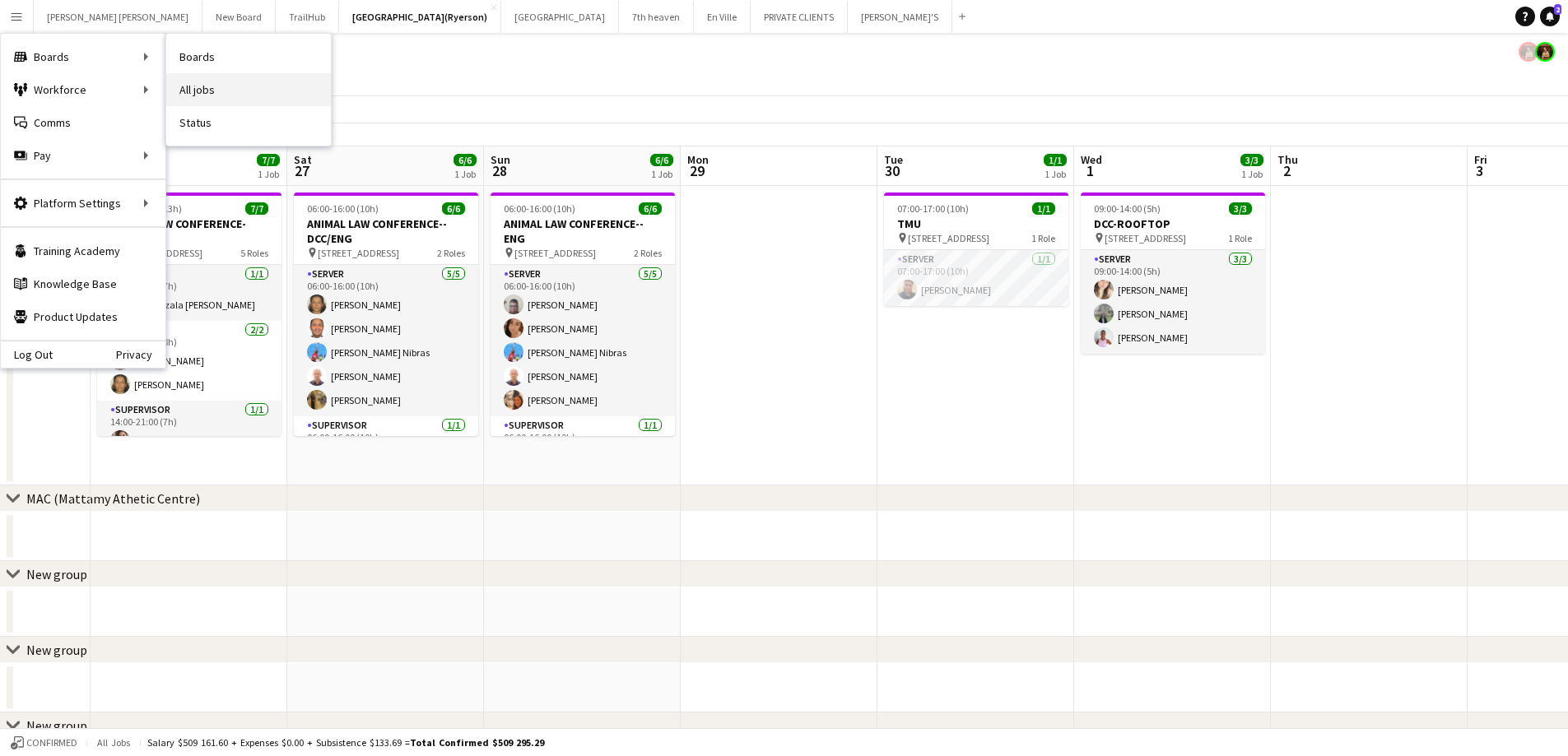
click at [191, 98] on link "All jobs" at bounding box center [248, 90] width 165 height 33
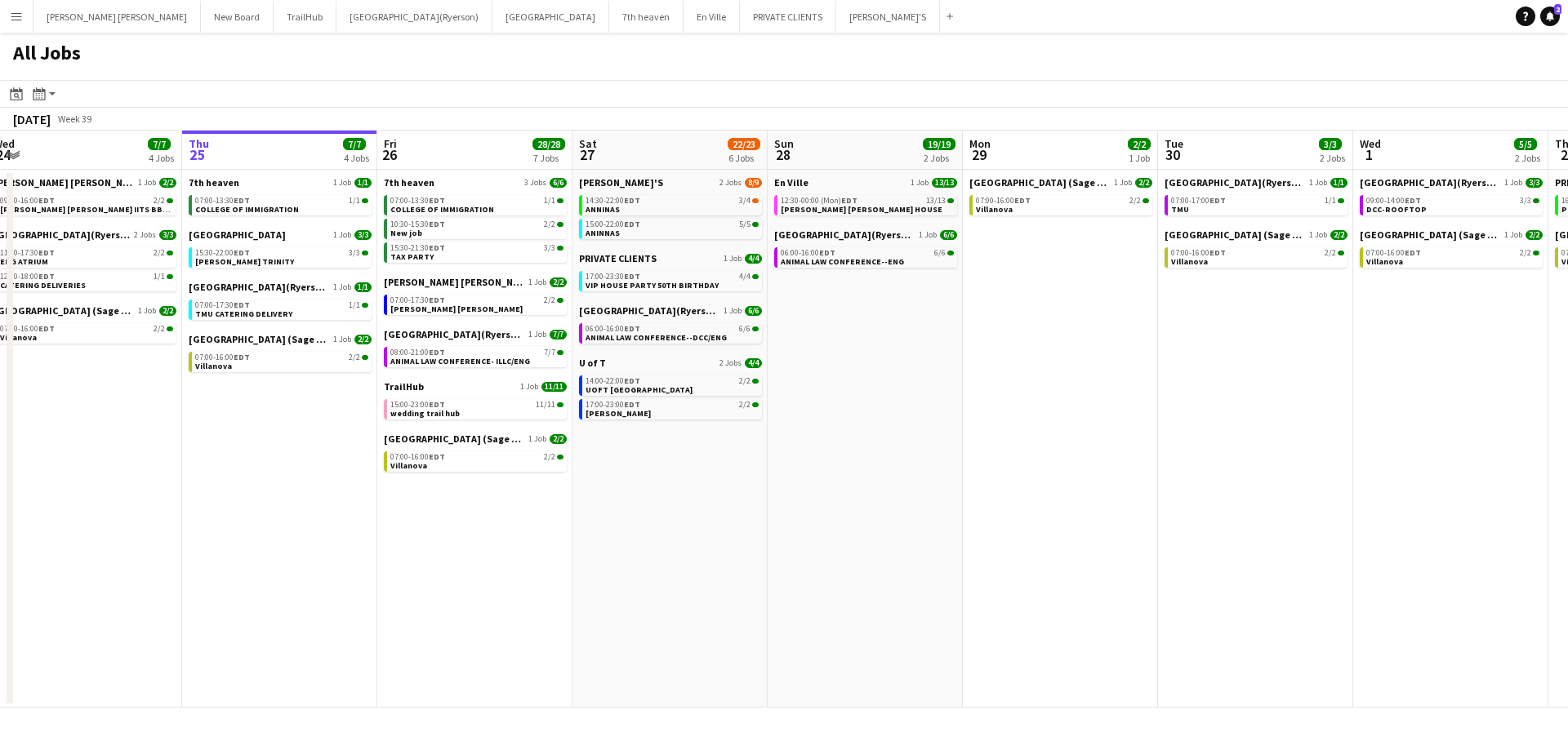
scroll to position [0, 407]
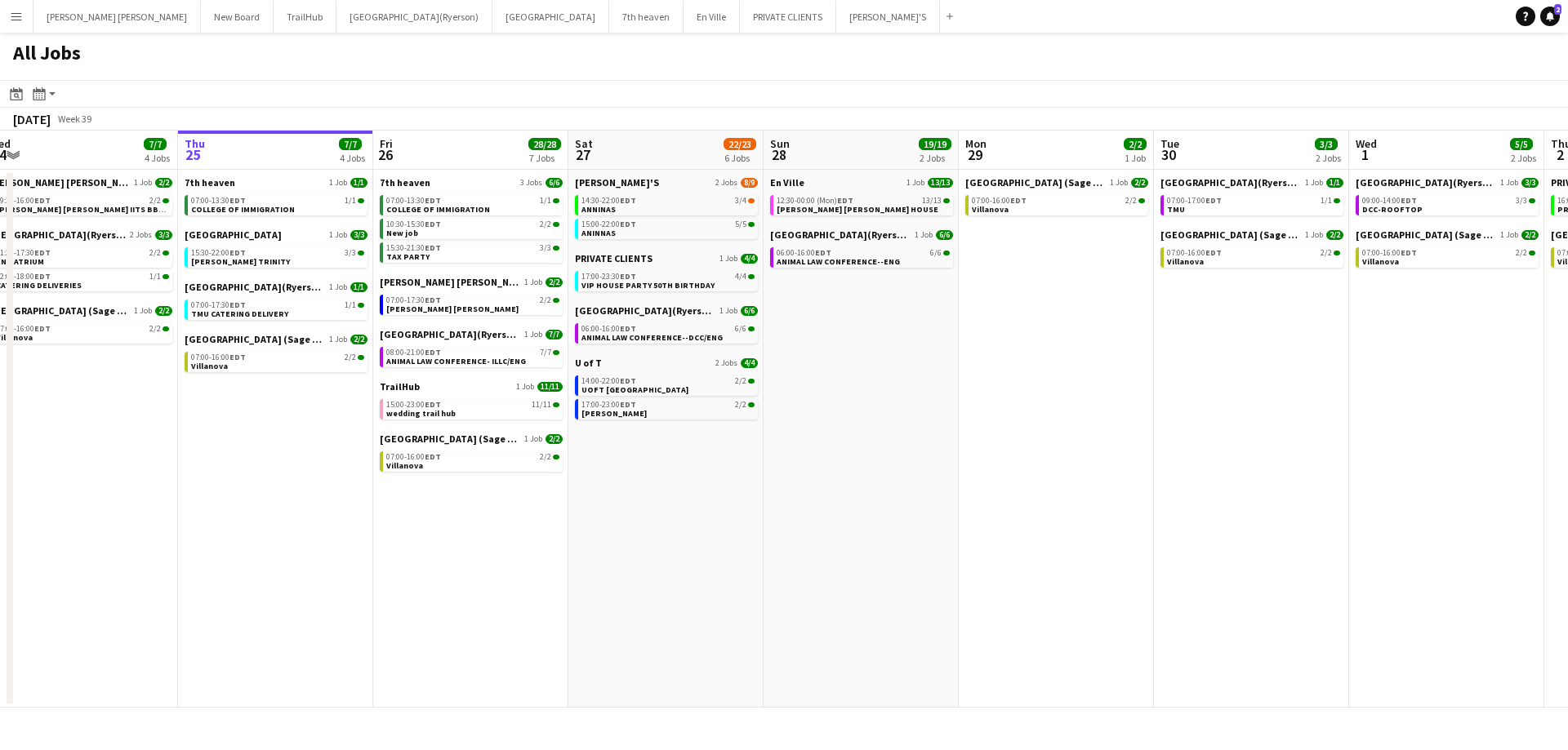
drag, startPoint x: 565, startPoint y: 481, endPoint x: 551, endPoint y: 483, distance: 14.1
click at [551, 483] on app-calendar-viewport "Mon 22 2/2 1 Job Tue 23 4/4 2 Jobs Wed 24 7/7 4 Jobs Thu 25 7/7 4 Jobs Fri 26 2…" at bounding box center [784, 420] width 1568 height 578
click at [419, 213] on span "COLLEGE OF IMMIGRATION" at bounding box center [438, 209] width 104 height 11
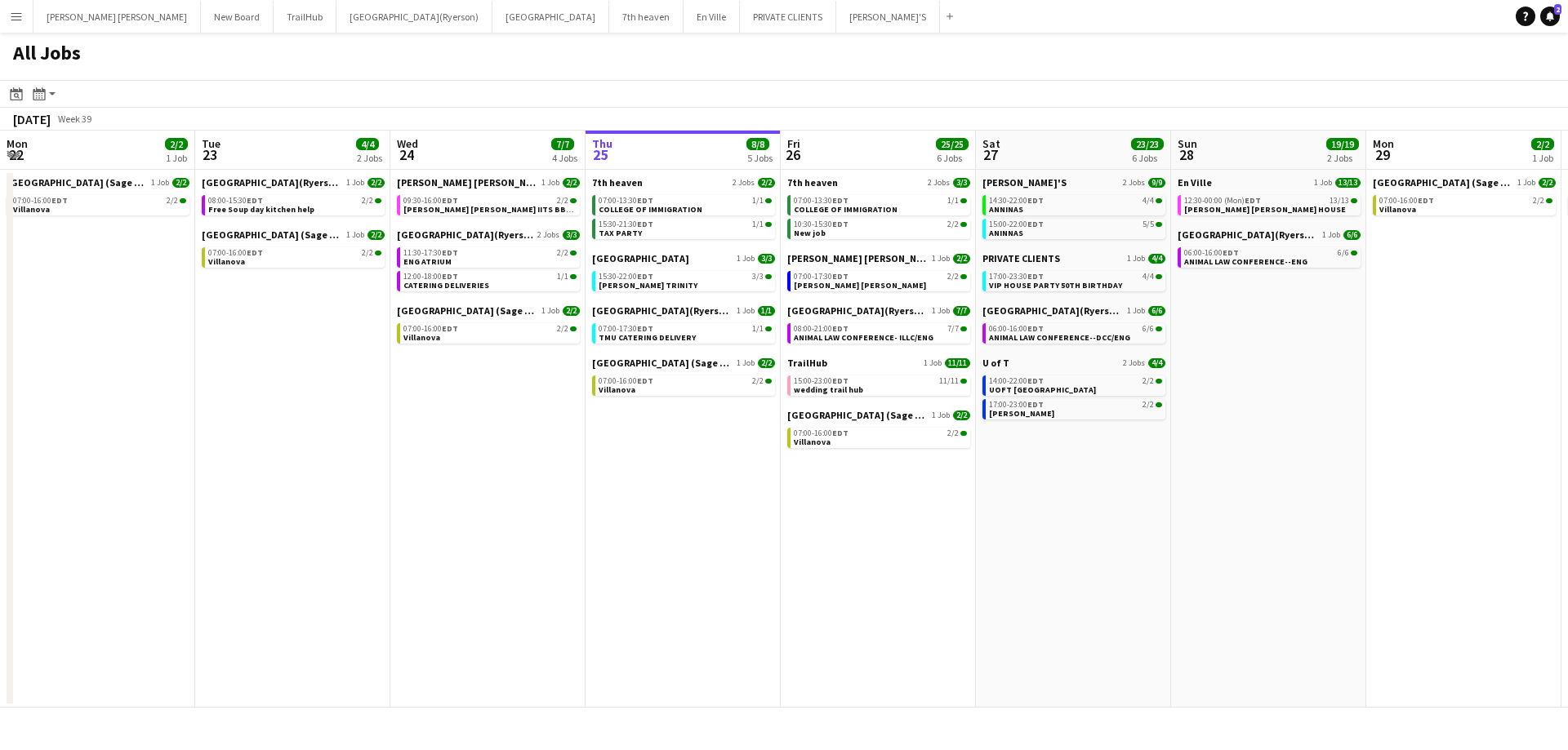
scroll to position [0, 391]
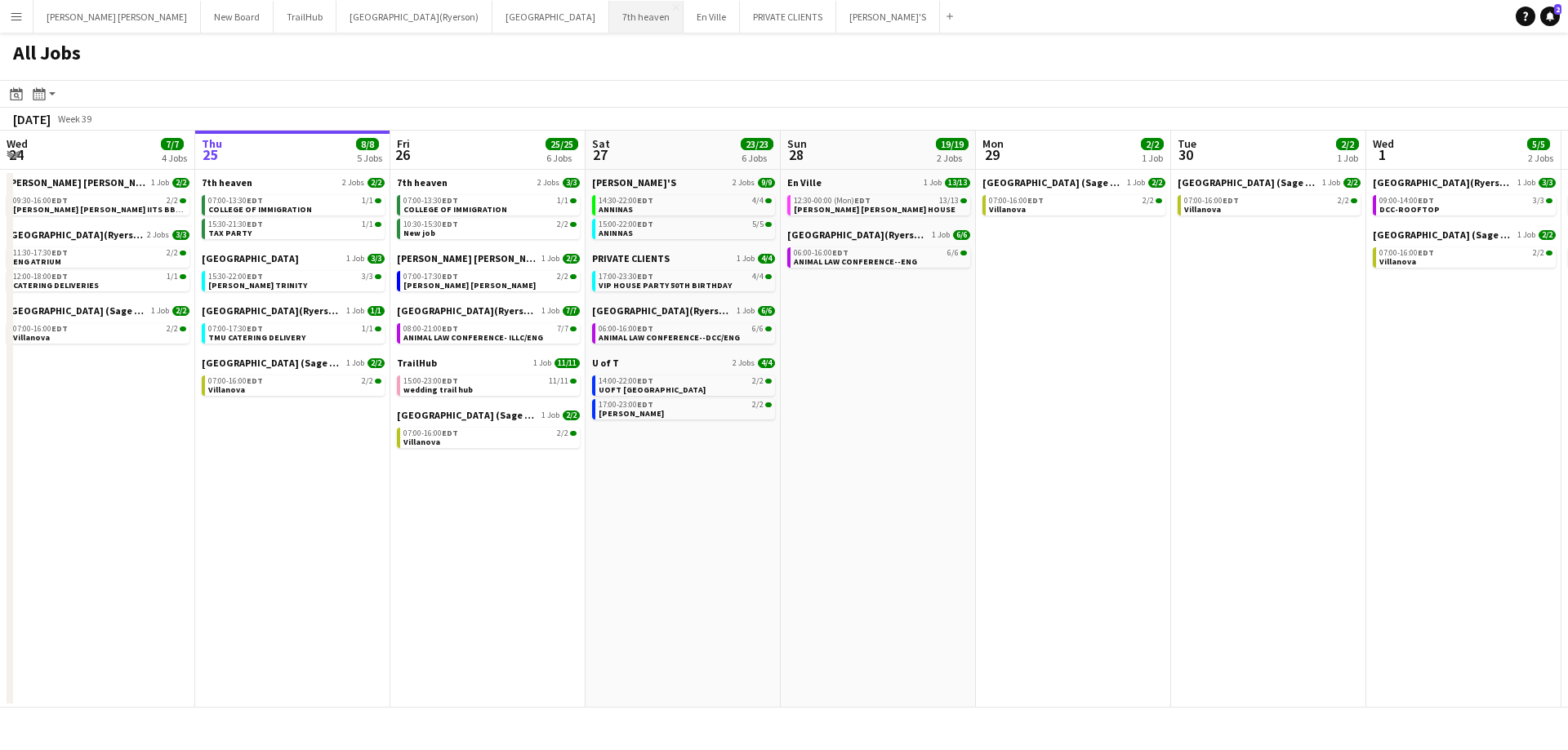
click at [610, 14] on button "7th heaven Close" at bounding box center [646, 16] width 75 height 32
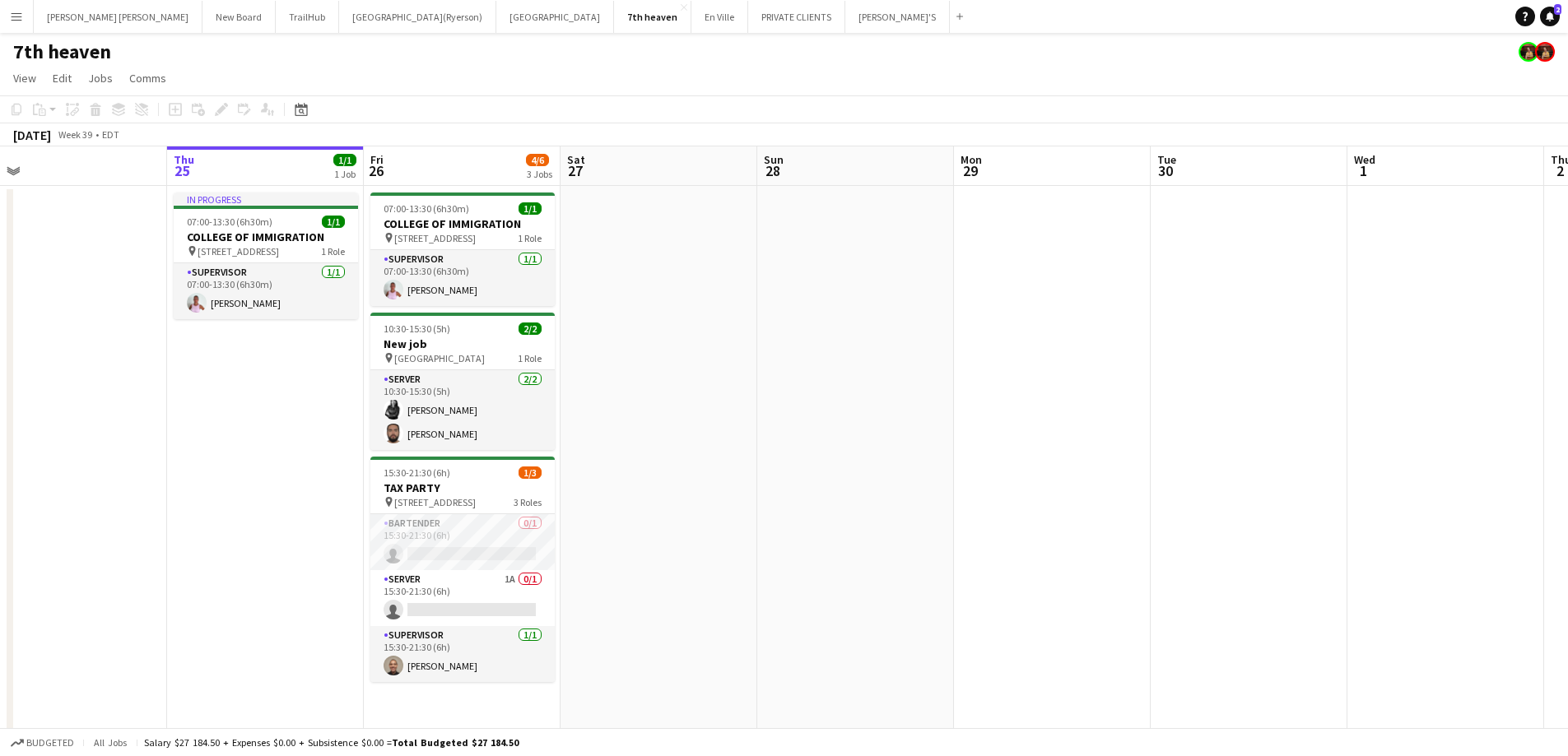
scroll to position [0, 437]
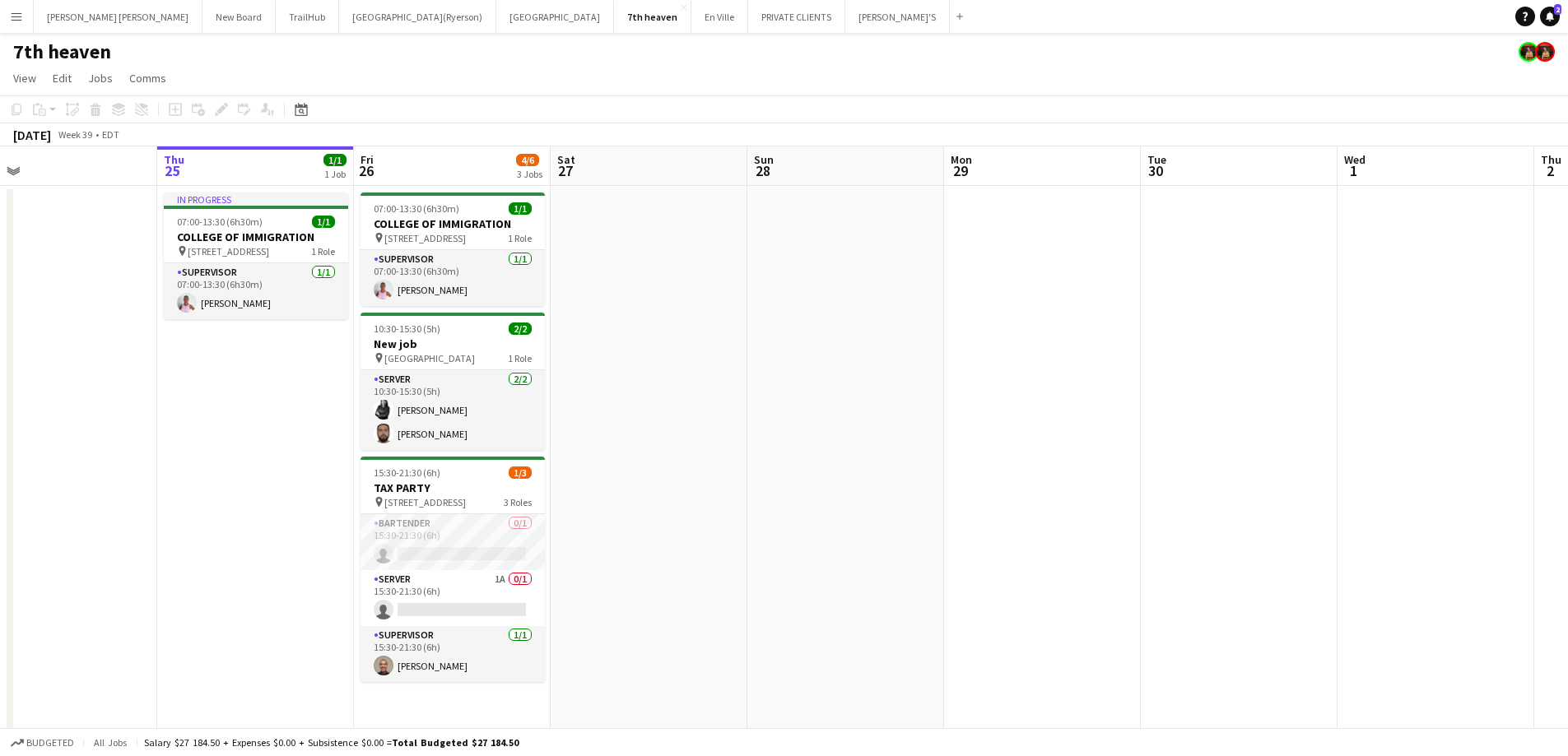
drag, startPoint x: 746, startPoint y: 483, endPoint x: 667, endPoint y: 493, distance: 79.6
click at [703, 489] on app-calendar-viewport "Mon 22 Tue 23 Wed 24 Thu 25 1/1 1 Job Fri 26 4/6 3 Jobs Sat 27 Sun 28 Mon 29 Tu…" at bounding box center [784, 441] width 1568 height 588
click at [450, 542] on app-card-role "BARTENDER 0/1 15:30-21:30 (6h) single-neutral-actions" at bounding box center [449, 542] width 185 height 56
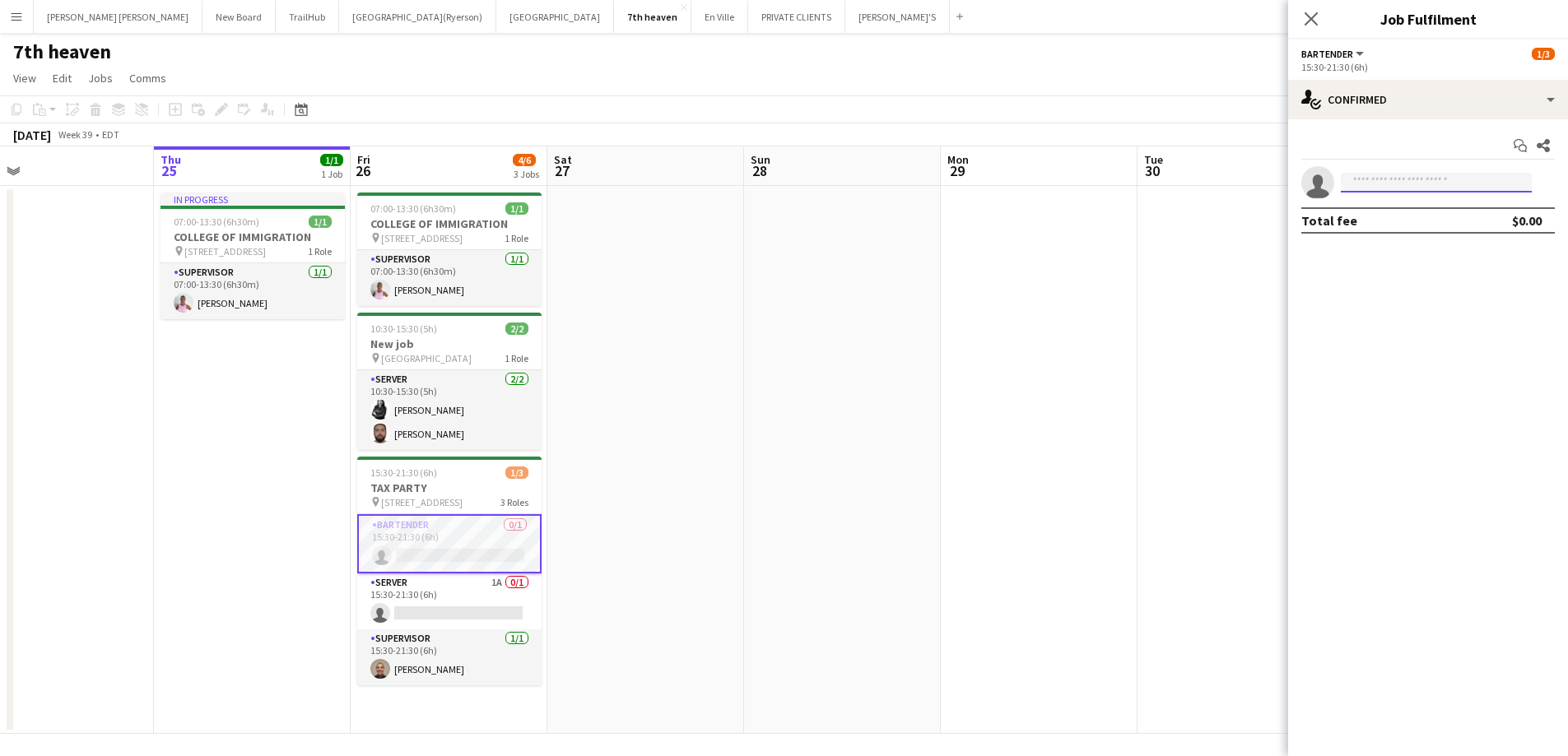
click at [1362, 187] on input at bounding box center [1436, 183] width 191 height 20
type input "******"
click at [1427, 221] on span "[EMAIL_ADDRESS][DOMAIN_NAME]" at bounding box center [1436, 219] width 165 height 13
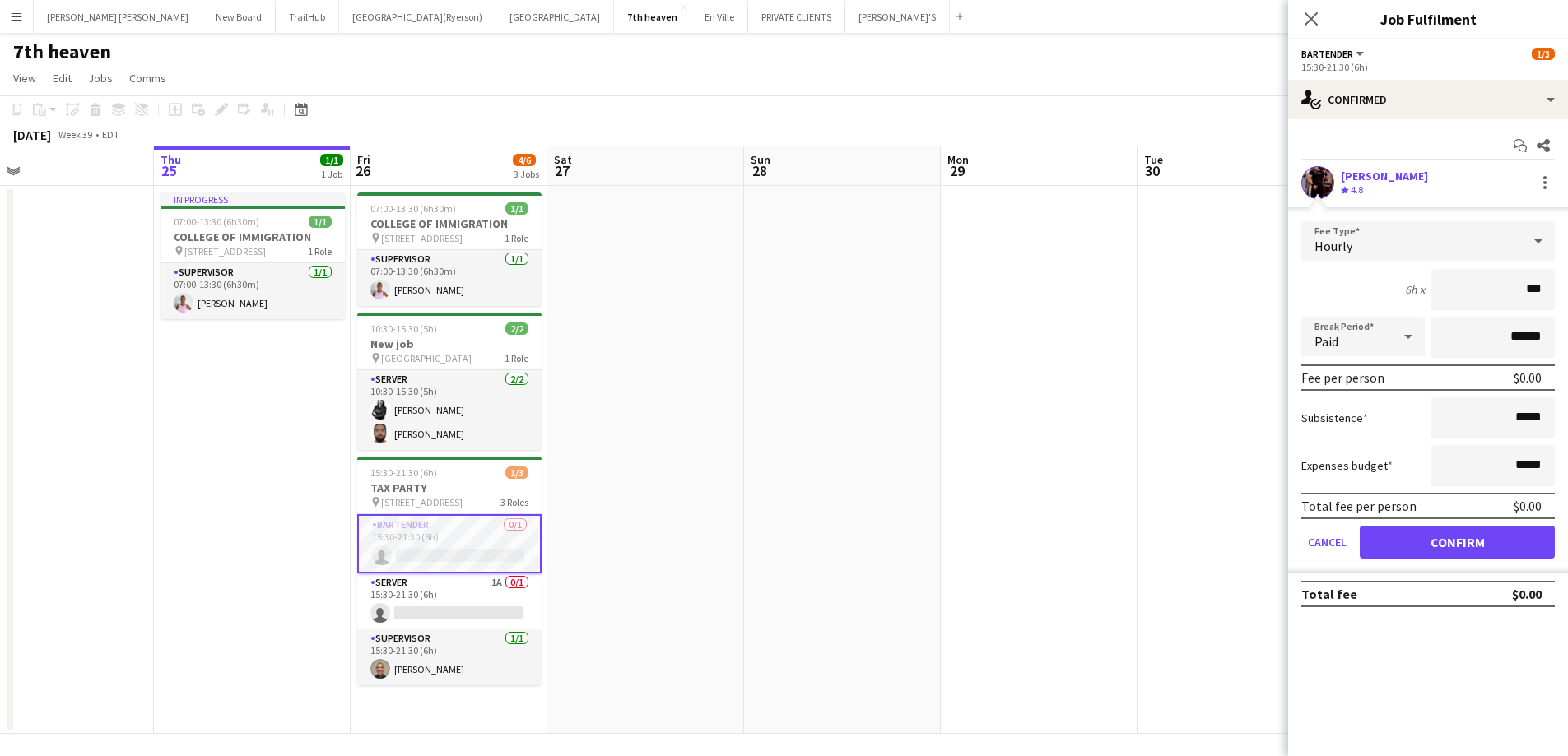
type input "**"
type input "***"
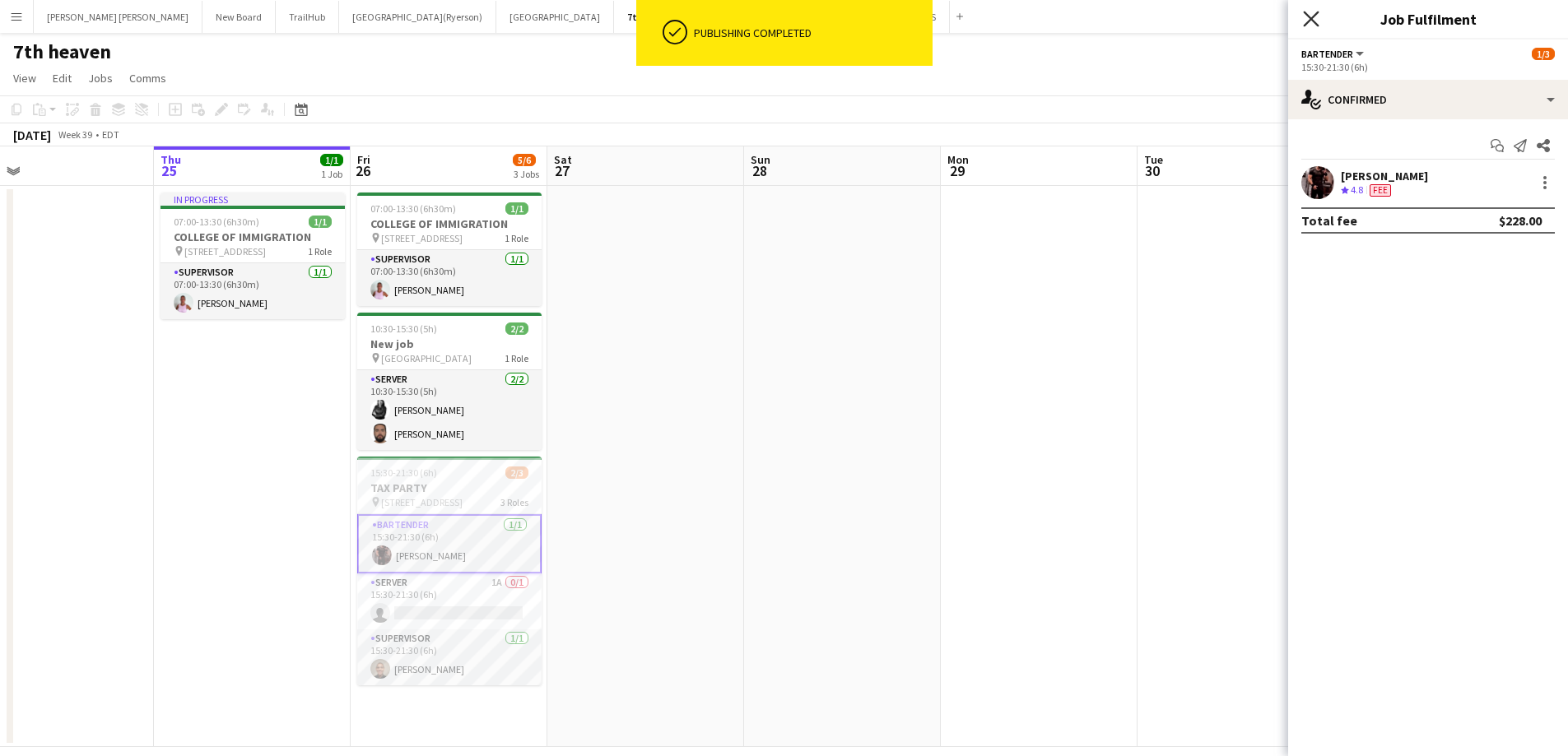
click at [1315, 18] on icon "Close pop-in" at bounding box center [1311, 19] width 16 height 16
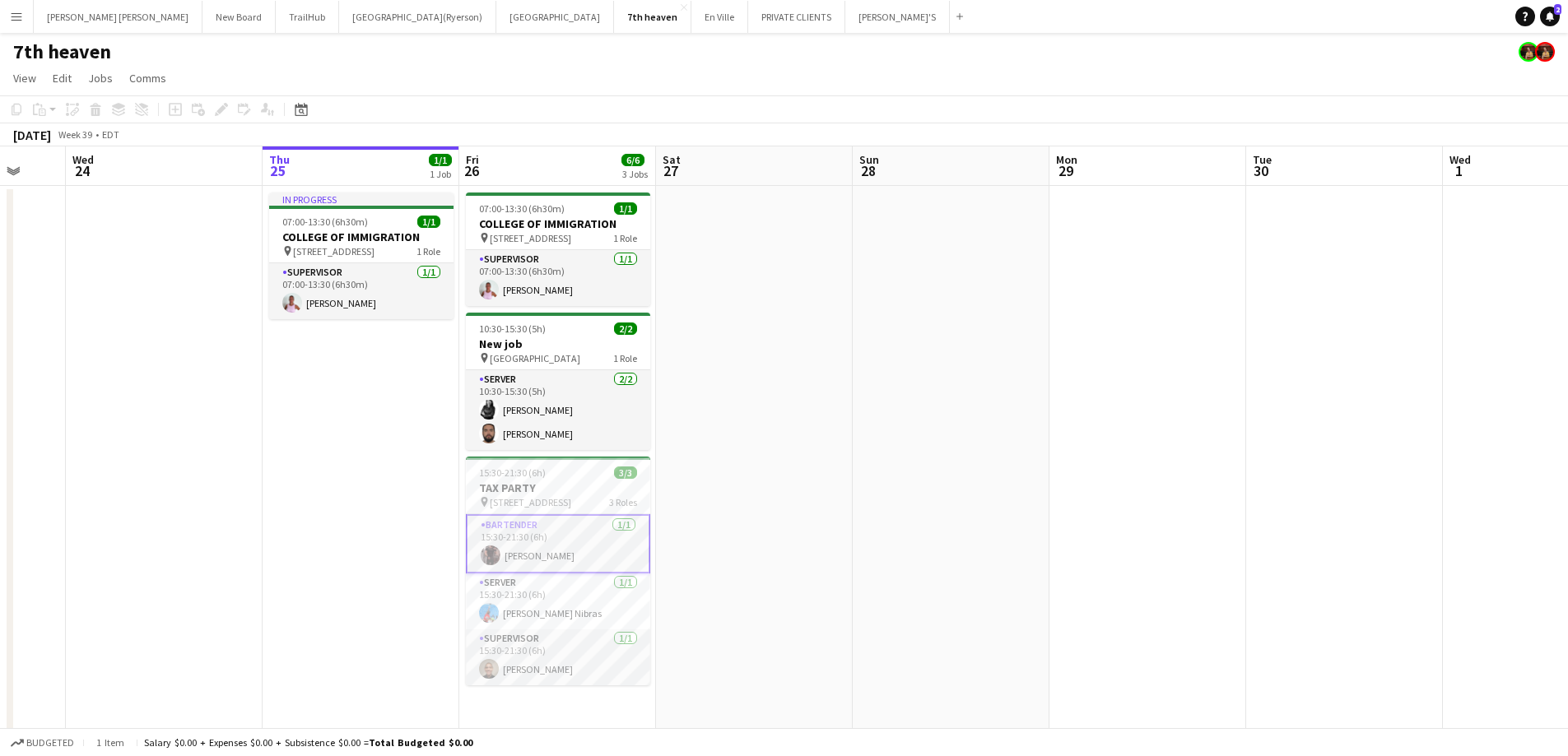
drag, startPoint x: 778, startPoint y: 354, endPoint x: 911, endPoint y: 327, distance: 135.7
click at [911, 327] on app-calendar-viewport "Sun 21 Mon 22 Tue 23 Wed 24 Thu 25 1/1 1 Job Fri 26 6/6 3 Jobs Sat 27 Sun 28 Mo…" at bounding box center [784, 446] width 1568 height 601
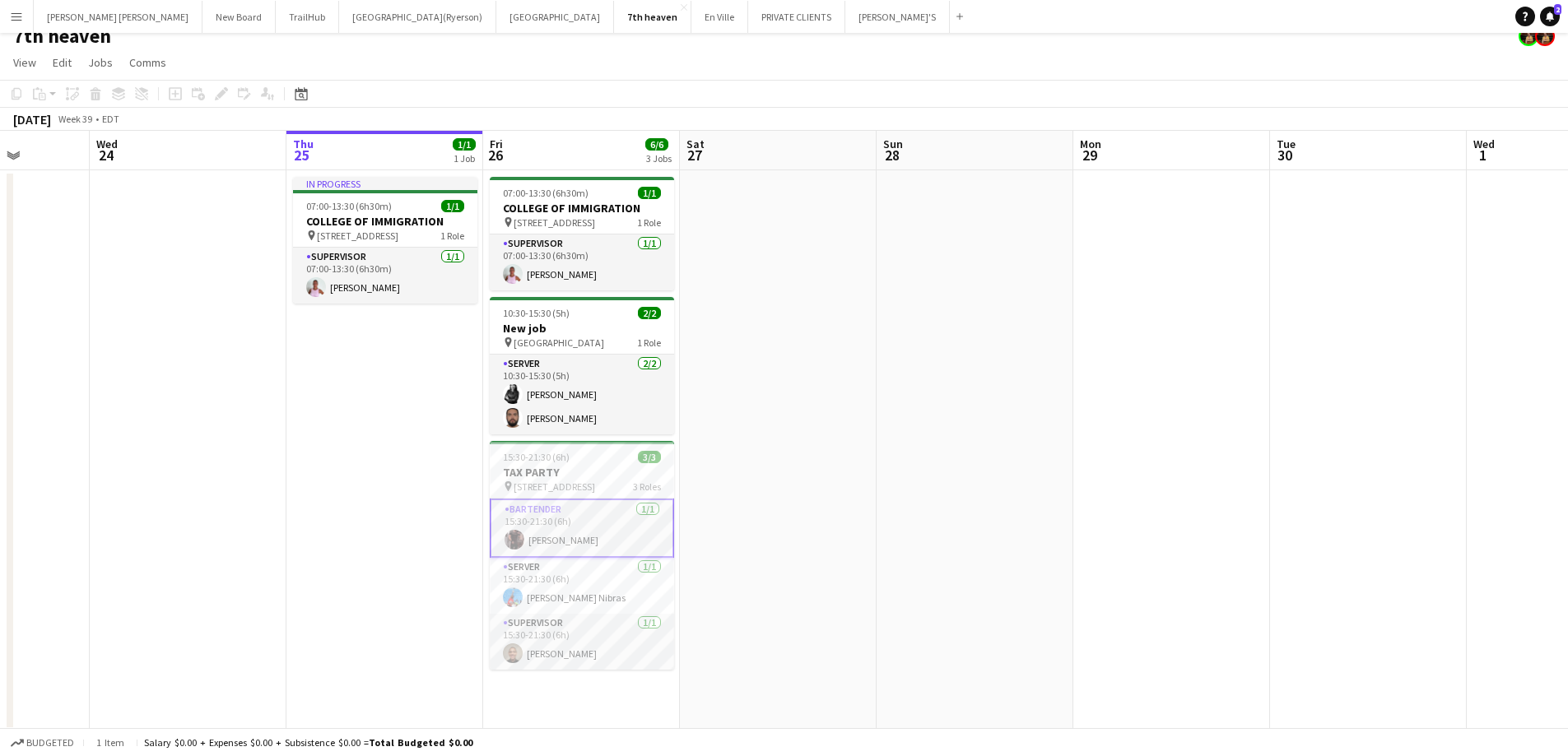
scroll to position [19, 0]
click at [902, 459] on app-date-cell at bounding box center [974, 447] width 196 height 562
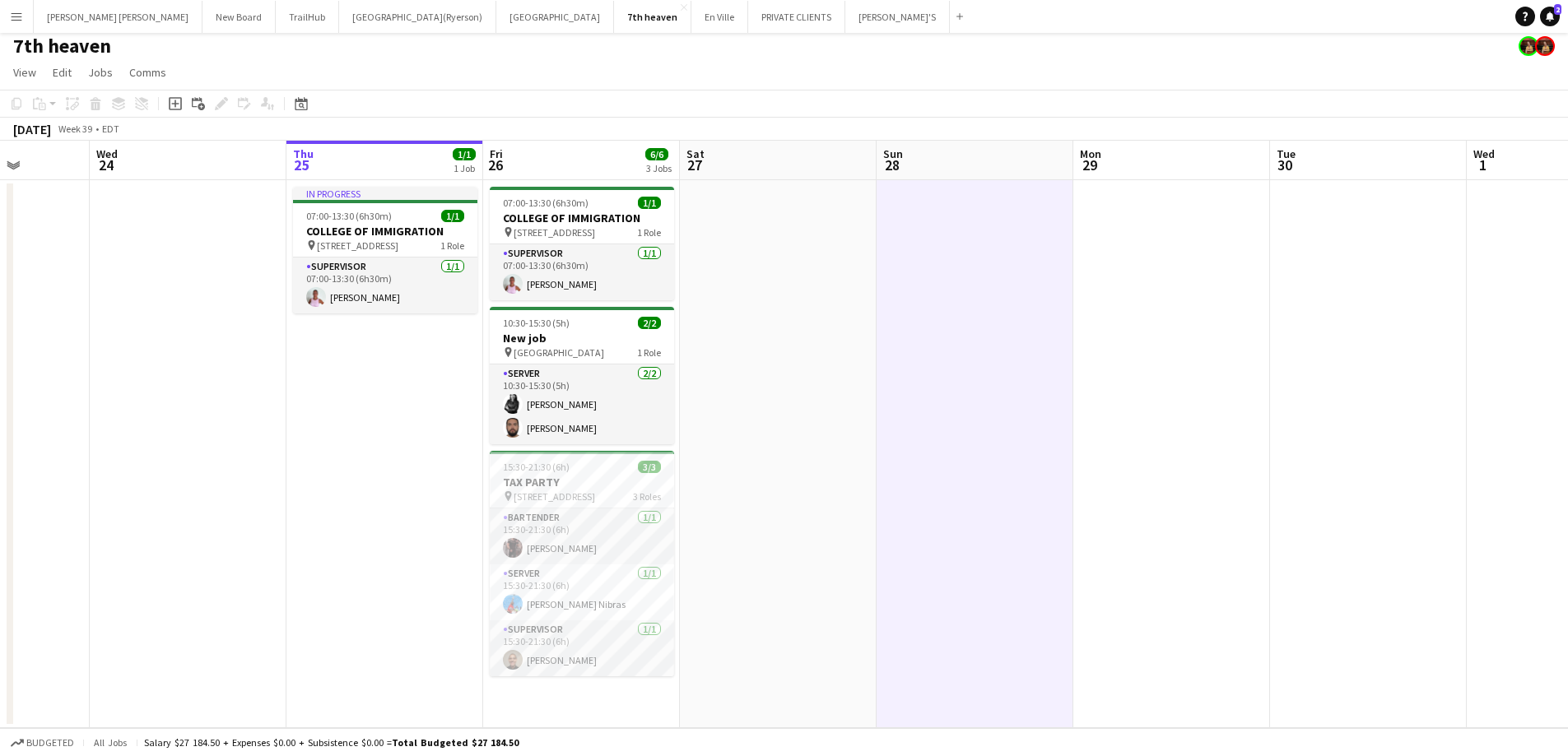
scroll to position [6, 0]
click at [595, 536] on app-card-role "BARTENDER [DATE] 15:30-21:30 (6h) [PERSON_NAME]" at bounding box center [581, 536] width 185 height 56
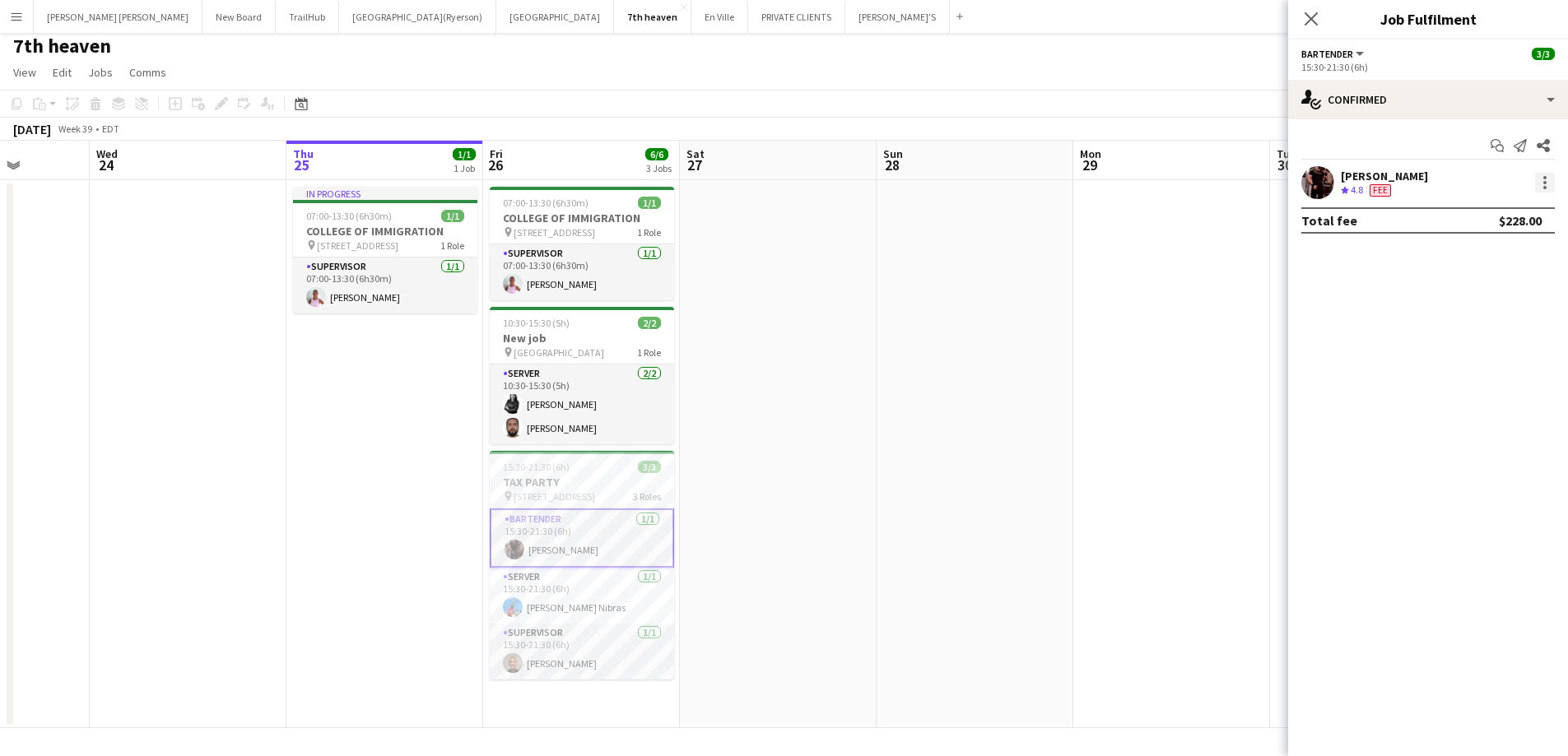
click at [1547, 186] on div at bounding box center [1546, 183] width 20 height 20
click at [1478, 208] on span "Edit fee" at bounding box center [1462, 213] width 45 height 14
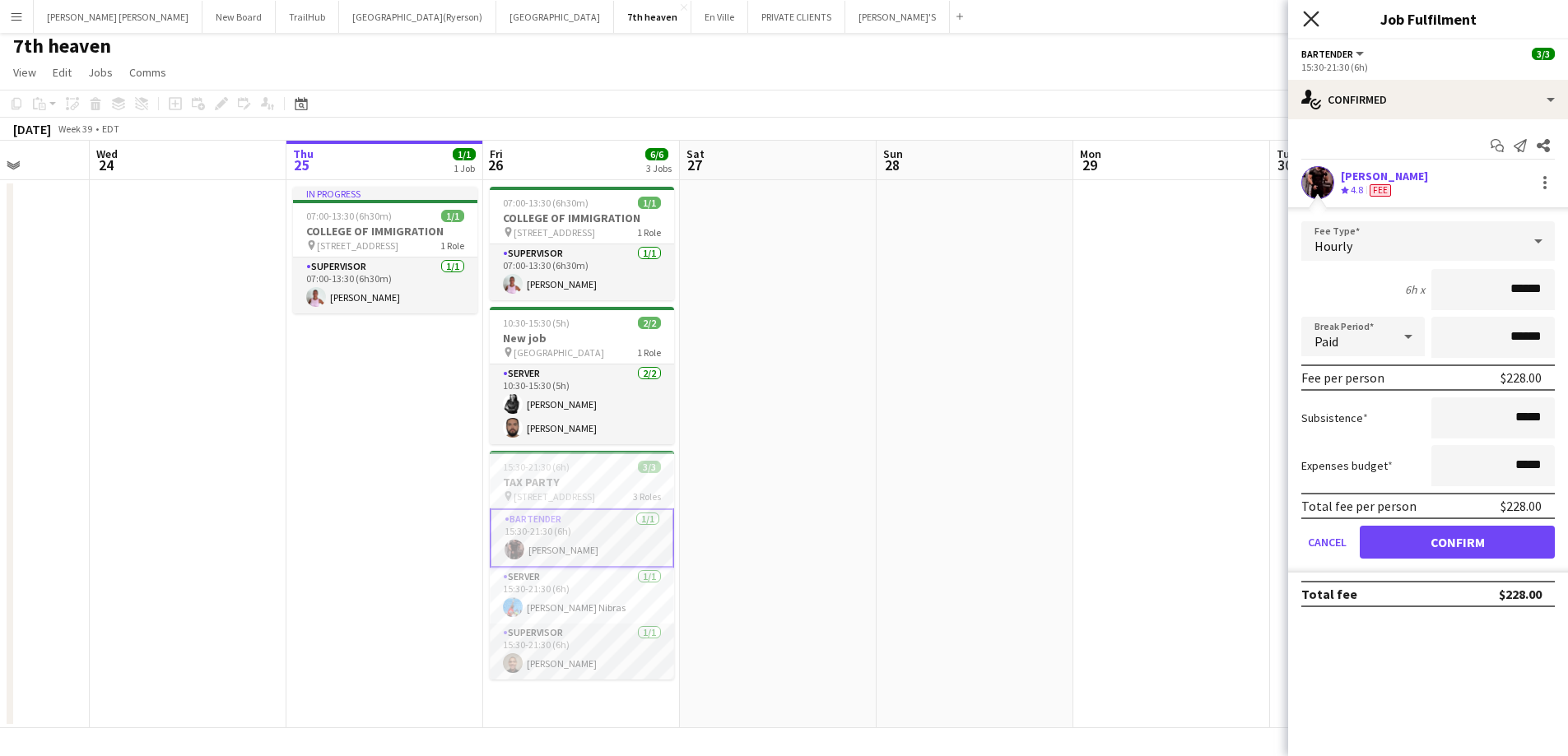
click at [1309, 19] on icon "Close pop-in" at bounding box center [1311, 19] width 16 height 16
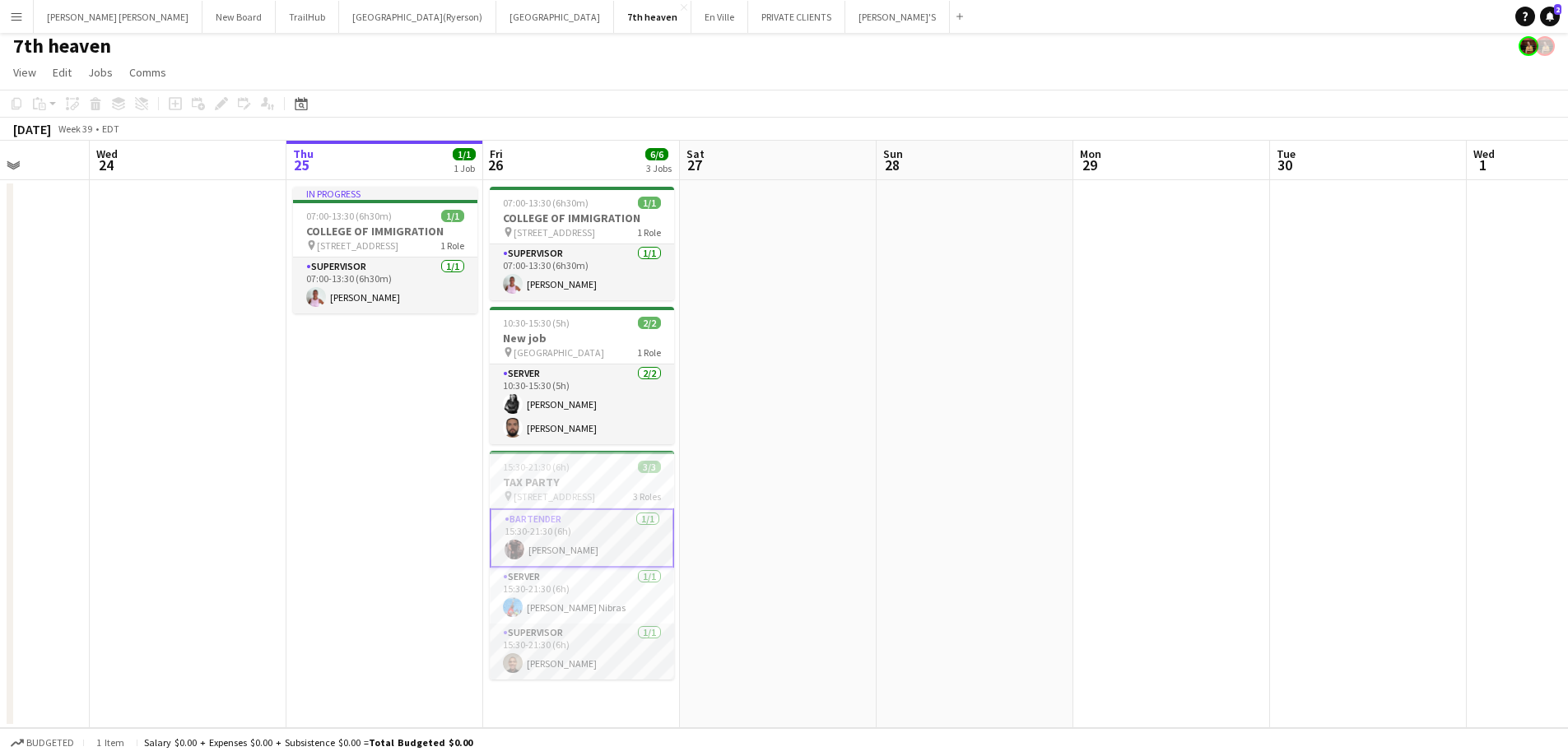
click at [868, 589] on app-date-cell at bounding box center [778, 454] width 196 height 548
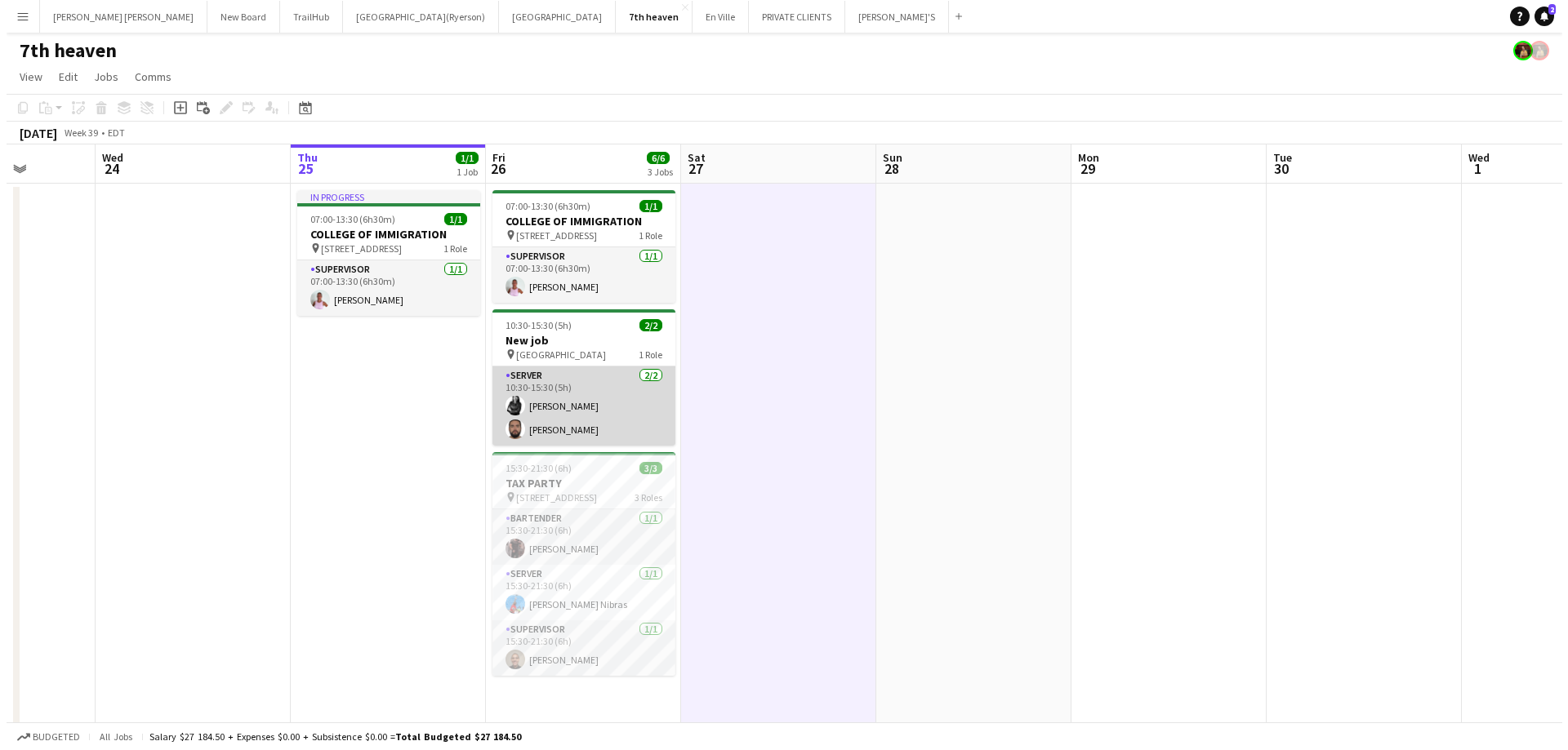
scroll to position [0, 0]
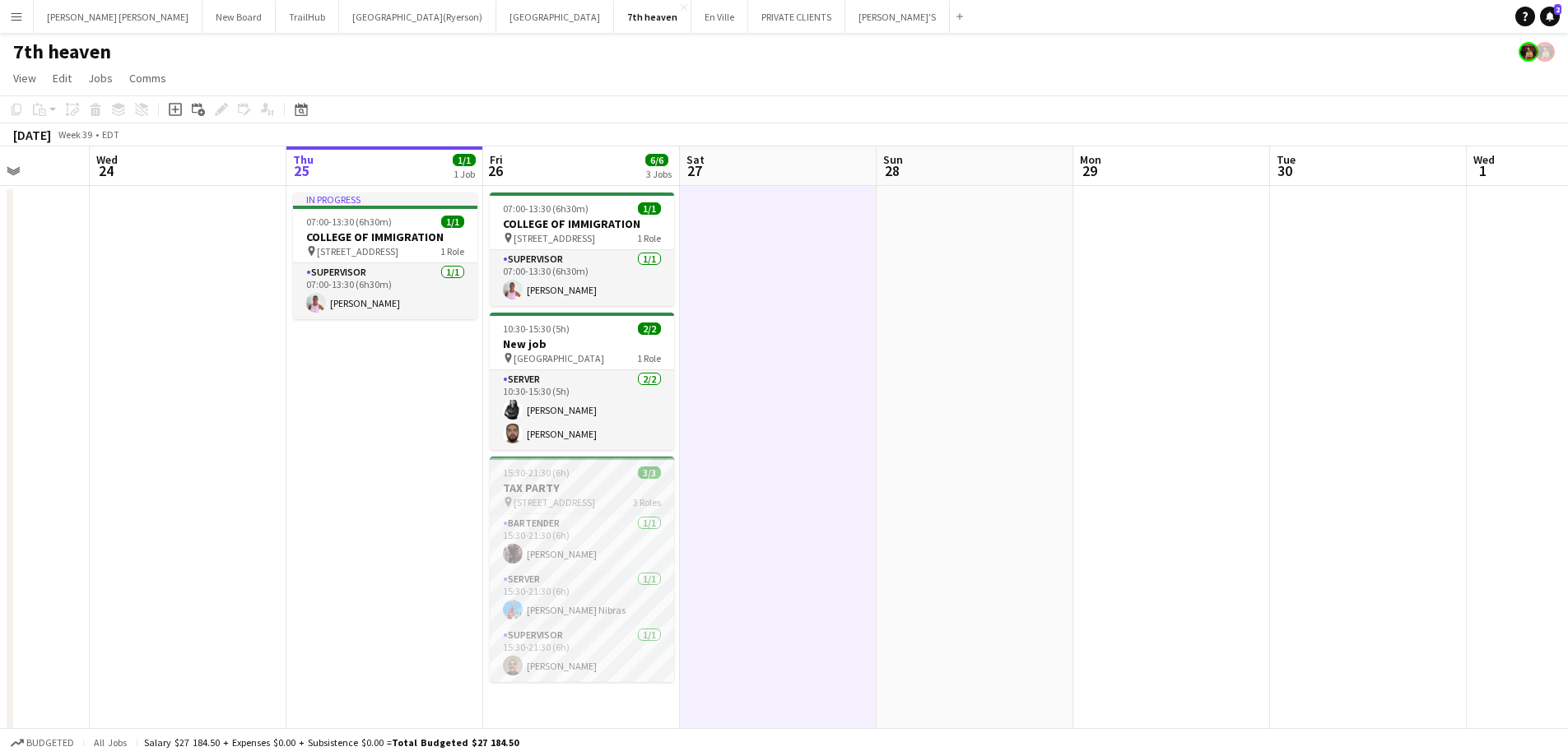
click at [568, 502] on span "[STREET_ADDRESS]" at bounding box center [554, 502] width 81 height 13
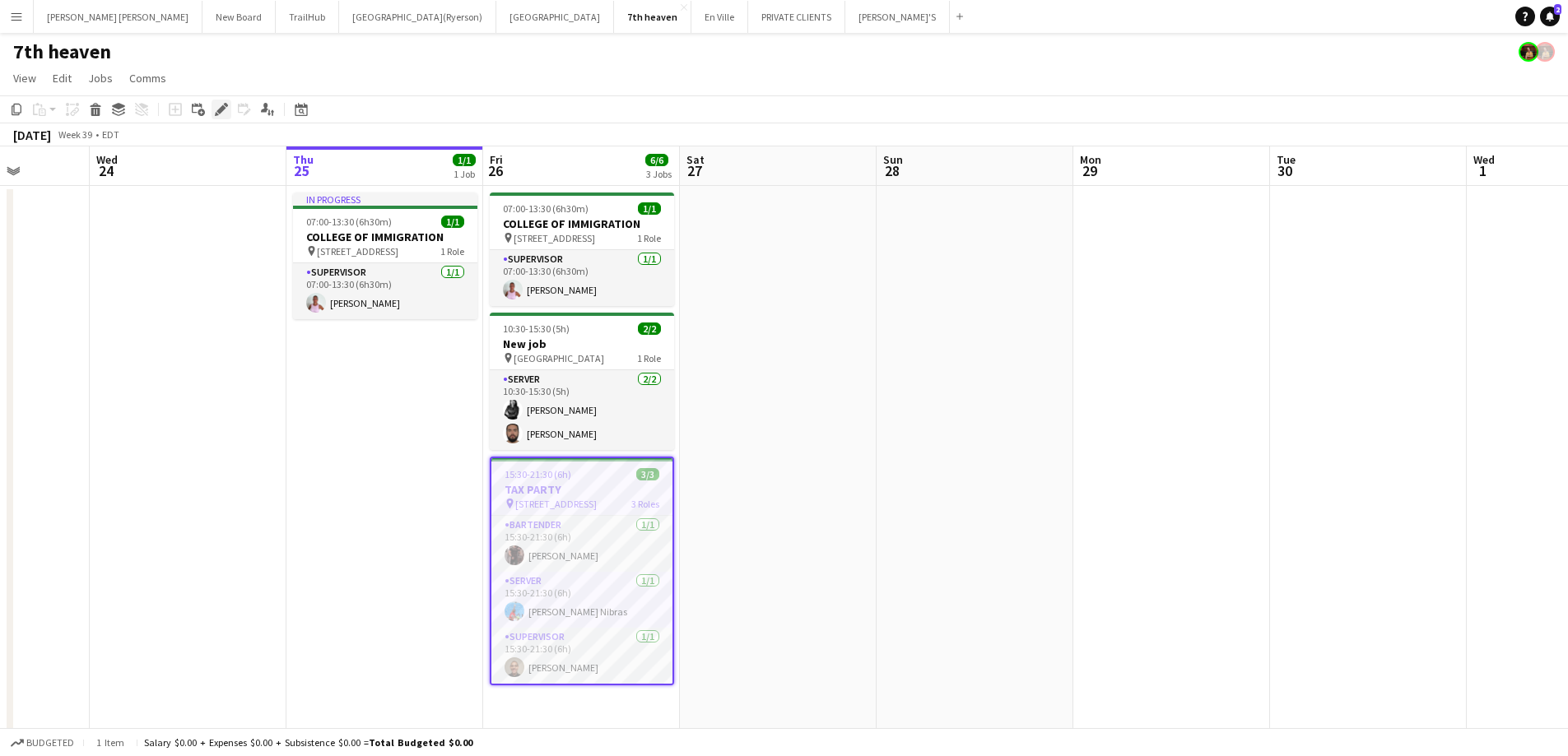
click at [217, 109] on icon "Edit" at bounding box center [221, 108] width 13 height 13
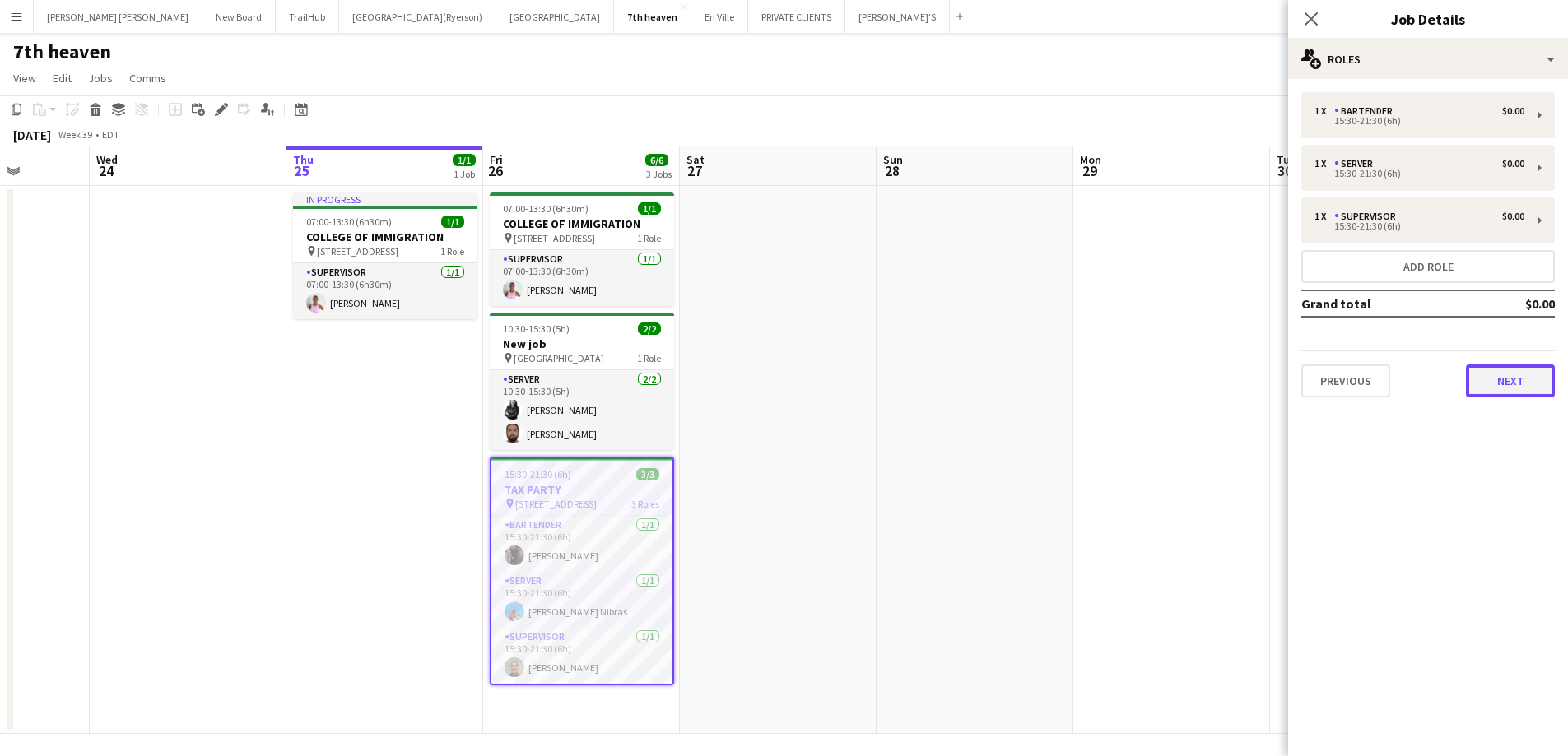
click at [1515, 377] on button "Next" at bounding box center [1510, 381] width 89 height 33
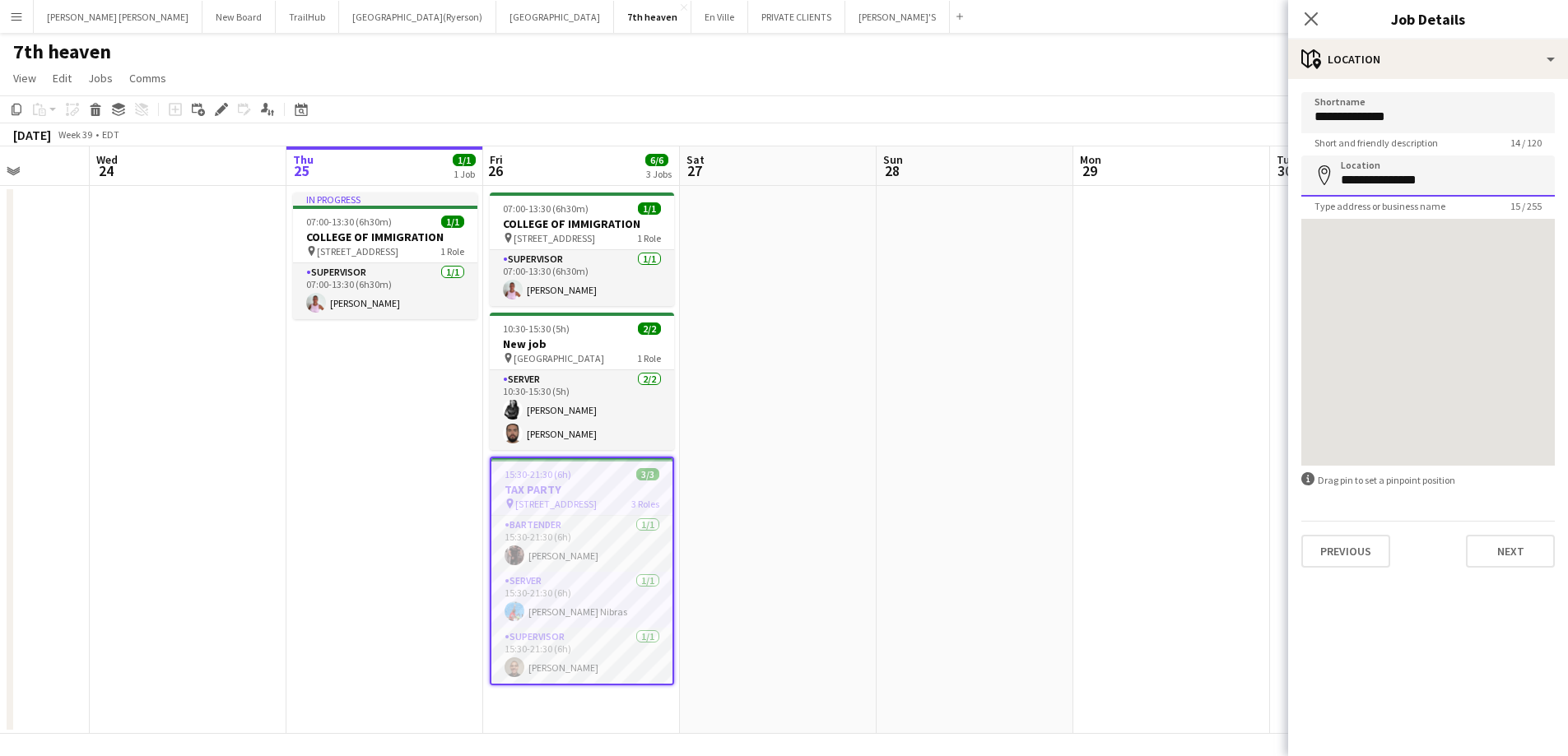
click at [1443, 178] on input "**********" at bounding box center [1428, 176] width 254 height 41
type input "**********"
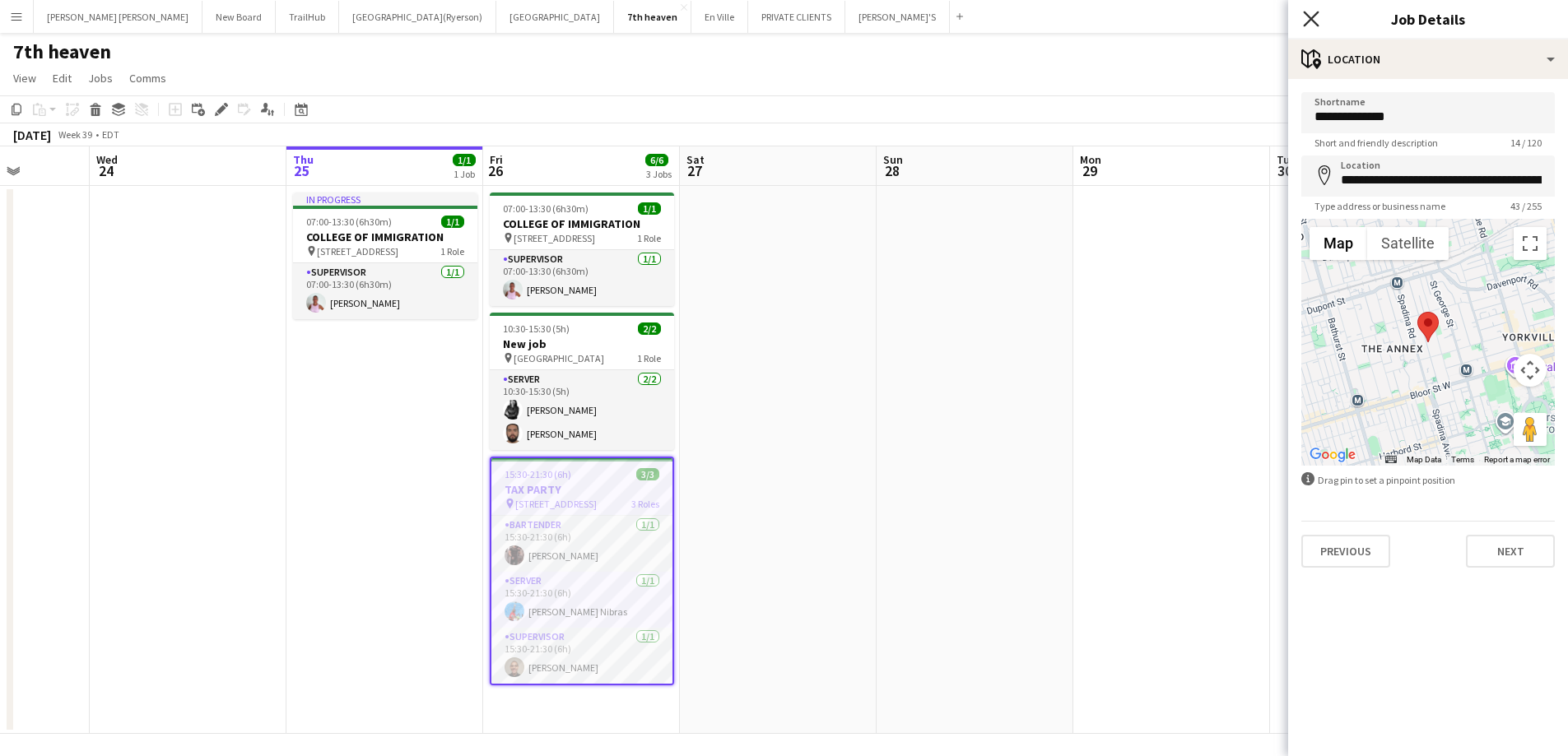
click at [1316, 17] on icon "Close pop-in" at bounding box center [1311, 19] width 16 height 16
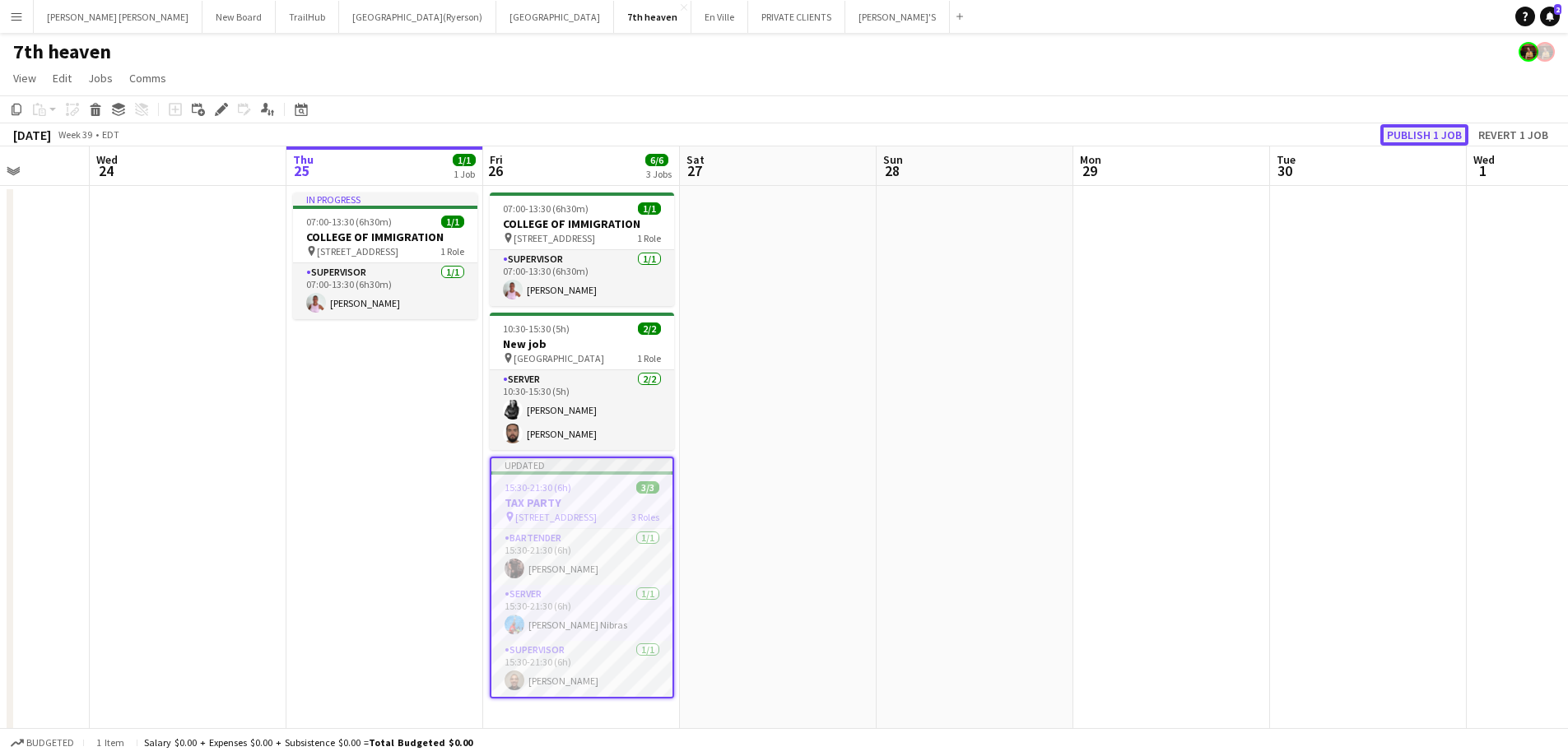
click at [1413, 129] on button "Publish 1 job" at bounding box center [1424, 135] width 88 height 21
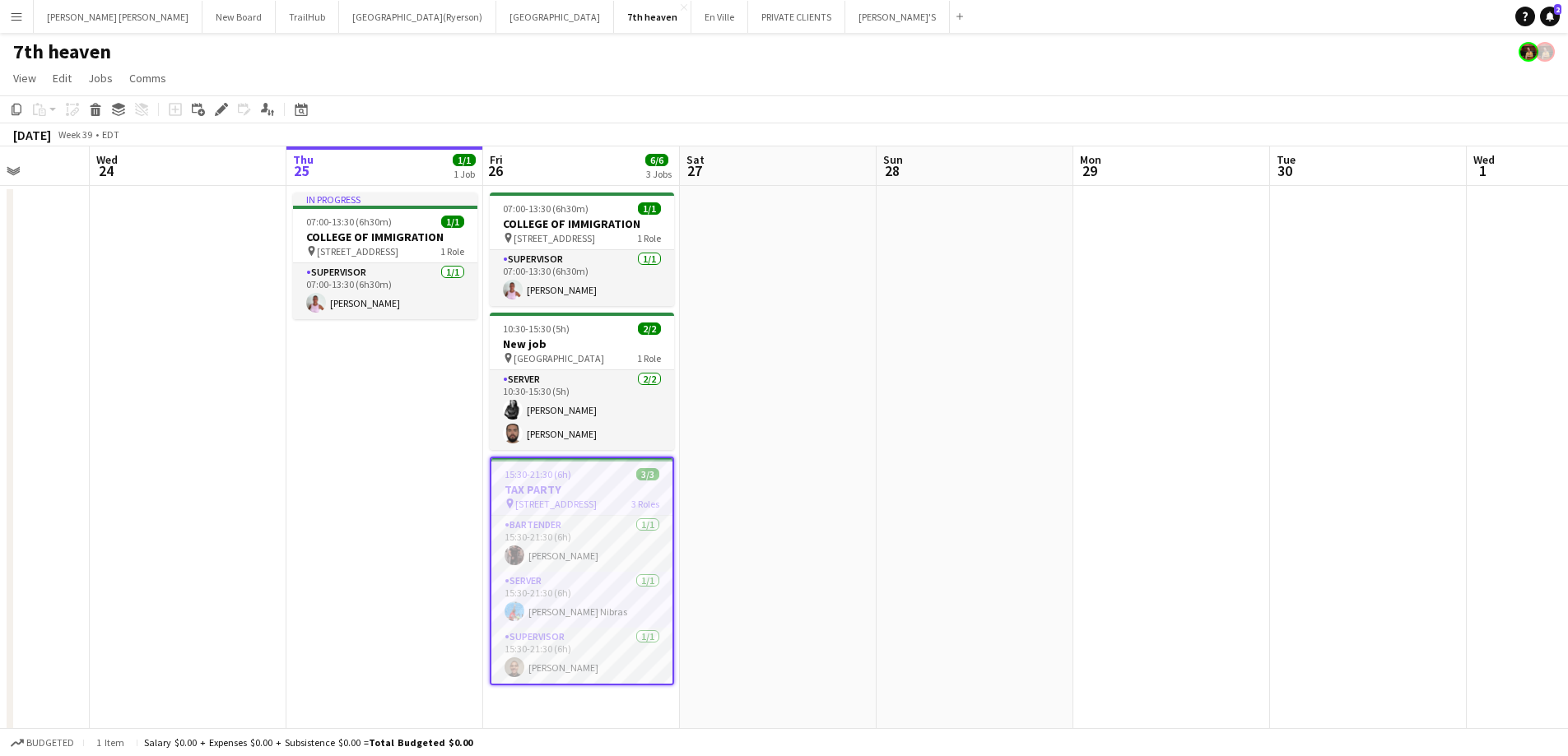
click at [583, 496] on h3 "TAX PARTY" at bounding box center [581, 489] width 181 height 15
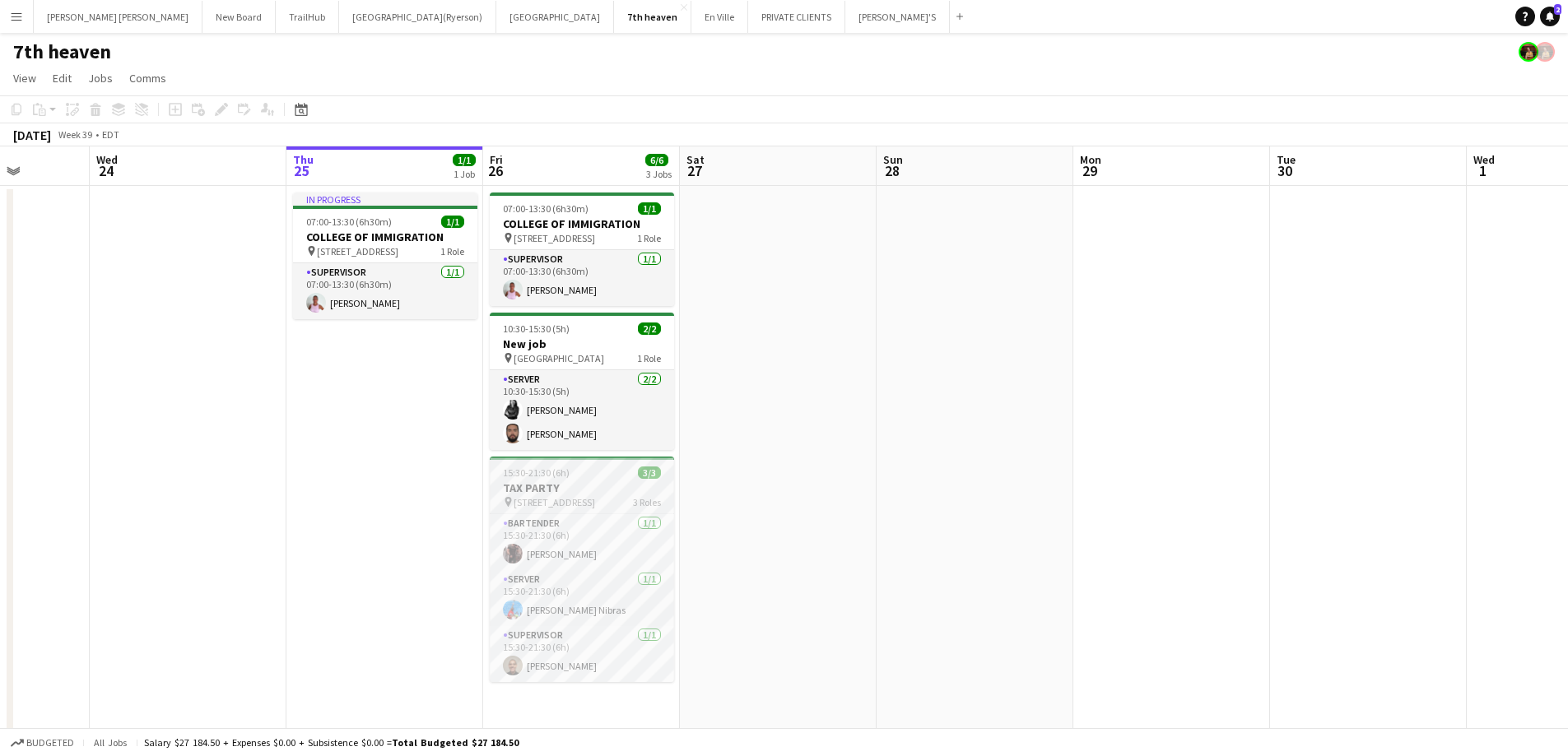
click at [592, 499] on div "pin [STREET_ADDRESS]" at bounding box center [581, 501] width 185 height 13
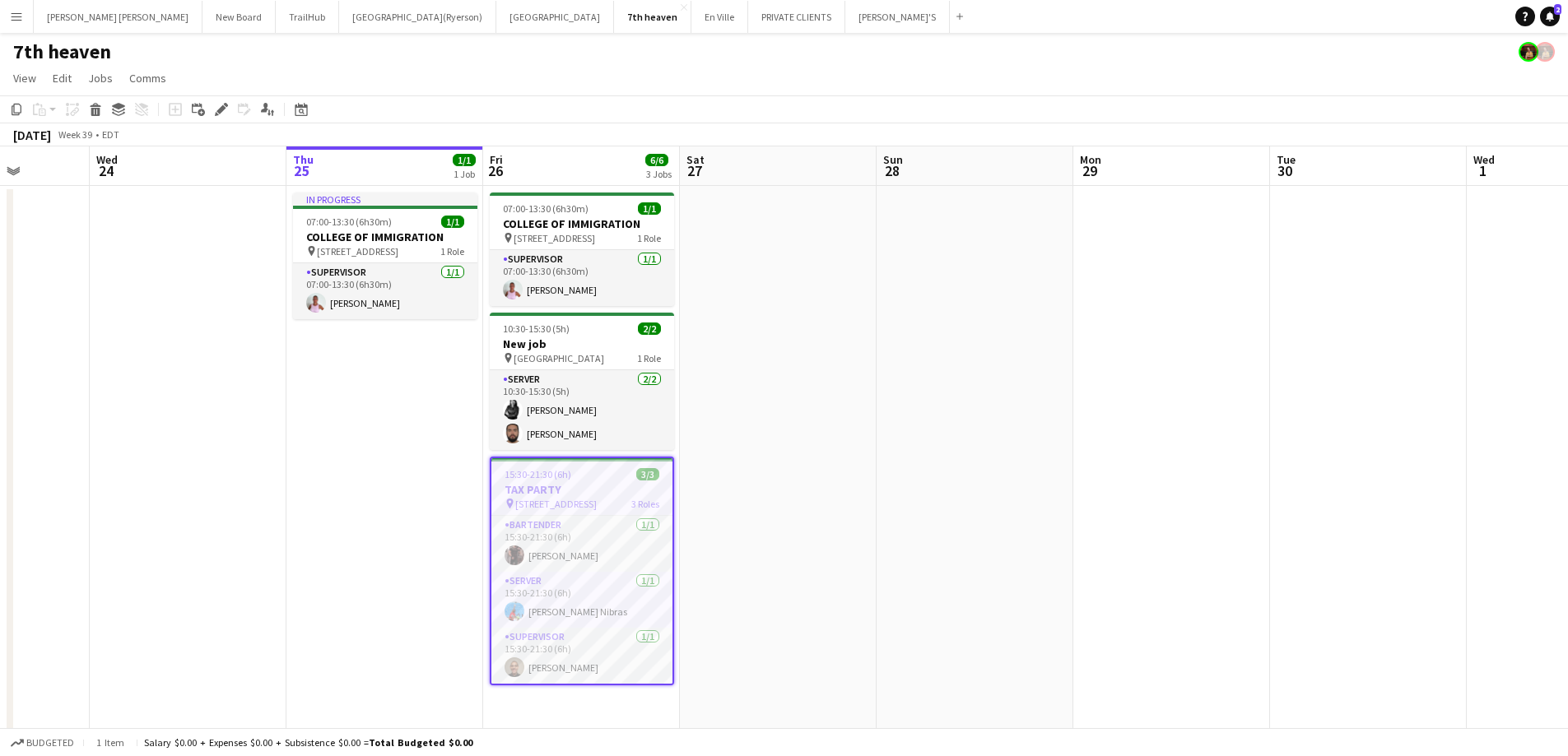
click at [591, 499] on div "pin [STREET_ADDRESS]" at bounding box center [581, 503] width 181 height 13
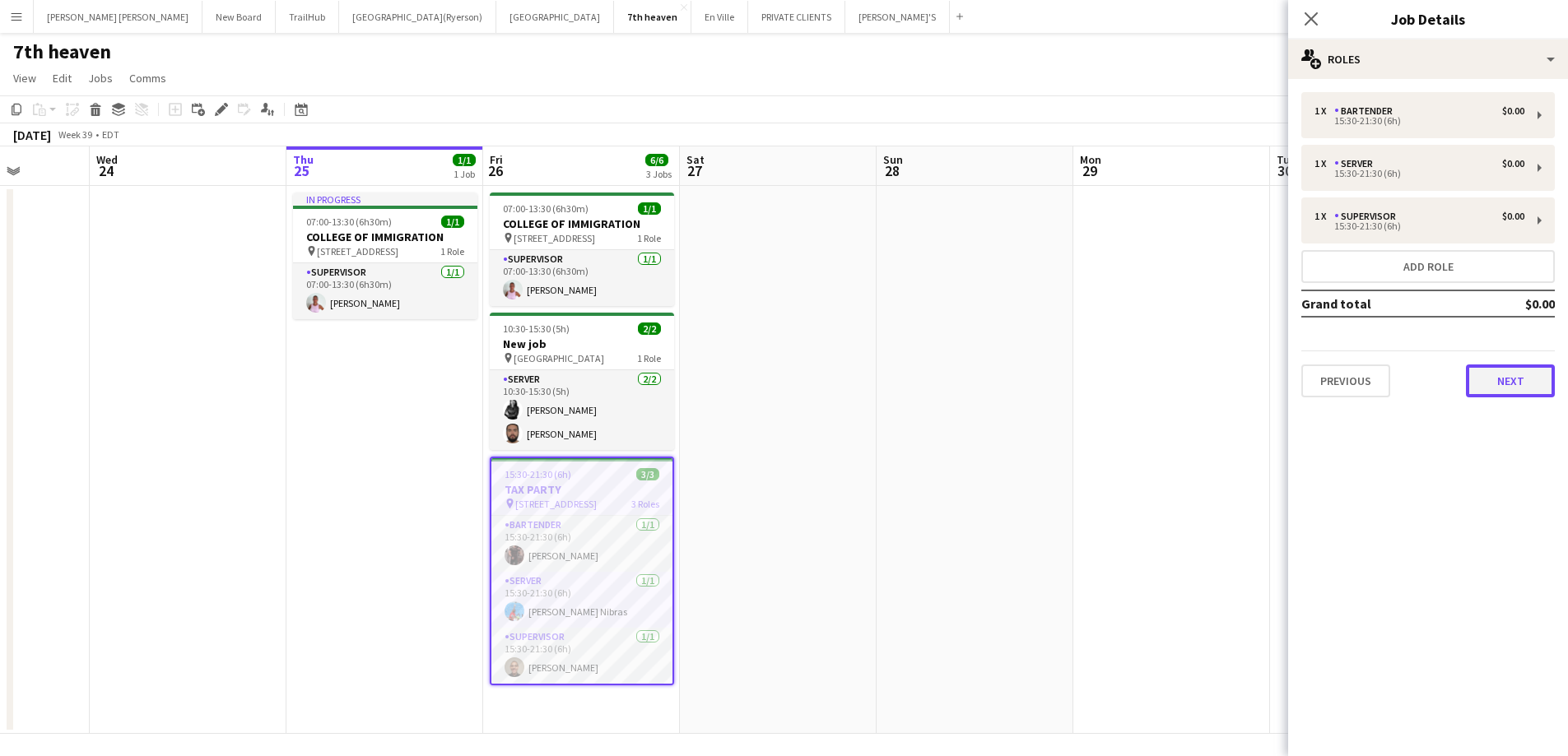
click at [1532, 395] on button "Next" at bounding box center [1510, 381] width 89 height 33
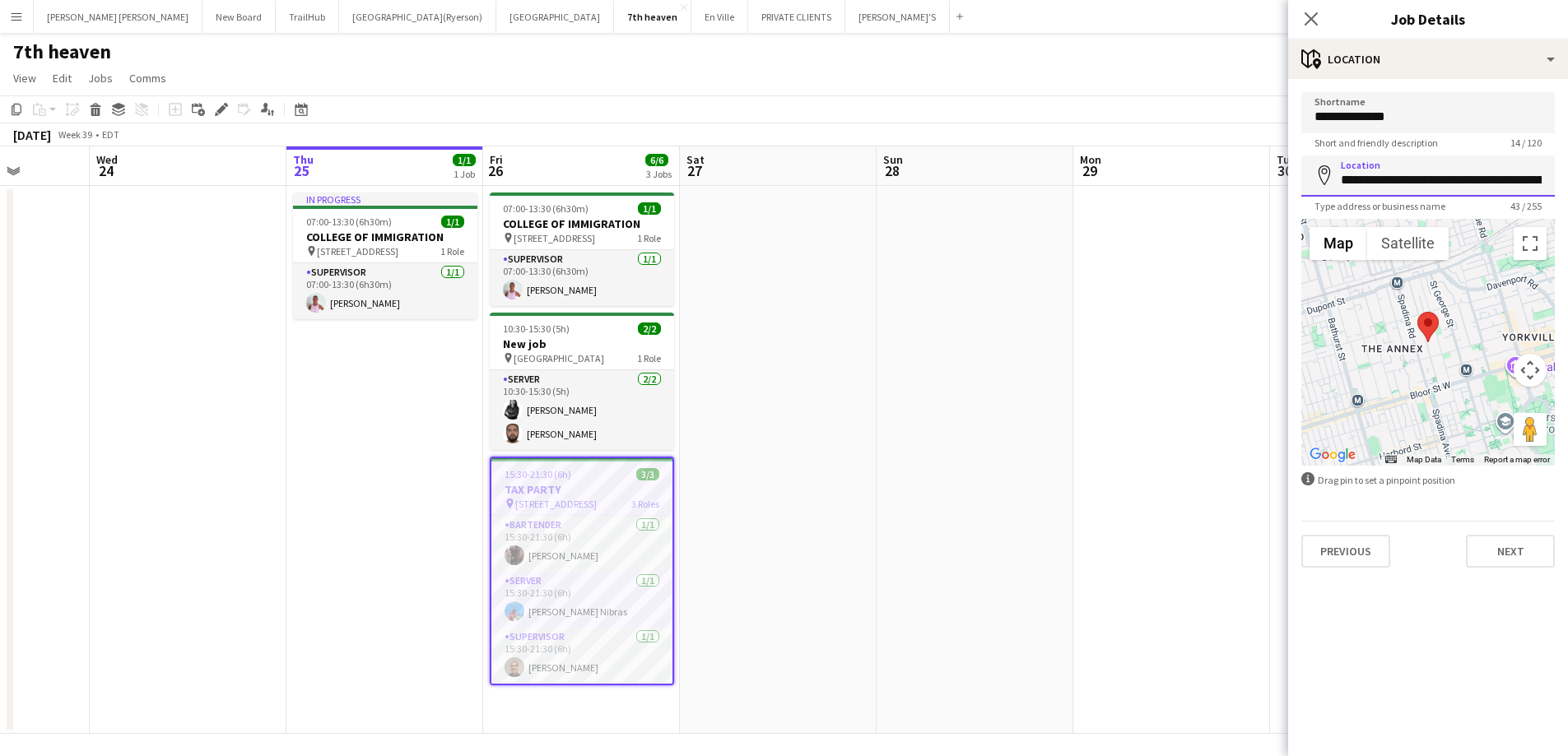
click at [1542, 177] on input "**********" at bounding box center [1428, 176] width 254 height 41
click at [1252, 264] on app-date-cell at bounding box center [1171, 459] width 196 height 548
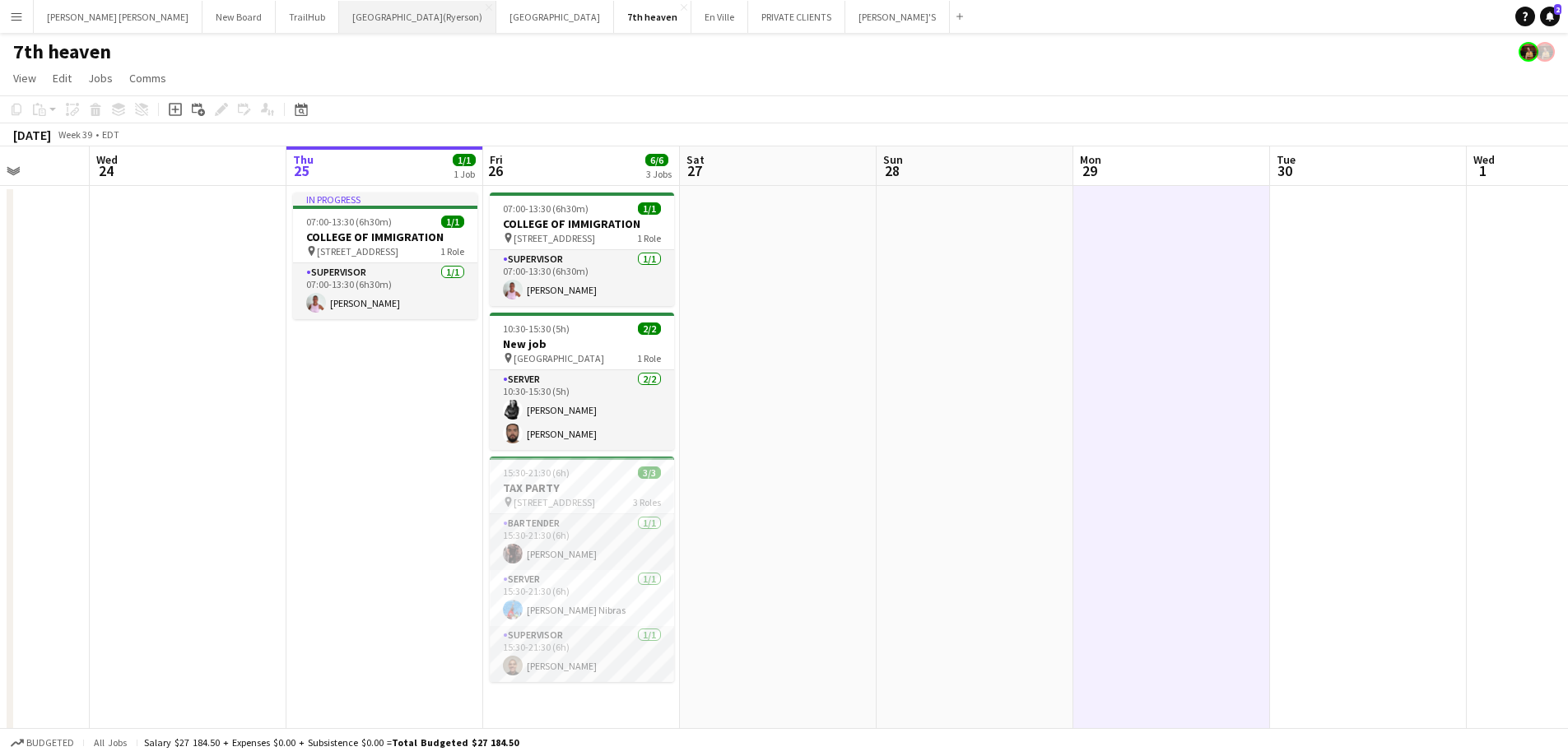
click at [339, 17] on button "[GEOGRAPHIC_DATA](Ryerson) Close" at bounding box center [417, 17] width 157 height 32
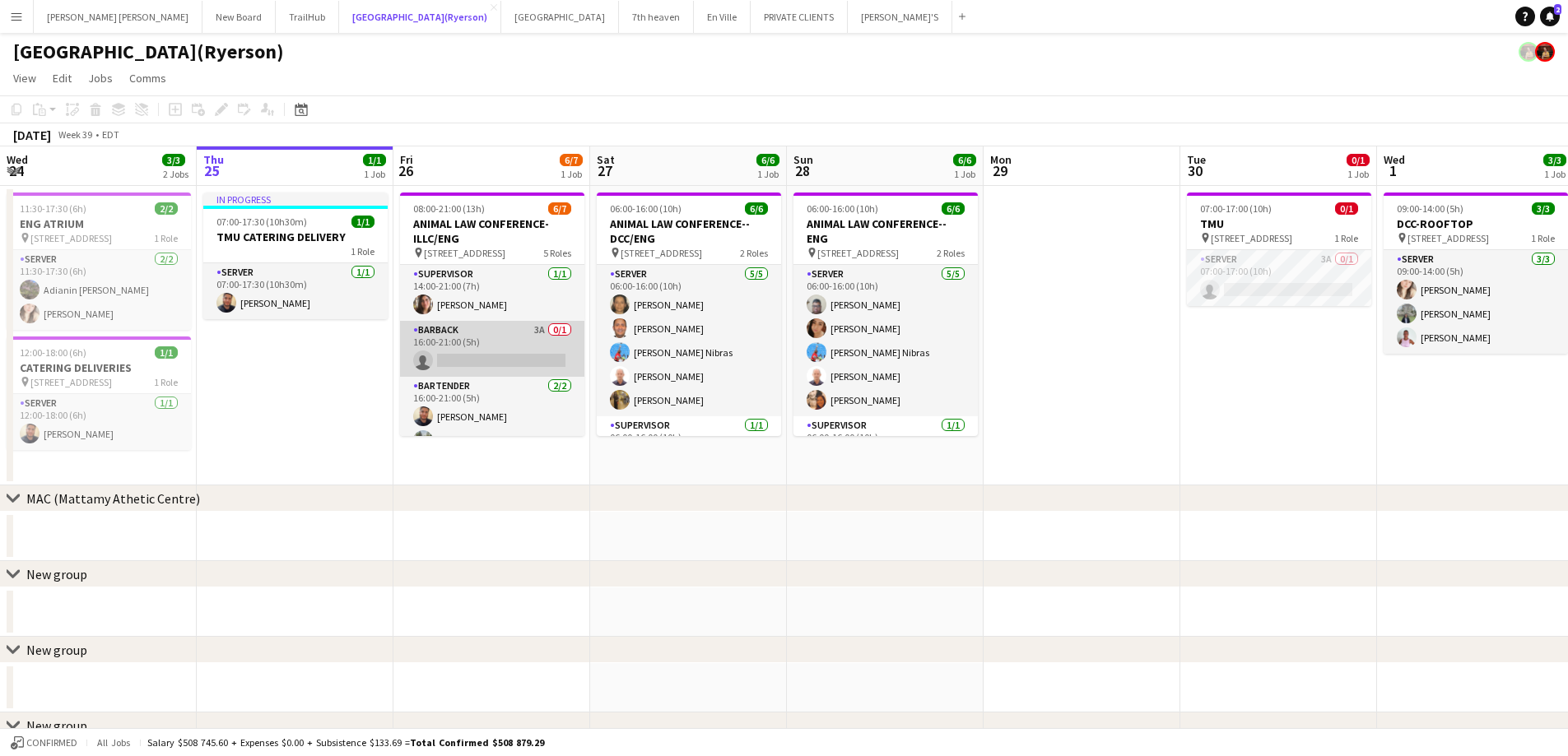
scroll to position [156, 0]
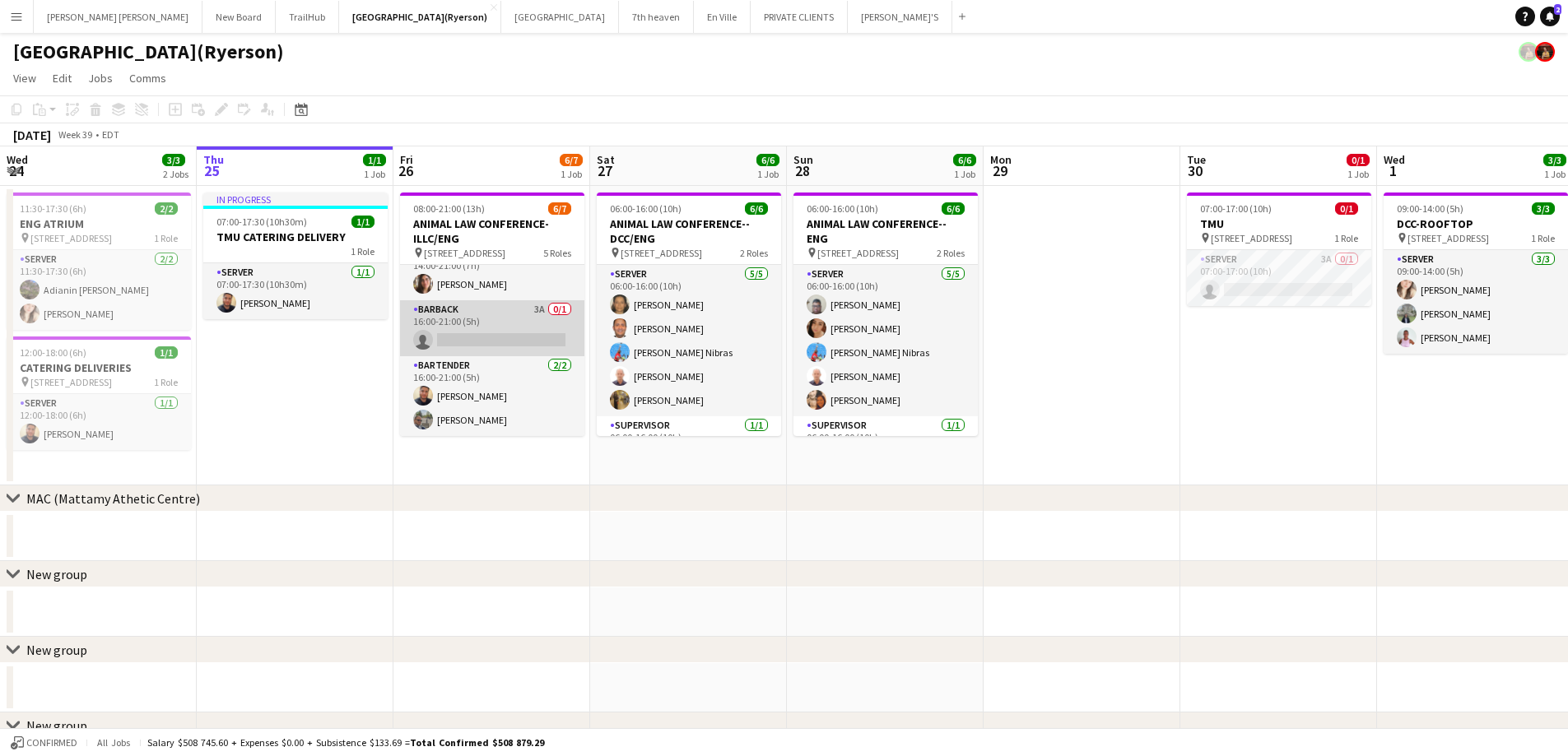
click at [463, 335] on app-card-role "BARBACK 3A 0/1 16:00-21:00 (5h) single-neutral-actions" at bounding box center [492, 328] width 185 height 56
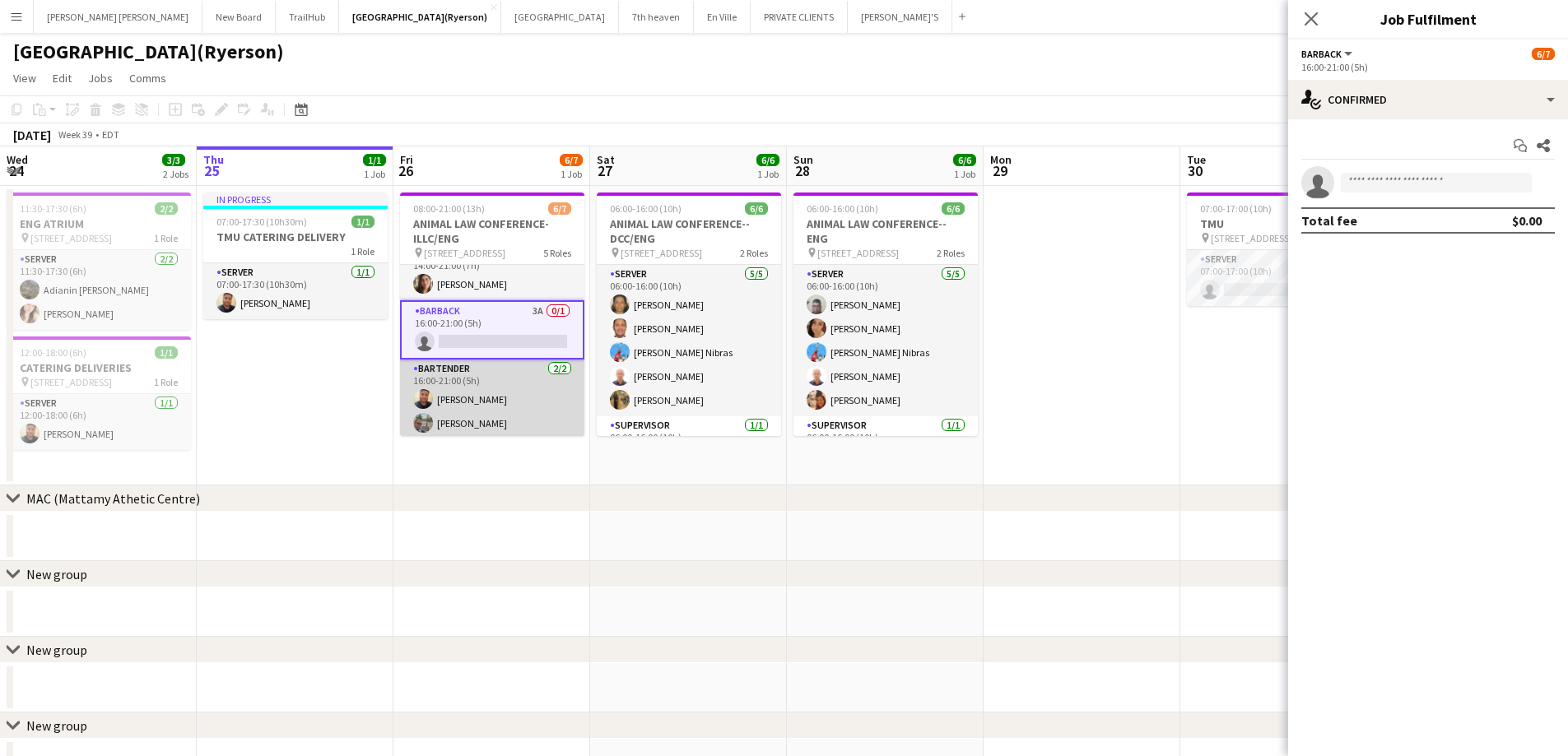
click at [458, 394] on app-card-role "BARTENDER [DATE] 16:00-21:00 (5h) [PERSON_NAME] [PERSON_NAME]" at bounding box center [492, 399] width 185 height 80
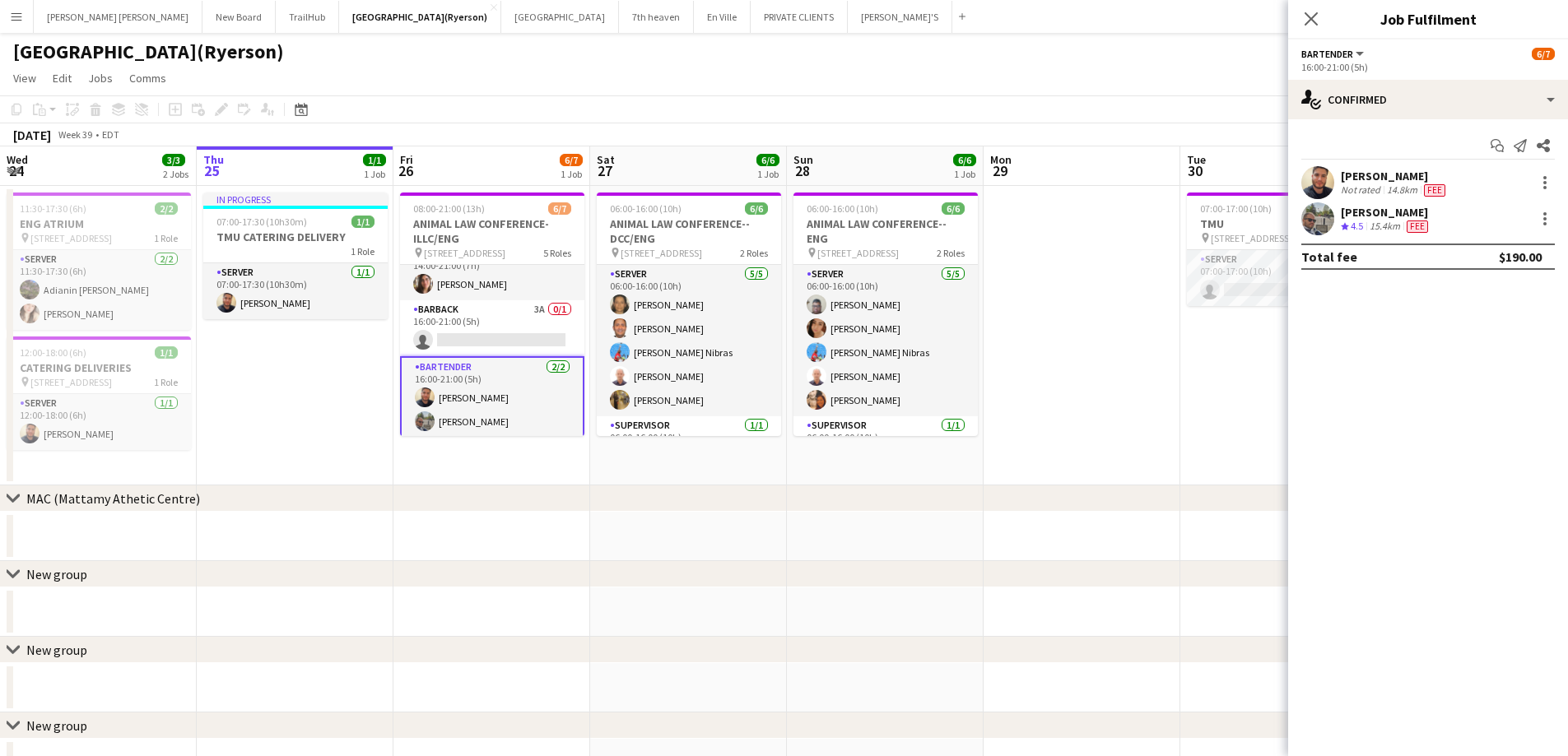
click at [458, 394] on app-card-role "BARTENDER [DATE] 16:00-21:00 (5h) [PERSON_NAME] [PERSON_NAME]" at bounding box center [492, 398] width 185 height 83
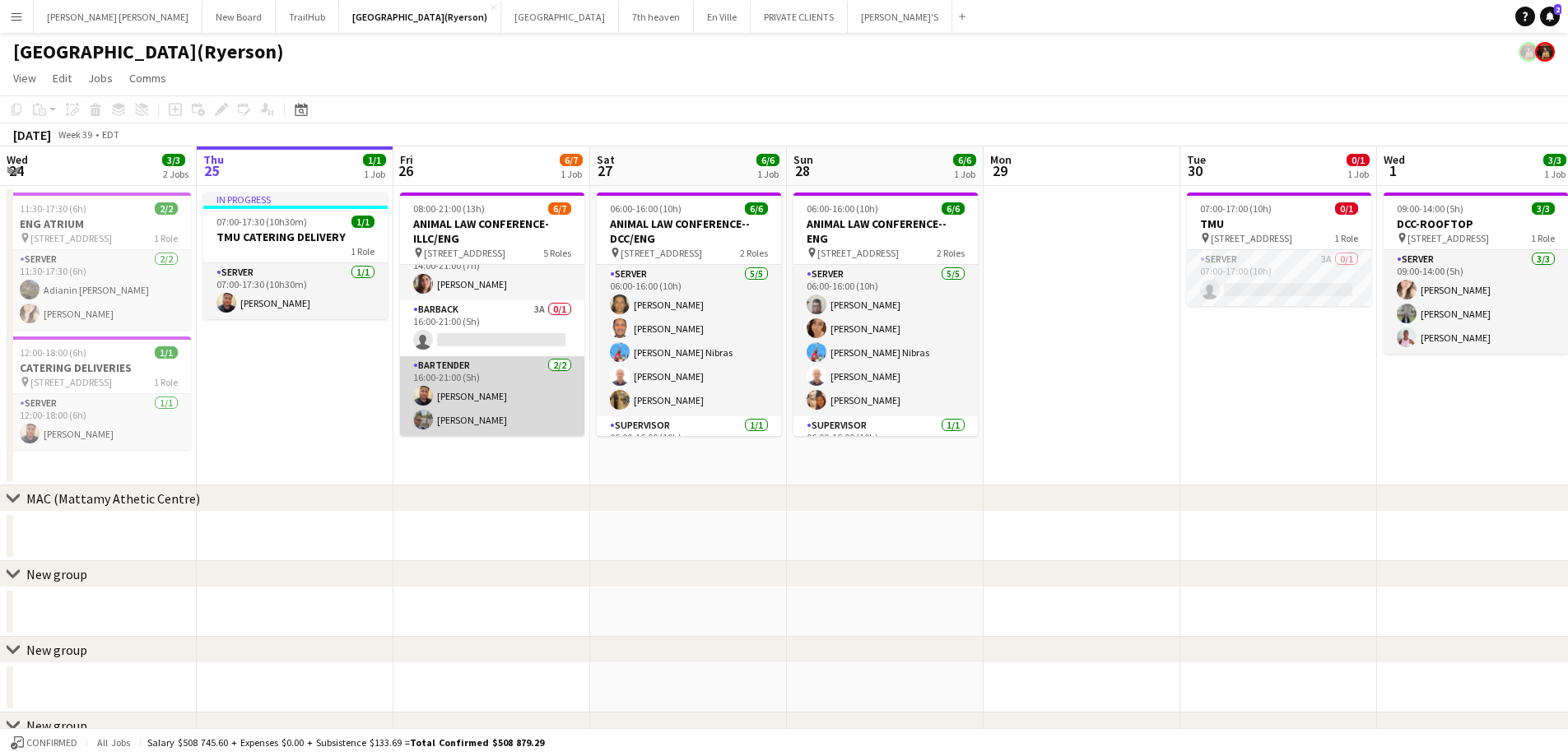
click at [458, 394] on app-card-role "BARTENDER [DATE] 16:00-21:00 (5h) [PERSON_NAME] [PERSON_NAME]" at bounding box center [492, 397] width 185 height 80
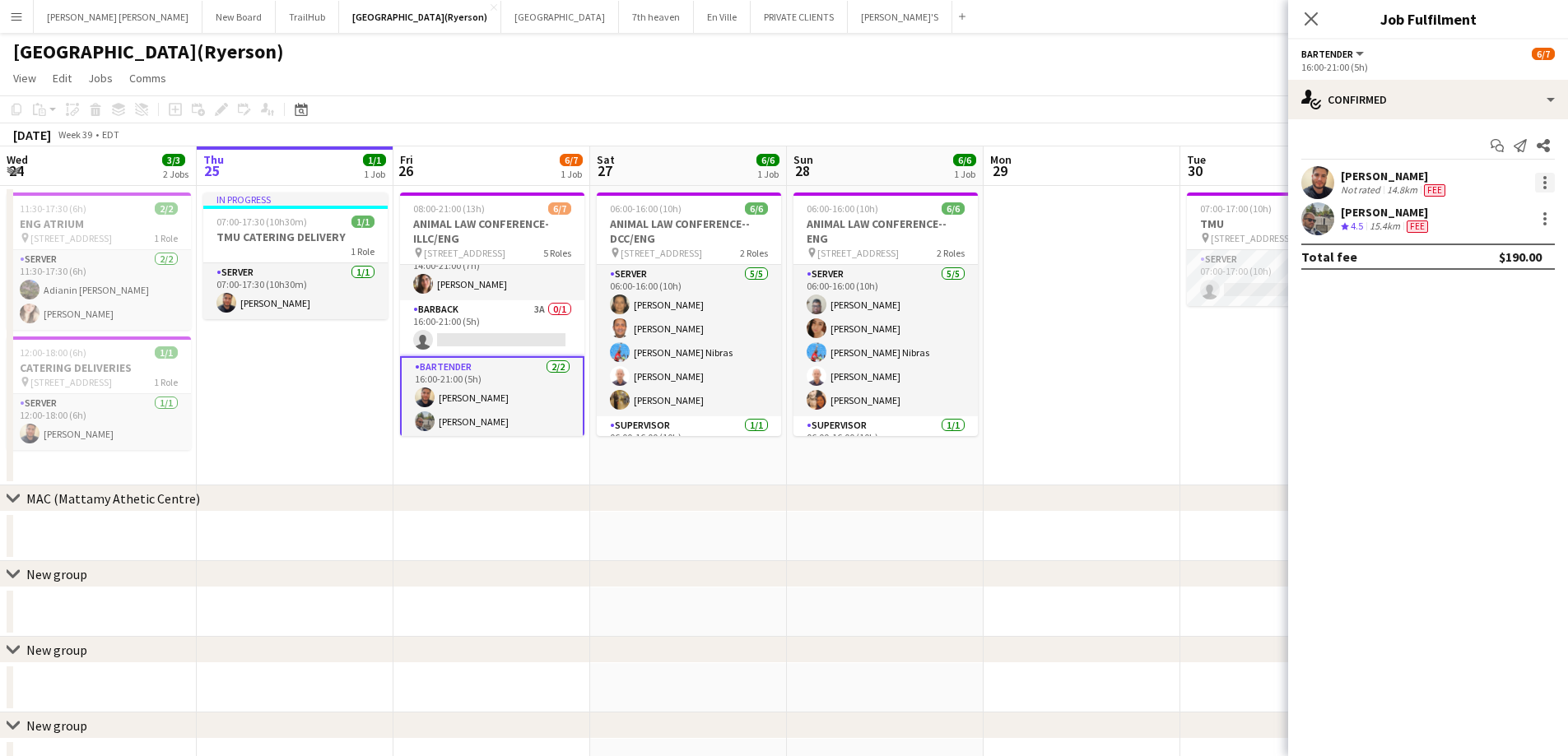
drag, startPoint x: 1543, startPoint y: 181, endPoint x: 1550, endPoint y: 186, distance: 8.6
click at [1548, 186] on div at bounding box center [1546, 183] width 20 height 20
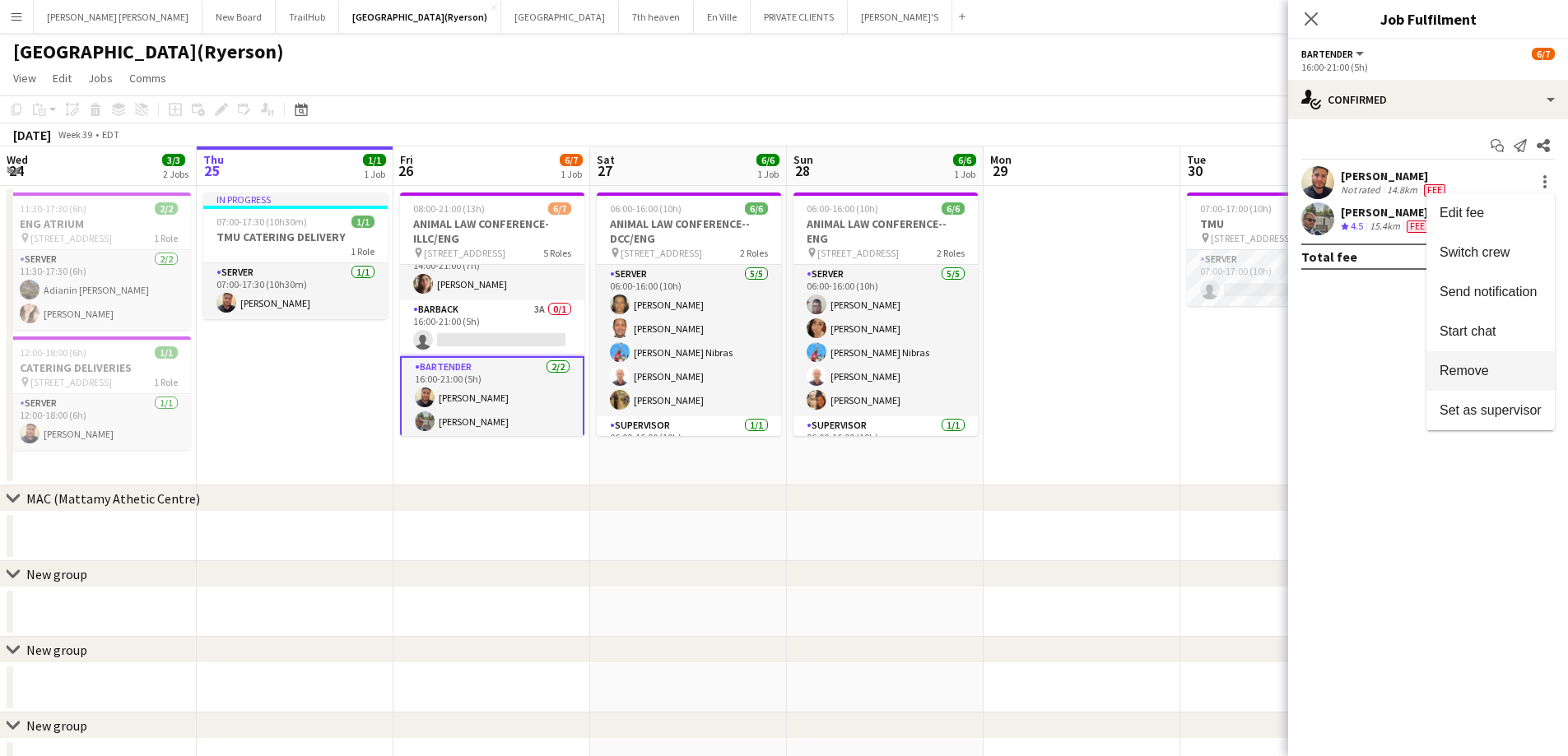
click at [1477, 372] on span "Remove" at bounding box center [1464, 370] width 50 height 14
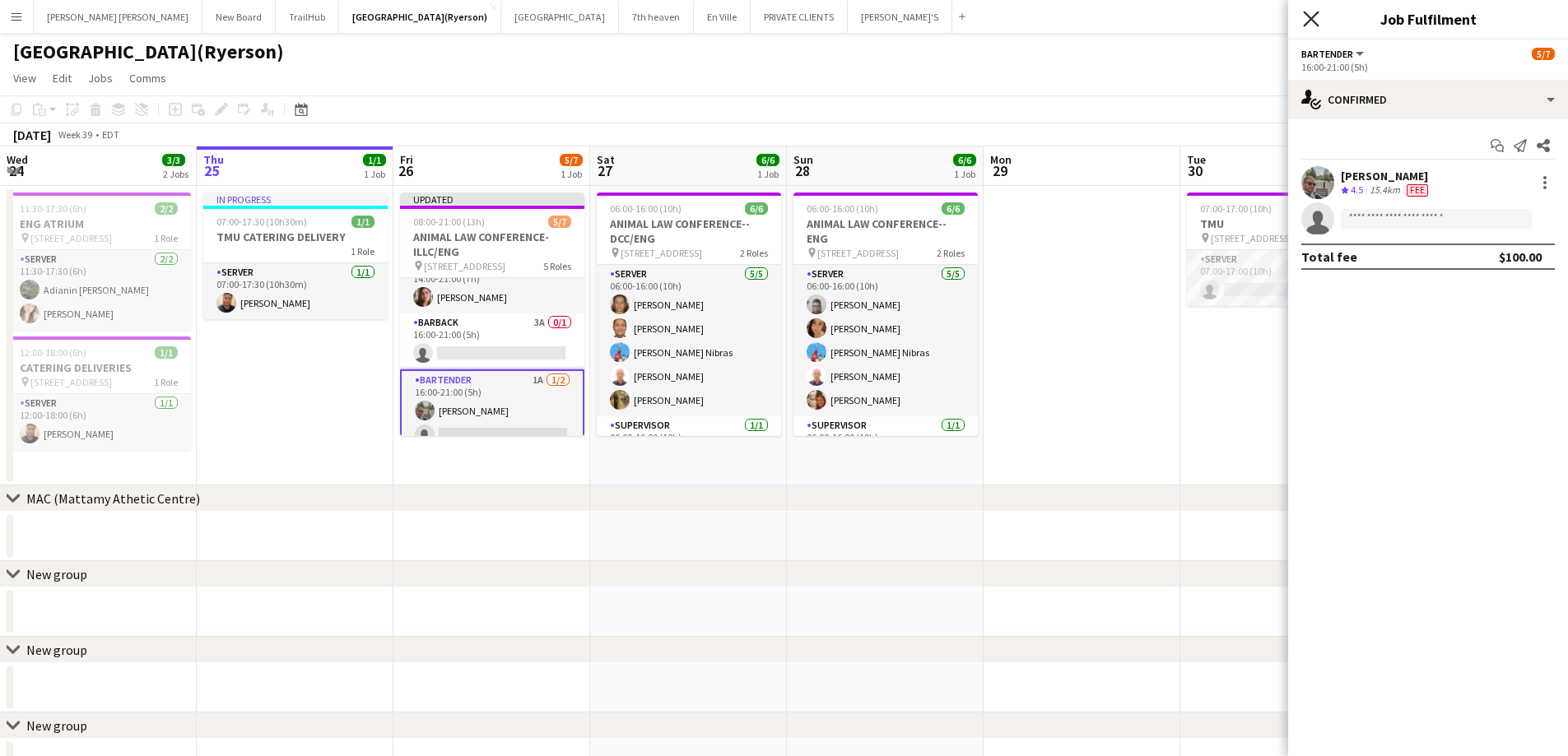
click at [1315, 23] on icon at bounding box center [1311, 19] width 16 height 16
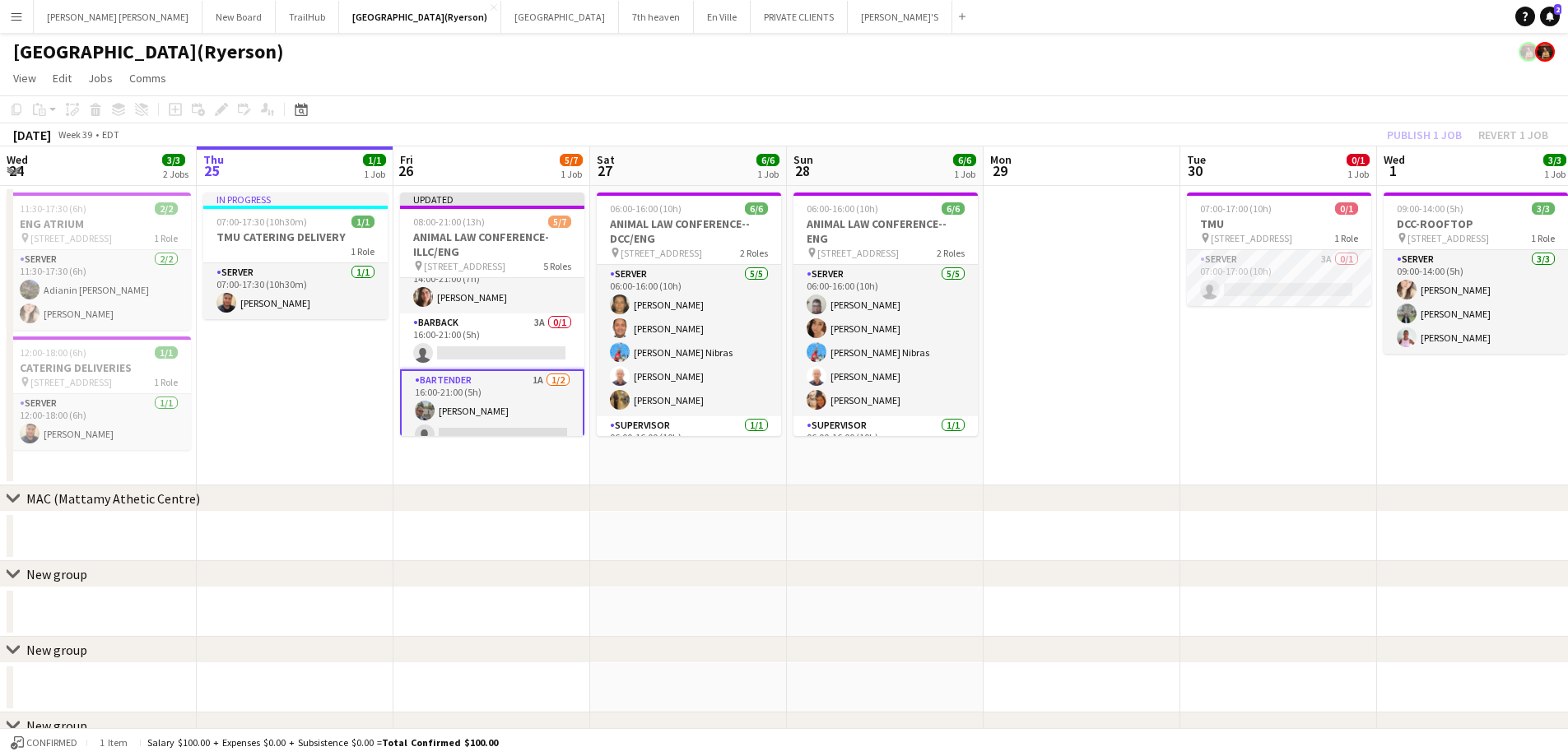
click at [1429, 128] on div "Publish 1 job Revert 1 job" at bounding box center [1468, 135] width 201 height 21
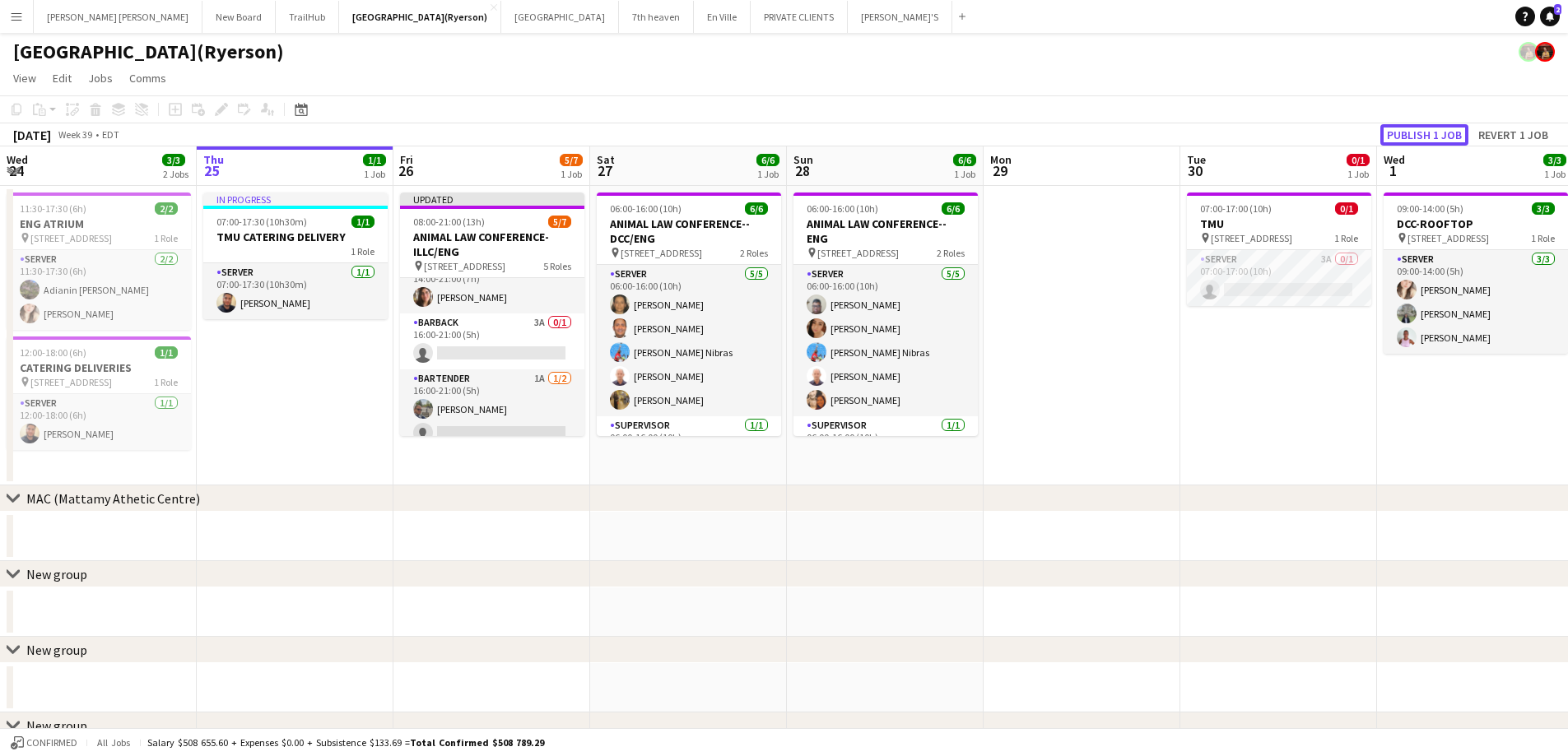
click at [1429, 128] on button "Publish 1 job" at bounding box center [1424, 135] width 88 height 21
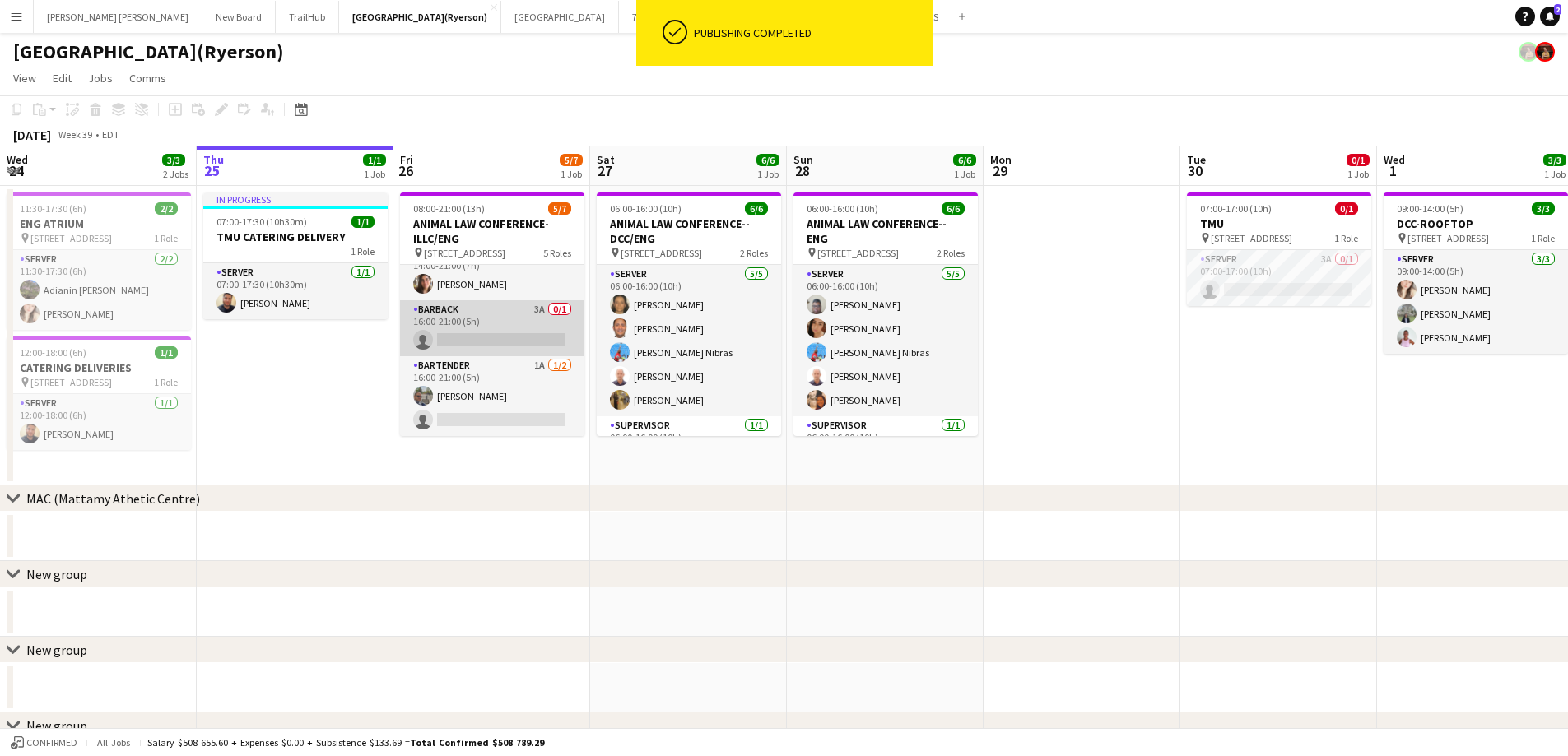
click at [497, 329] on app-card-role "BARBACK 3A 0/1 16:00-21:00 (5h) single-neutral-actions" at bounding box center [492, 328] width 185 height 56
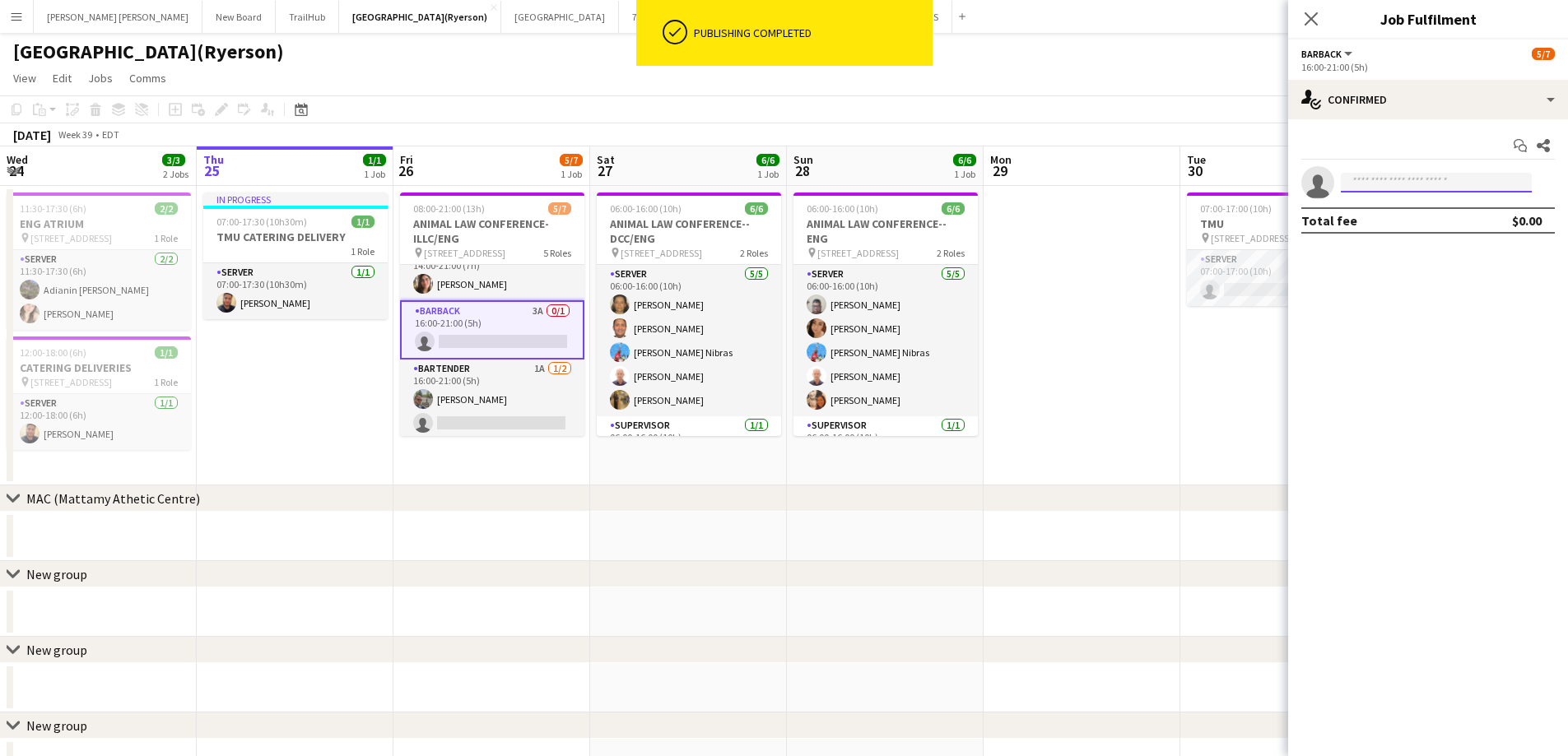
click at [1443, 186] on input at bounding box center [1436, 183] width 191 height 20
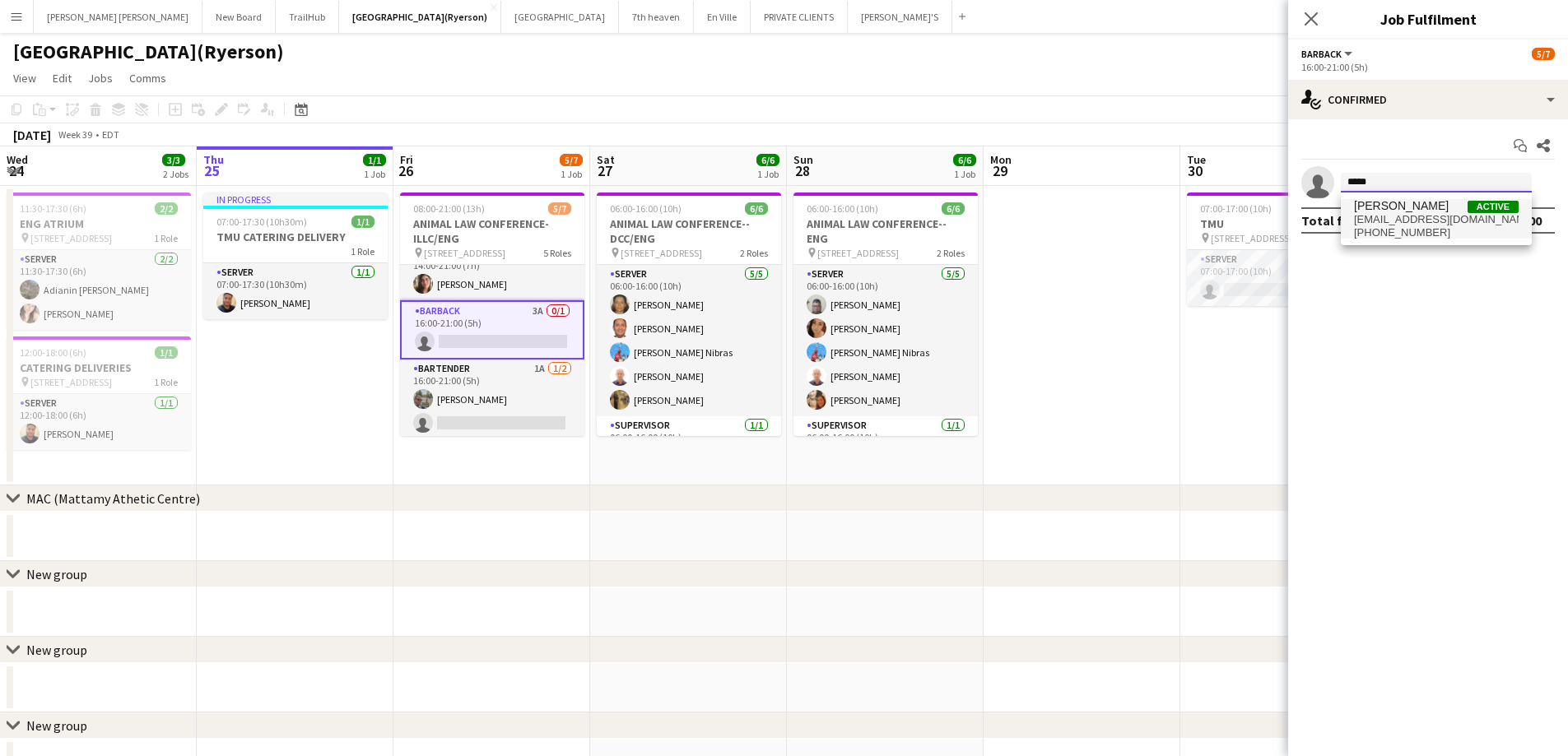
type input "*****"
click at [1472, 213] on span "[EMAIL_ADDRESS][DOMAIN_NAME]" at bounding box center [1436, 219] width 165 height 13
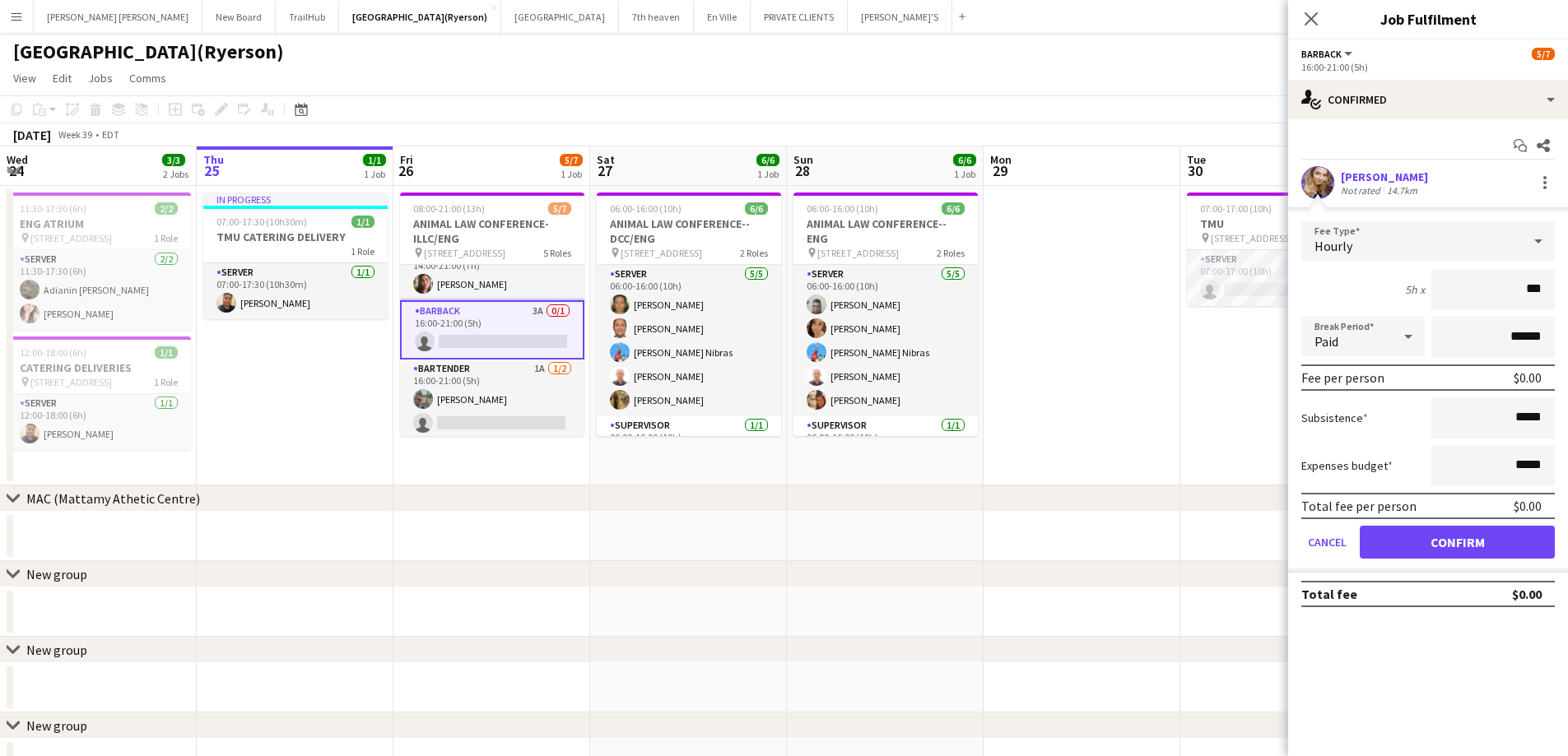
type input "**"
type input "******"
click at [1501, 540] on button "Confirm" at bounding box center [1458, 542] width 195 height 33
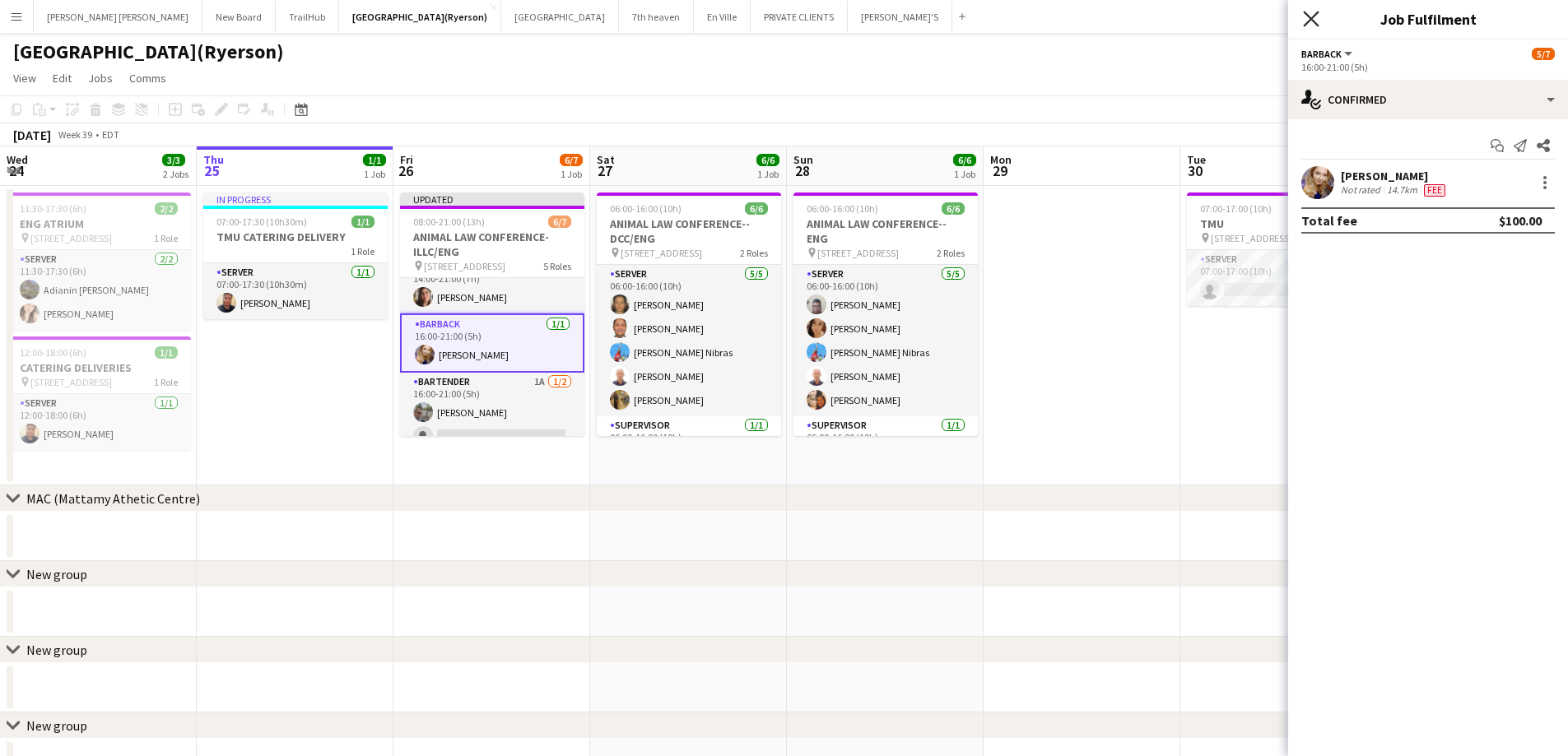
click at [1309, 19] on icon "Close pop-in" at bounding box center [1311, 19] width 16 height 16
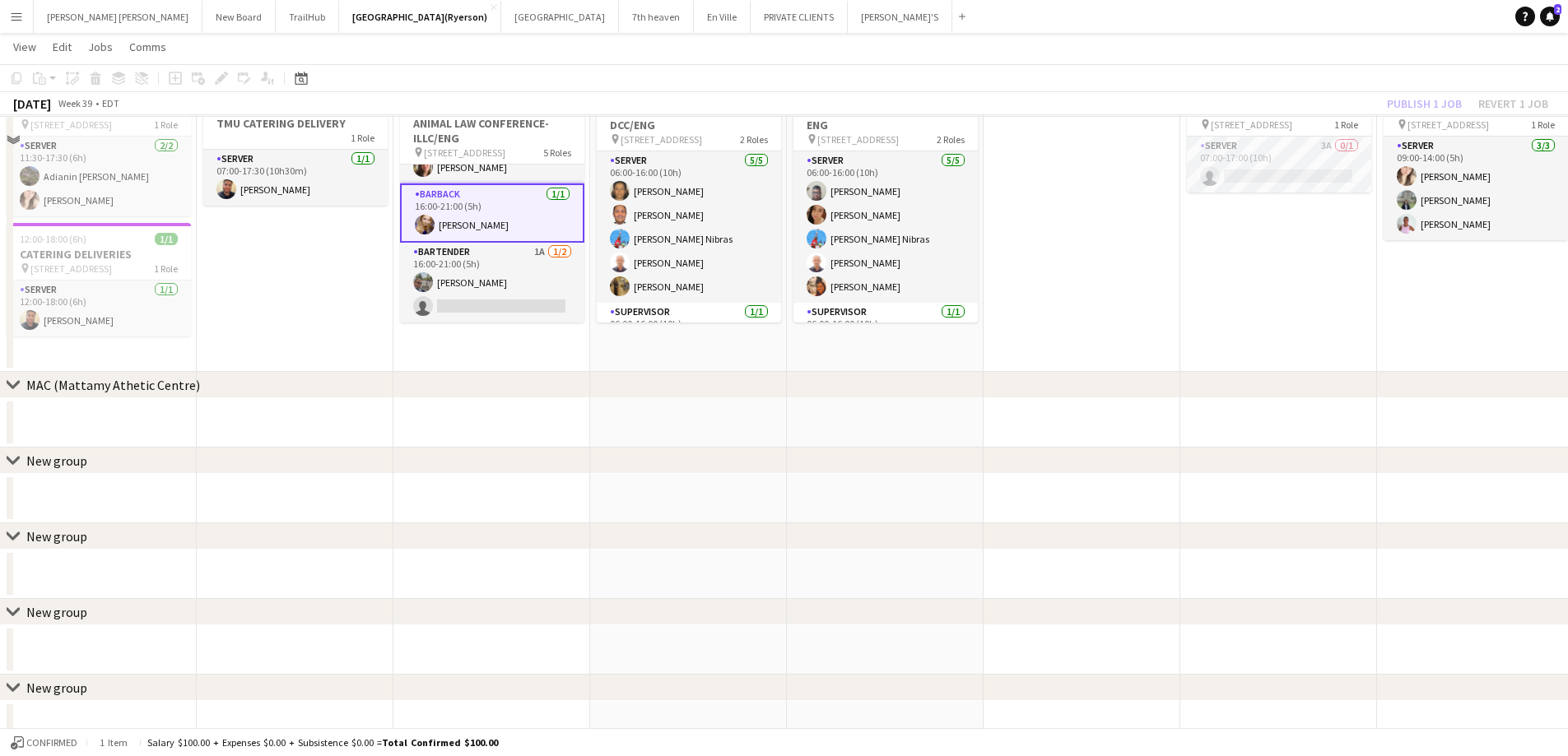
scroll to position [71, 0]
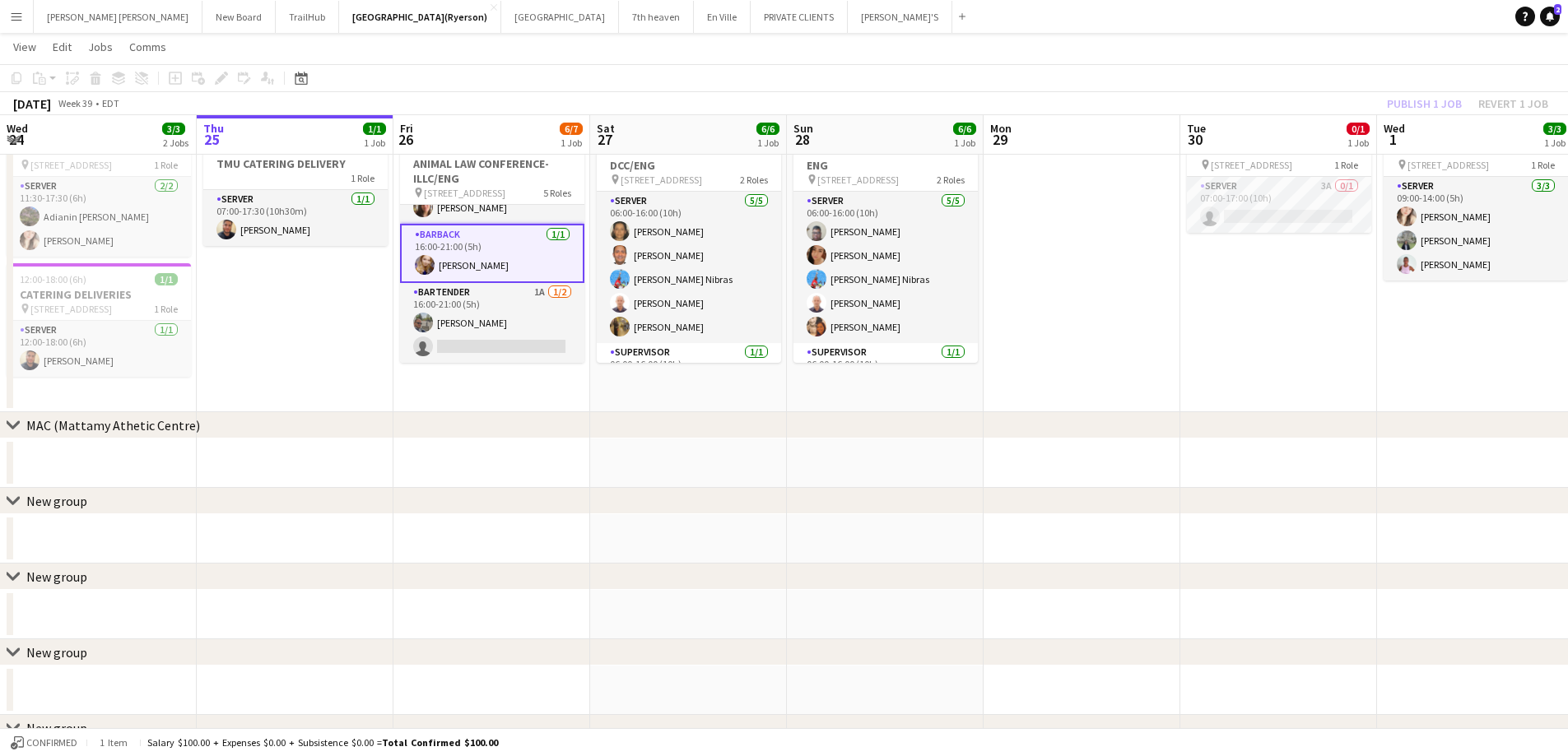
click at [506, 261] on app-card-role "BARBACK [DATE] 16:00-21:00 (5h) [PERSON_NAME]" at bounding box center [492, 253] width 185 height 60
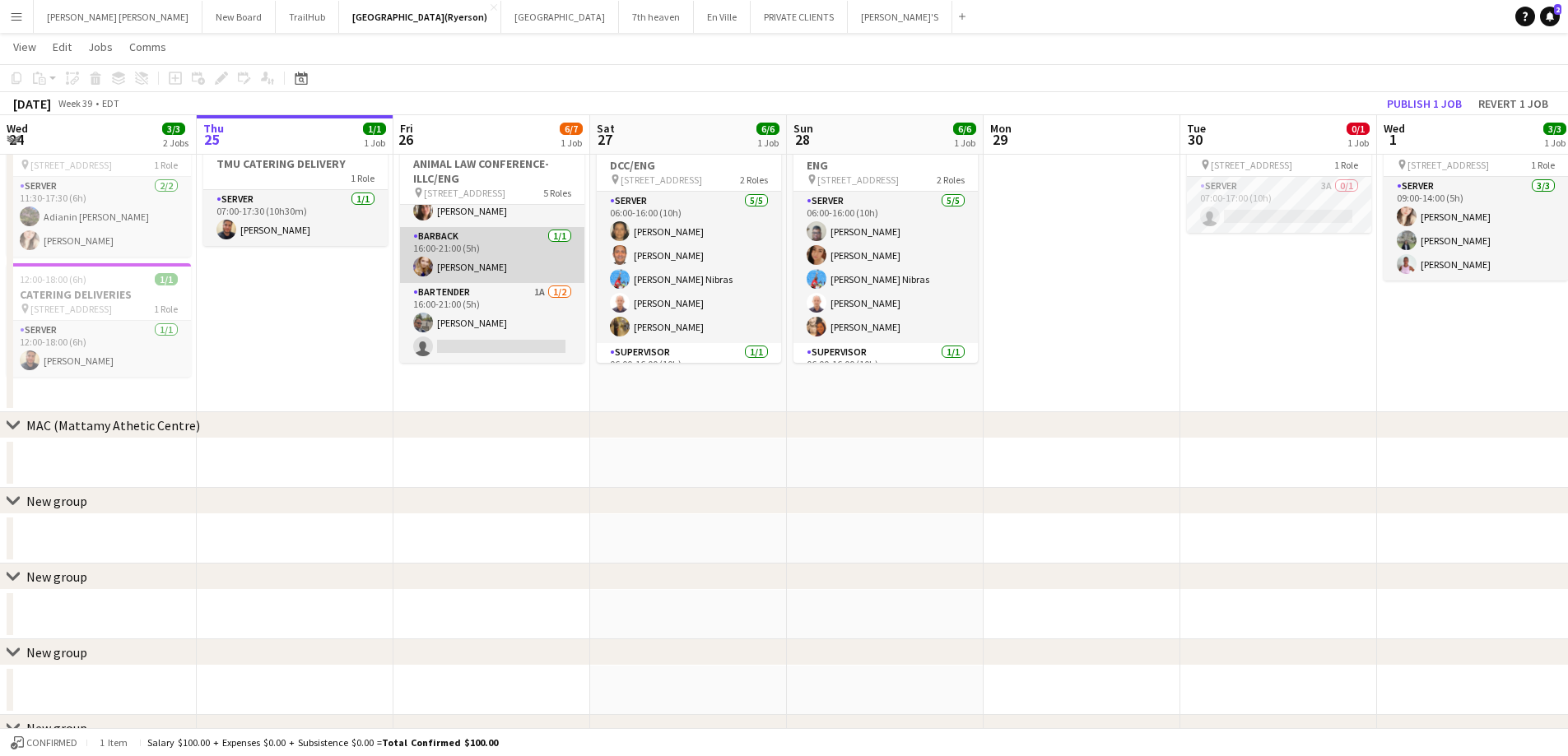
scroll to position [170, 0]
click at [463, 243] on app-card-role "BARBACK [DATE] 16:00-21:00 (5h) [PERSON_NAME]" at bounding box center [492, 255] width 185 height 56
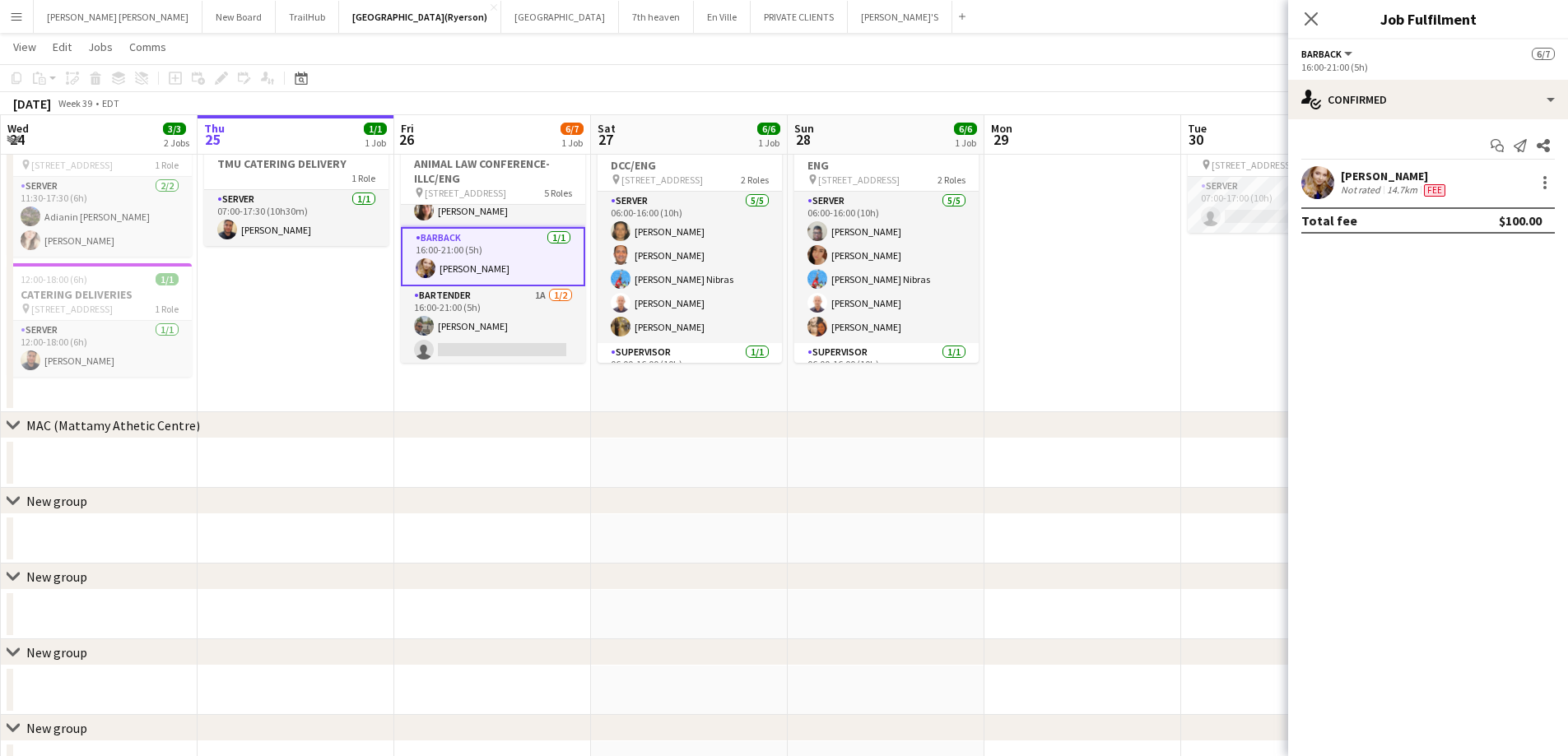
scroll to position [173, 0]
click at [1539, 181] on div at bounding box center [1546, 183] width 20 height 20
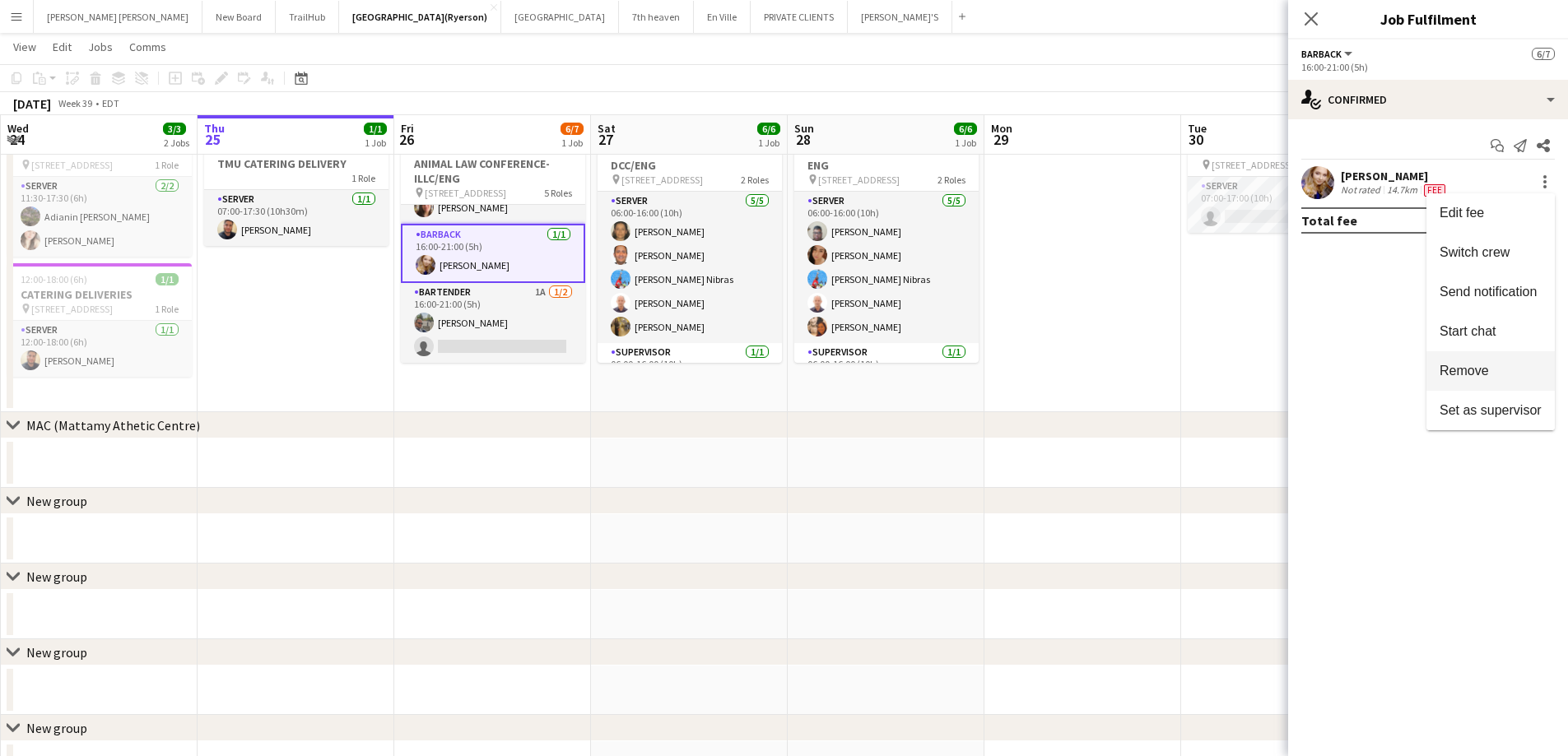
click at [1467, 367] on span "Remove" at bounding box center [1464, 370] width 50 height 14
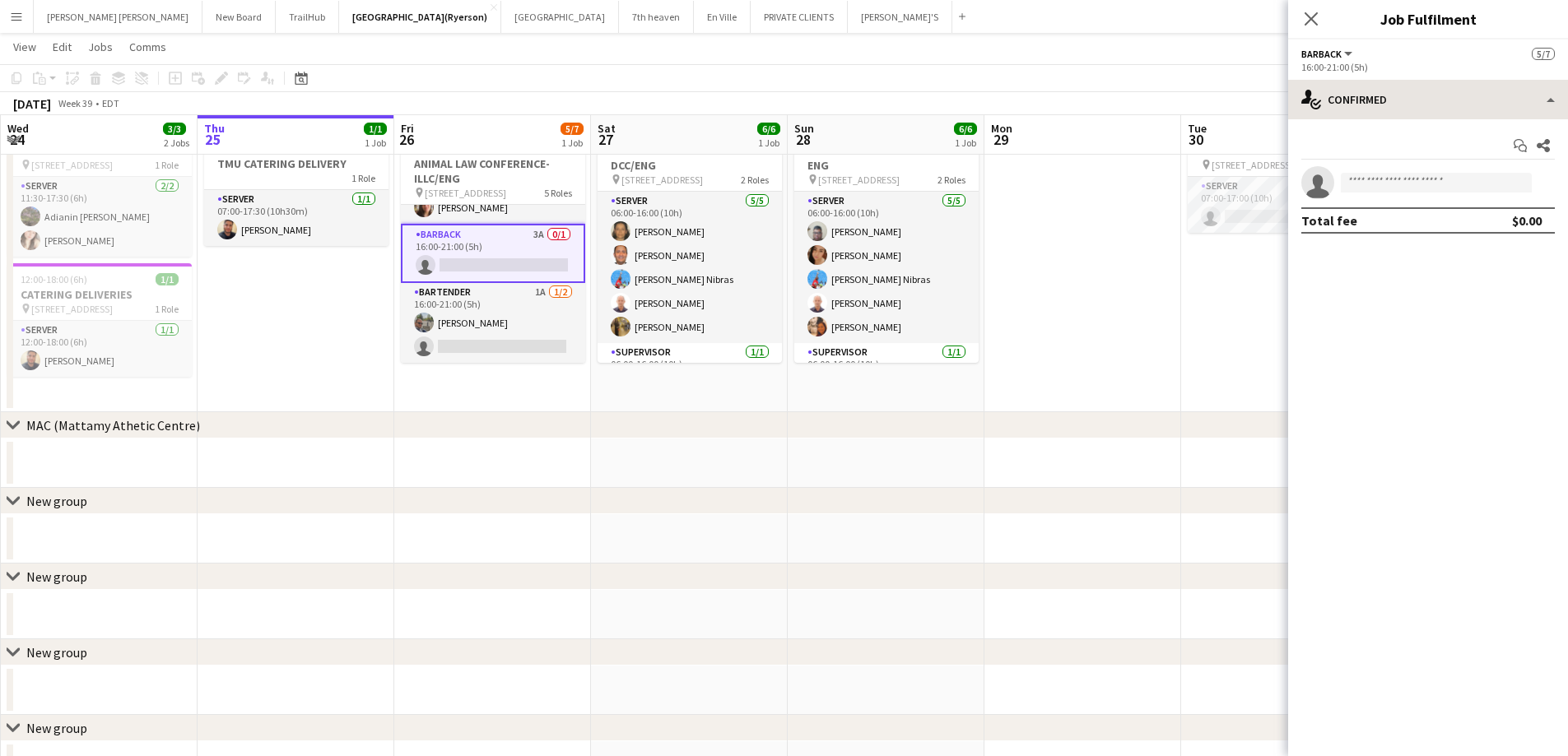
scroll to position [159, 0]
click at [1306, 17] on icon "Close pop-in" at bounding box center [1311, 19] width 16 height 16
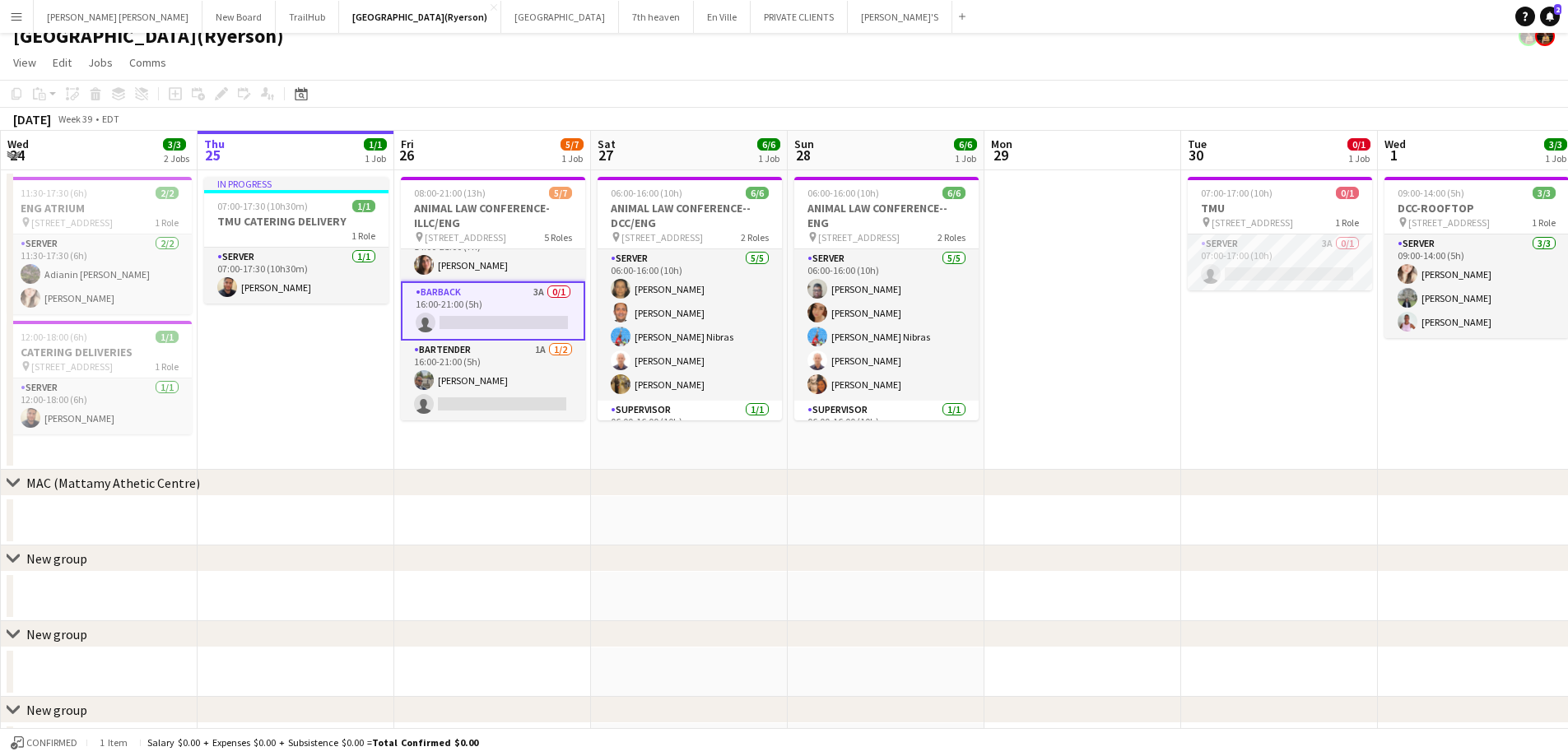
scroll to position [0, 0]
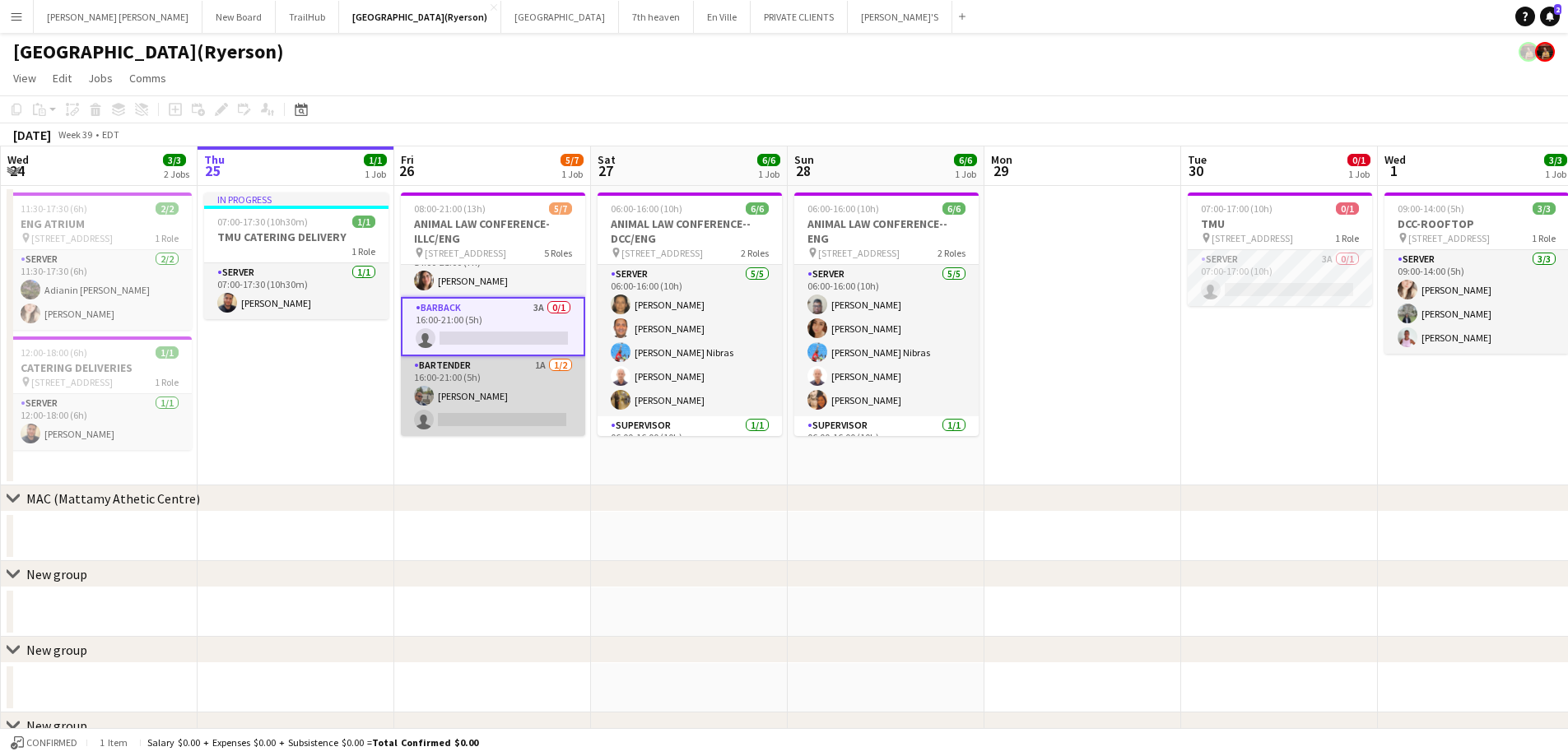
click at [479, 419] on app-card-role "BARTENDER 1A [DATE] 16:00-21:00 (5h) [PERSON_NAME] single-neutral-actions" at bounding box center [492, 397] width 185 height 80
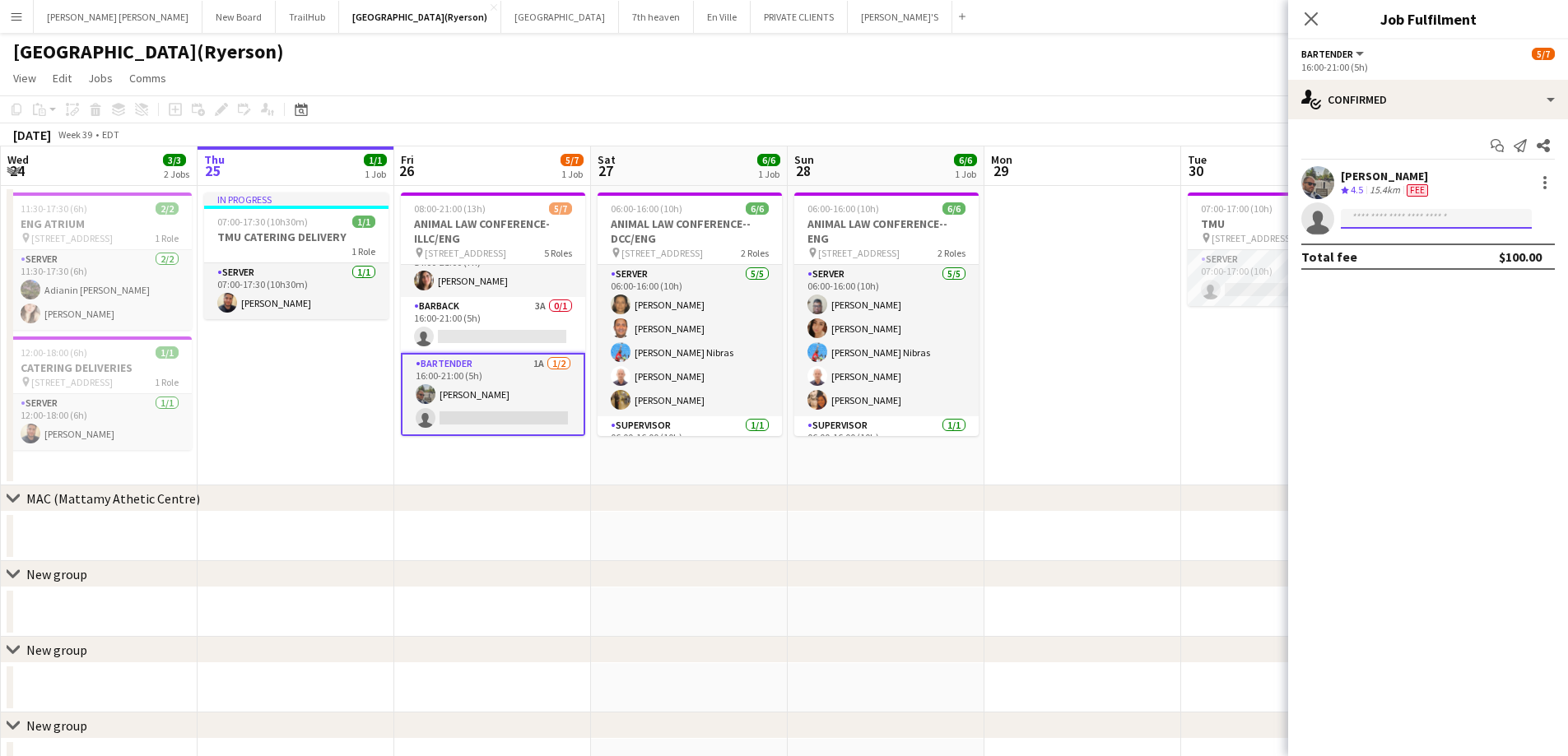
click at [1394, 217] on input at bounding box center [1436, 219] width 191 height 20
type input "*****"
click at [1416, 252] on span "[EMAIL_ADDRESS][DOMAIN_NAME]" at bounding box center [1436, 255] width 165 height 13
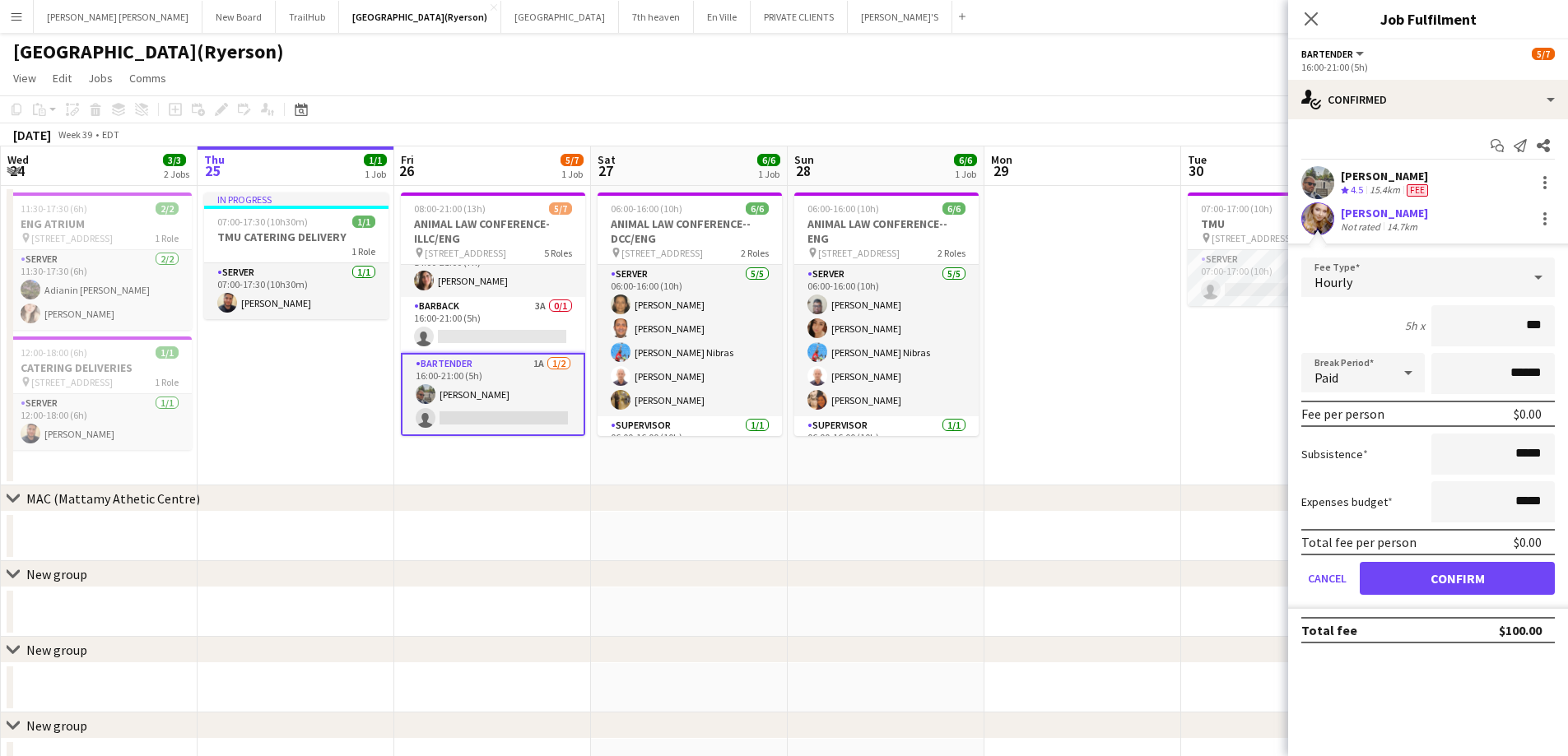
type input "**"
type input "******"
click at [1443, 567] on button "Confirm" at bounding box center [1458, 579] width 195 height 33
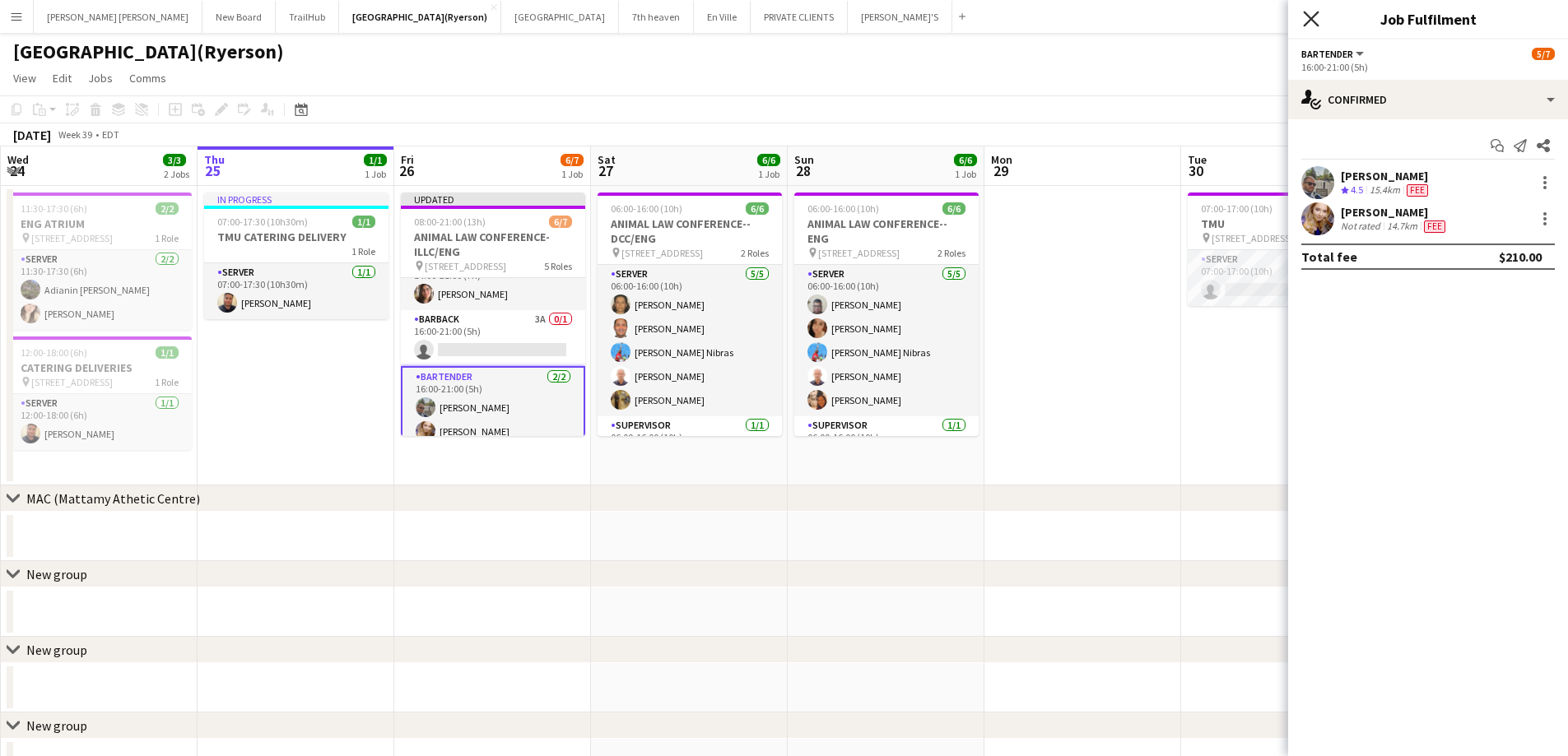
click at [1309, 19] on icon "Close pop-in" at bounding box center [1311, 19] width 16 height 16
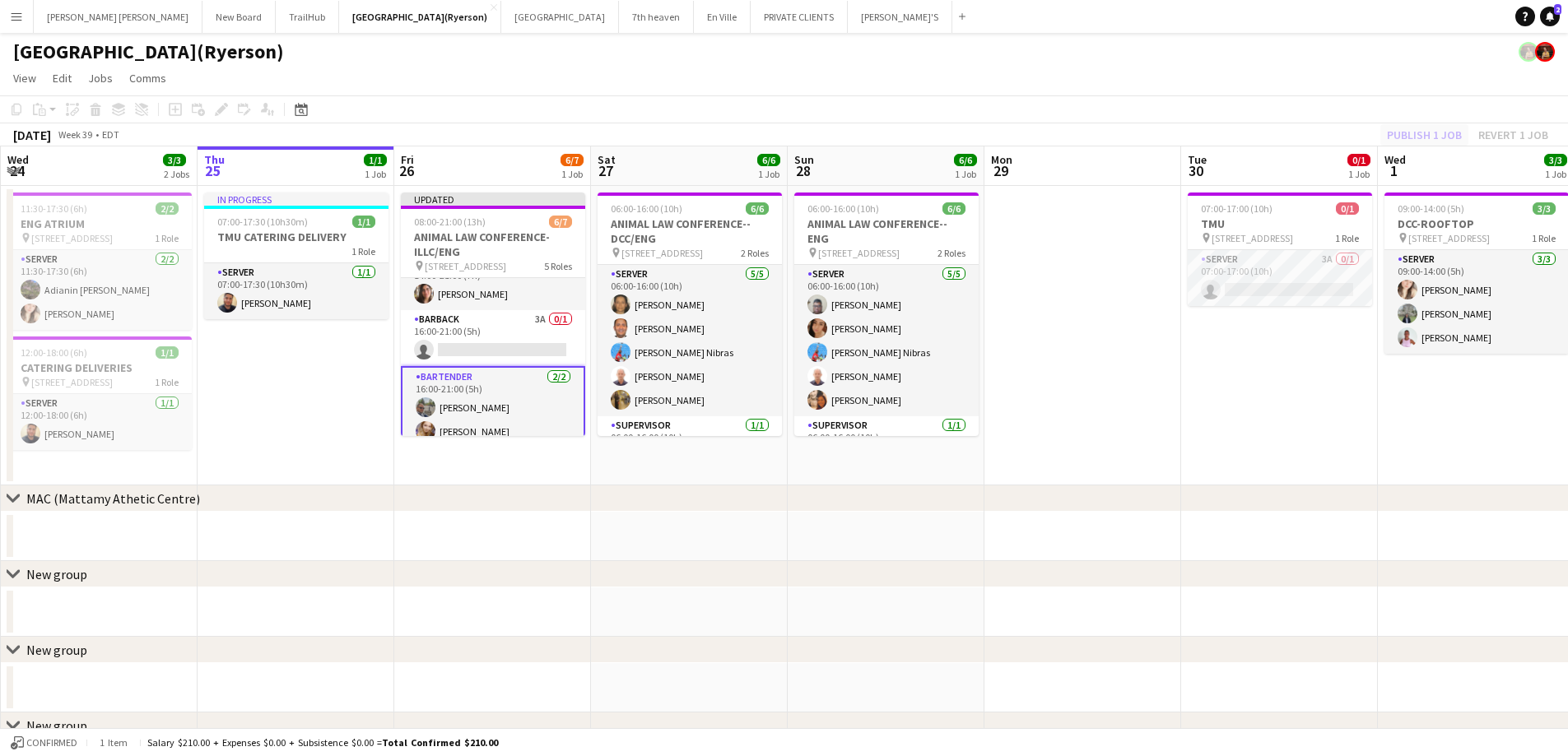
click at [1434, 129] on div "Publish 1 job Revert 1 job" at bounding box center [1468, 135] width 201 height 21
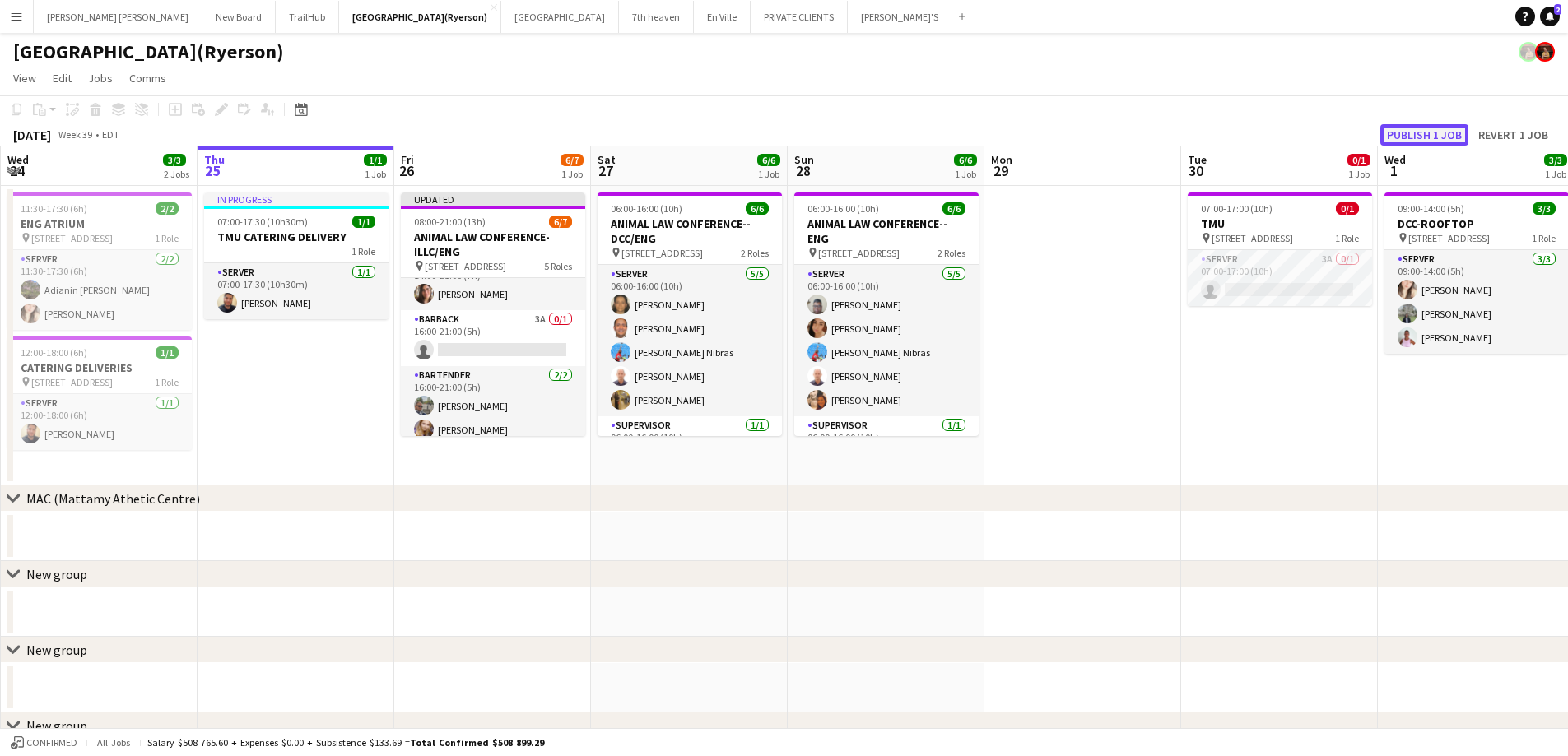
click at [1434, 129] on button "Publish 1 job" at bounding box center [1424, 135] width 88 height 21
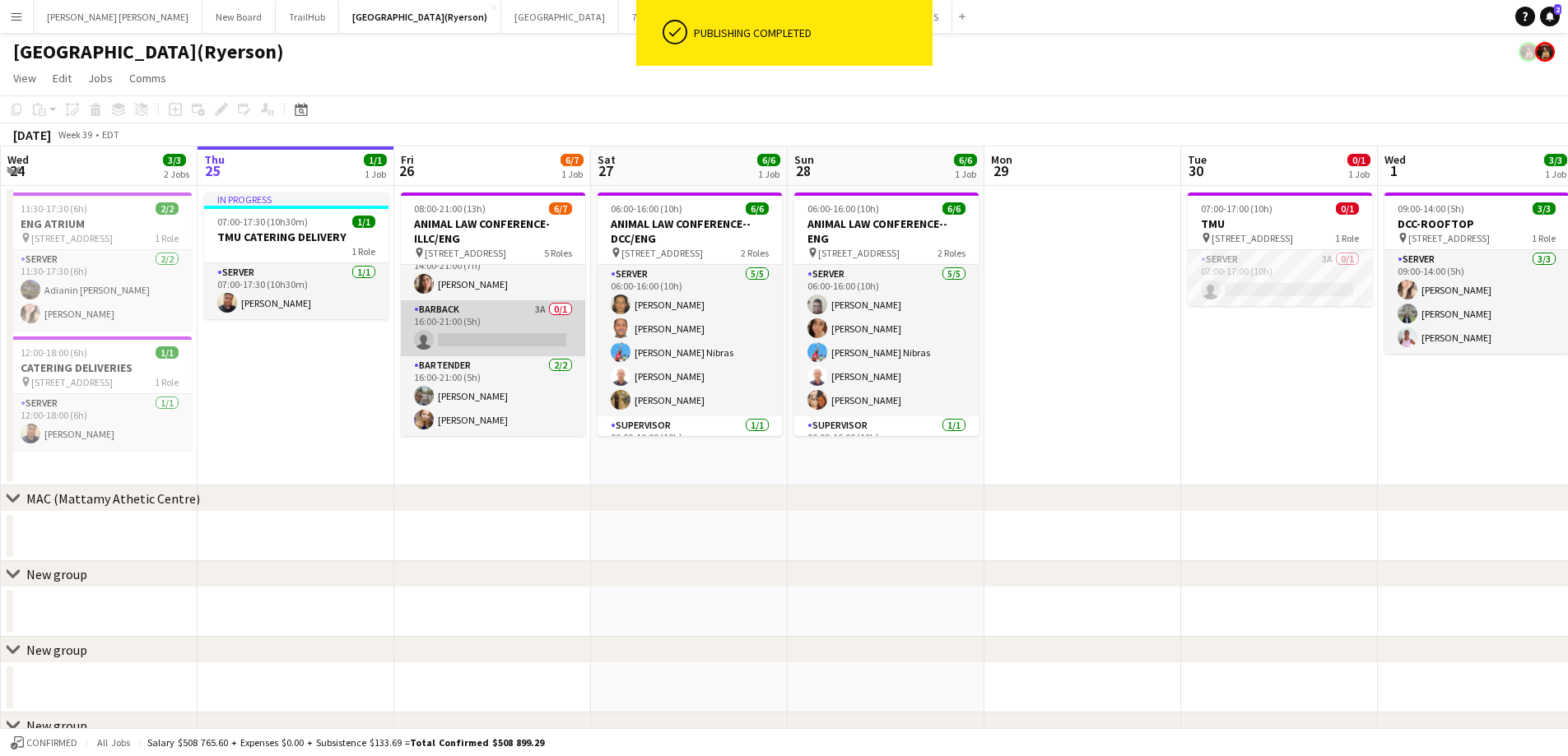
scroll to position [156, 0]
click at [496, 335] on app-card-role "BARBACK 3A 0/1 16:00-21:00 (5h) single-neutral-actions" at bounding box center [492, 328] width 185 height 56
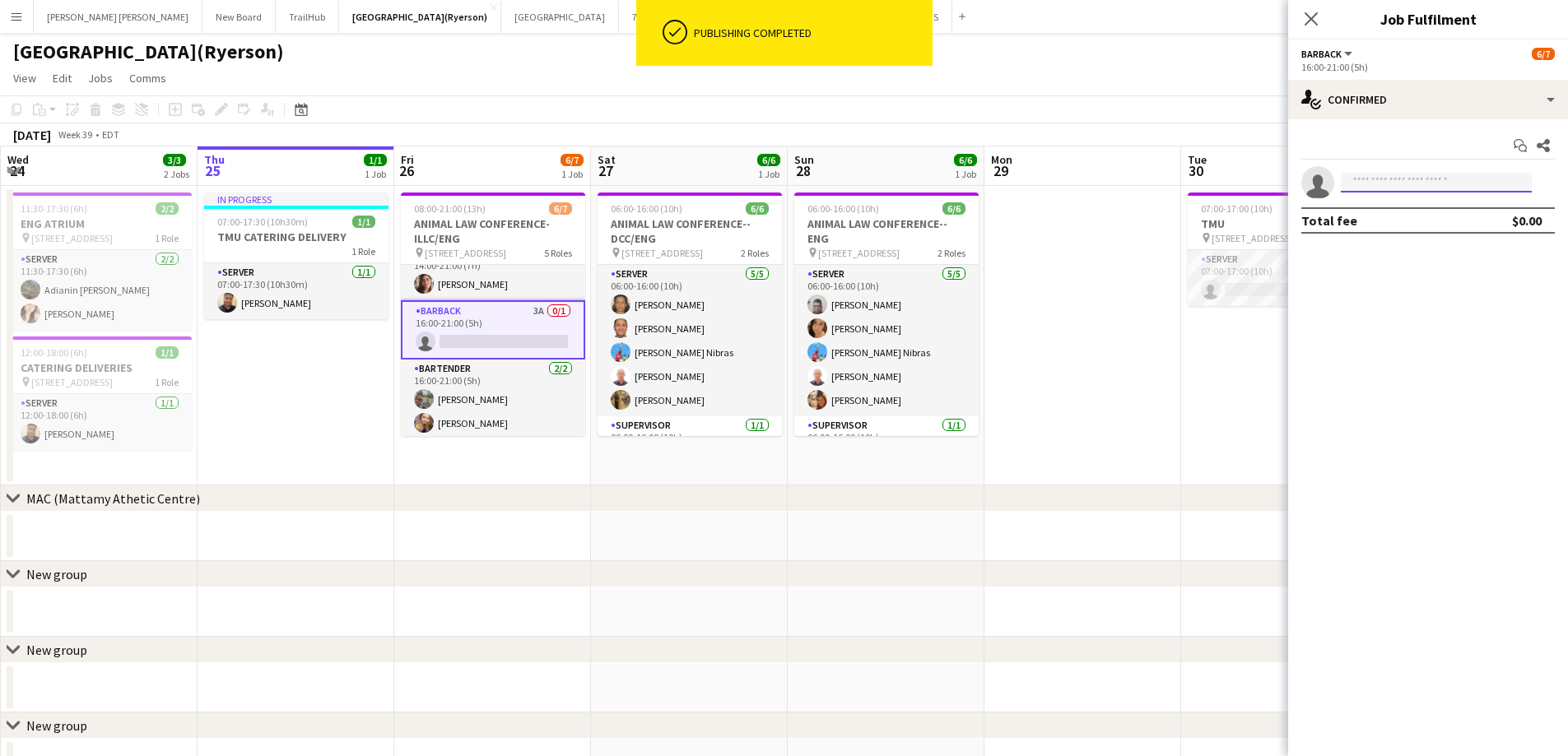
click at [1388, 184] on input at bounding box center [1436, 183] width 191 height 20
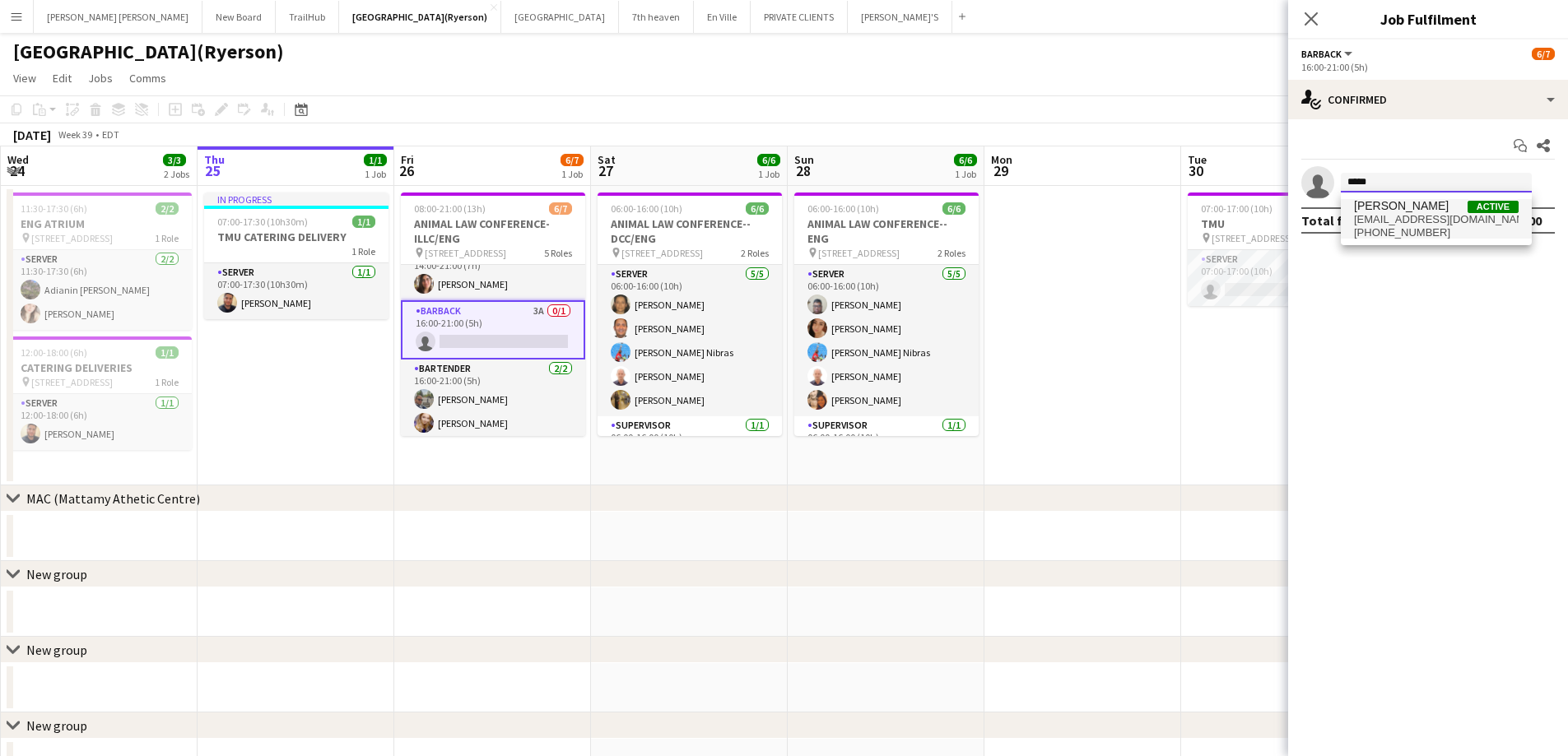
type input "*****"
click at [1417, 218] on span "[EMAIL_ADDRESS][DOMAIN_NAME]" at bounding box center [1436, 219] width 165 height 13
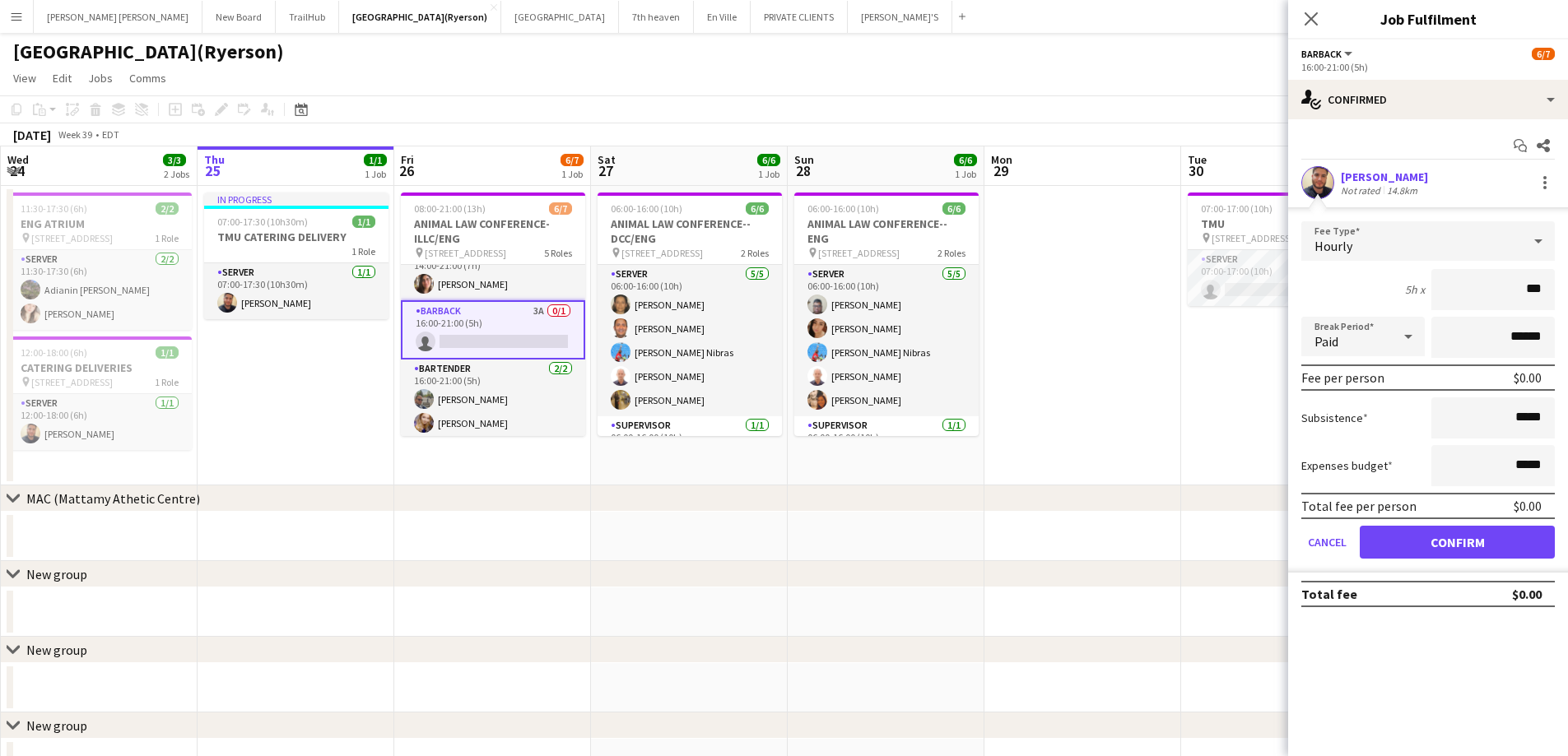
type input "**"
type input "******"
click at [1429, 543] on button "Confirm" at bounding box center [1458, 542] width 195 height 33
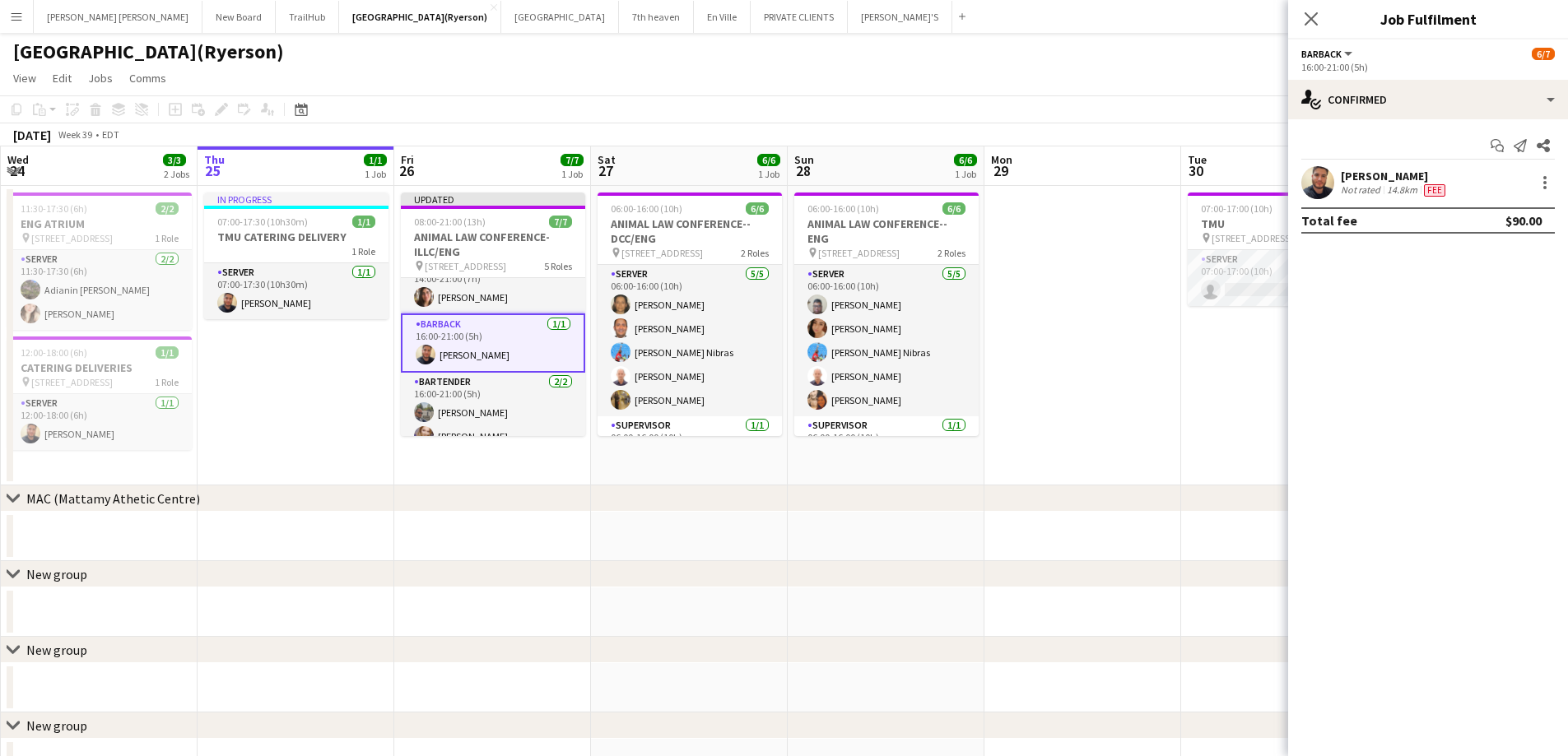
click at [1316, 16] on icon "Close pop-in" at bounding box center [1311, 19] width 13 height 13
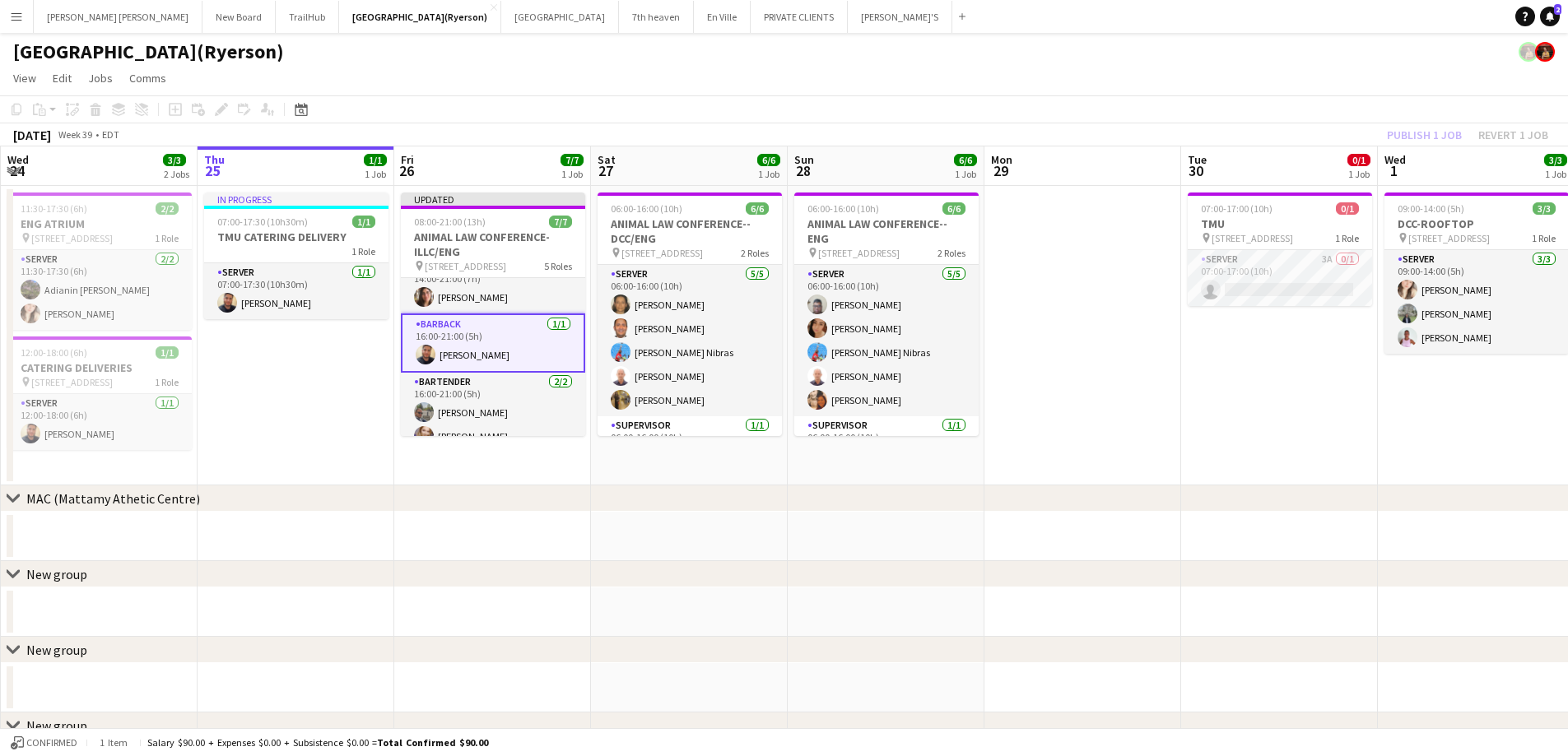
click at [1449, 134] on div "Publish 1 job Revert 1 job" at bounding box center [1468, 135] width 201 height 21
click at [1449, 134] on button "Publish 1 job" at bounding box center [1424, 135] width 88 height 21
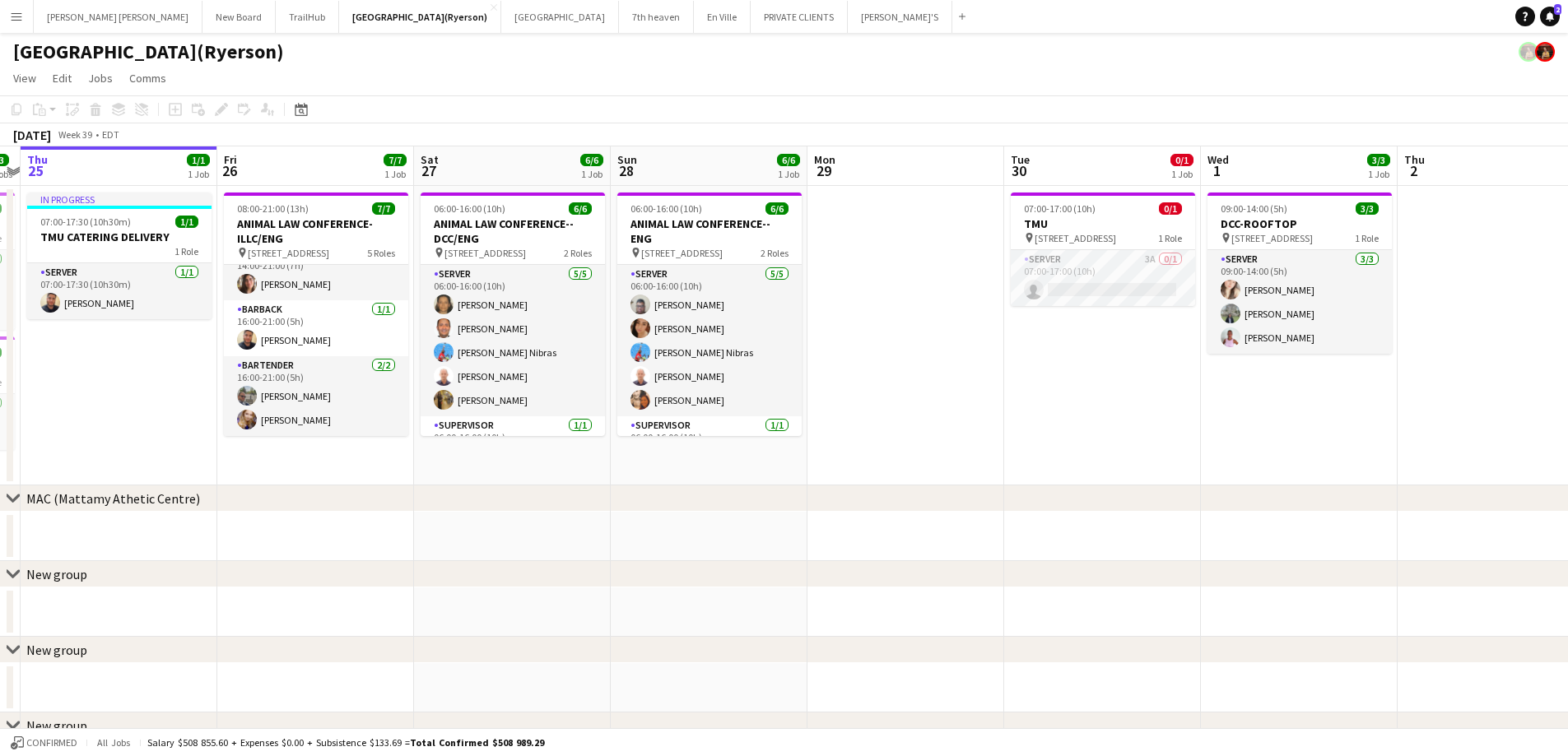
scroll to position [0, 572]
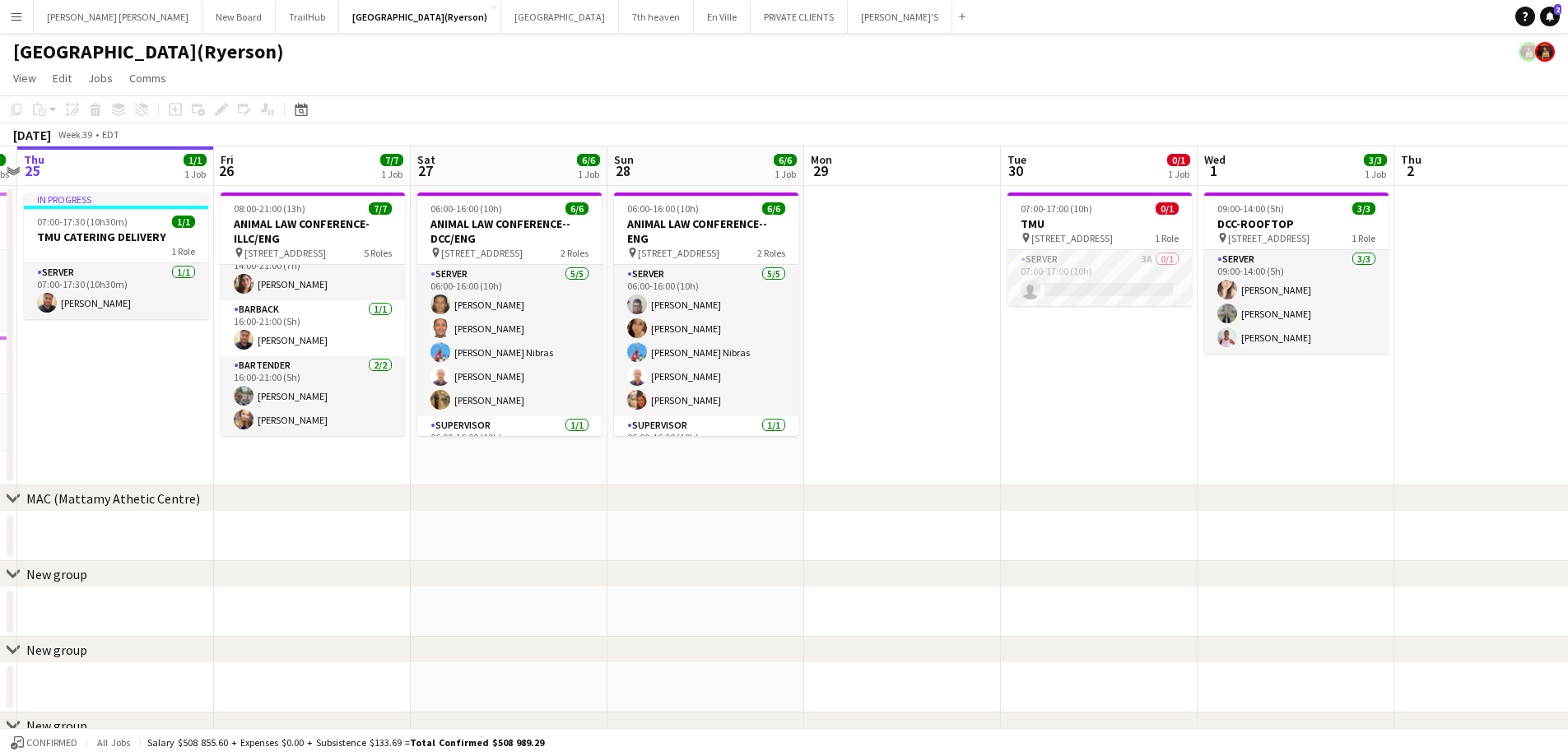
drag, startPoint x: 1075, startPoint y: 347, endPoint x: 894, endPoint y: 379, distance: 183.8
click at [894, 379] on app-calendar-viewport "Mon 22 Tue 23 2/2 1 Job Wed 24 3/3 2 Jobs Thu 25 1/1 1 Job Fri 26 7/7 1 Job Sat…" at bounding box center [784, 556] width 1568 height 819
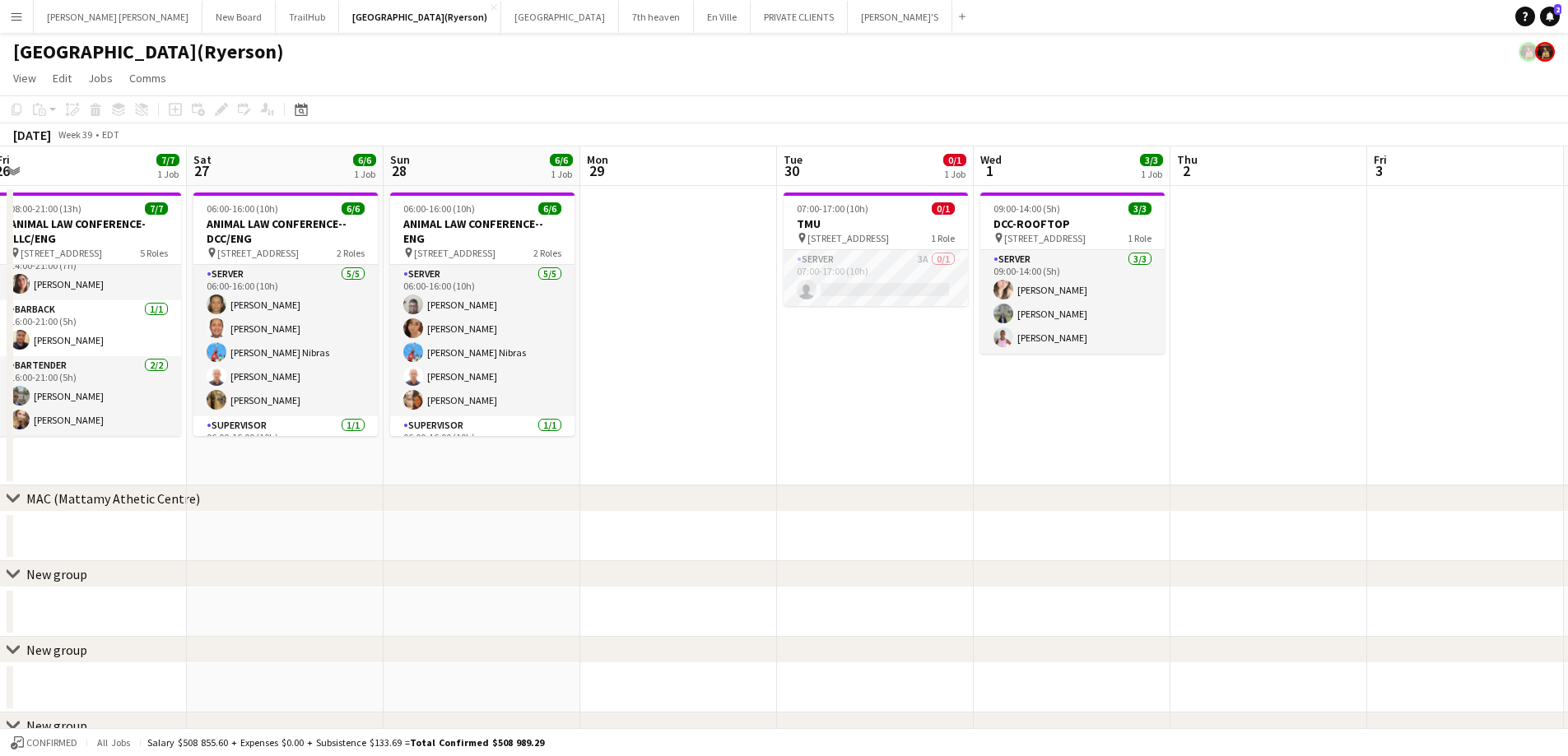
drag, startPoint x: 968, startPoint y: 422, endPoint x: 767, endPoint y: 427, distance: 201.1
click at [767, 427] on app-calendar-viewport "Tue 23 2/2 1 Job Wed 24 3/3 2 Jobs Thu 25 1/1 1 Job Fri 26 7/7 1 Job Sat 27 6/6…" at bounding box center [784, 556] width 1568 height 819
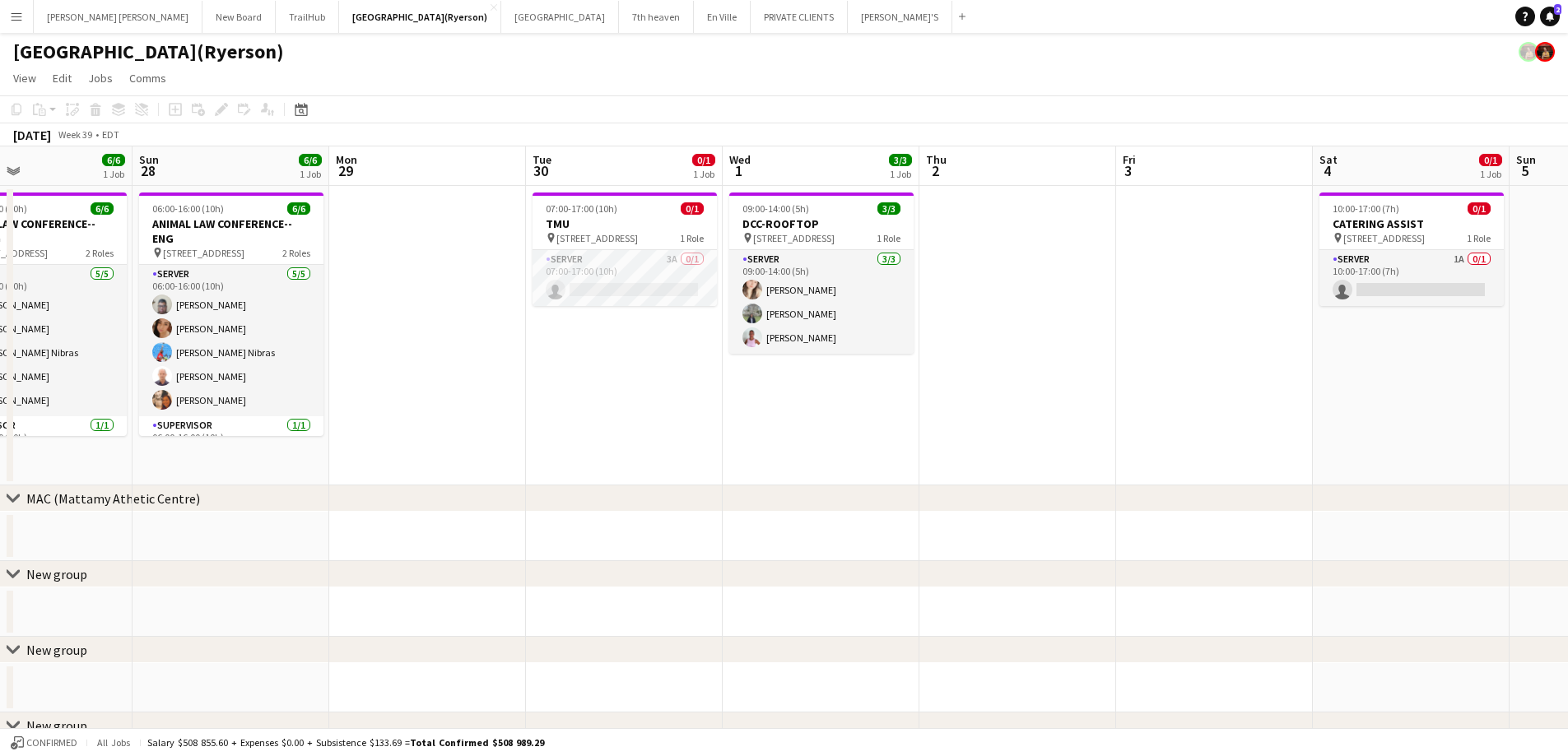
scroll to position [0, 439]
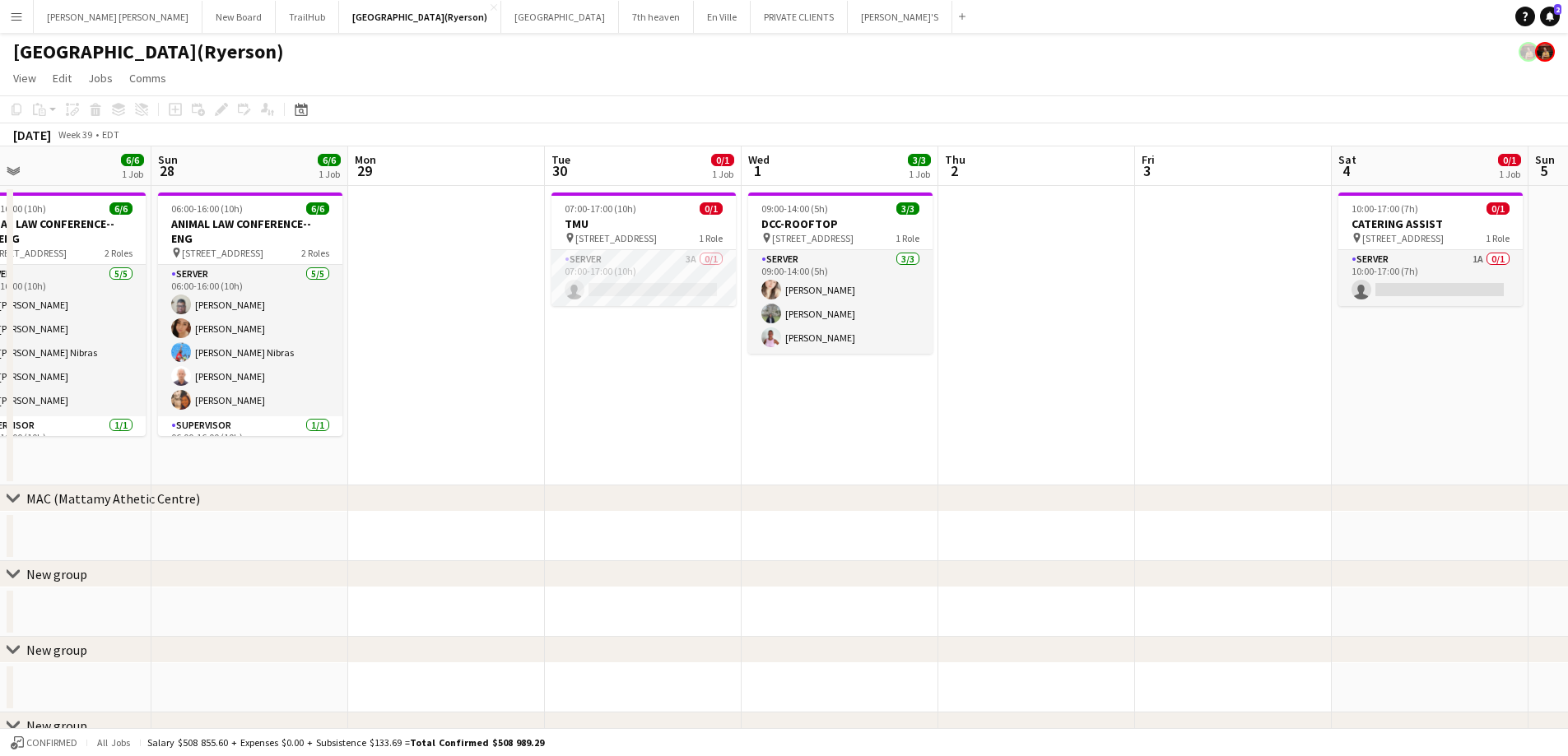
drag, startPoint x: 908, startPoint y: 406, endPoint x: 757, endPoint y: 399, distance: 151.2
click at [757, 399] on app-calendar-viewport "Thu 25 1/1 1 Job Fri 26 7/7 1 Job Sat 27 6/6 1 Job Sun 28 6/6 1 Job Mon 29 Tue …" at bounding box center [784, 556] width 1568 height 819
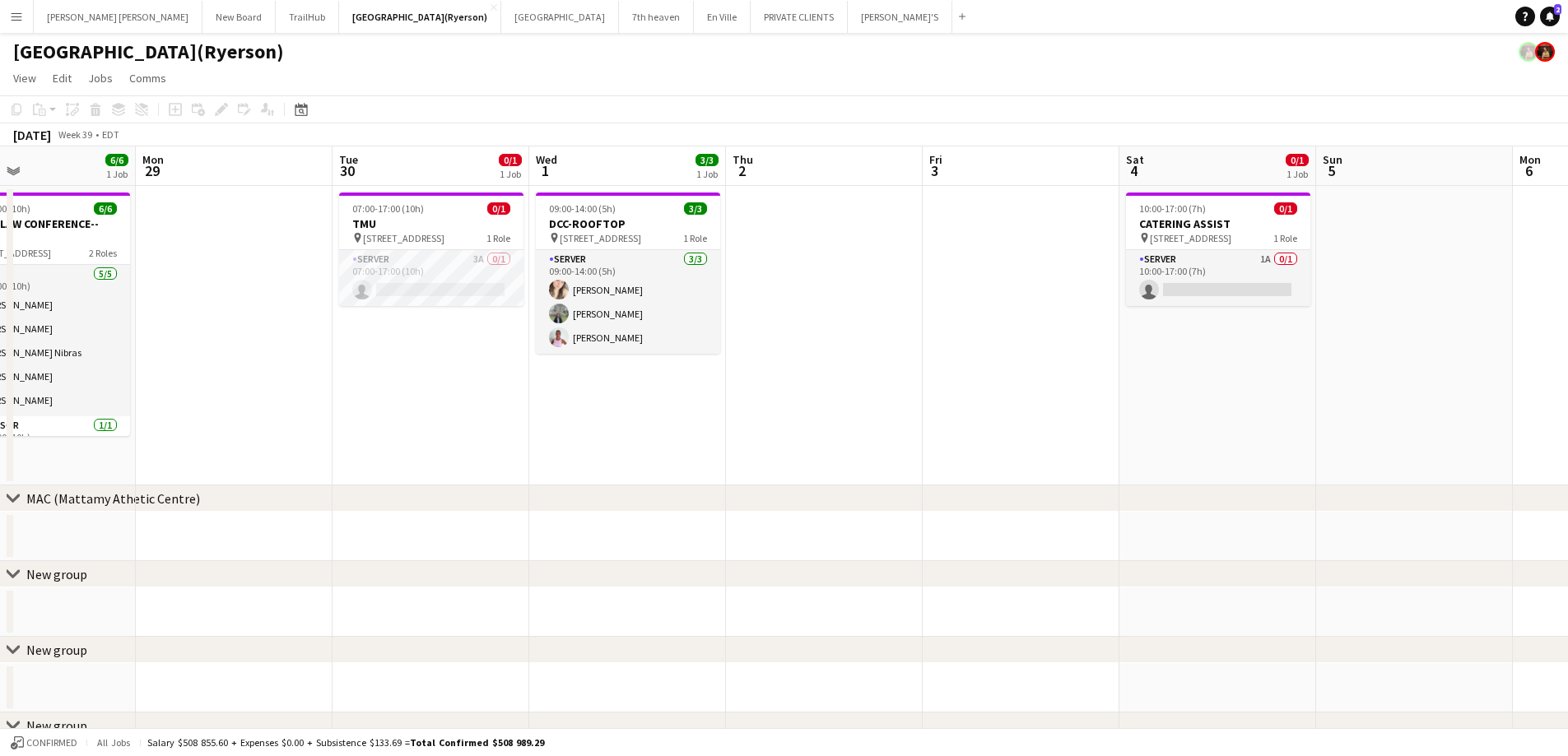
scroll to position [0, 433]
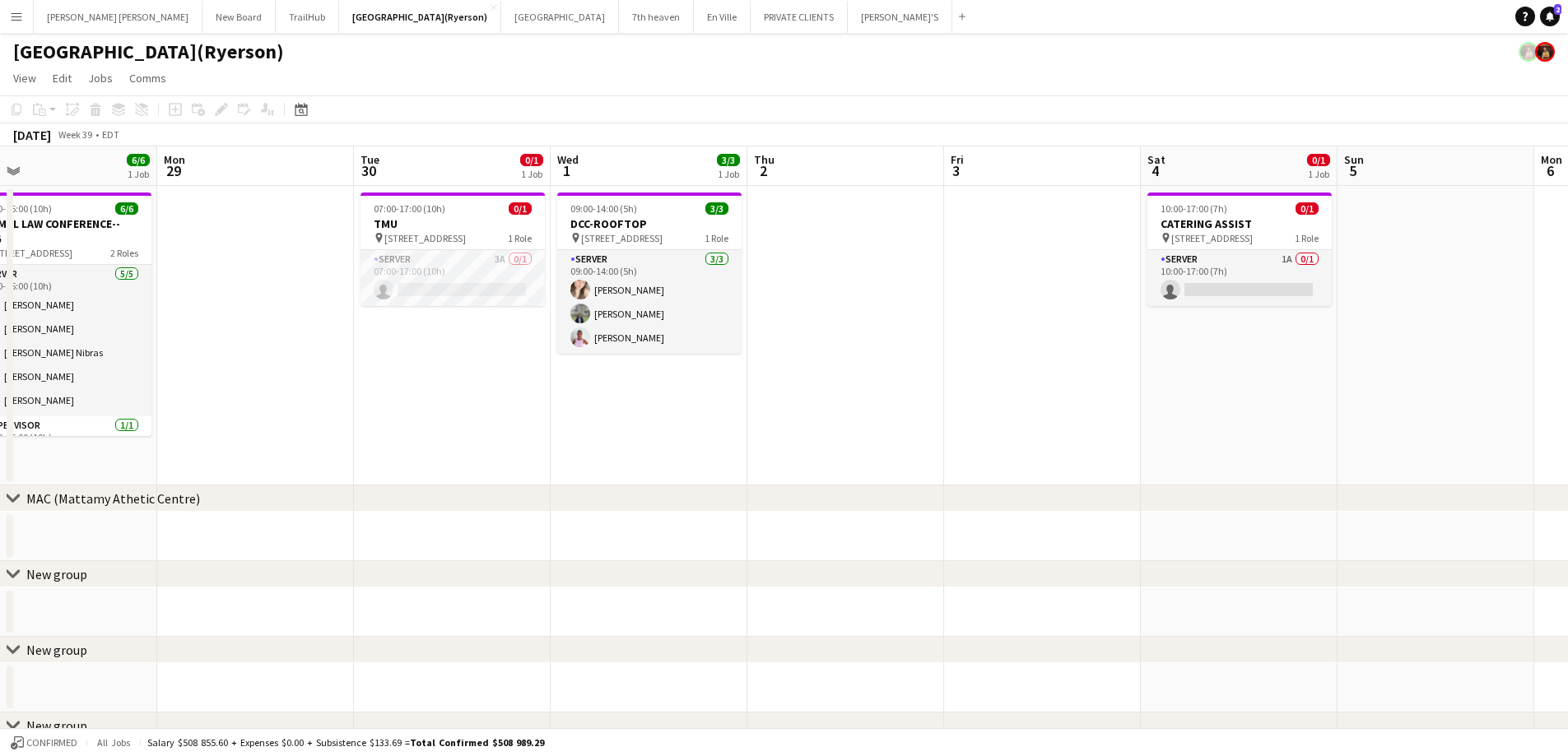
drag, startPoint x: 1020, startPoint y: 408, endPoint x: 1066, endPoint y: 369, distance: 60.3
click at [1066, 369] on app-calendar-viewport "Fri 26 7/7 1 Job Sat 27 6/6 1 Job Sun 28 6/6 1 Job Mon 29 Tue 30 0/1 1 Job Wed …" at bounding box center [784, 556] width 1568 height 819
click at [447, 290] on app-card-role "SERVER 3A 0/1 07:00-17:00 (10h) single-neutral-actions" at bounding box center [452, 277] width 185 height 56
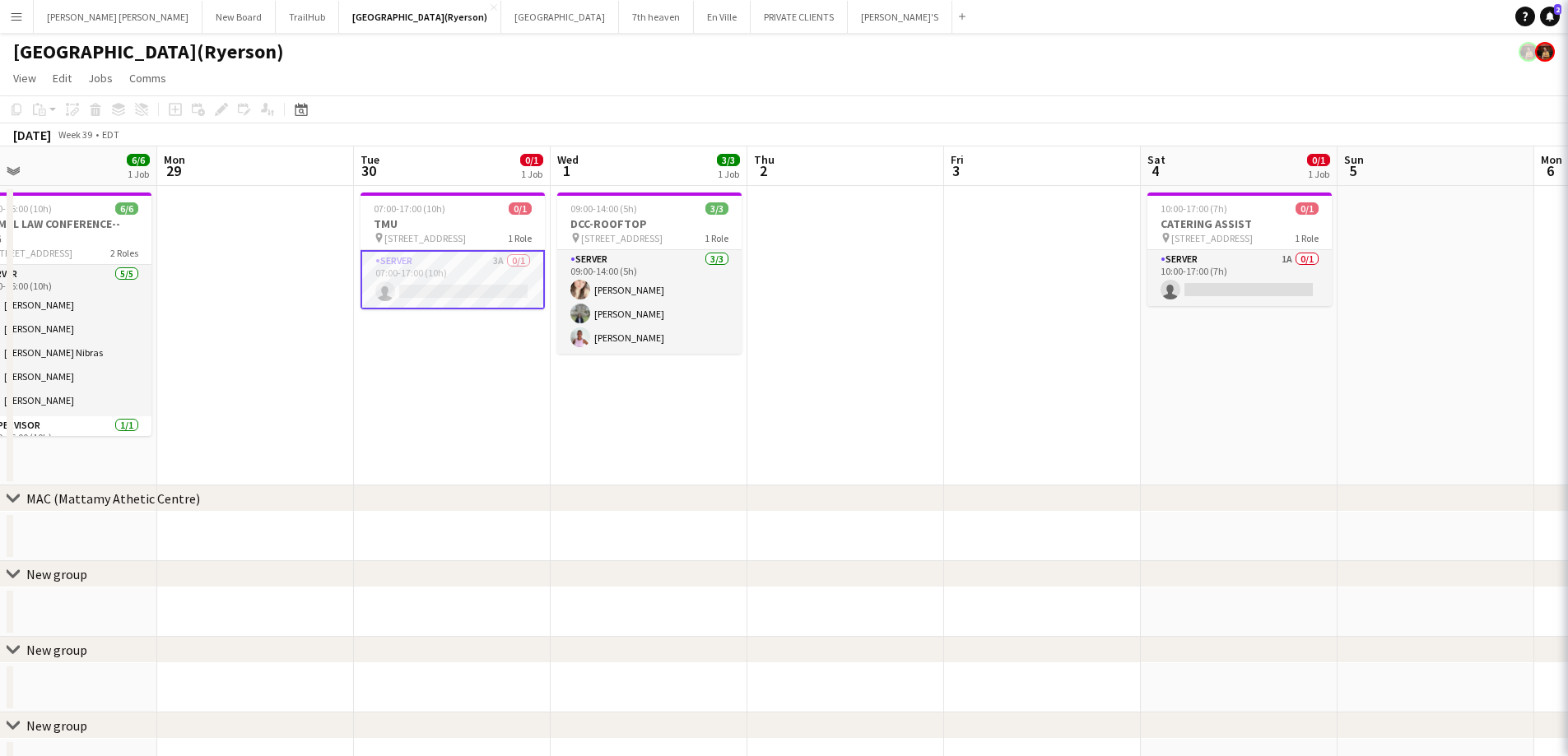
click at [448, 290] on app-card-role "SERVER 3A 0/1 07:00-17:00 (10h) single-neutral-actions" at bounding box center [452, 279] width 185 height 60
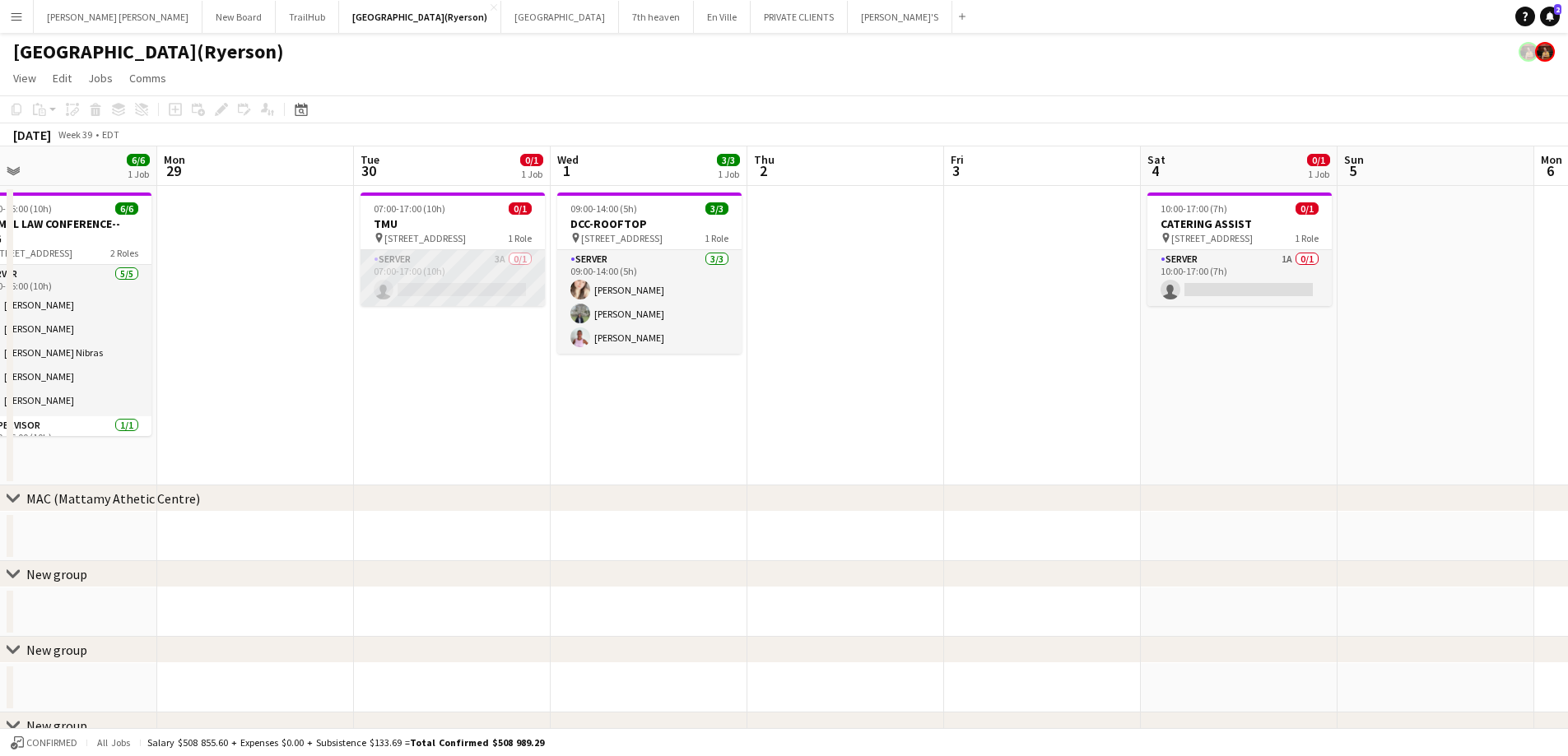
click at [448, 290] on app-card-role "SERVER 3A 0/1 07:00-17:00 (10h) single-neutral-actions" at bounding box center [452, 277] width 185 height 56
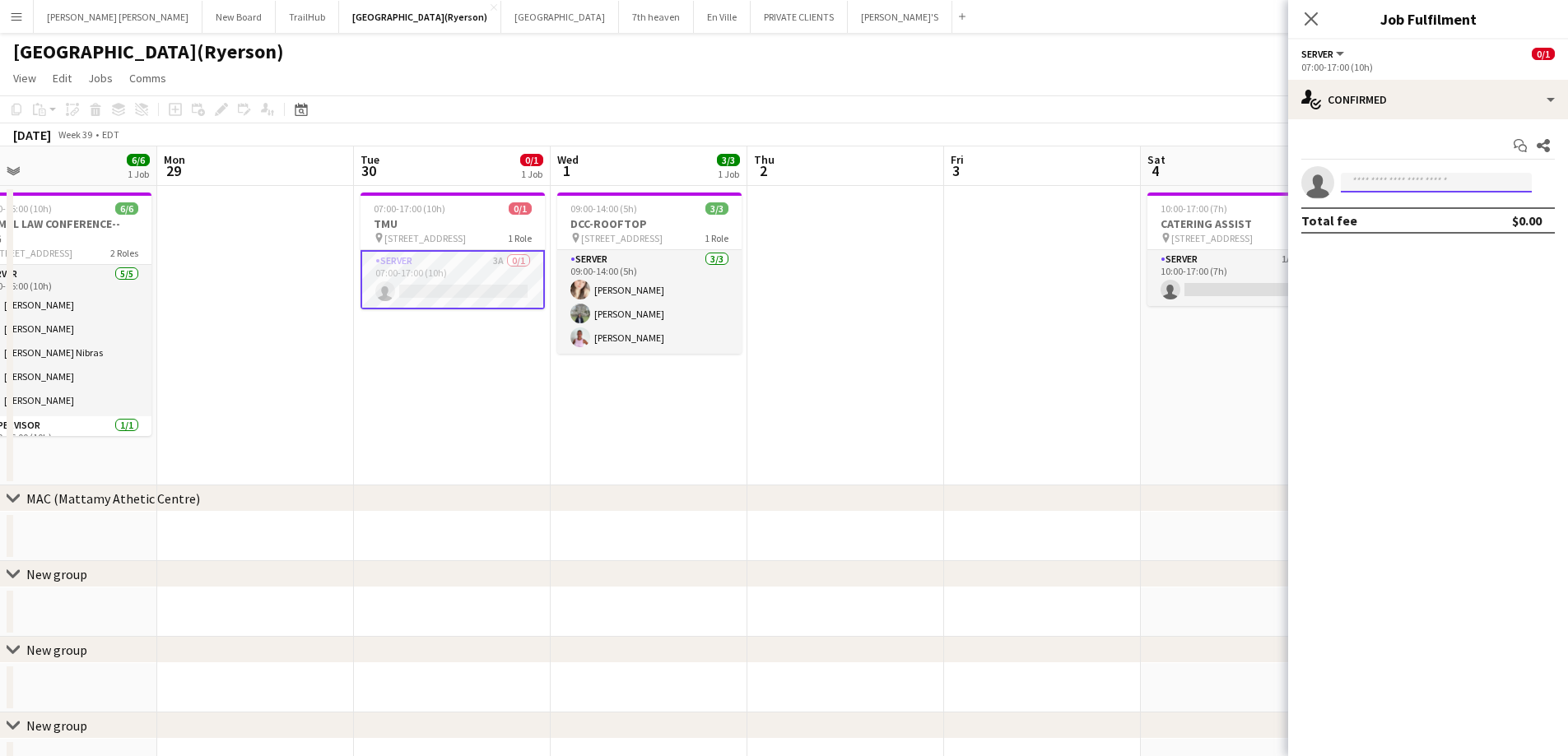
click at [1362, 173] on input at bounding box center [1436, 183] width 191 height 20
type input "*"
click at [1310, 21] on icon at bounding box center [1311, 19] width 16 height 16
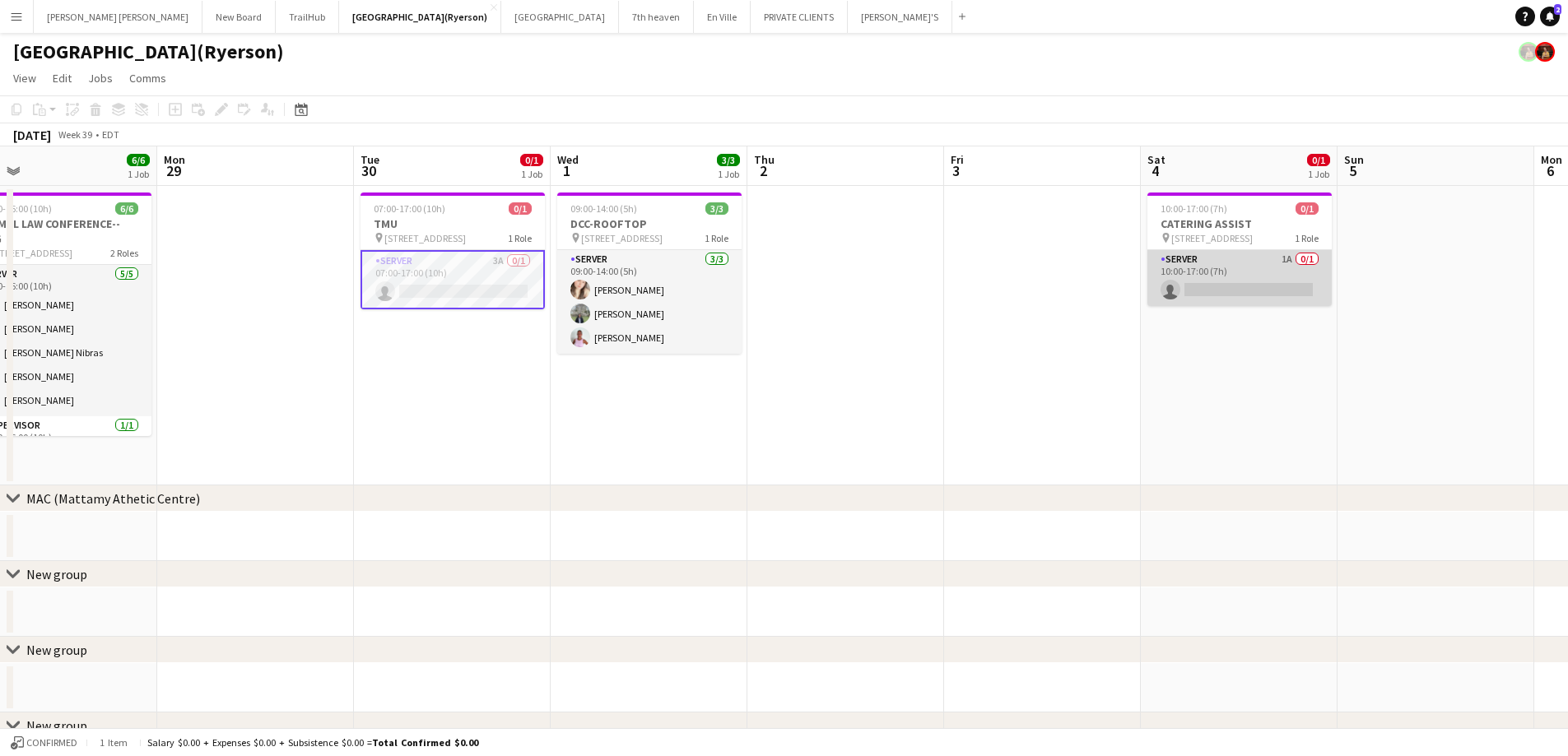
click at [1246, 270] on app-card-role "SERVER 1A 0/1 10:00-17:00 (7h) single-neutral-actions" at bounding box center [1240, 277] width 185 height 56
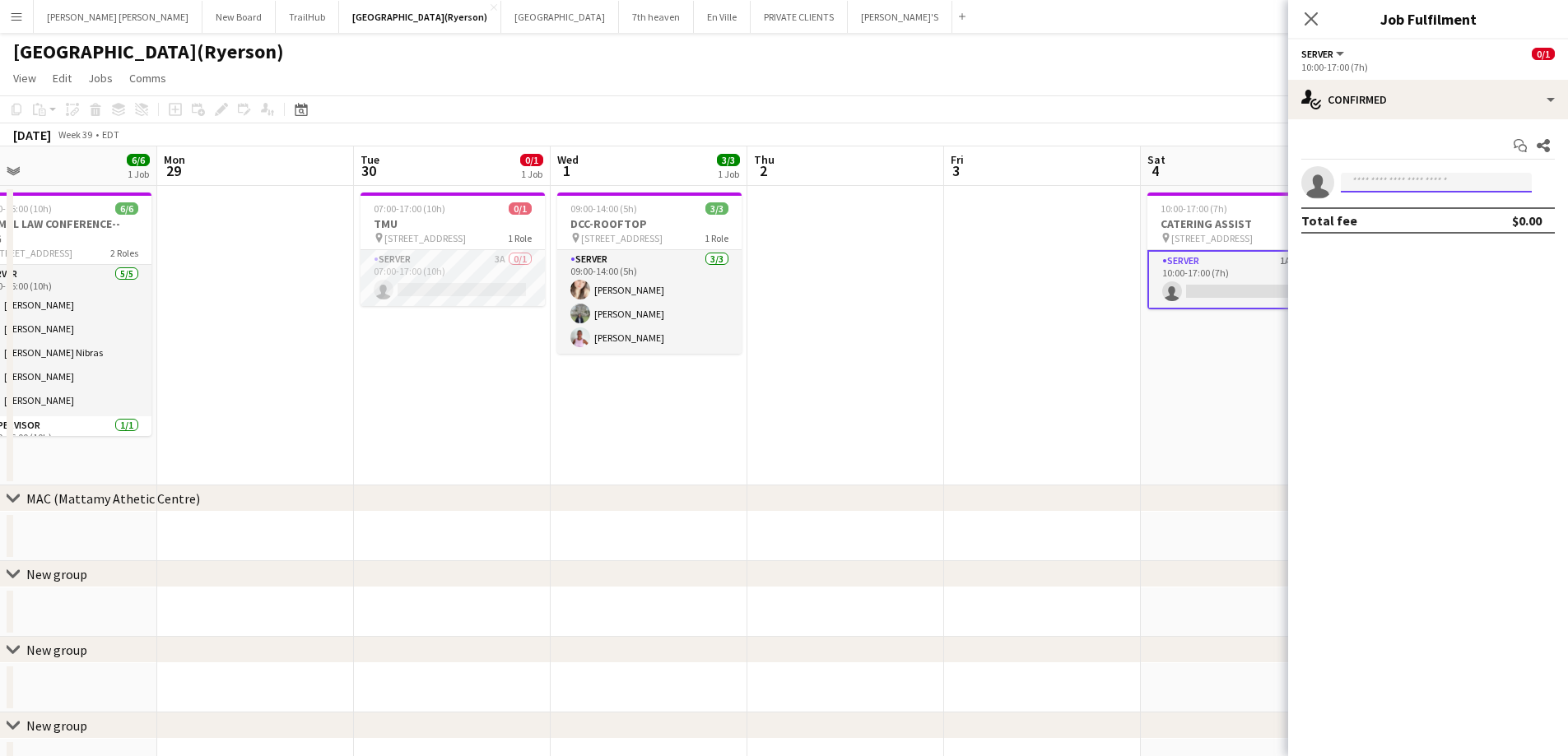
click at [1396, 186] on input at bounding box center [1436, 183] width 191 height 20
type input "*****"
click at [1406, 217] on span "[EMAIL_ADDRESS][DOMAIN_NAME]" at bounding box center [1436, 219] width 165 height 13
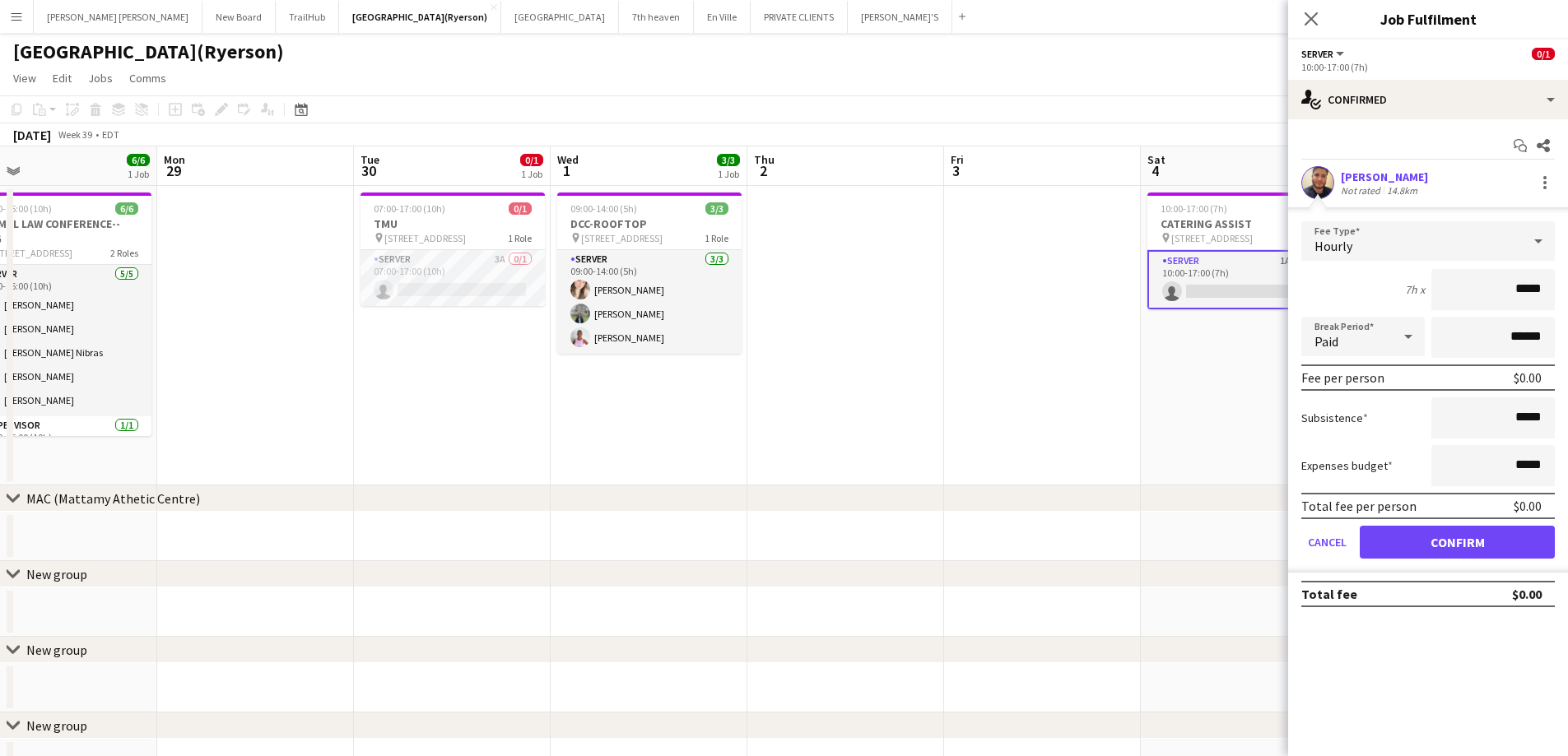
drag, startPoint x: 1560, startPoint y: 286, endPoint x: 1518, endPoint y: 290, distance: 42.2
click at [1518, 290] on form "Fee Type Hourly 7h x ***** Break Period Paid ****** Fee per person $0.00 Subsis…" at bounding box center [1428, 398] width 280 height 352
click at [1541, 292] on input "*****" at bounding box center [1493, 290] width 123 height 41
type input "**"
type input "******"
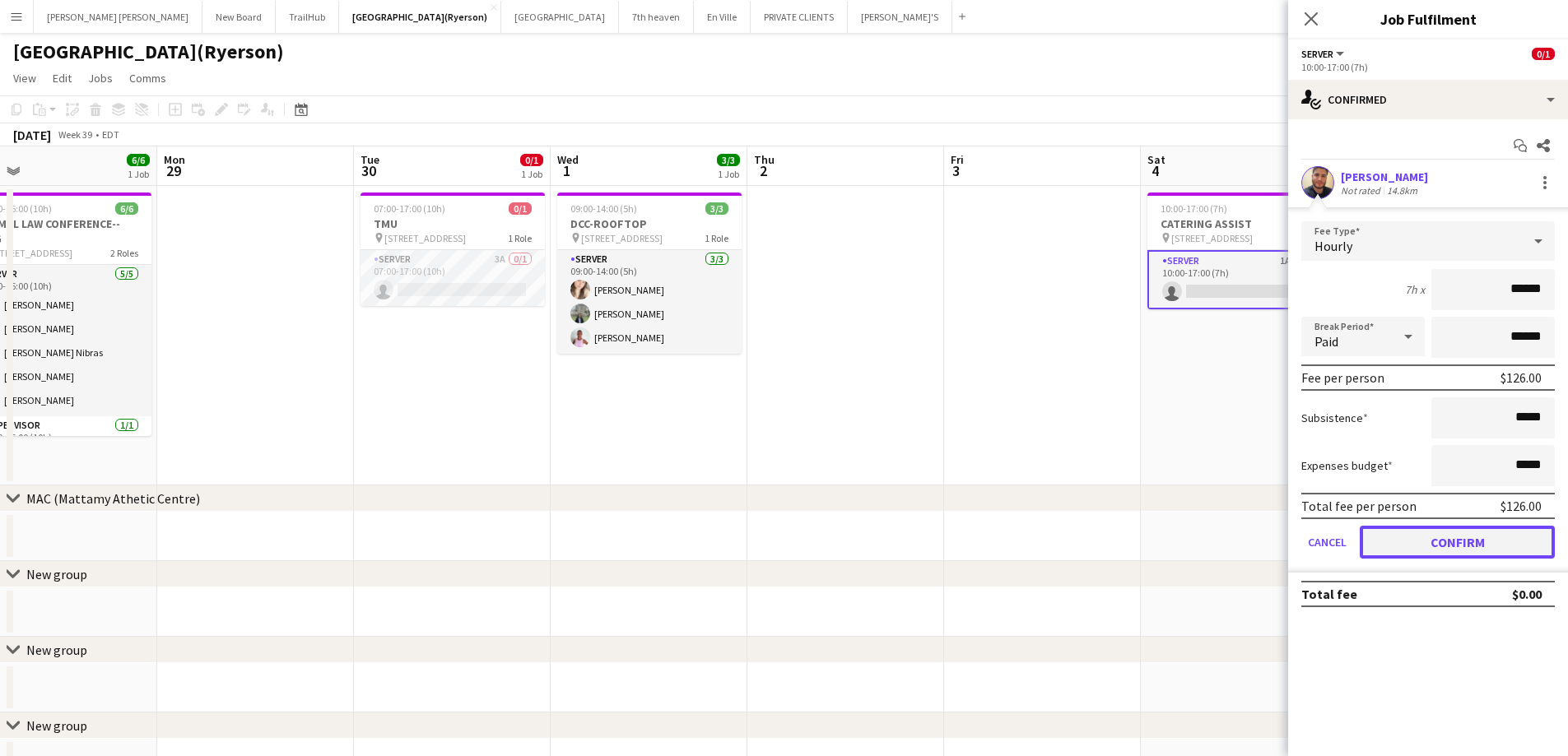
click at [1422, 539] on button "Confirm" at bounding box center [1458, 542] width 195 height 33
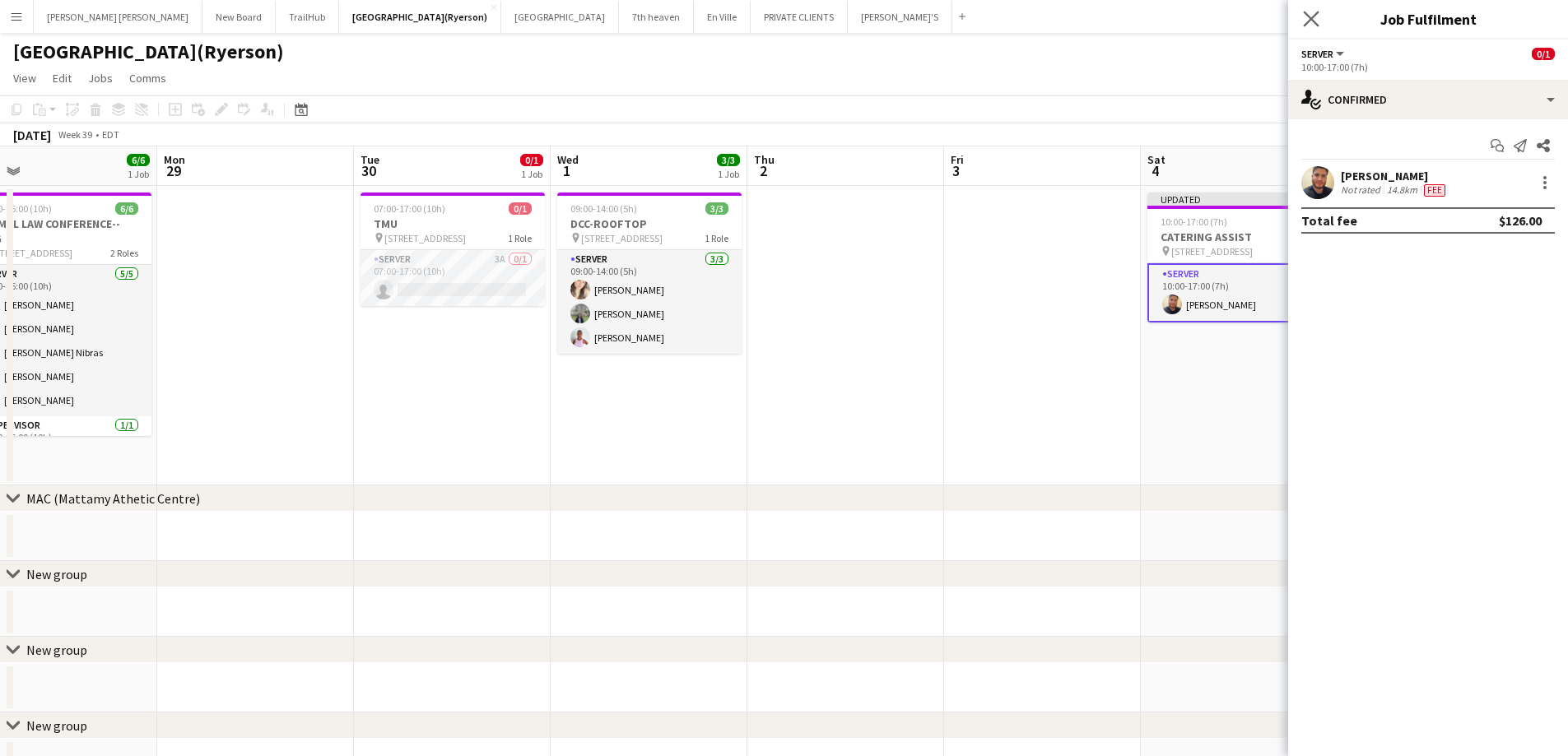
click at [1321, 19] on app-icon "Close pop-in" at bounding box center [1312, 20] width 23 height 23
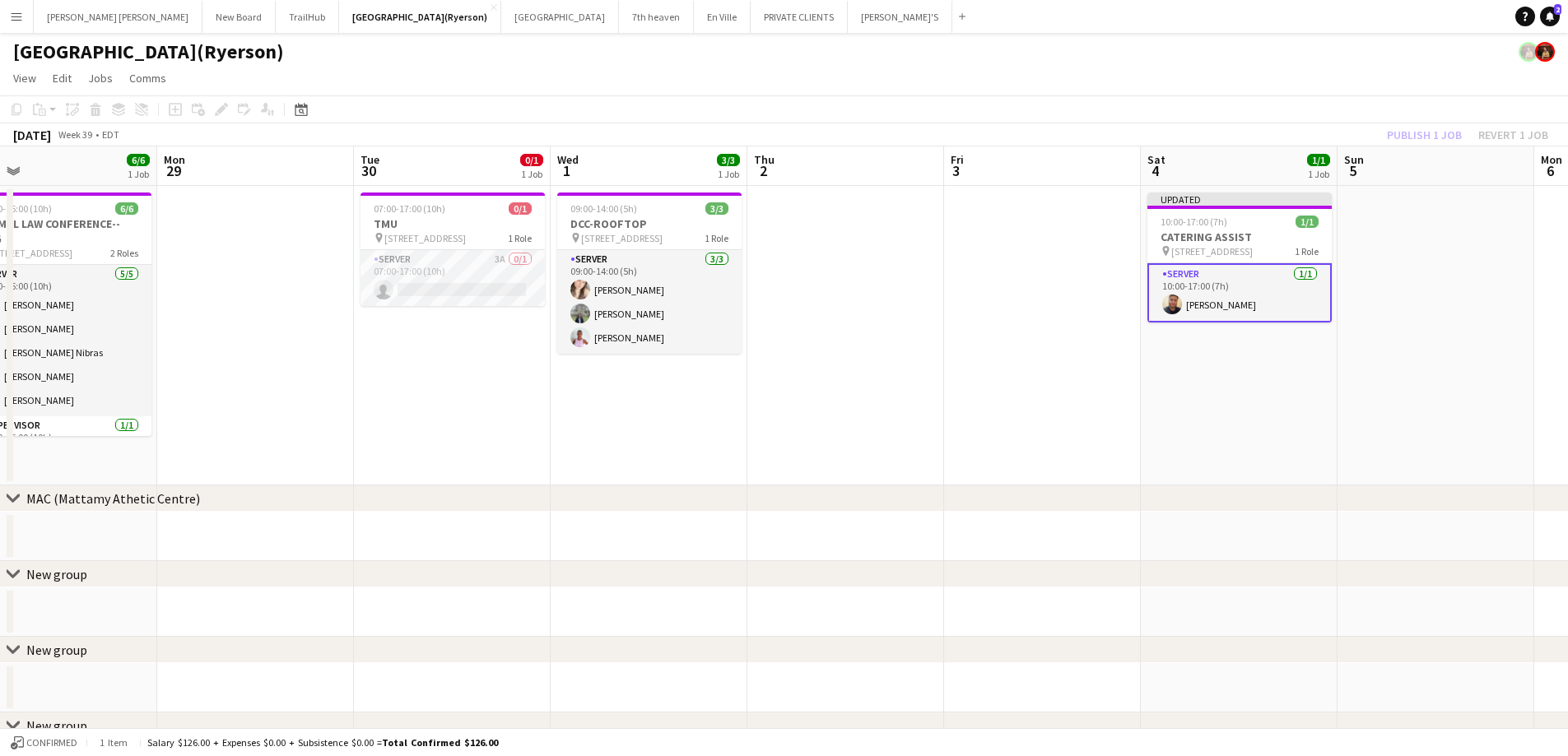
click at [1403, 134] on div "Publish 1 job Revert 1 job" at bounding box center [1468, 135] width 201 height 21
click at [1403, 134] on button "Publish 1 job" at bounding box center [1424, 135] width 88 height 21
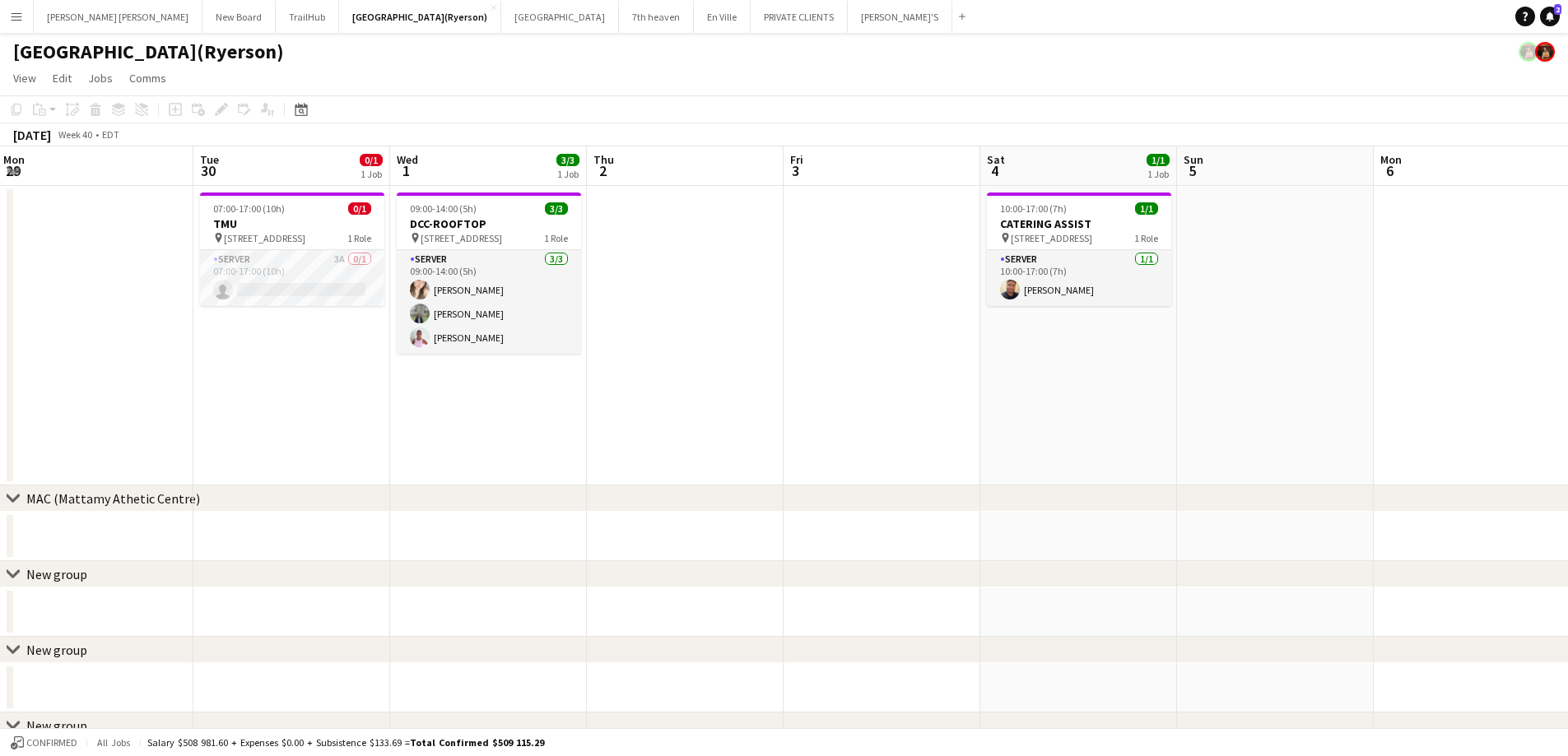
scroll to position [0, 605]
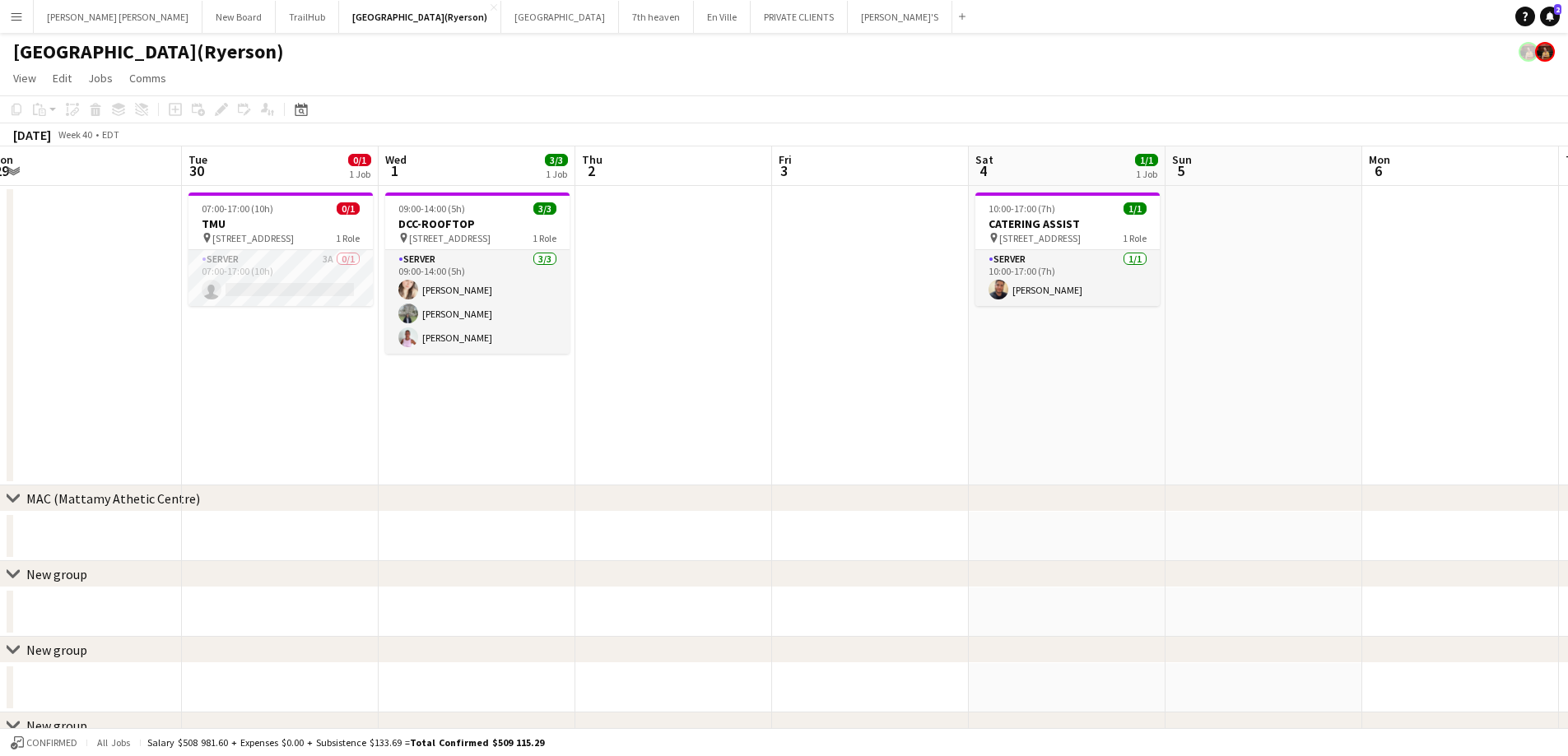
drag, startPoint x: 960, startPoint y: 406, endPoint x: 788, endPoint y: 414, distance: 172.2
click at [788, 414] on app-calendar-viewport "Fri 26 7/7 1 Job Sat 27 6/6 1 Job Sun 28 6/6 1 Job Mon 29 Tue 30 0/1 1 Job Wed …" at bounding box center [784, 556] width 1568 height 819
click at [282, 284] on app-card-role "SERVER 3A 0/1 07:00-17:00 (10h) single-neutral-actions" at bounding box center [280, 277] width 185 height 56
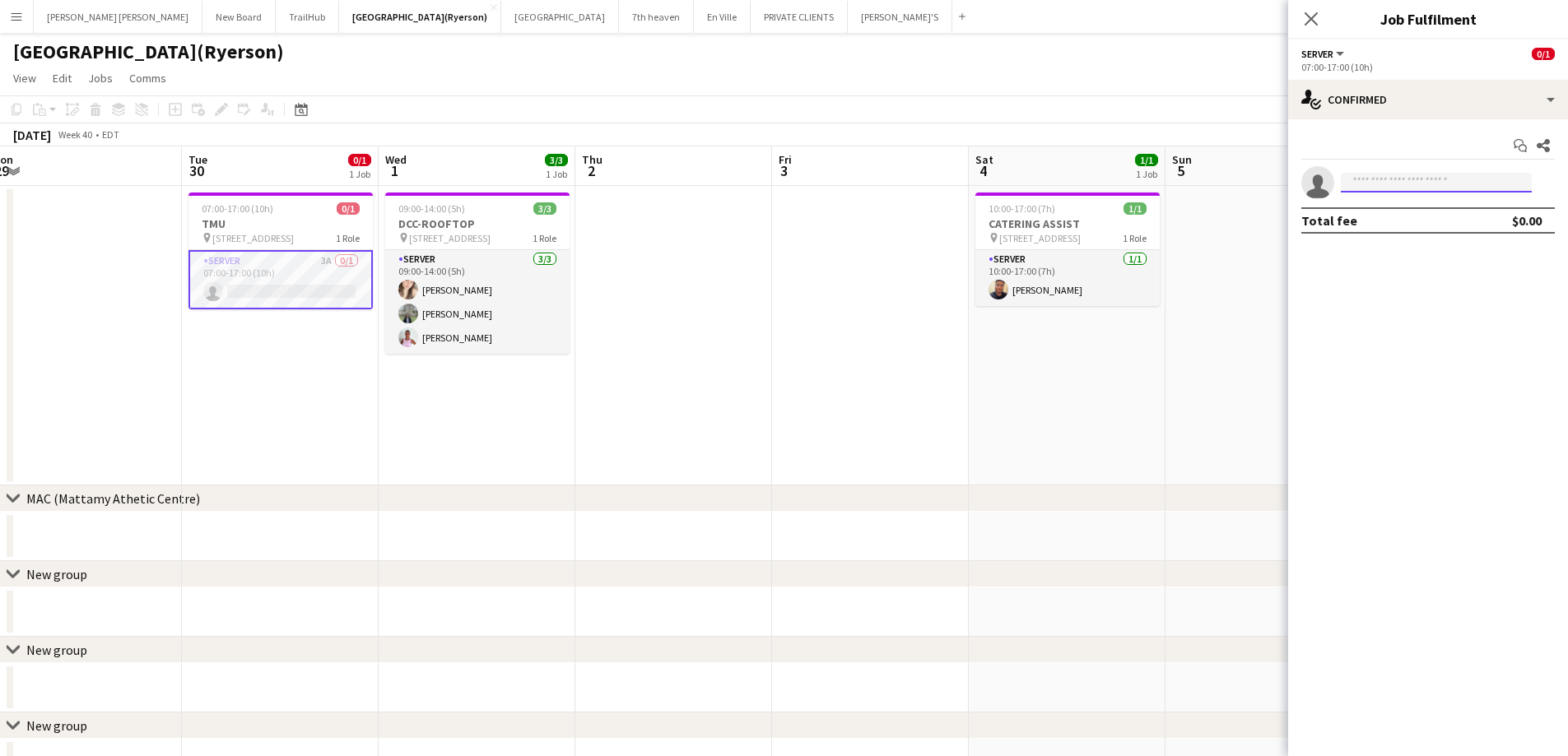
click at [1376, 189] on input at bounding box center [1436, 183] width 191 height 20
type input "*****"
click at [1405, 210] on span "[PERSON_NAME]" at bounding box center [1401, 206] width 95 height 14
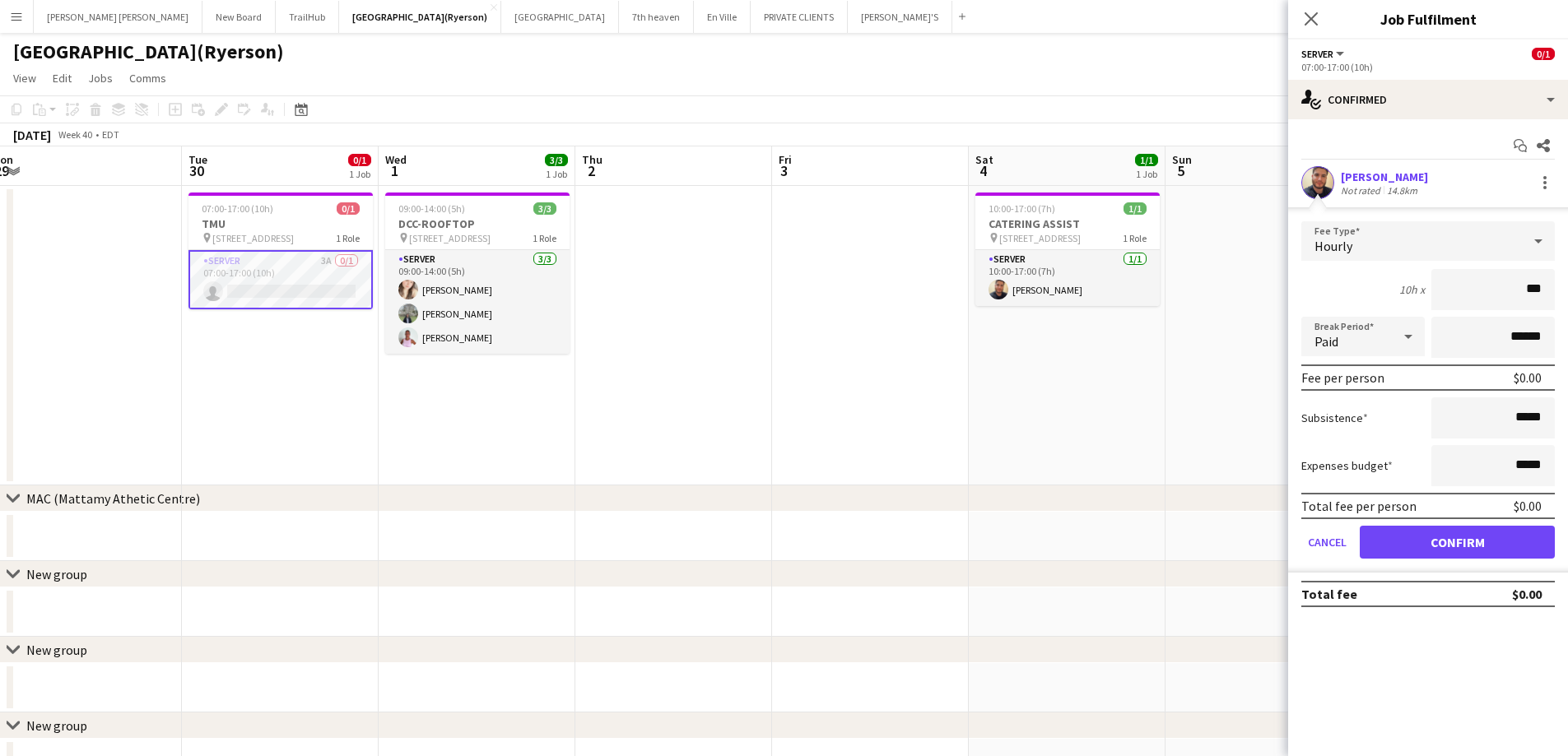
type input "**"
type input "******"
click at [1489, 537] on button "Confirm" at bounding box center [1458, 542] width 195 height 33
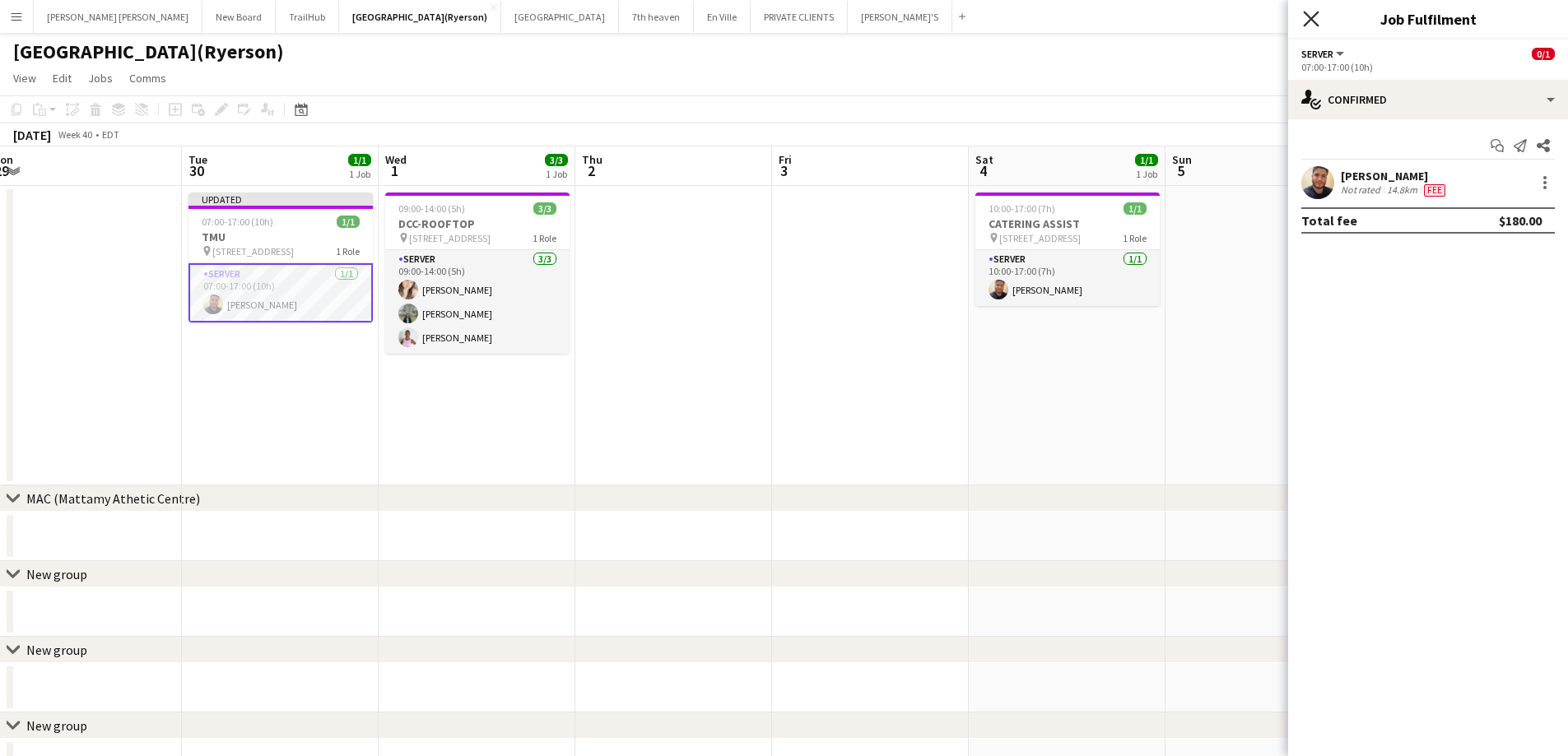
click at [1307, 19] on icon "Close pop-in" at bounding box center [1311, 19] width 16 height 16
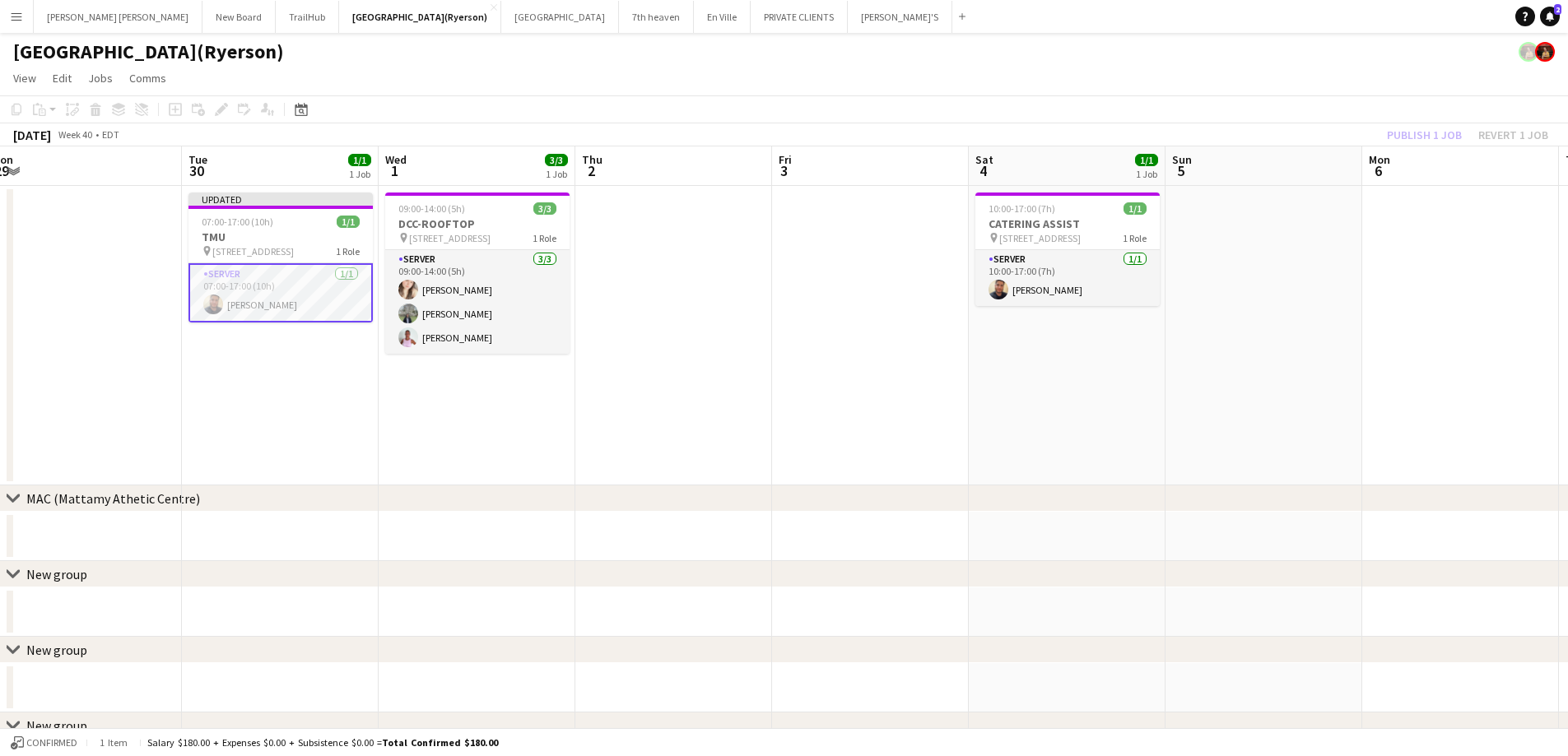
click at [1425, 125] on div "Publish 1 job Revert 1 job" at bounding box center [1468, 135] width 201 height 21
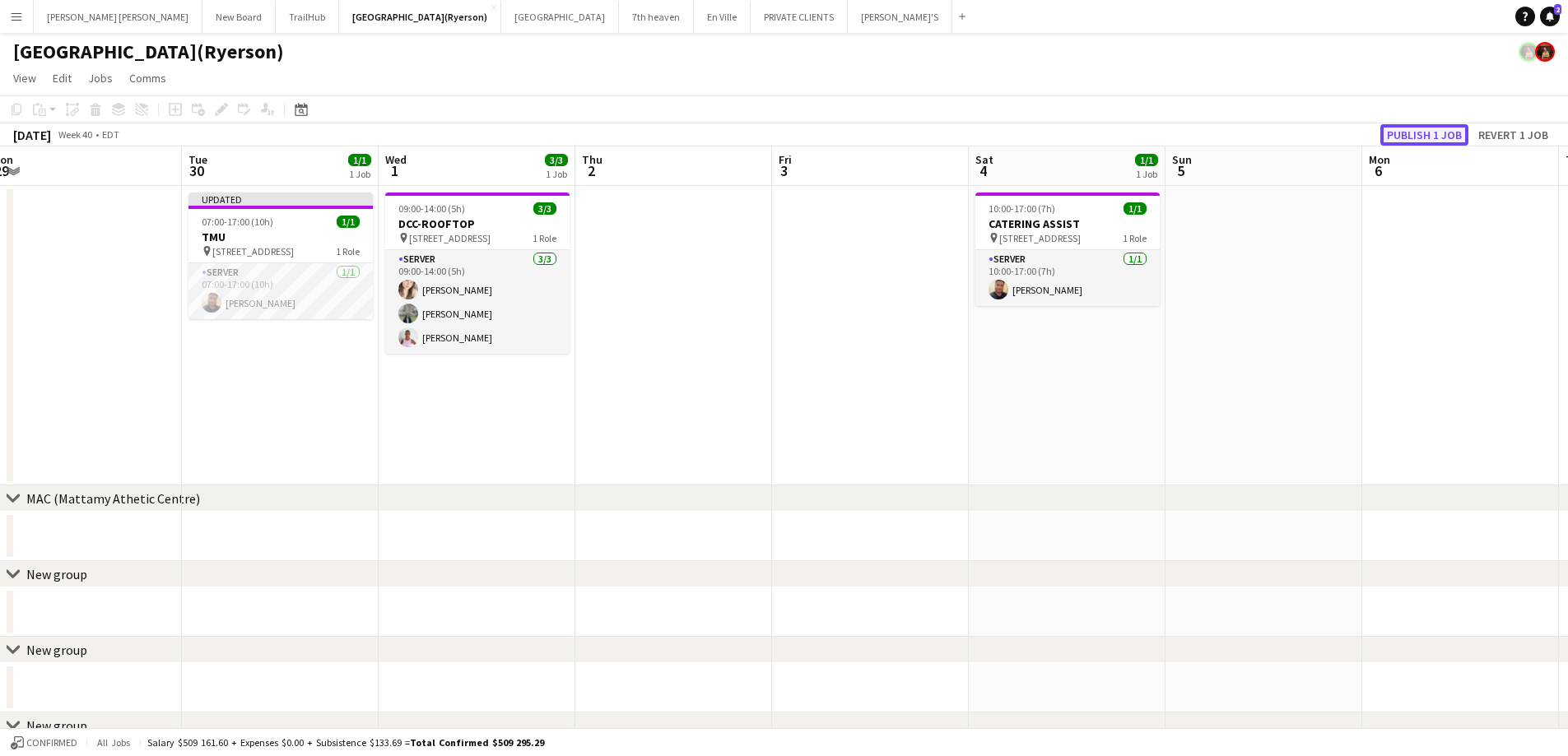
click at [1430, 129] on button "Publish 1 job" at bounding box center [1424, 135] width 88 height 21
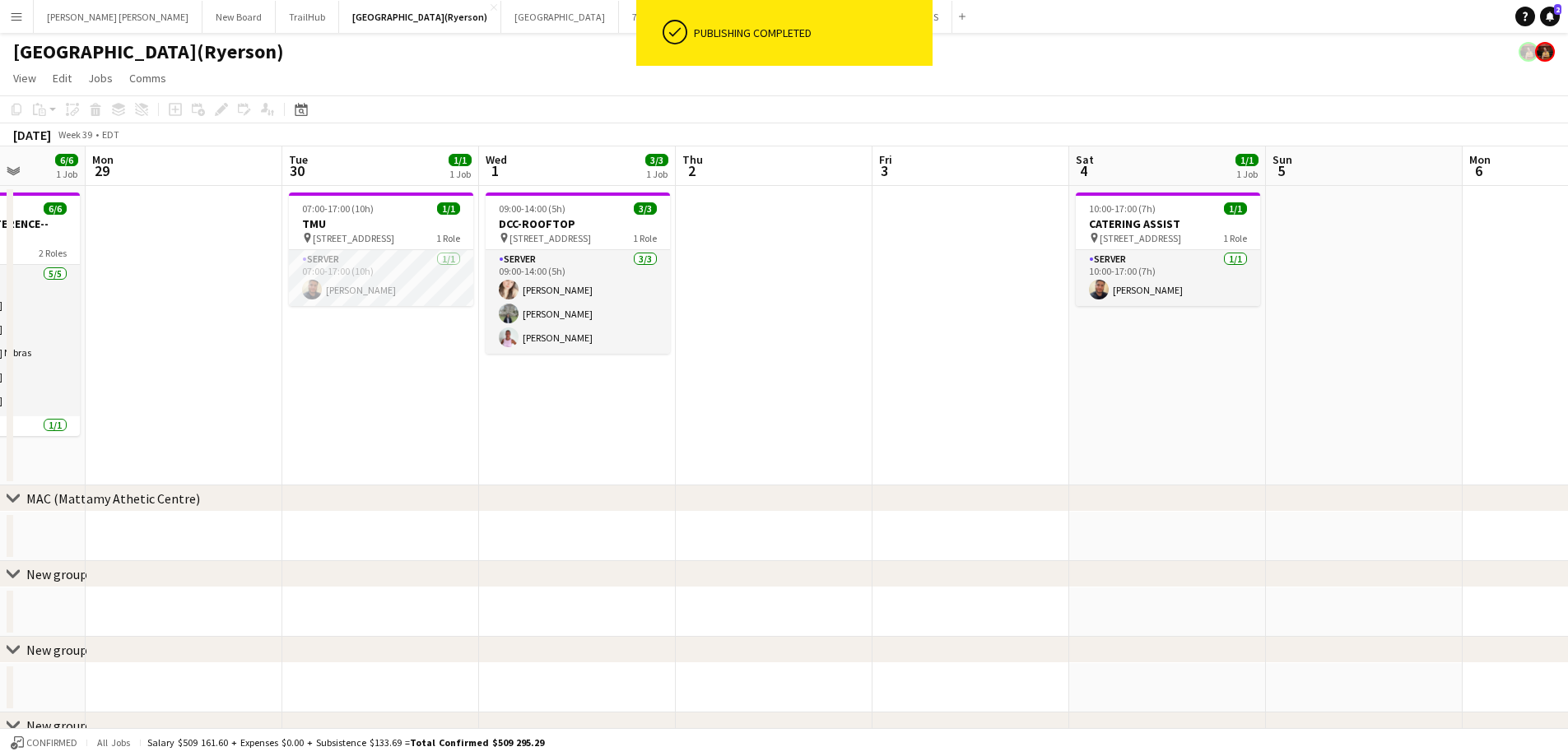
scroll to position [0, 499]
drag, startPoint x: 650, startPoint y: 385, endPoint x: 756, endPoint y: 384, distance: 106.0
click at [756, 384] on app-calendar-viewport "Fri 26 7/7 1 Job Sat 27 6/6 1 Job Sun 28 6/6 1 Job Mon 29 Tue 30 1/1 1 Job Wed …" at bounding box center [784, 556] width 1568 height 819
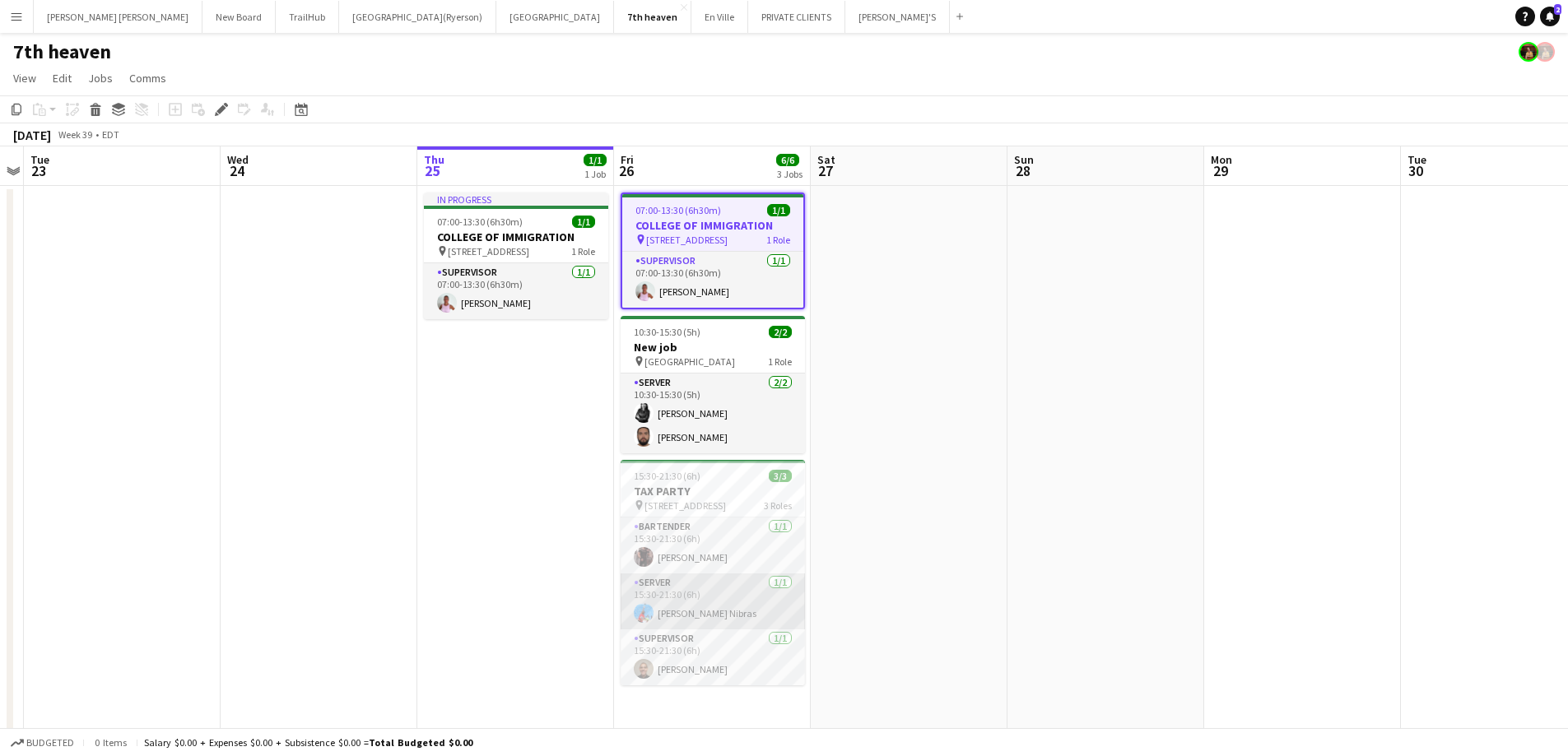
scroll to position [6, 0]
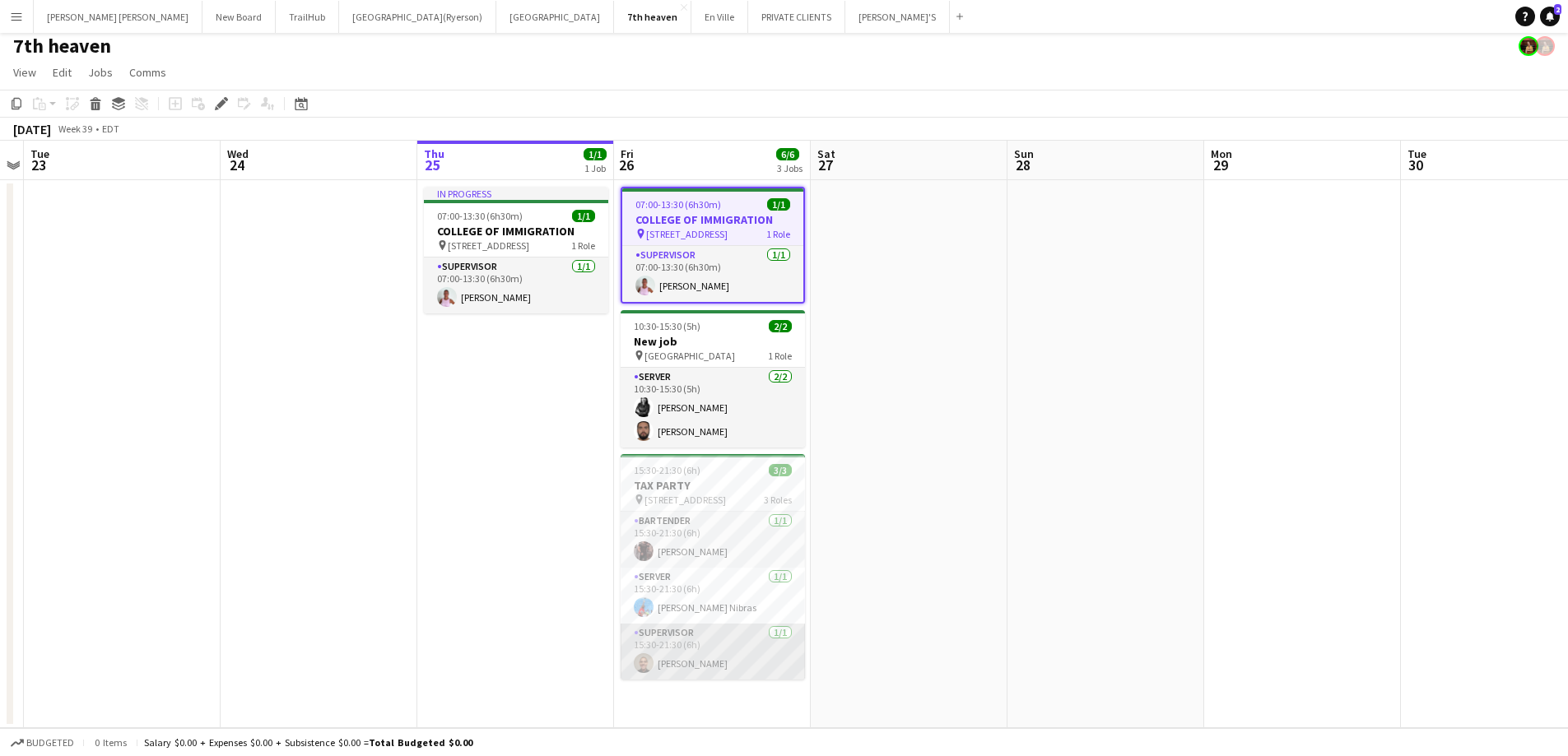
click at [724, 663] on app-card-role "SUPERVISOR [DATE] 15:30-21:30 (6h) [PERSON_NAME]" at bounding box center [712, 651] width 185 height 56
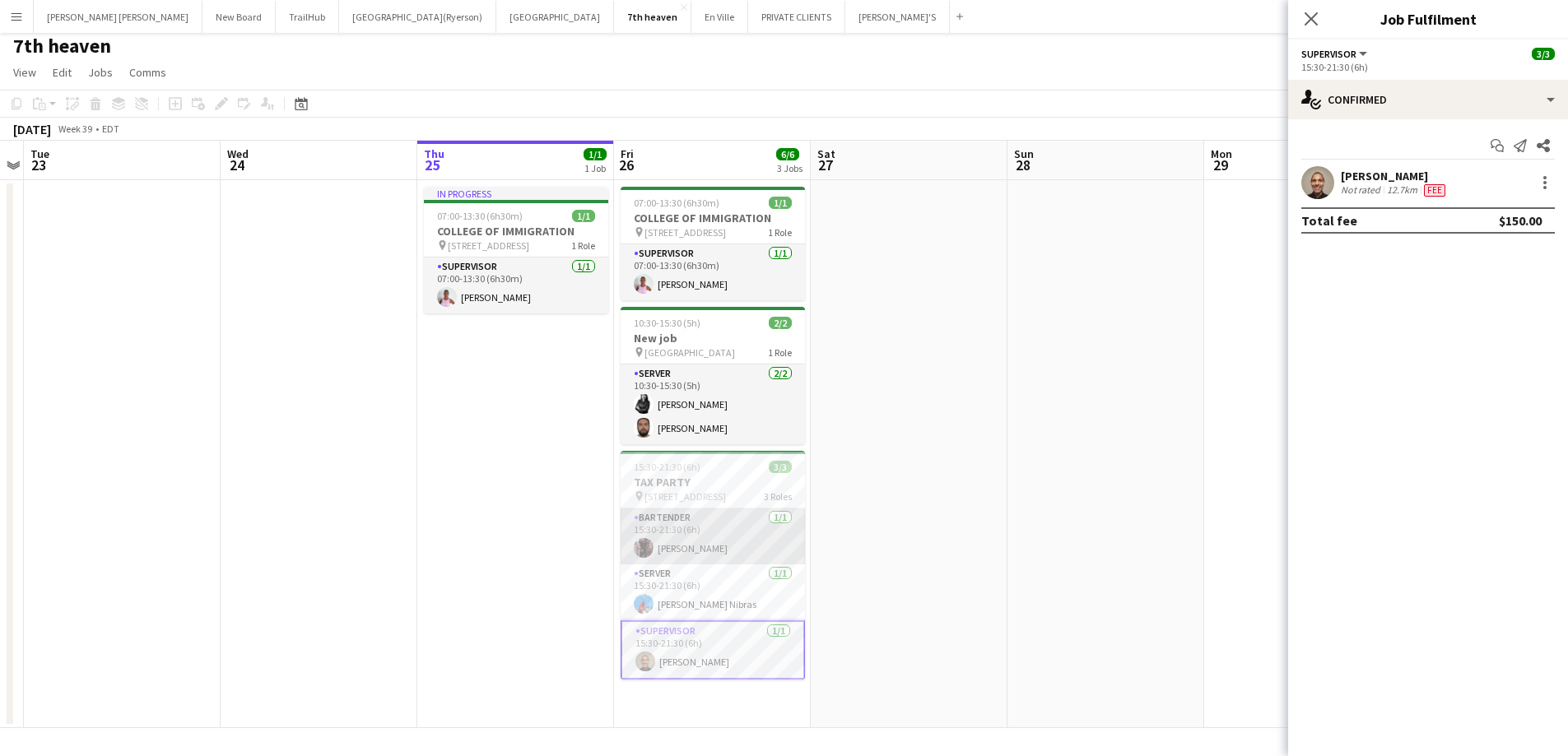
click at [700, 550] on app-card-role "BARTENDER 1/1 15:30-21:30 (6h) Joseph Ernesto" at bounding box center [712, 536] width 185 height 56
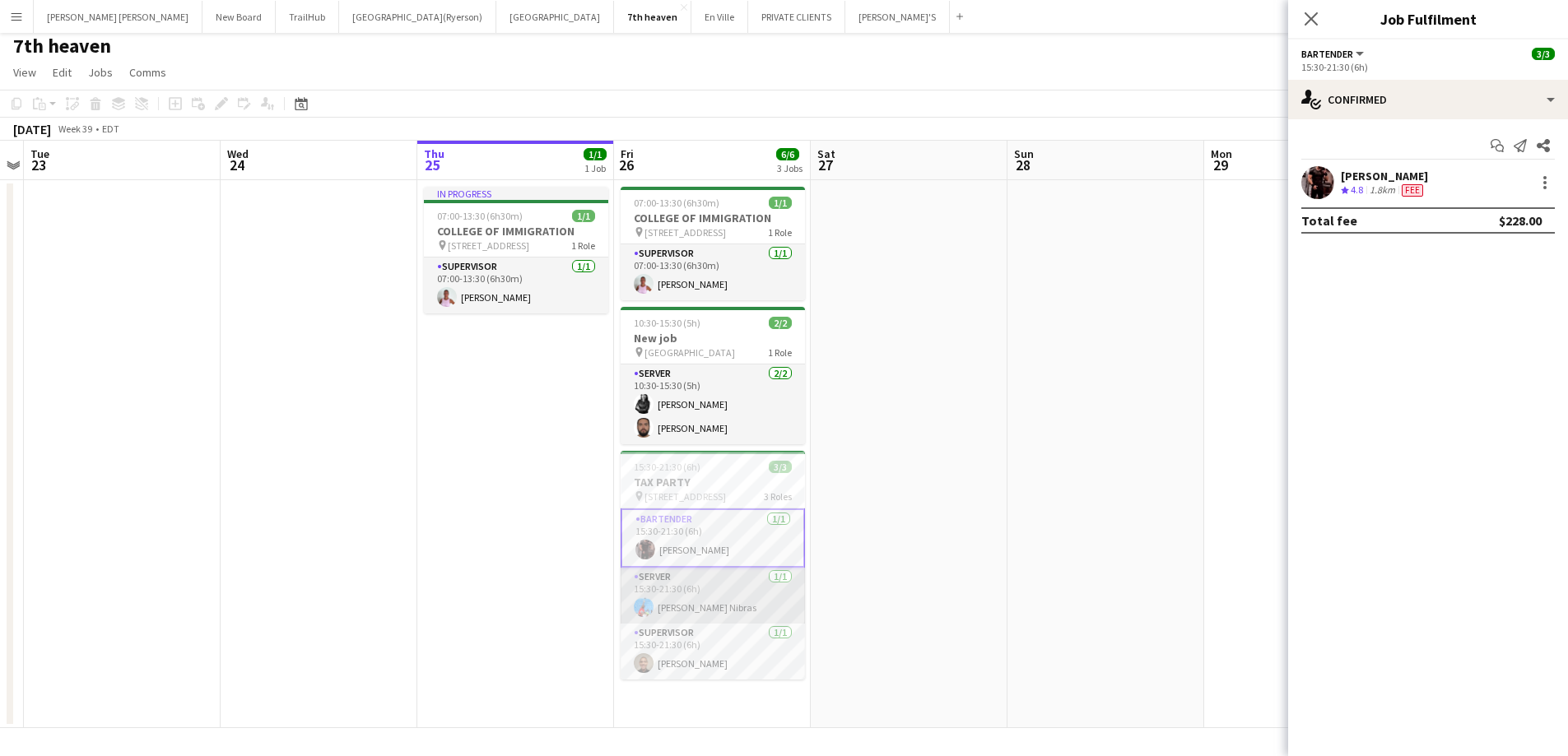
click at [677, 604] on app-card-role "SERVER 1/1 15:30-21:30 (6h) Nibras halawani Nibras" at bounding box center [712, 595] width 185 height 56
click at [741, 597] on app-card-role "SERVER 1/1 15:30-21:30 (6h) Nibras halawani Nibras" at bounding box center [712, 594] width 185 height 60
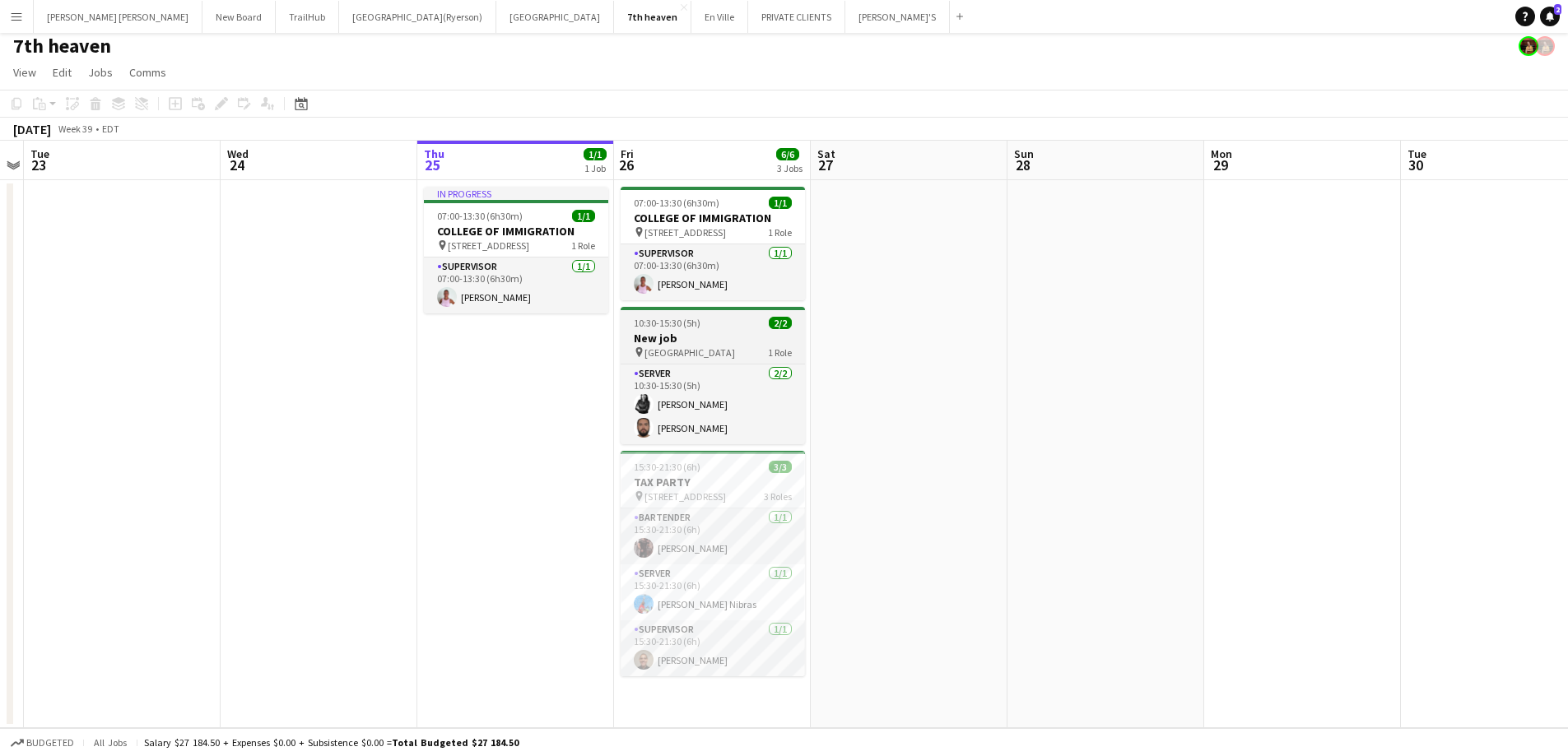
click at [679, 347] on span "MISSISSAUGA" at bounding box center [690, 353] width 91 height 13
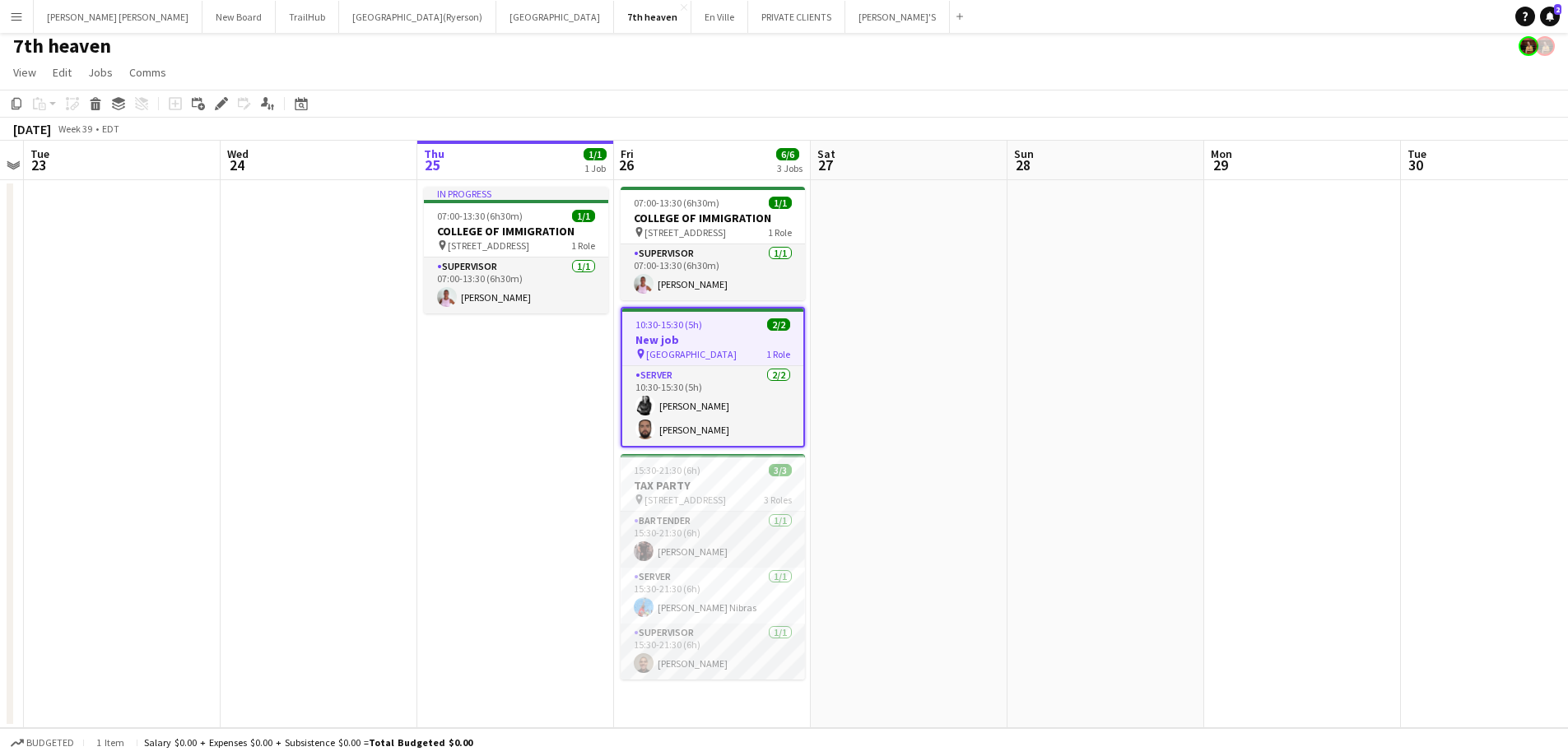
click at [210, 97] on div "Add job Add linked Job Edit Edit linked Job Applicants" at bounding box center [214, 104] width 126 height 20
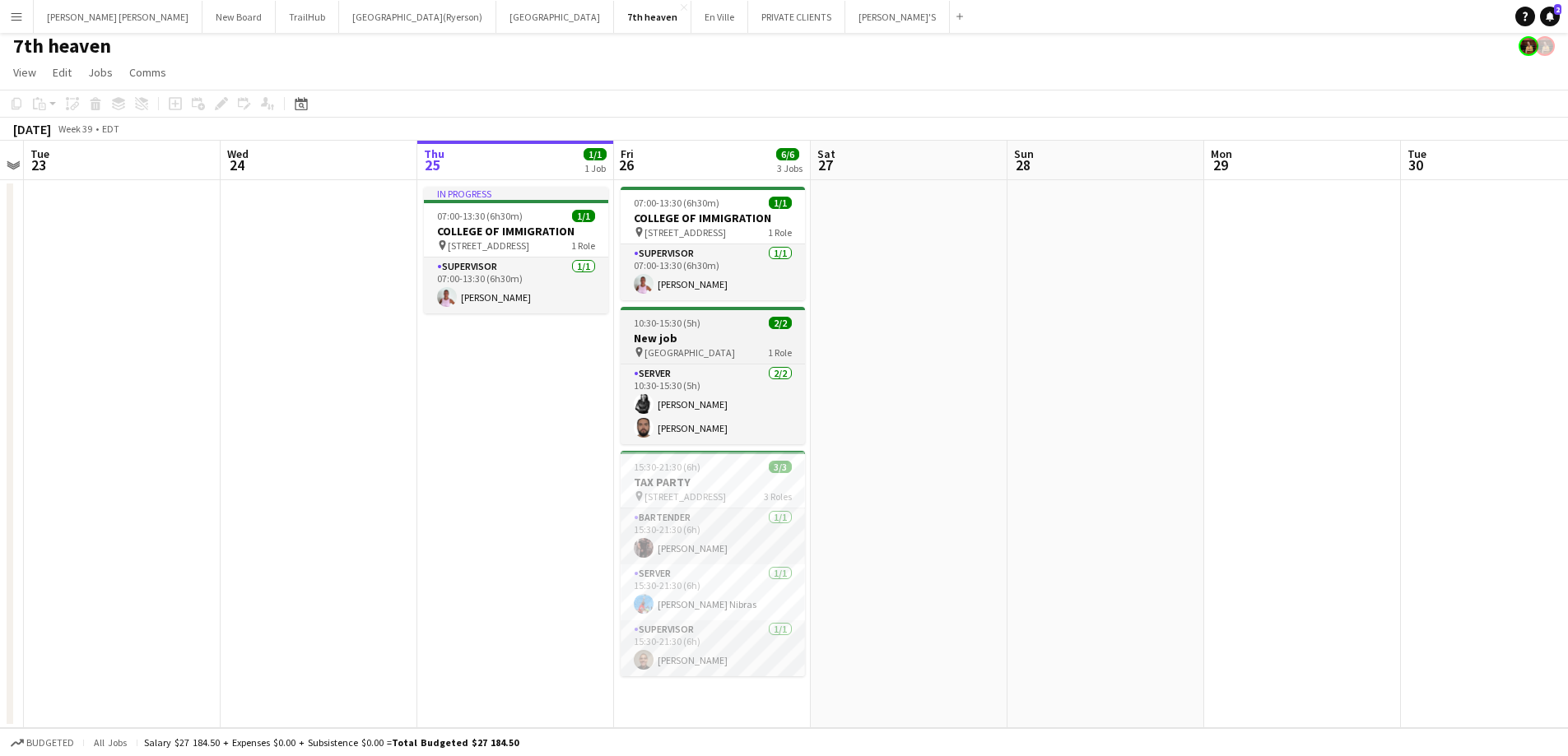
click at [739, 337] on h3 "New job" at bounding box center [712, 338] width 185 height 15
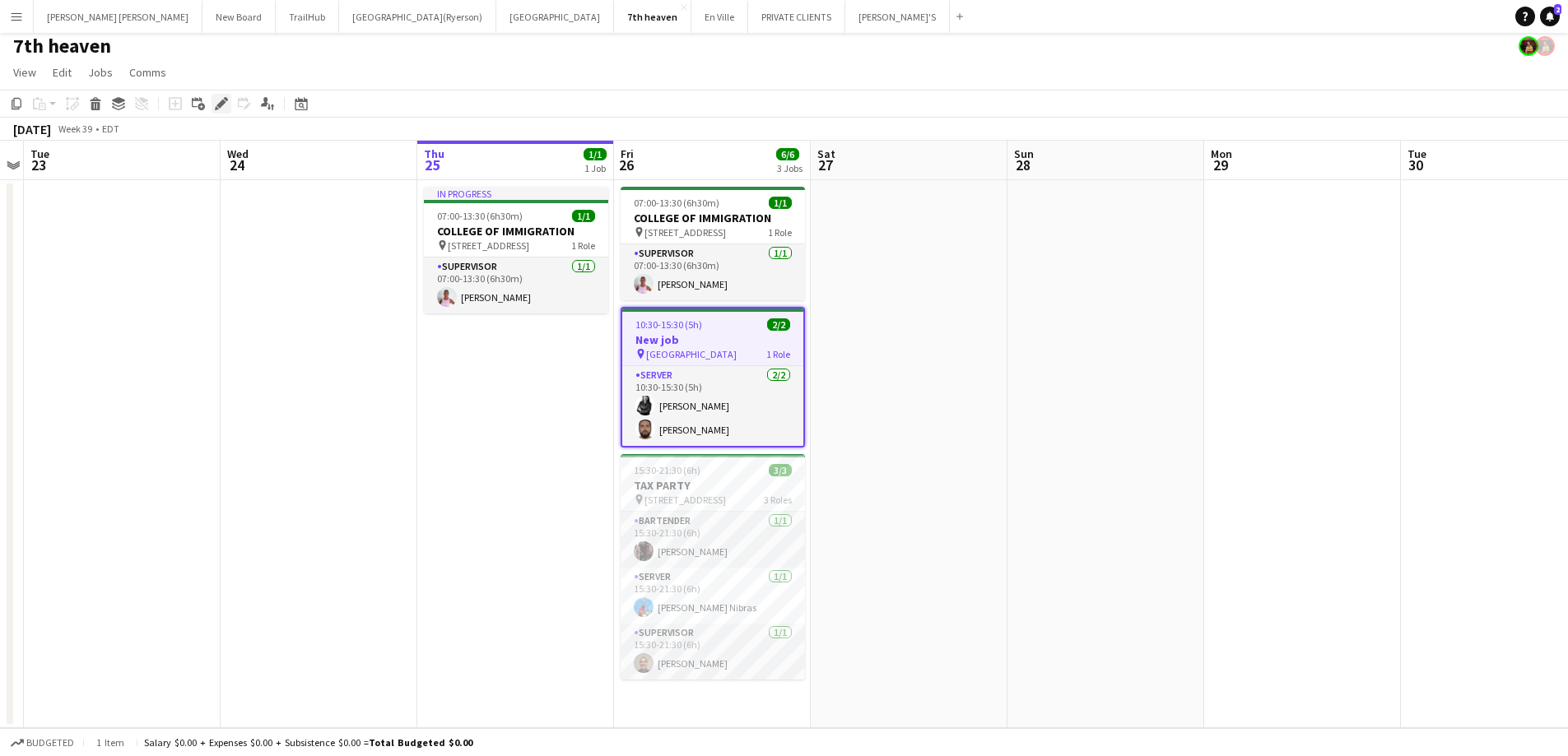
click at [220, 102] on icon "Edit" at bounding box center [221, 103] width 13 height 13
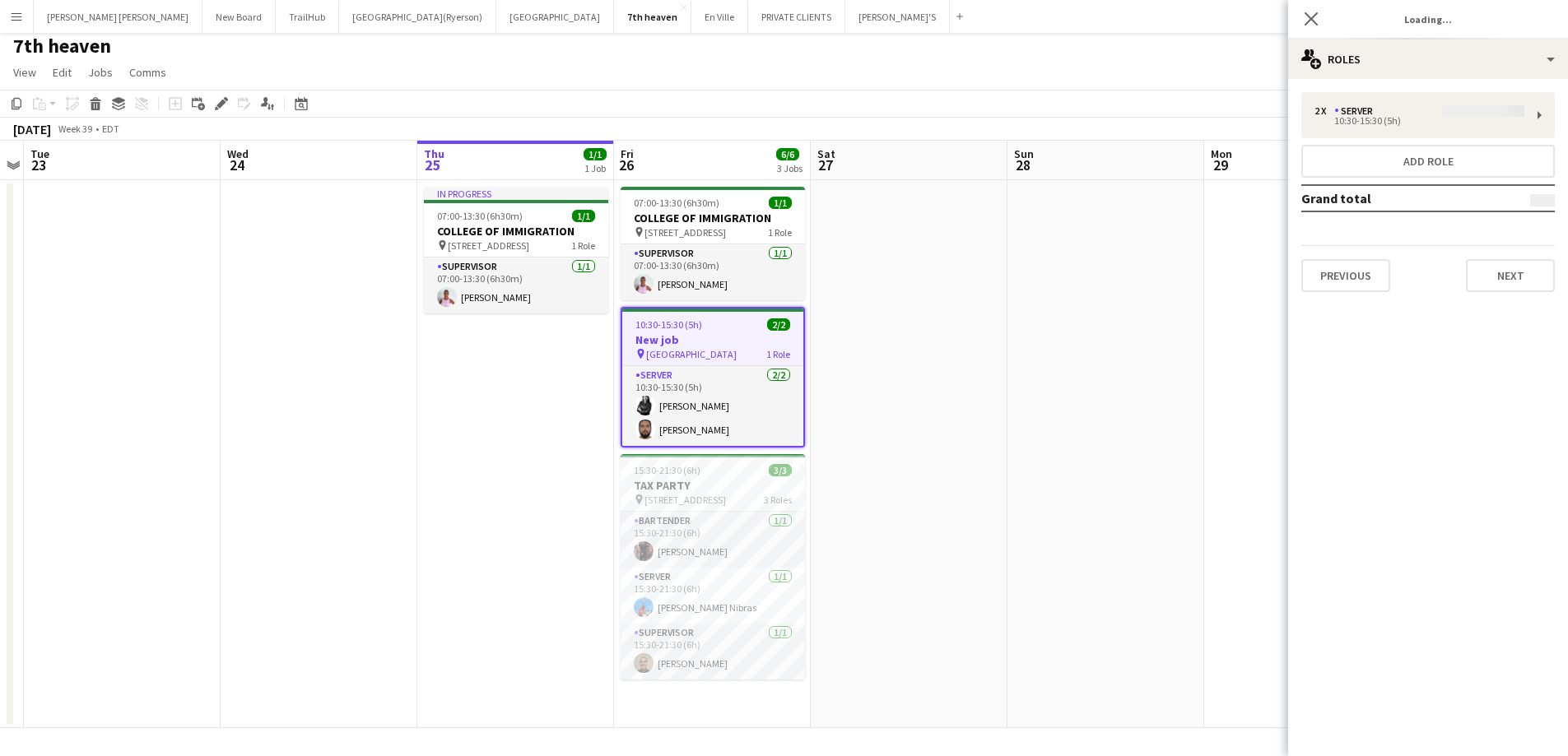
type input "*******"
click at [1346, 269] on button "Previous" at bounding box center [1345, 275] width 89 height 33
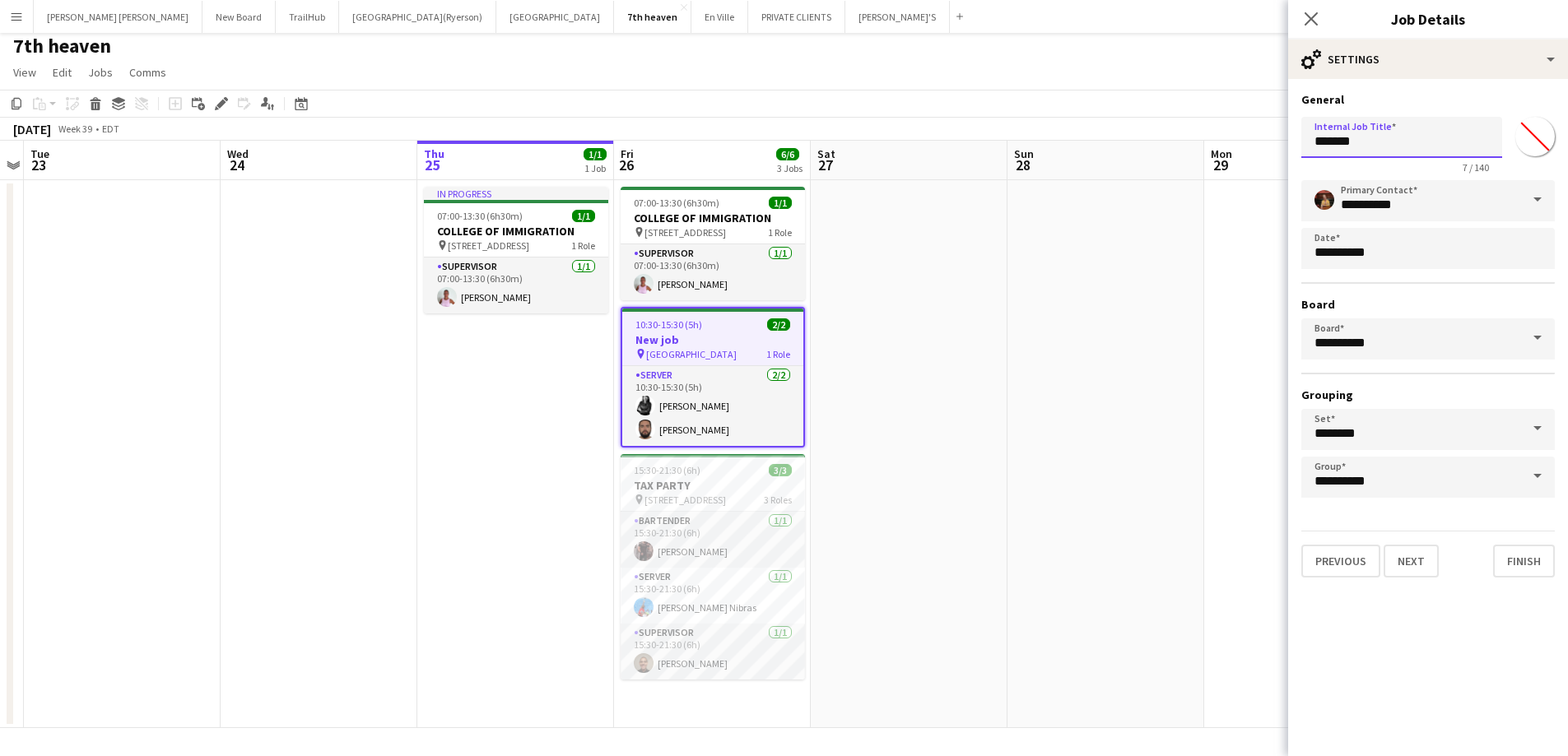
drag, startPoint x: 1329, startPoint y: 149, endPoint x: 1291, endPoint y: 151, distance: 38.1
click at [1291, 150] on form "**********" at bounding box center [1428, 334] width 280 height 485
type input "**********"
click at [1508, 563] on button "Finish" at bounding box center [1524, 562] width 62 height 33
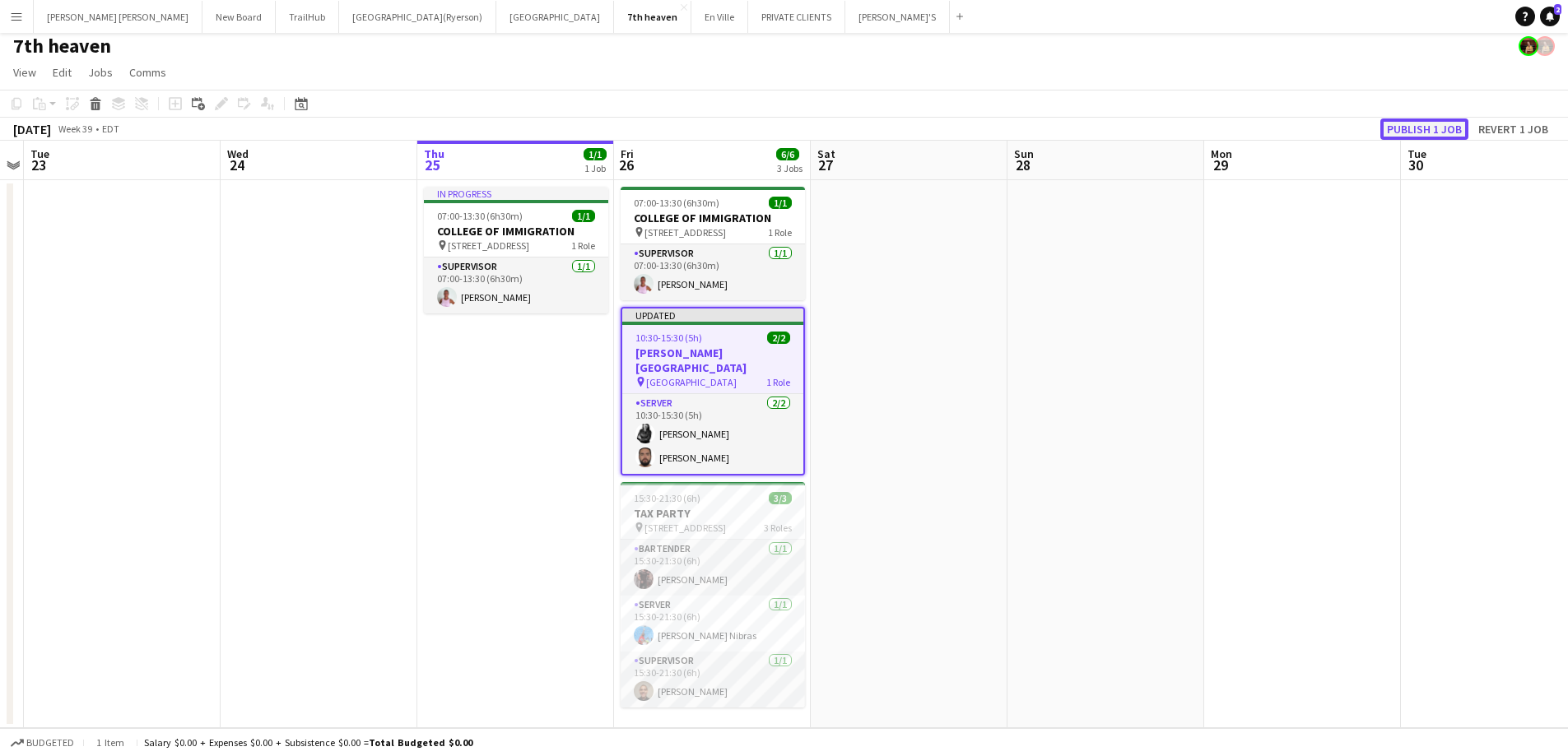
drag, startPoint x: 1414, startPoint y: 122, endPoint x: 1391, endPoint y: 154, distance: 39.4
click at [1414, 123] on button "Publish 1 job" at bounding box center [1424, 129] width 88 height 21
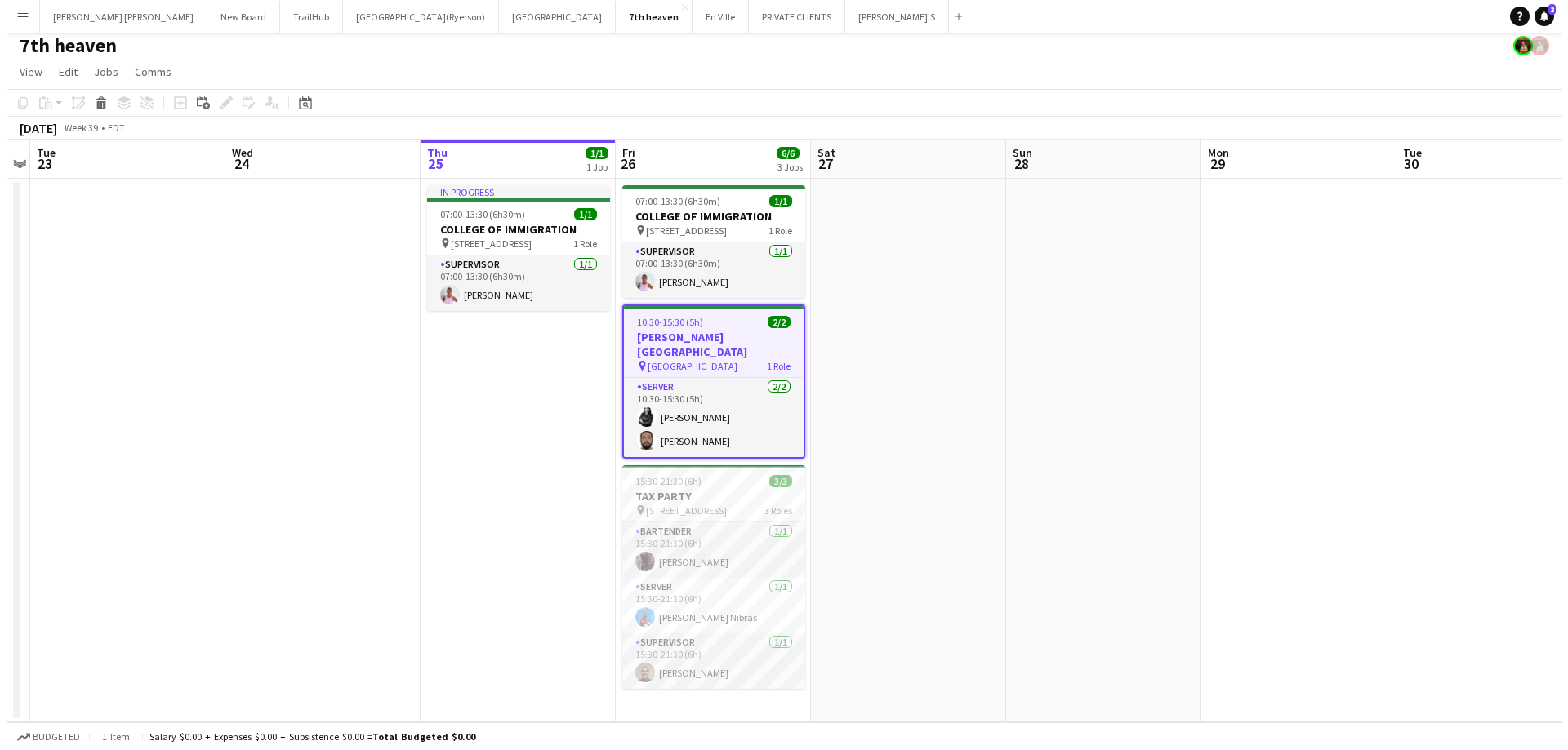
scroll to position [0, 0]
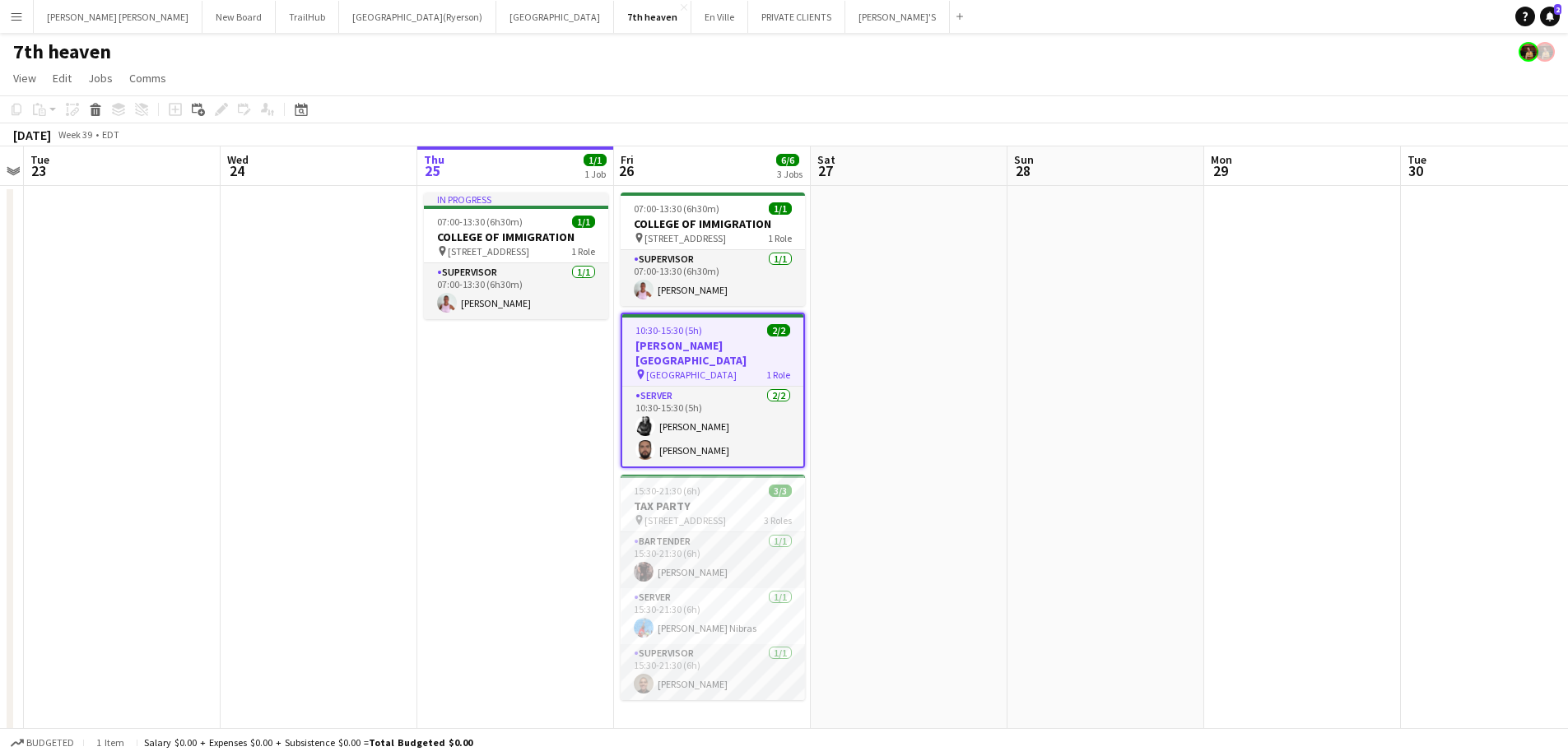
click at [17, 16] on app-icon "Menu" at bounding box center [16, 16] width 13 height 13
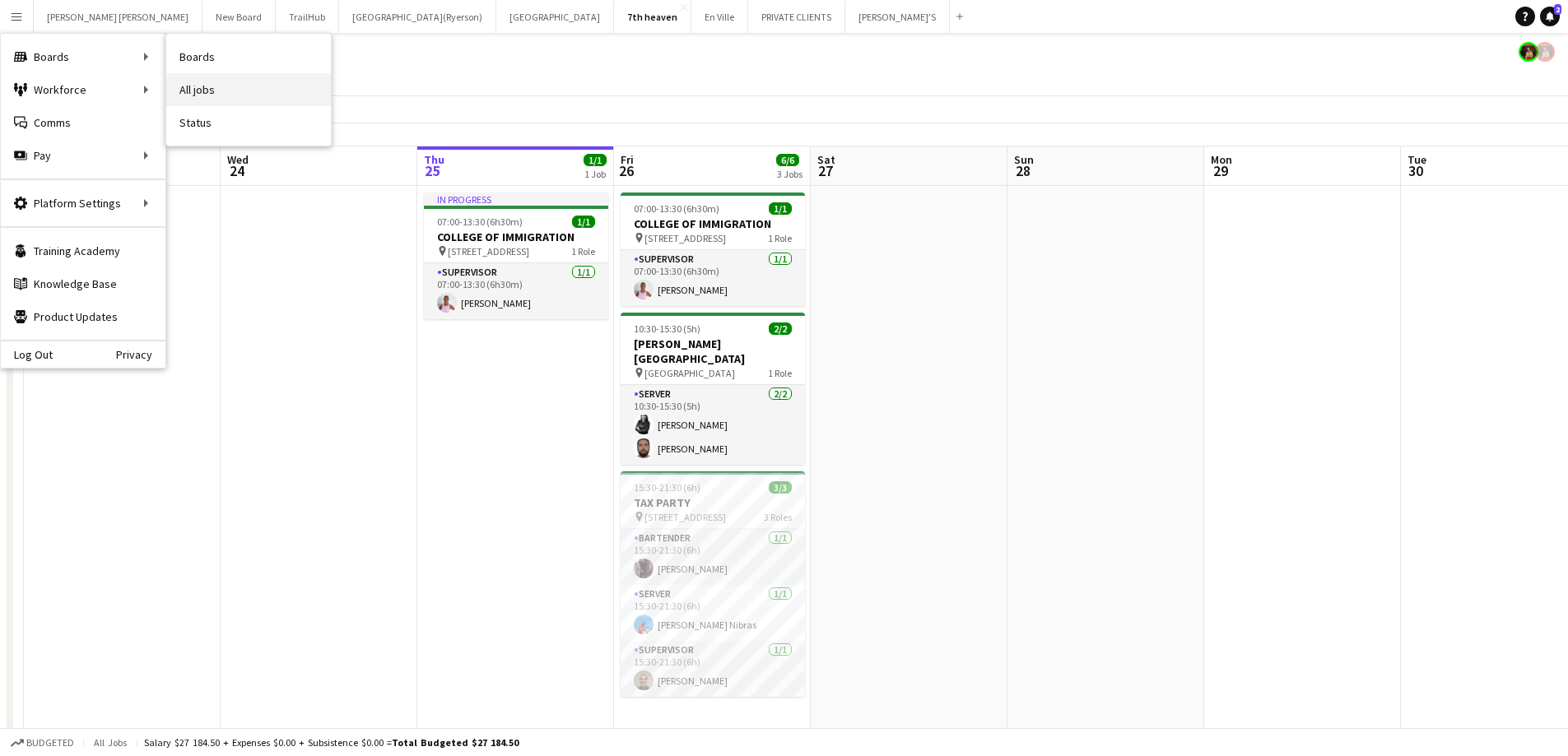
click at [230, 86] on link "All jobs" at bounding box center [248, 90] width 165 height 33
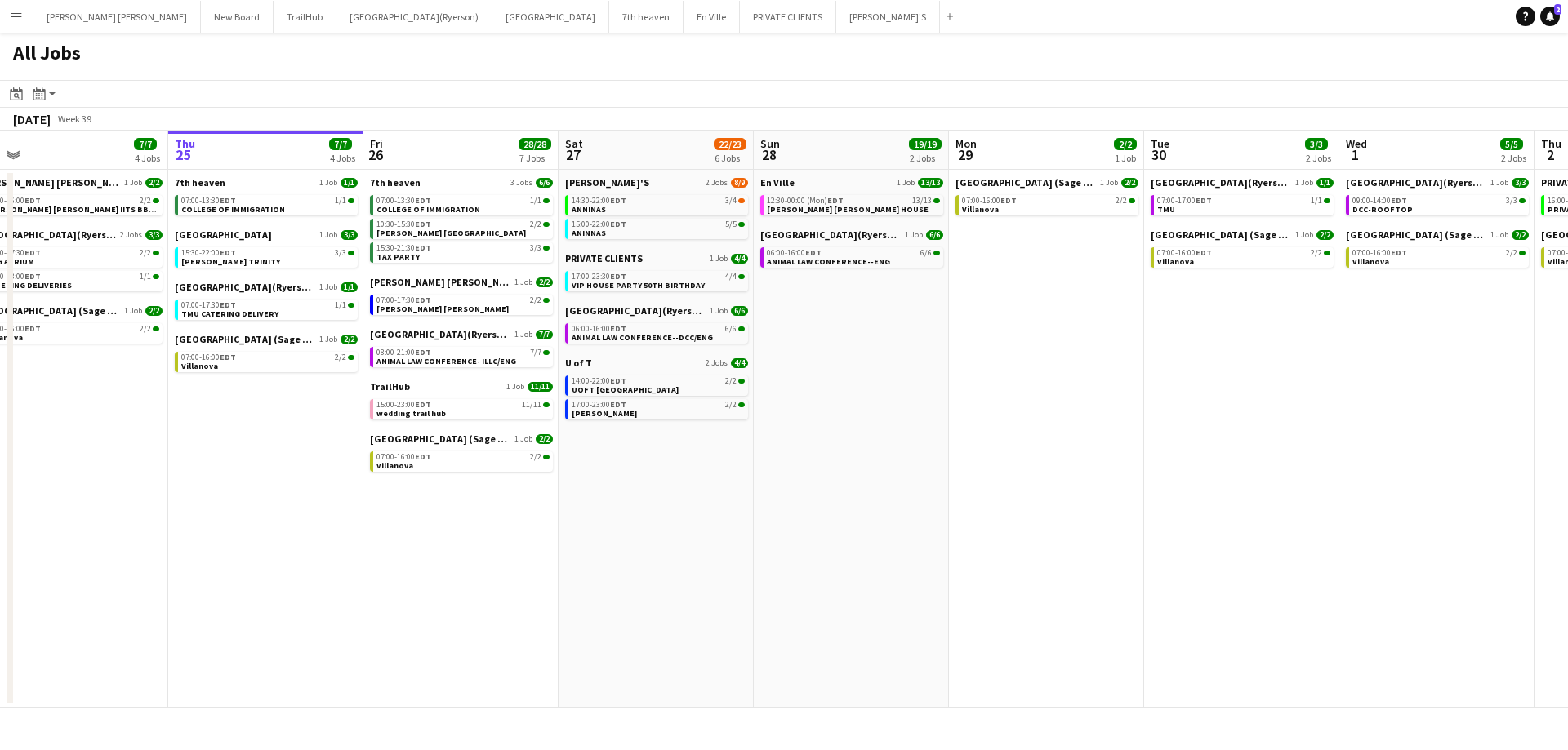
scroll to position [0, 419]
drag, startPoint x: 729, startPoint y: 464, endPoint x: 707, endPoint y: 471, distance: 23.1
click at [707, 471] on app-calendar-viewport "Mon 22 2/2 1 Job Tue 23 4/4 2 Jobs Wed 24 7/7 4 Jobs Thu 25 7/7 4 Jobs Fri 26 2…" at bounding box center [784, 420] width 1568 height 578
click at [415, 306] on link "07:00-17:30 EDT 2/2 Miller lash" at bounding box center [461, 303] width 173 height 18
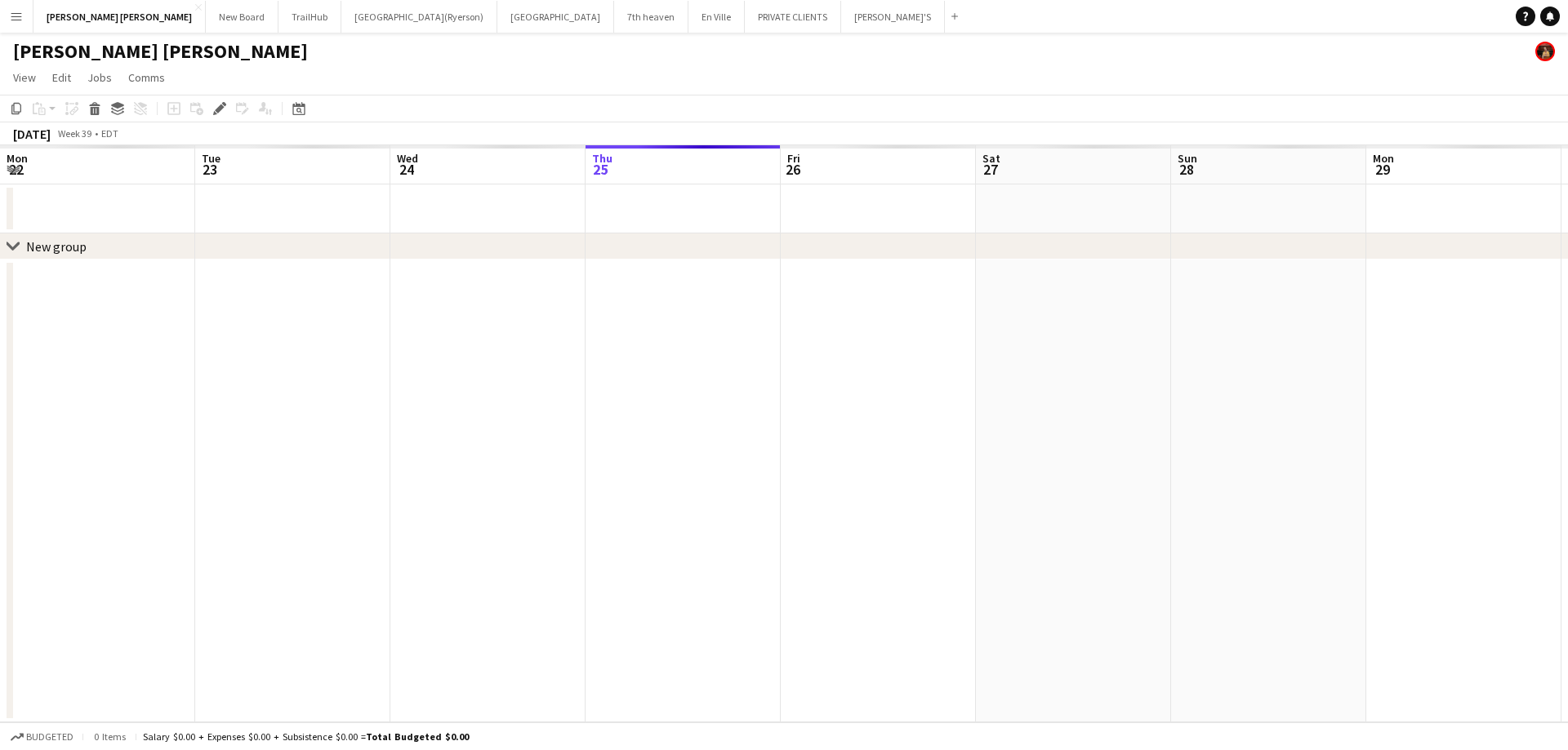
scroll to position [0, 562]
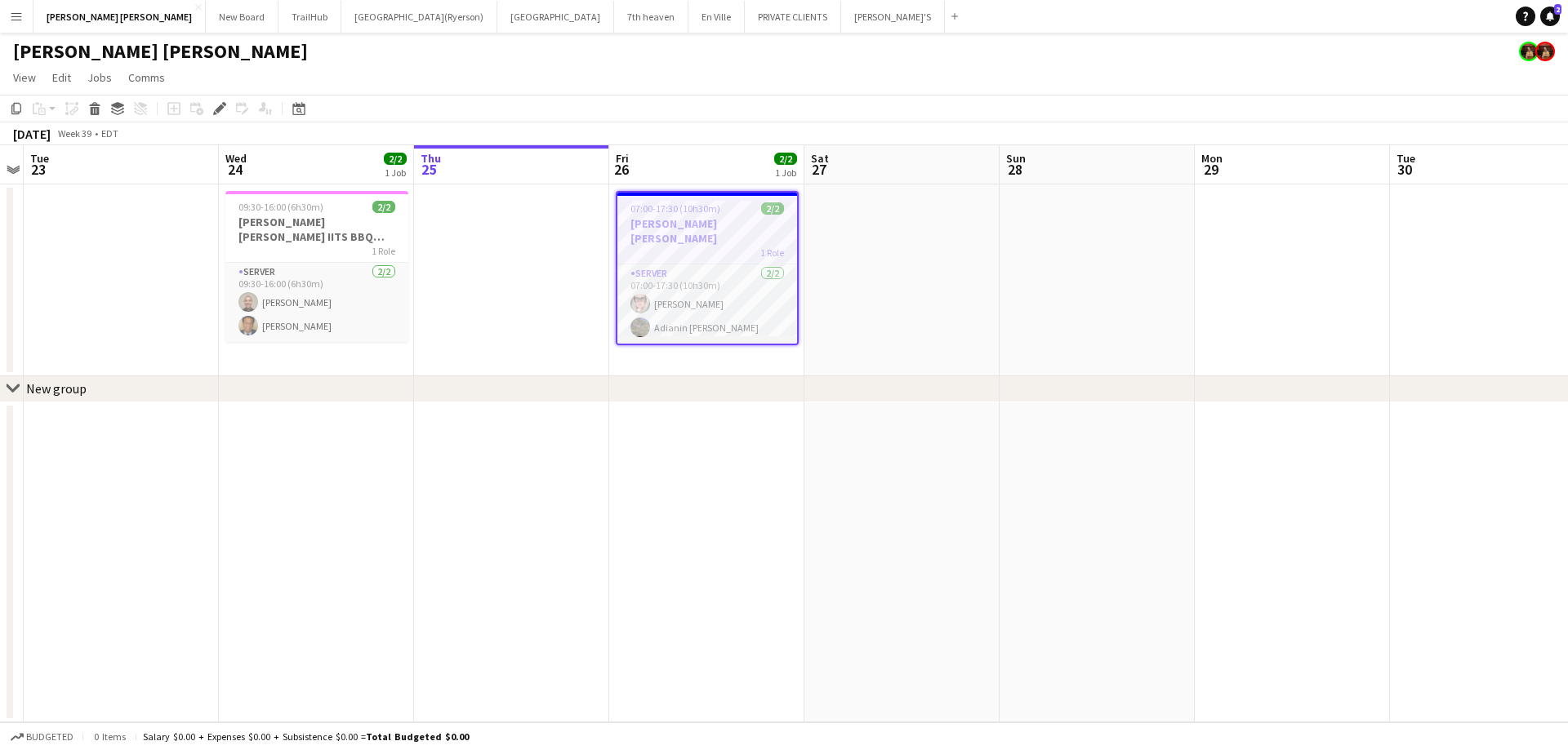
click at [13, 18] on app-icon "Menu" at bounding box center [16, 16] width 13 height 13
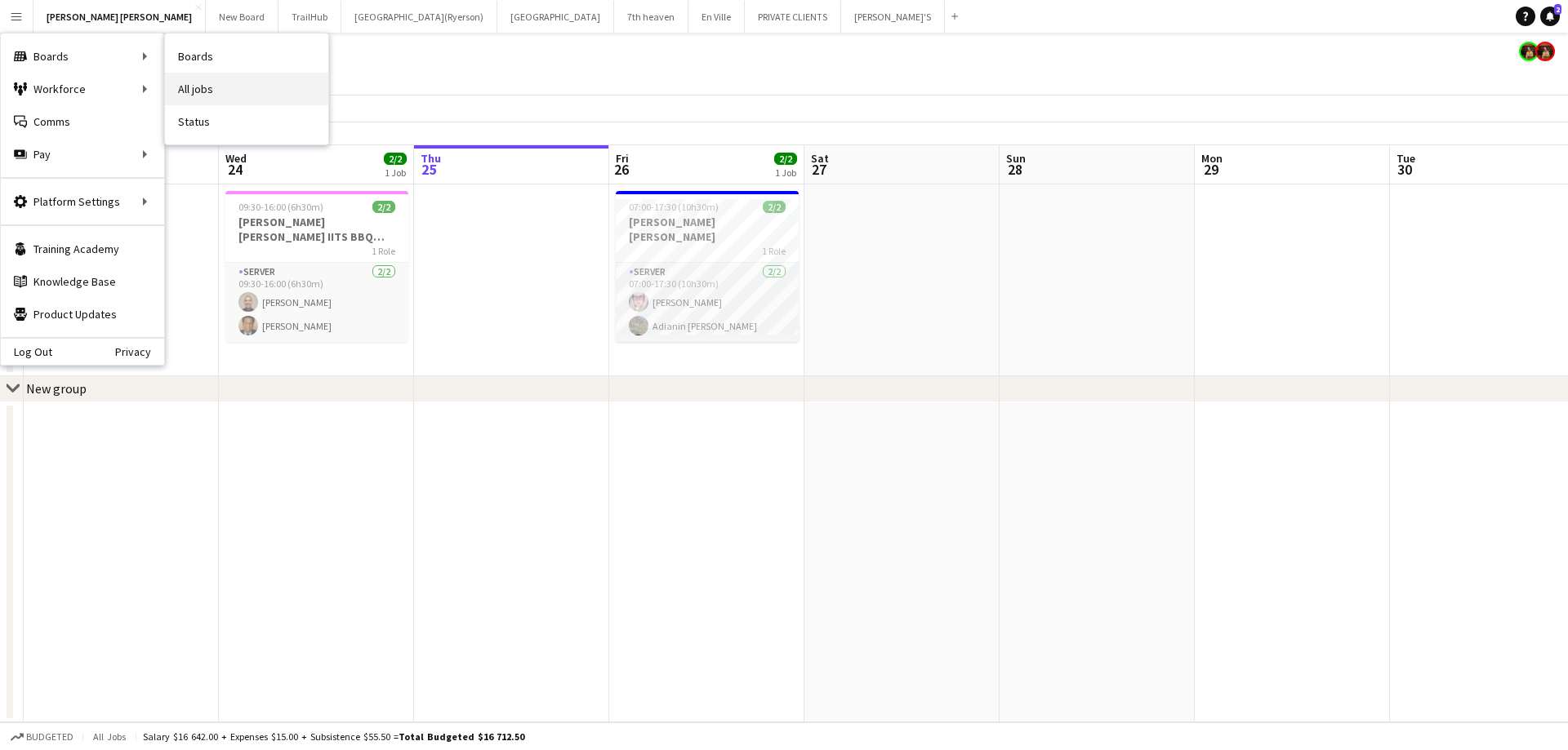
click at [207, 84] on link "All jobs" at bounding box center [246, 89] width 164 height 33
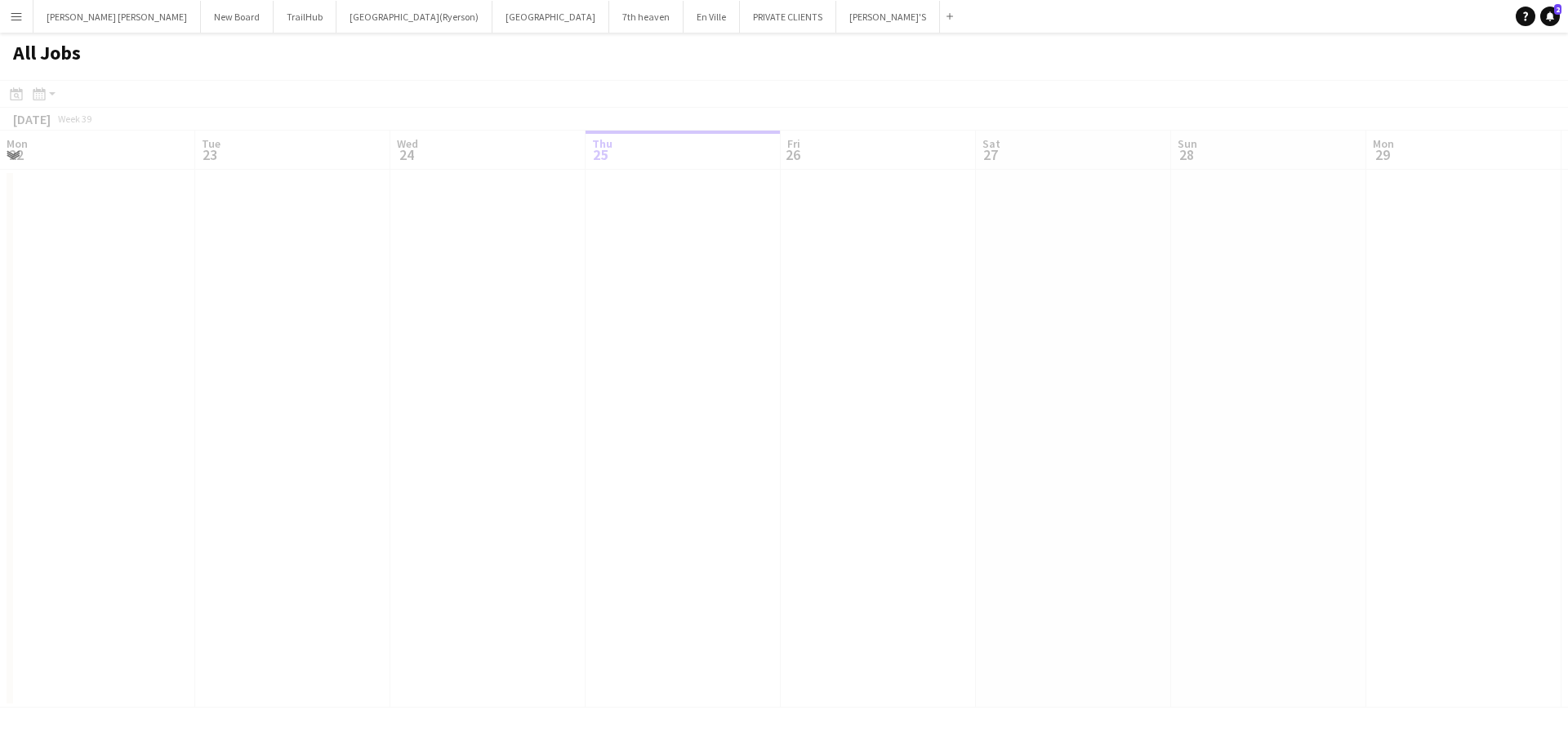
scroll to position [0, 391]
